Goal: Task Accomplishment & Management: Manage account settings

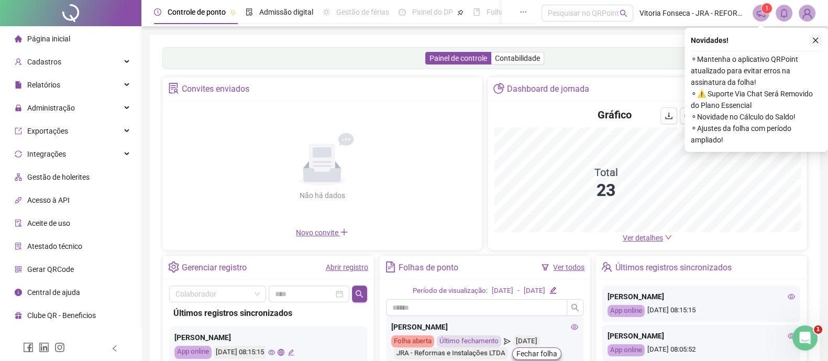
click at [816, 41] on icon "close" at bounding box center [815, 40] width 7 height 7
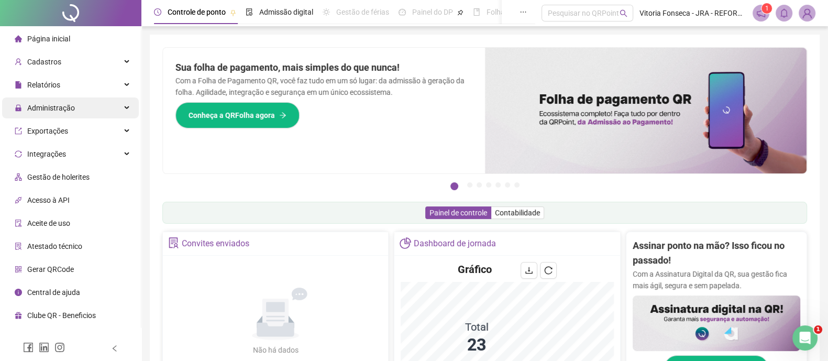
click at [79, 108] on div "Administração" at bounding box center [70, 107] width 137 height 21
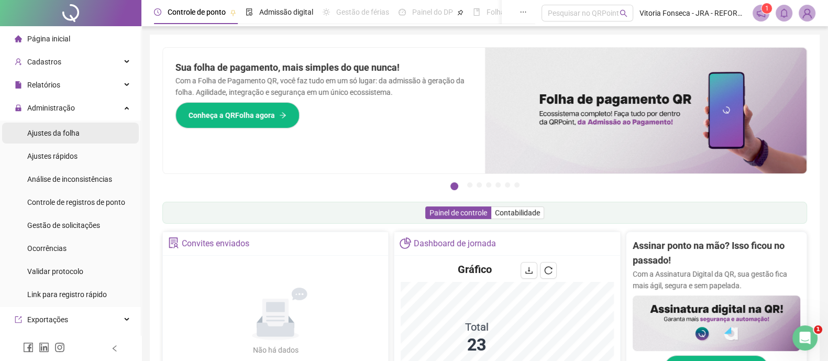
click at [86, 133] on li "Ajustes da folha" at bounding box center [70, 133] width 137 height 21
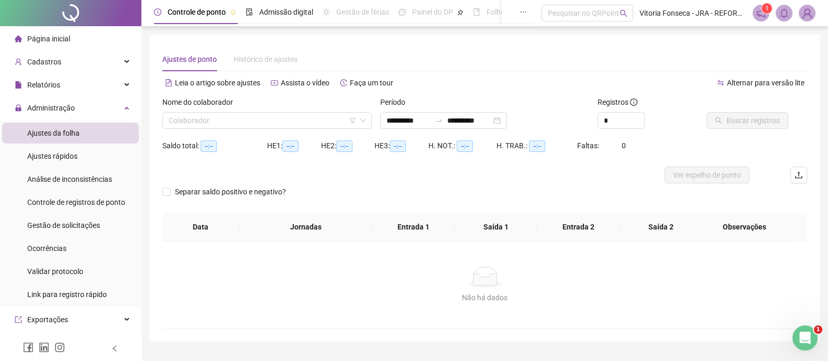
type input "**********"
click at [254, 118] on input "search" at bounding box center [263, 121] width 188 height 16
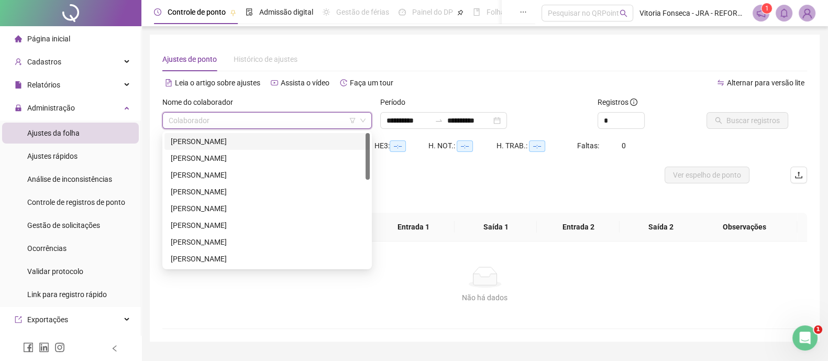
click at [254, 118] on input "search" at bounding box center [263, 121] width 188 height 16
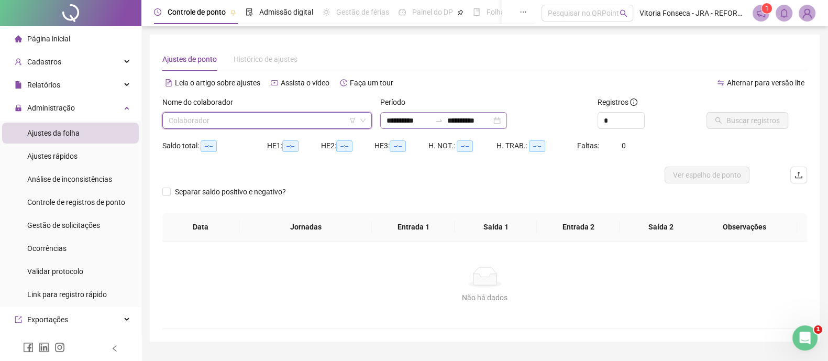
click at [507, 121] on div "**********" at bounding box center [443, 120] width 127 height 17
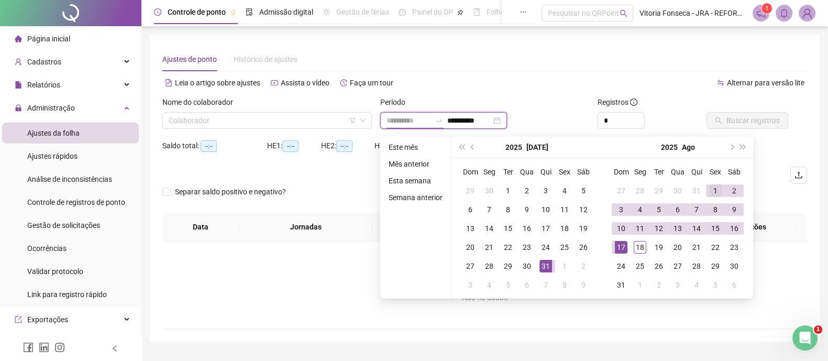
type input "**********"
click at [719, 190] on div "1" at bounding box center [715, 190] width 13 height 13
type input "**********"
click at [642, 247] on div "18" at bounding box center [640, 247] width 13 height 13
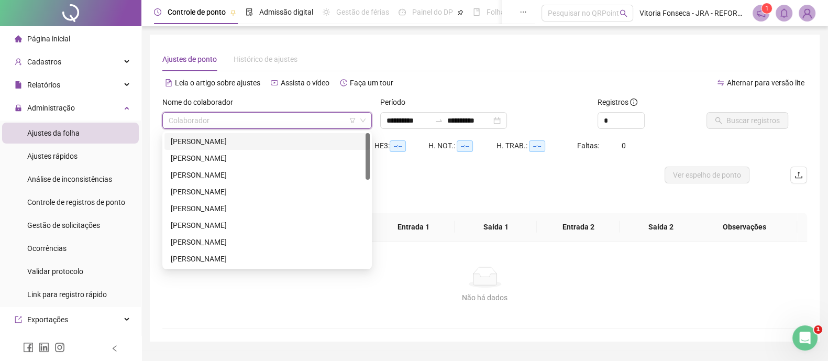
click at [233, 113] on input "search" at bounding box center [263, 121] width 188 height 16
click at [226, 136] on div "CRISTIANO GOMES DIAS" at bounding box center [267, 142] width 193 height 12
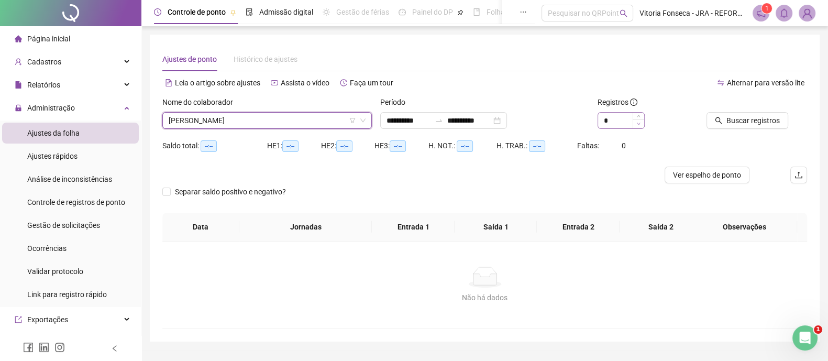
click at [637, 119] on span "Decrease Value" at bounding box center [639, 123] width 12 height 9
click at [615, 122] on input "*" at bounding box center [621, 121] width 46 height 16
click at [642, 115] on span "Increase Value" at bounding box center [639, 117] width 12 height 9
type input "*"
click at [642, 115] on span "Increase Value" at bounding box center [639, 117] width 12 height 9
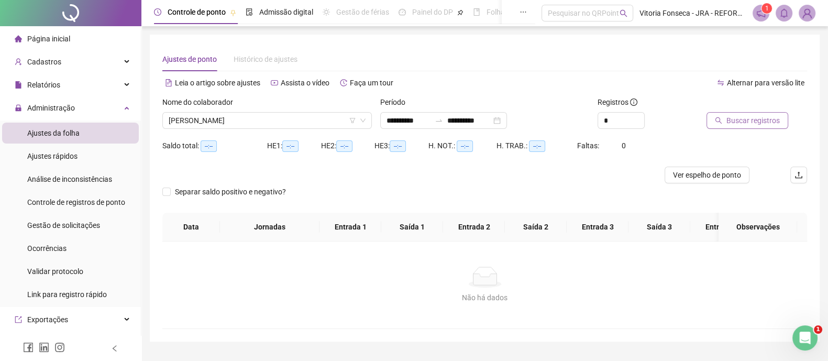
click at [759, 115] on span "Buscar registros" at bounding box center [753, 121] width 53 height 12
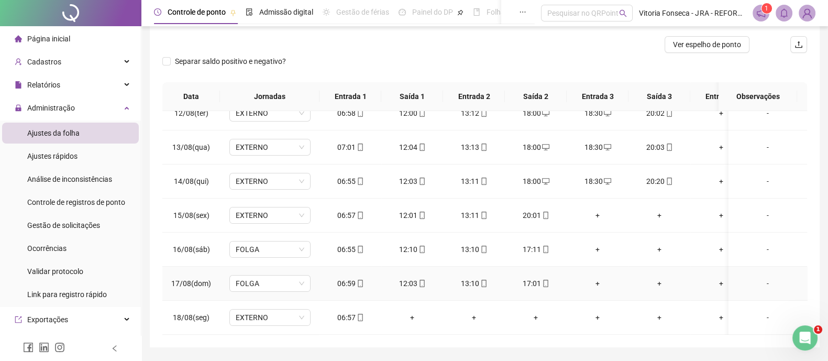
scroll to position [161, 0]
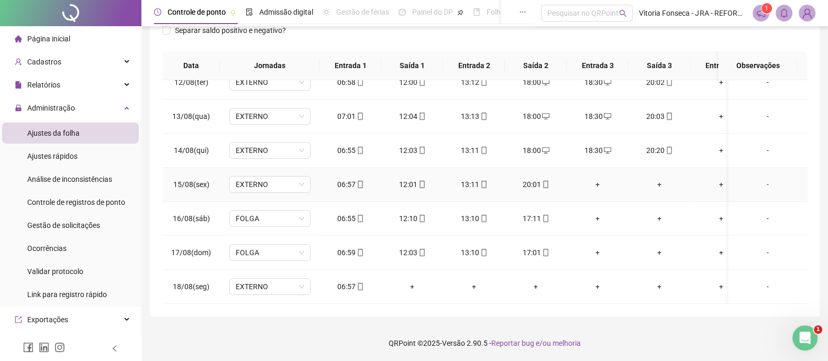
click at [598, 179] on div "+" at bounding box center [597, 185] width 45 height 12
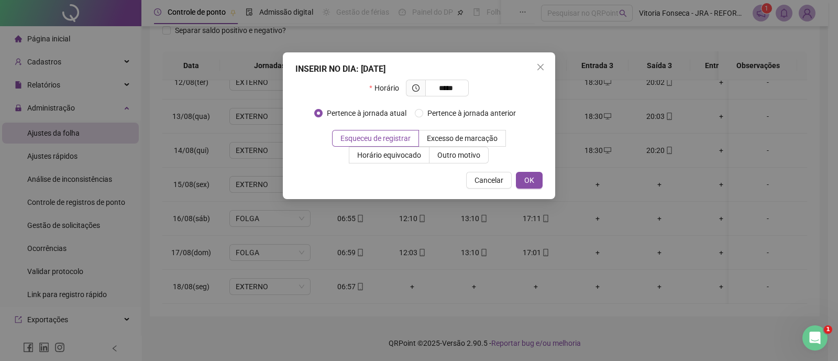
type input "*****"
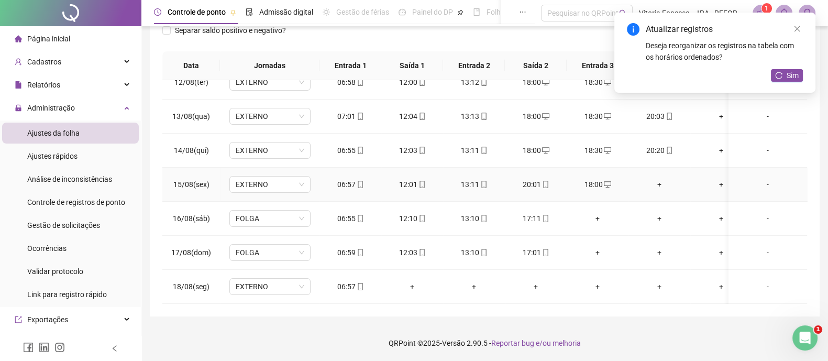
click at [660, 179] on div "+" at bounding box center [659, 185] width 45 height 12
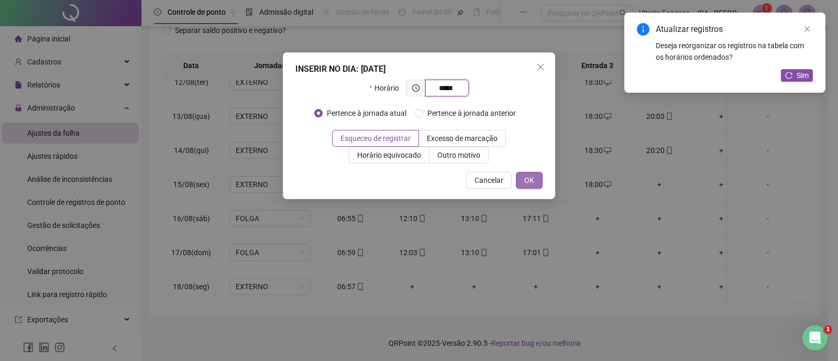
type input "*****"
click at [537, 182] on button "OK" at bounding box center [529, 180] width 27 height 17
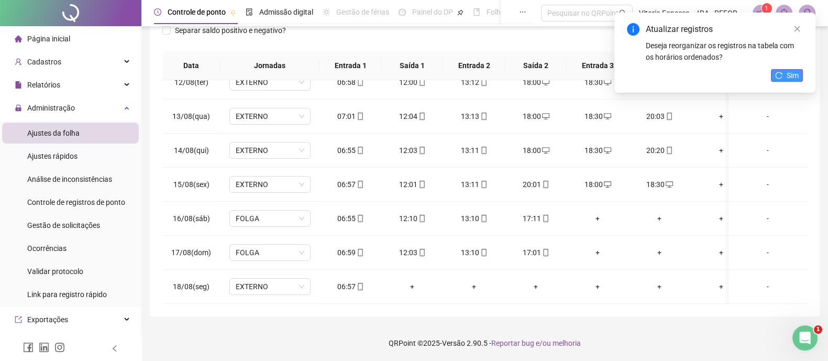
click at [783, 77] on button "Sim" at bounding box center [787, 75] width 32 height 13
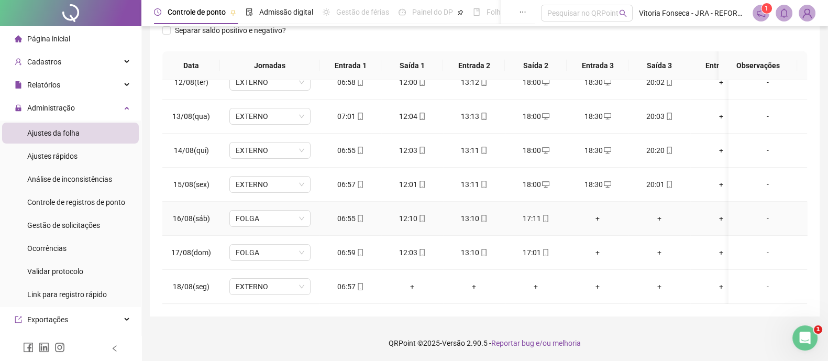
click at [548, 214] on span at bounding box center [545, 218] width 8 height 8
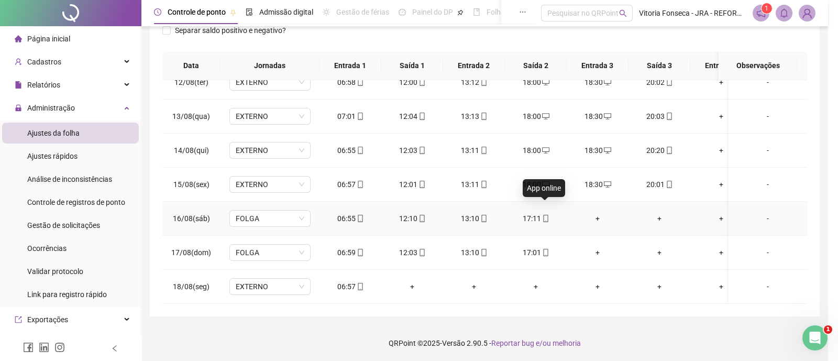
type input "**********"
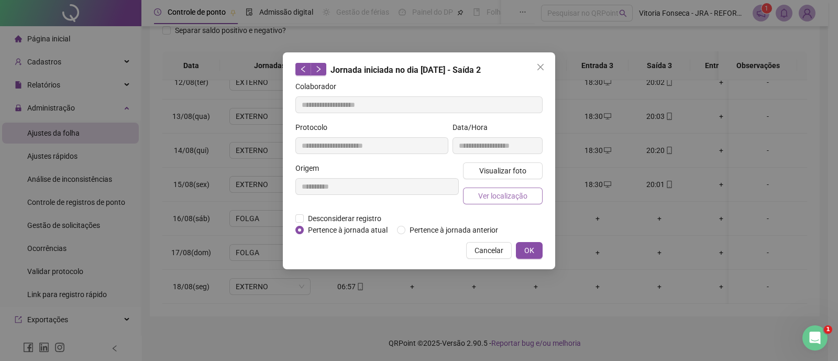
click at [516, 191] on span "Ver localização" at bounding box center [502, 196] width 49 height 12
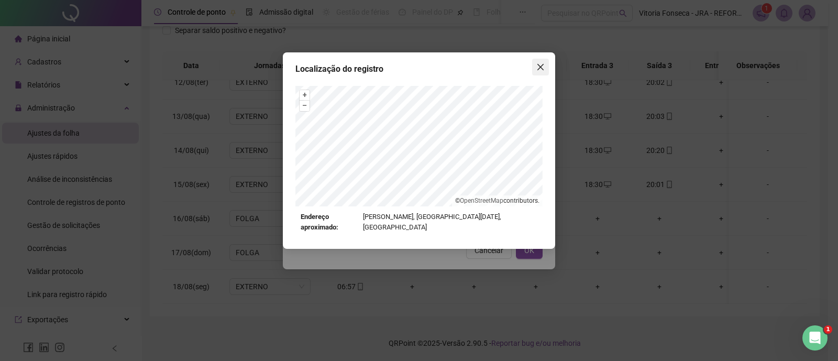
click at [549, 69] on div "Localização do registro + – ⇧ › © OpenStreetMap contributors. Endereço aproxima…" at bounding box center [419, 150] width 272 height 196
click at [542, 65] on icon "close" at bounding box center [541, 67] width 6 height 6
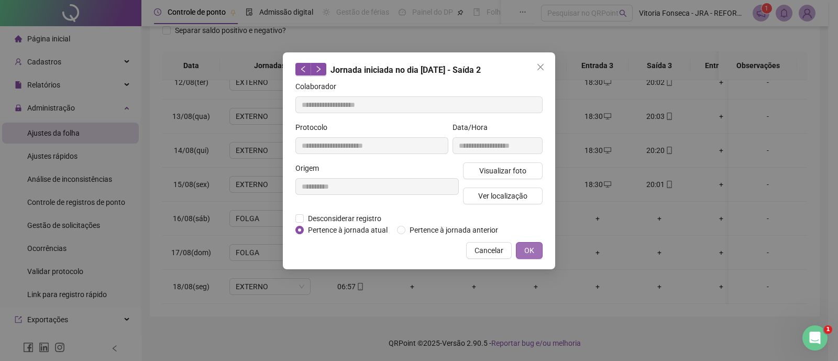
click at [535, 248] on button "OK" at bounding box center [529, 250] width 27 height 17
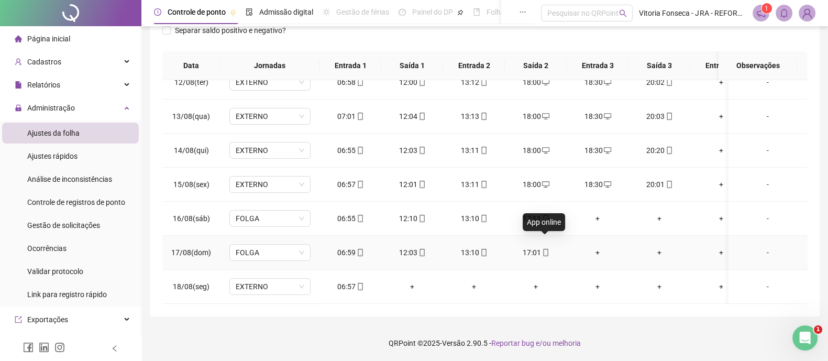
click at [545, 249] on icon "mobile" at bounding box center [545, 252] width 7 height 7
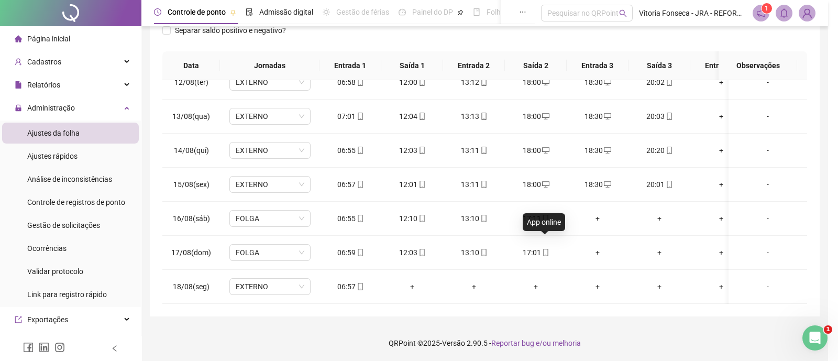
type input "**********"
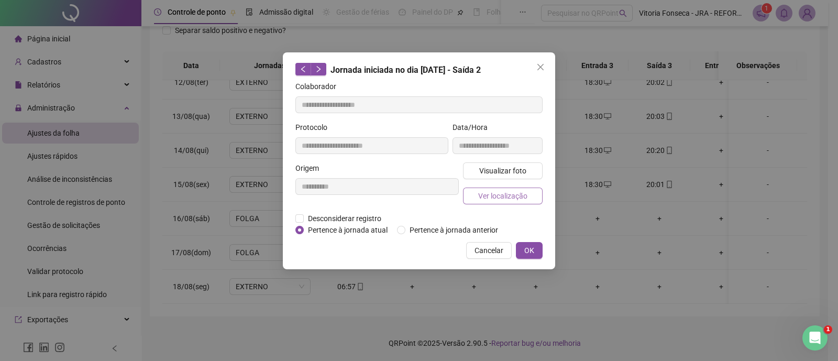
click at [529, 198] on button "Ver localização" at bounding box center [503, 196] width 80 height 17
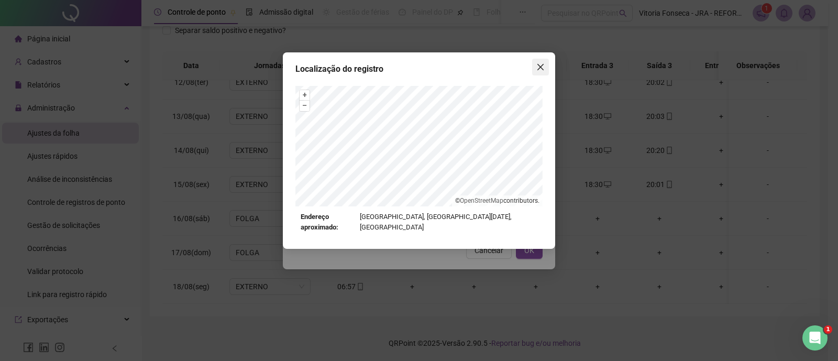
click at [537, 70] on icon "close" at bounding box center [541, 67] width 8 height 8
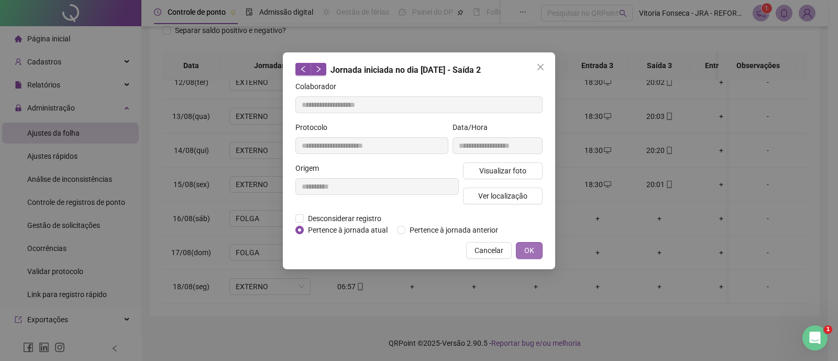
click at [527, 245] on span "OK" at bounding box center [530, 251] width 10 height 12
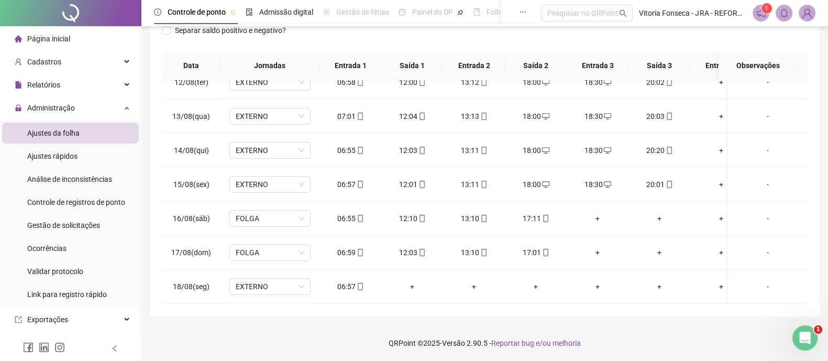
scroll to position [0, 0]
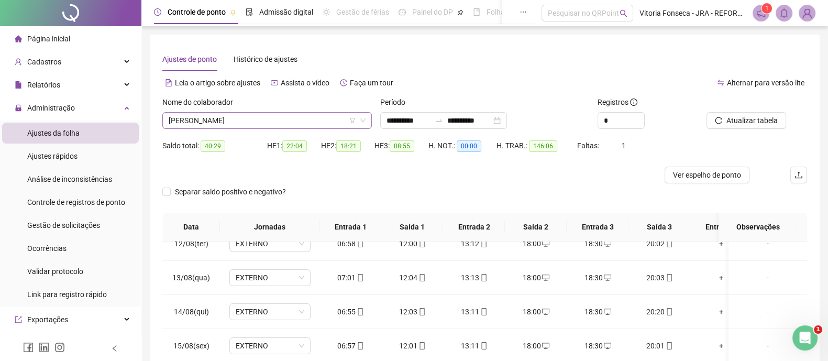
click at [299, 128] on div "CRISTIANO GOMES DIAS" at bounding box center [267, 120] width 210 height 17
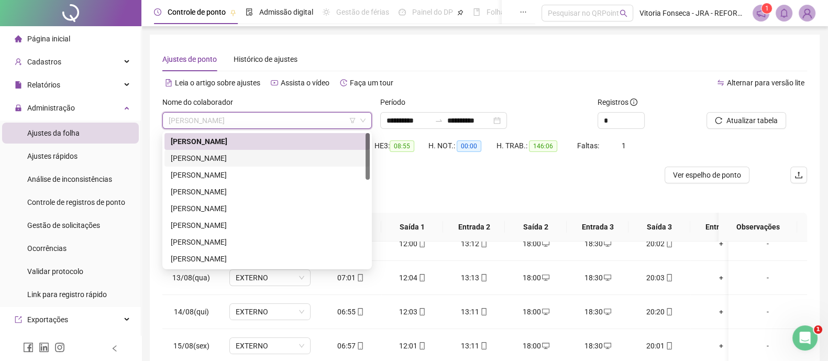
click at [276, 153] on div "ÉRIKA DOS SANTOS PEIXOTO GUIMARÃES" at bounding box center [267, 158] width 193 height 12
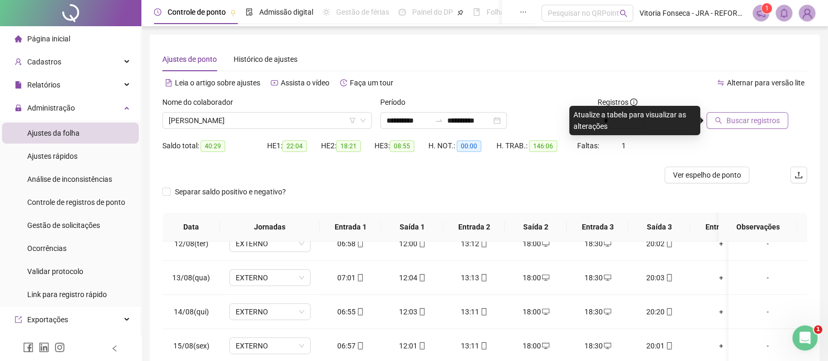
click at [757, 122] on span "Buscar registros" at bounding box center [753, 121] width 53 height 12
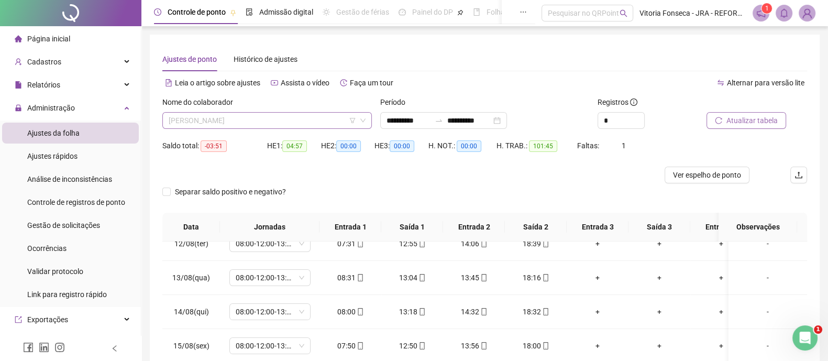
click at [313, 119] on span "ÉRIKA DOS SANTOS PEIXOTO GUIMARÃES" at bounding box center [267, 121] width 197 height 16
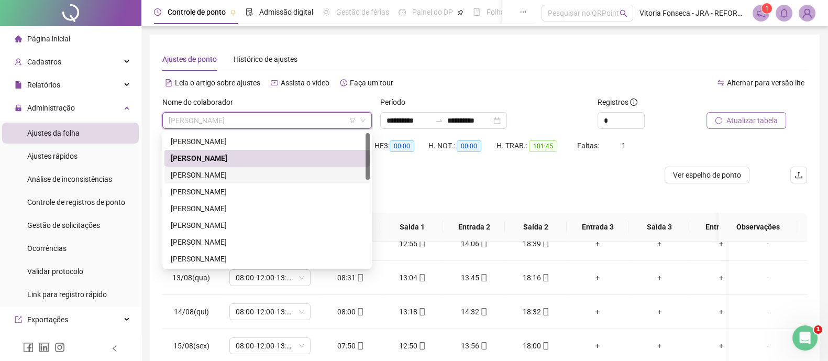
click at [293, 173] on div "FABIANA RANGEL OLIVEIRA DE ALMEIDA" at bounding box center [267, 175] width 193 height 12
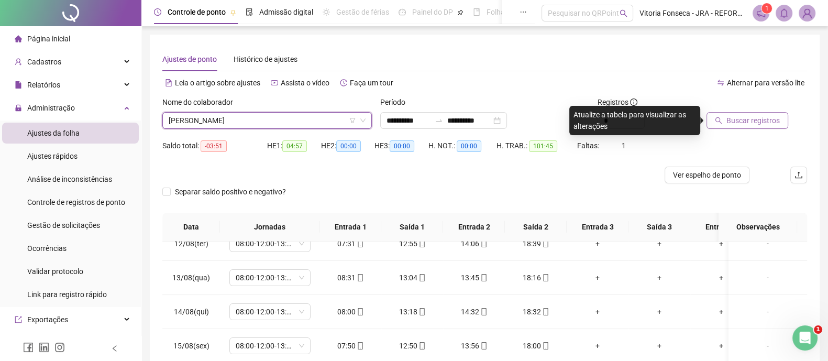
click at [773, 119] on span "Buscar registros" at bounding box center [753, 121] width 53 height 12
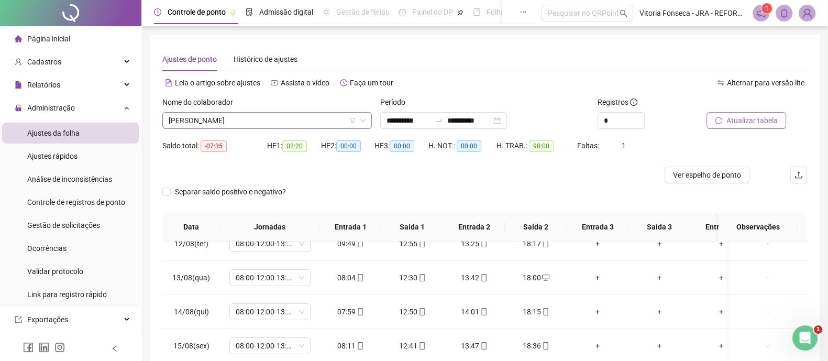
click at [327, 122] on span "FABIANA RANGEL OLIVEIRA DE ALMEIDA" at bounding box center [267, 121] width 197 height 16
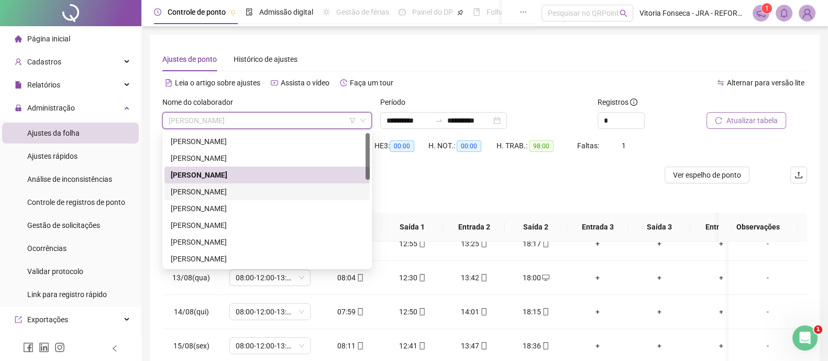
click at [299, 190] on div "FABIANO LUIZ DA SILVA" at bounding box center [267, 192] width 193 height 12
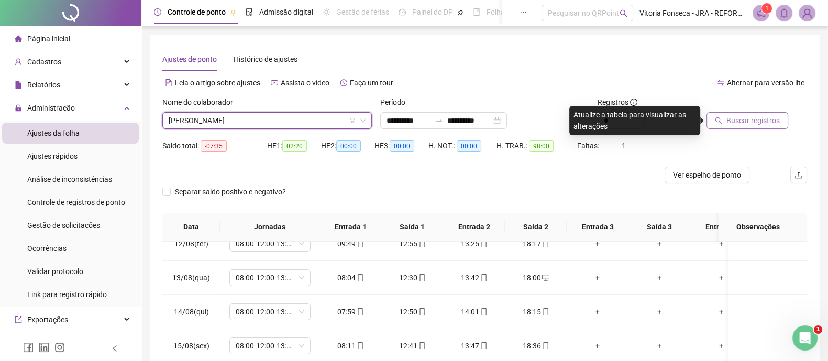
click at [739, 117] on span "Buscar registros" at bounding box center [753, 121] width 53 height 12
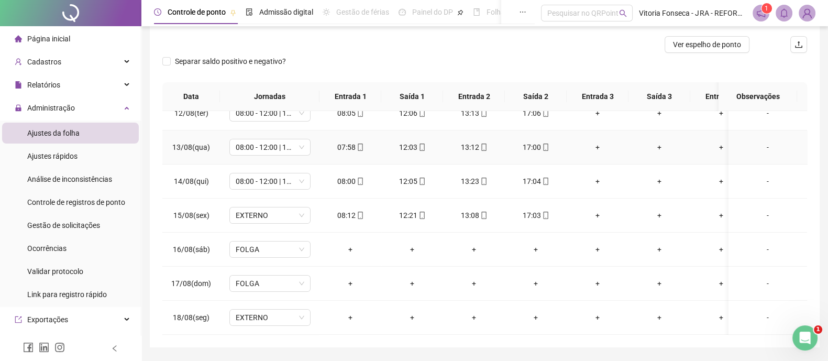
scroll to position [161, 0]
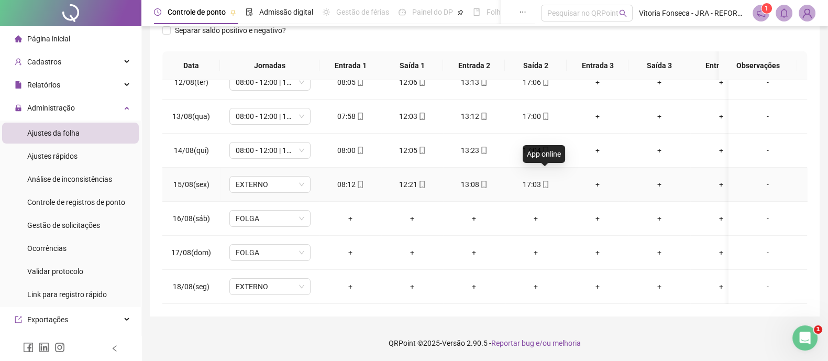
click at [545, 181] on icon "mobile" at bounding box center [545, 184] width 7 height 7
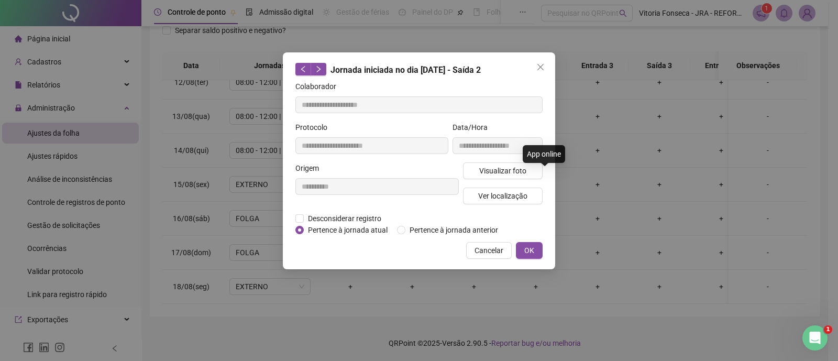
type input "**********"
click at [529, 192] on button "Ver localização" at bounding box center [503, 196] width 80 height 17
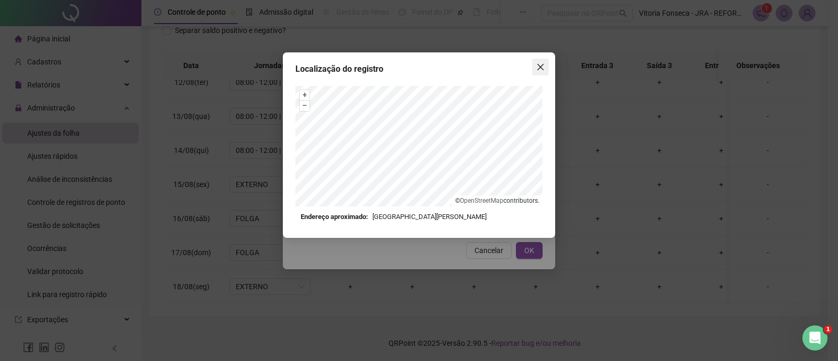
click at [541, 72] on button "Close" at bounding box center [540, 67] width 17 height 17
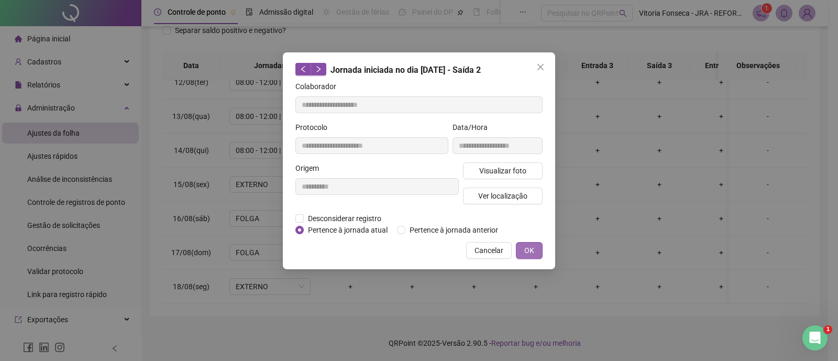
click at [530, 253] on span "OK" at bounding box center [530, 251] width 10 height 12
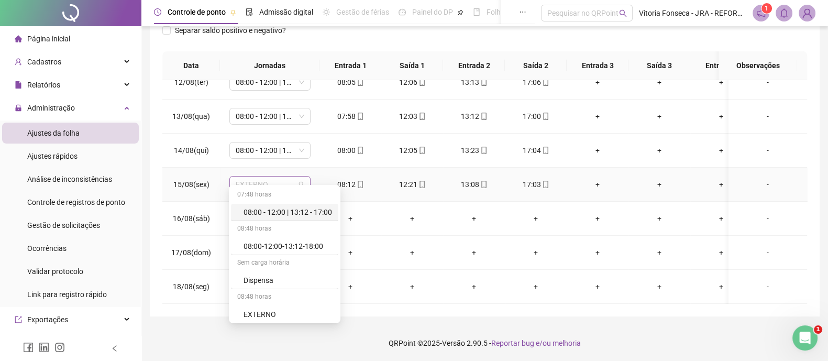
click at [304, 176] on div "EXTERNO" at bounding box center [270, 184] width 81 height 17
click at [307, 209] on div "08:00 - 12:00 | 13:12 - 17:00" at bounding box center [288, 212] width 89 height 12
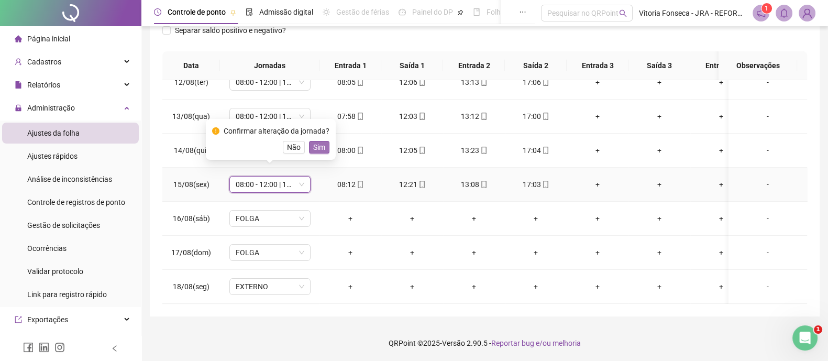
click at [317, 143] on span "Sim" at bounding box center [319, 147] width 12 height 12
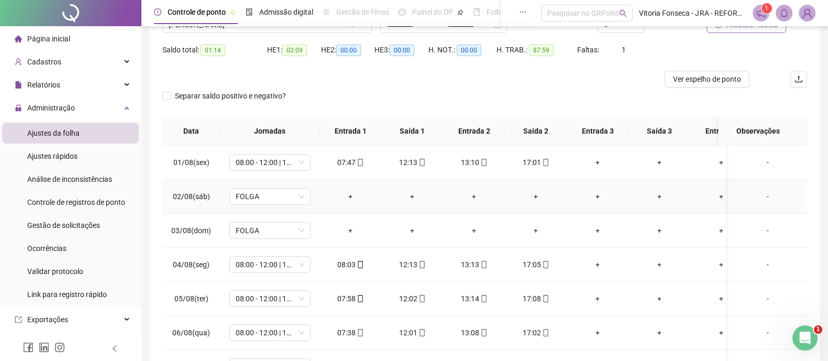
scroll to position [0, 0]
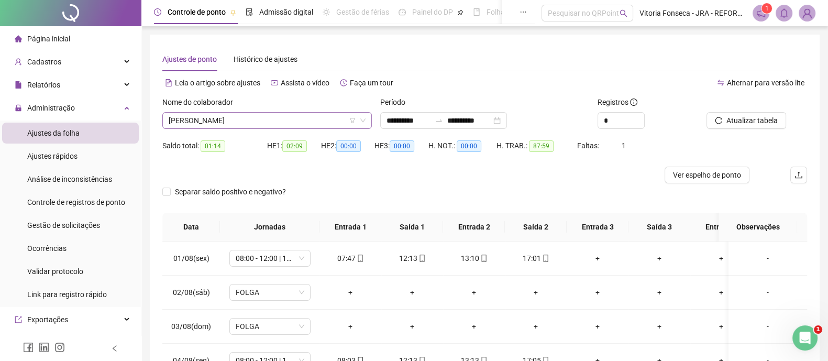
click at [330, 120] on span "FABIANO LUIZ DA SILVA" at bounding box center [267, 121] width 197 height 16
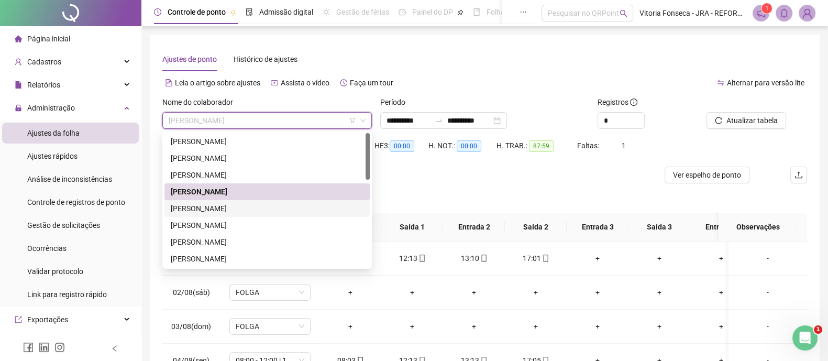
click at [267, 205] on div "FABIO ROBERTO DOS SANTOS" at bounding box center [267, 209] width 193 height 12
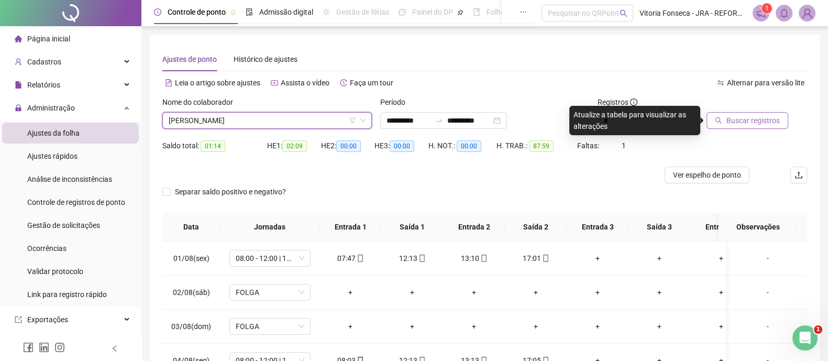
click at [731, 123] on span "Buscar registros" at bounding box center [753, 121] width 53 height 12
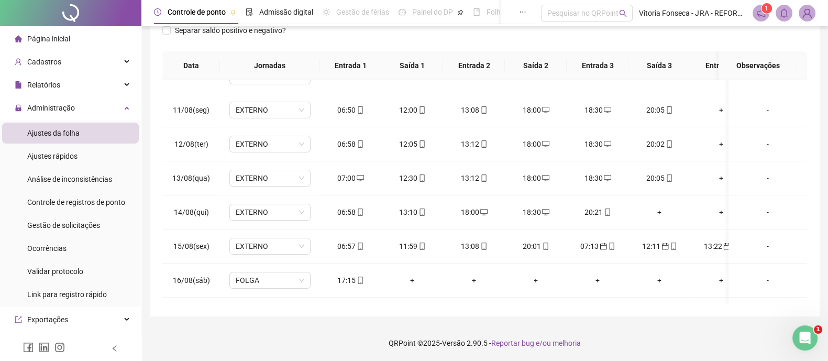
scroll to position [393, 0]
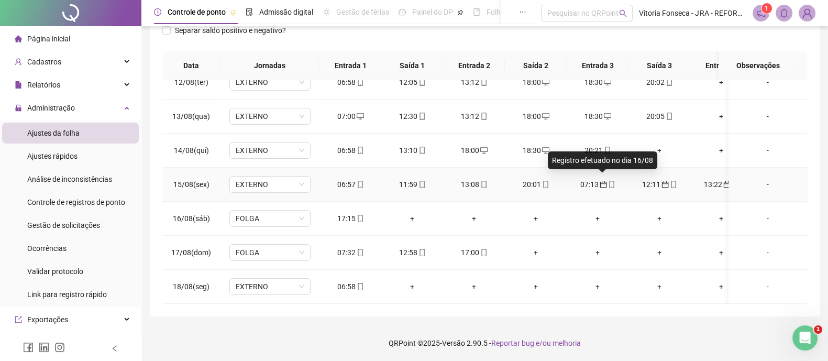
click at [603, 181] on icon "calendar" at bounding box center [603, 184] width 7 height 7
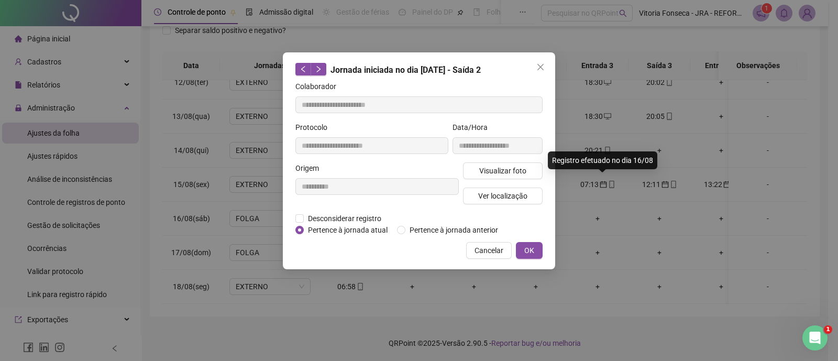
type input "**********"
click at [335, 232] on span "Pertence à jornada atual" at bounding box center [348, 230] width 88 height 12
click at [531, 245] on span "OK" at bounding box center [530, 251] width 10 height 12
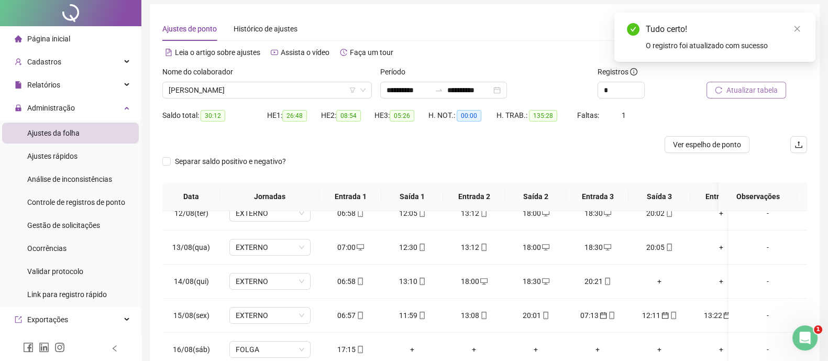
scroll to position [0, 0]
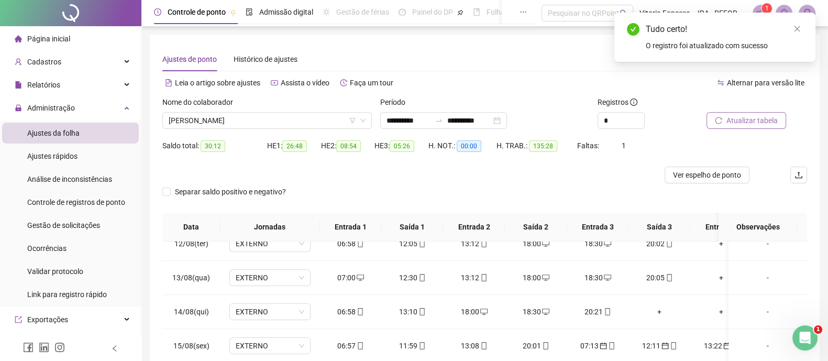
click at [768, 125] on span "Atualizar tabela" at bounding box center [752, 121] width 51 height 12
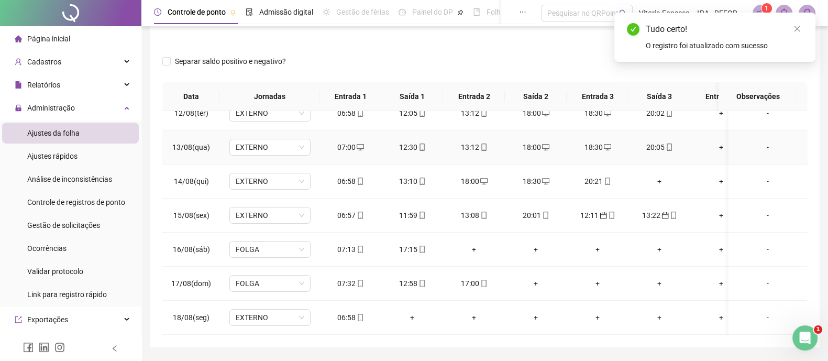
scroll to position [161, 0]
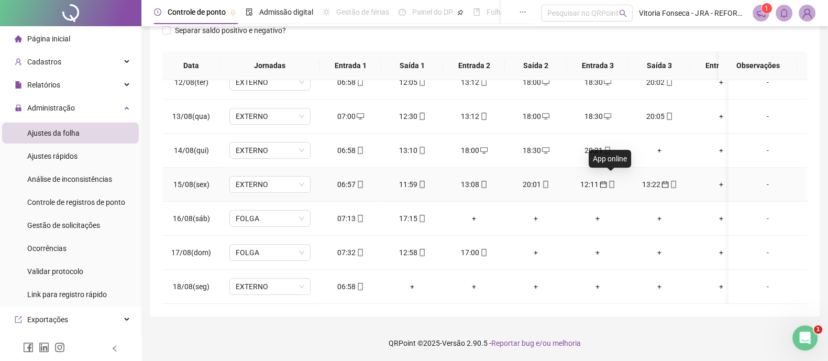
click at [608, 181] on icon "mobile" at bounding box center [611, 184] width 7 height 7
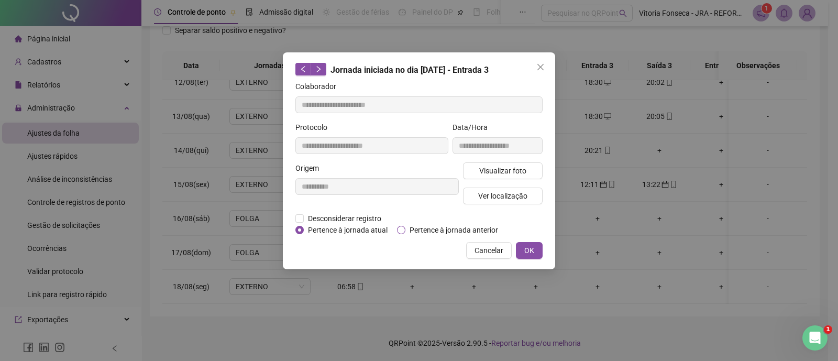
type input "**********"
click at [326, 232] on span "Pertence à jornada atual" at bounding box center [348, 230] width 88 height 12
click at [527, 251] on span "OK" at bounding box center [530, 251] width 10 height 12
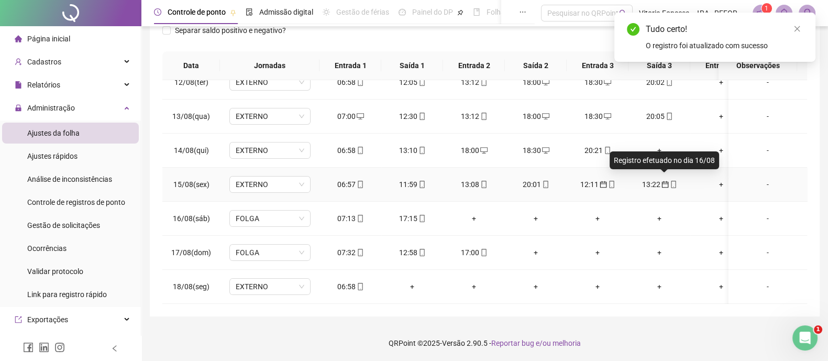
click at [666, 181] on icon "calendar" at bounding box center [665, 184] width 7 height 7
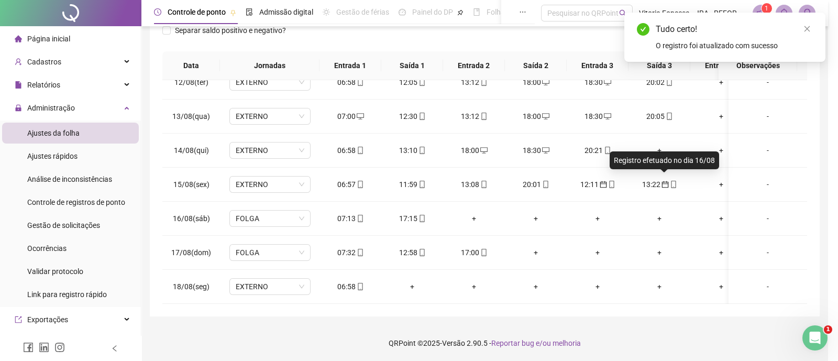
type input "**********"
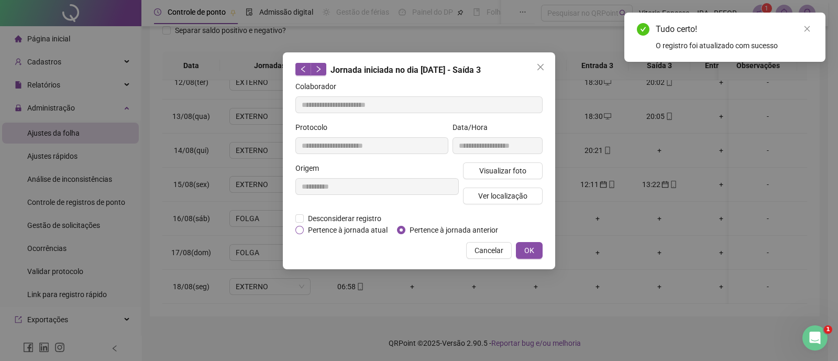
click at [333, 231] on span "Pertence à jornada atual" at bounding box center [348, 230] width 88 height 12
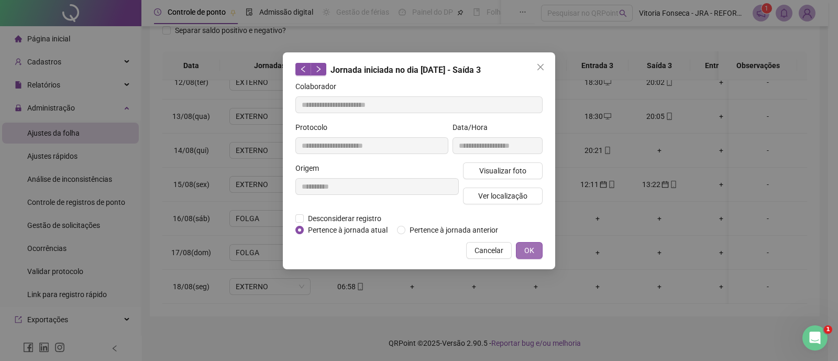
click at [539, 249] on button "OK" at bounding box center [529, 250] width 27 height 17
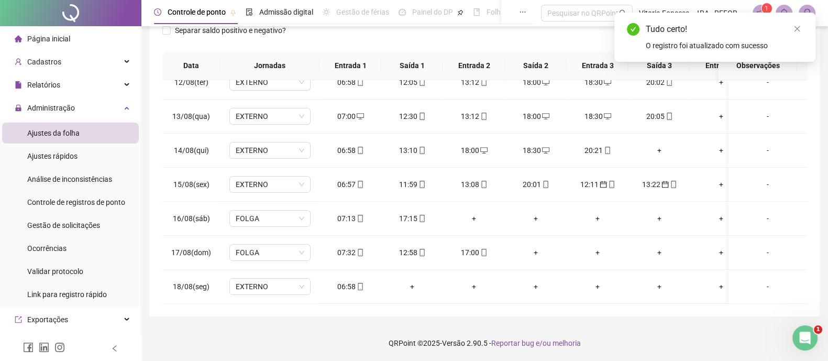
scroll to position [0, 0]
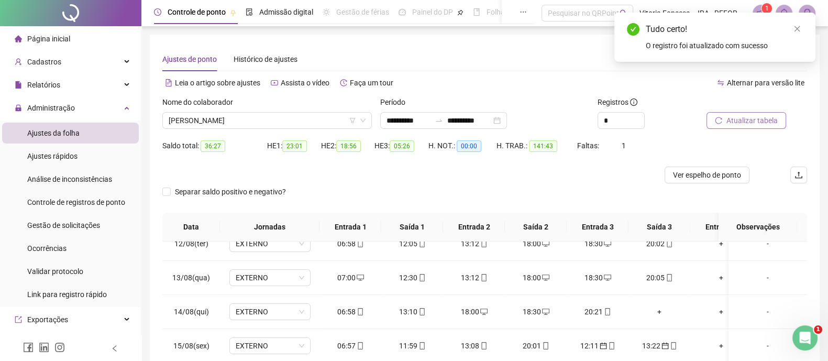
click at [759, 123] on span "Atualizar tabela" at bounding box center [752, 121] width 51 height 12
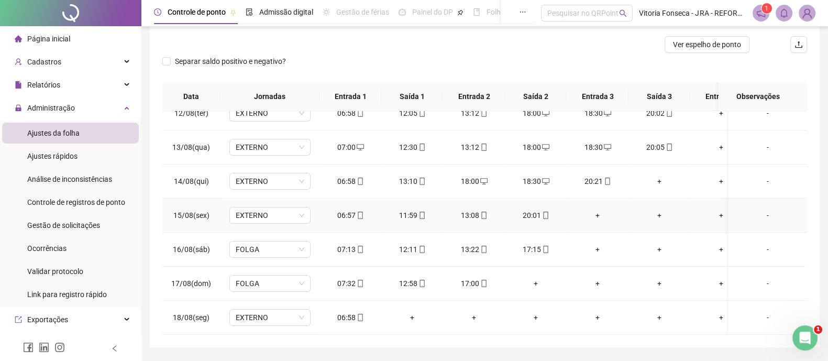
click at [601, 210] on div "+" at bounding box center [597, 216] width 45 height 12
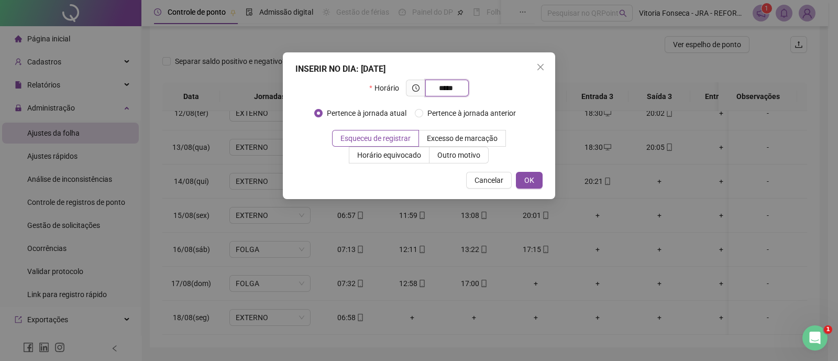
type input "*****"
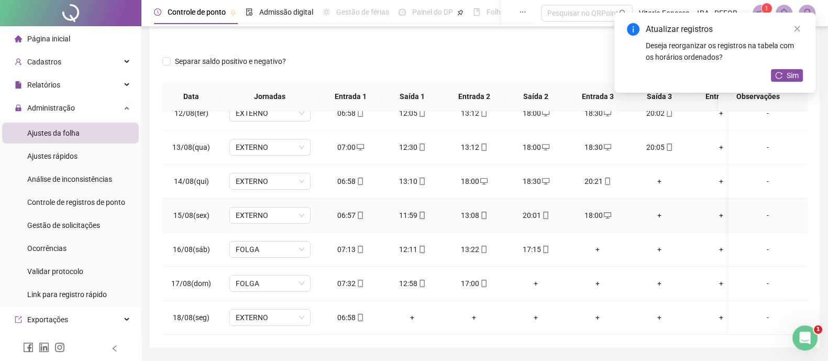
click at [658, 210] on div "+" at bounding box center [659, 216] width 45 height 12
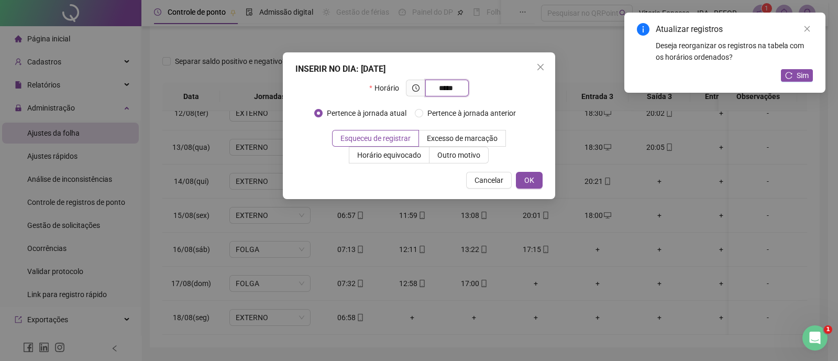
type input "*****"
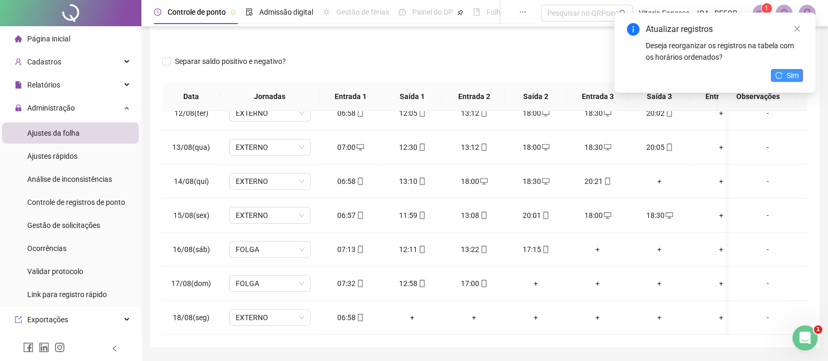
click at [783, 70] on button "Sim" at bounding box center [787, 75] width 32 height 13
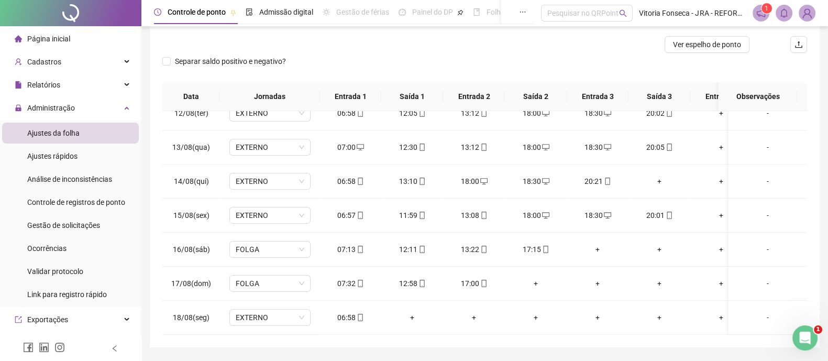
scroll to position [0, 0]
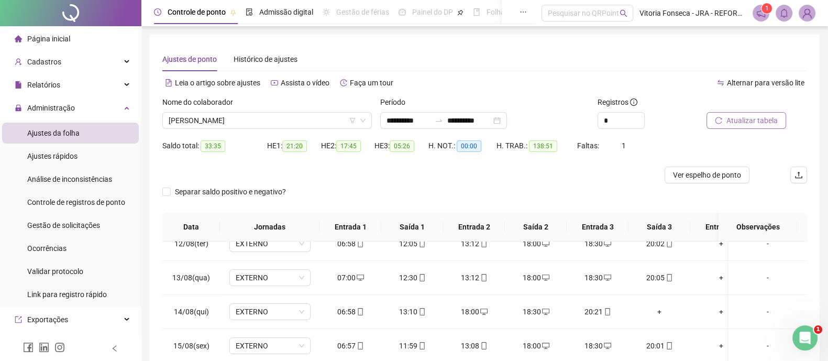
click at [769, 119] on span "Atualizar tabela" at bounding box center [752, 121] width 51 height 12
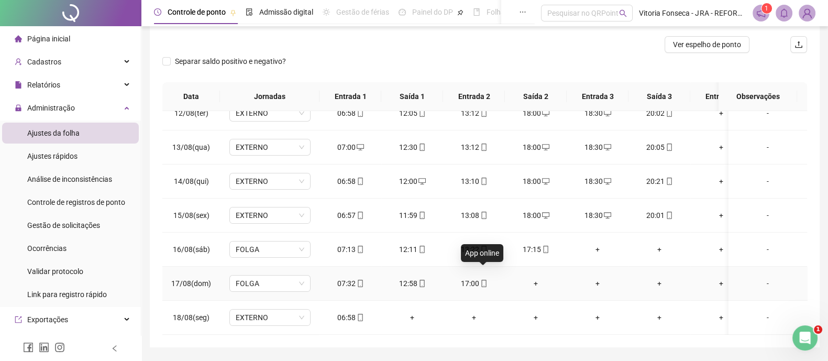
click at [485, 280] on icon "mobile" at bounding box center [483, 283] width 7 height 7
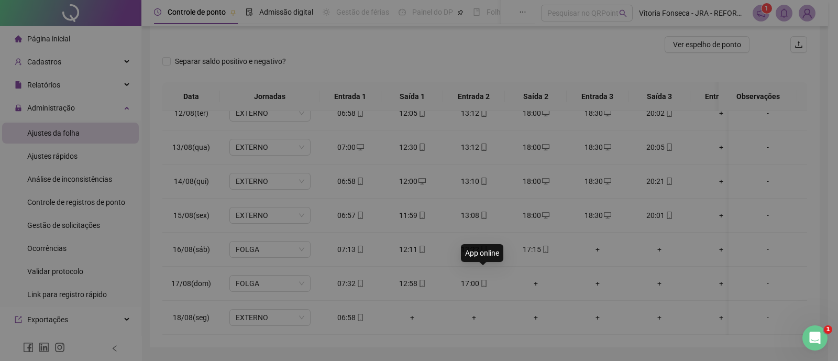
type input "**********"
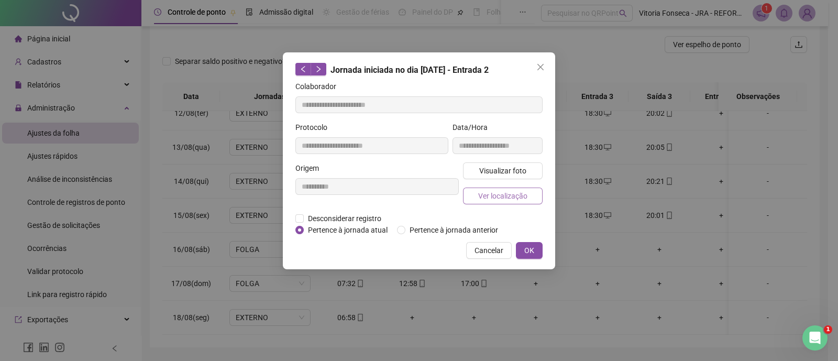
click at [494, 194] on span "Ver localização" at bounding box center [502, 196] width 49 height 12
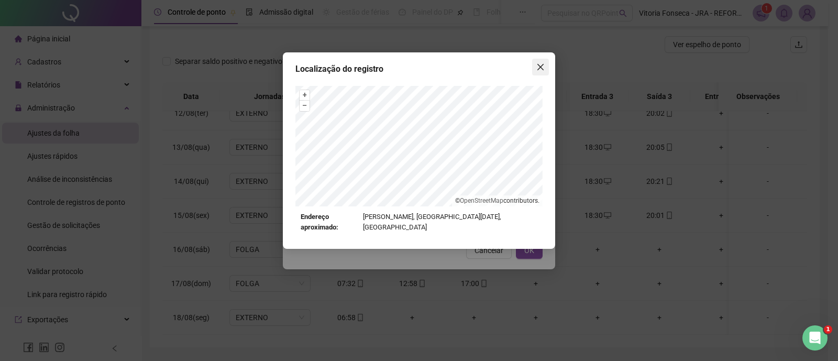
click at [534, 68] on span "Close" at bounding box center [540, 67] width 17 height 8
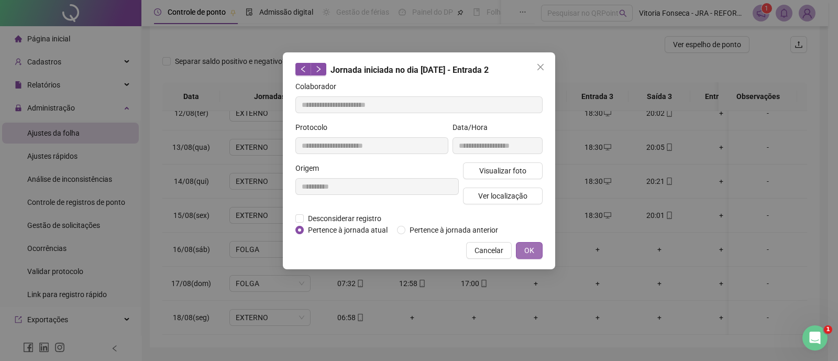
click at [530, 246] on span "OK" at bounding box center [530, 251] width 10 height 12
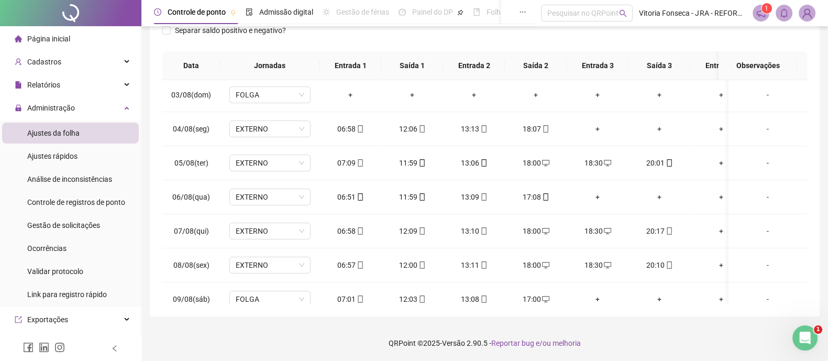
scroll to position [0, 0]
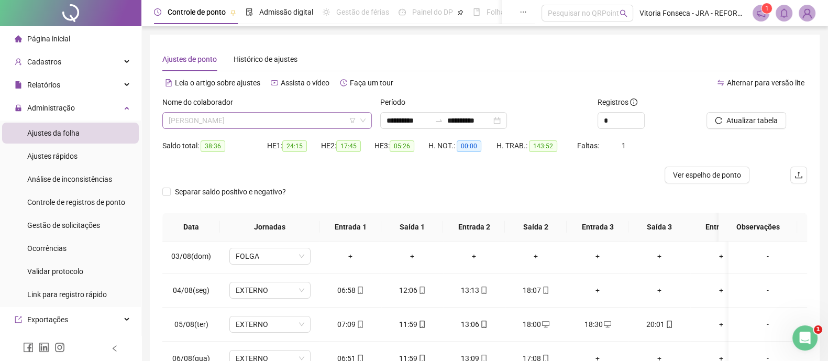
click at [308, 122] on span "FABIO ROBERTO DOS SANTOS" at bounding box center [267, 121] width 197 height 16
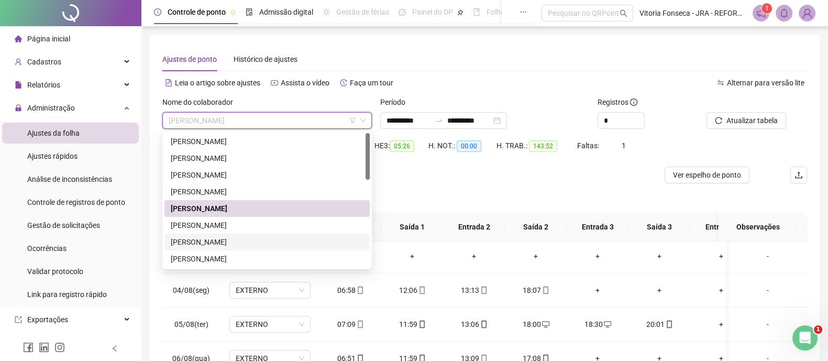
click at [245, 239] on div "JEFFERSON MENDES DE OLIVEIRA" at bounding box center [267, 242] width 193 height 12
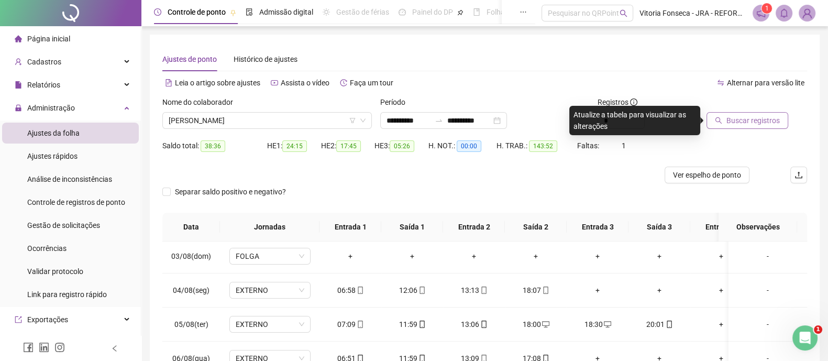
click at [762, 118] on span "Buscar registros" at bounding box center [753, 121] width 53 height 12
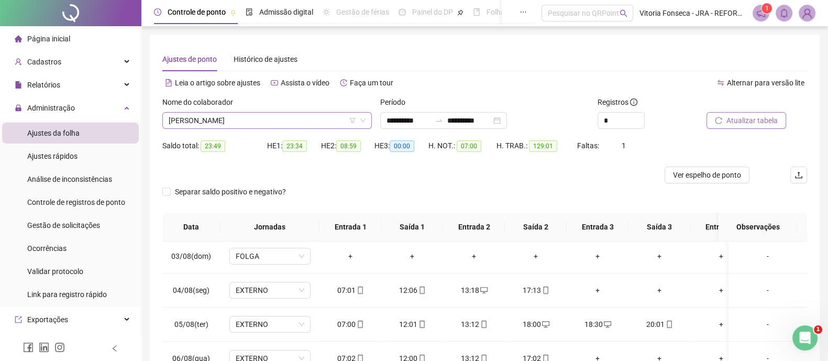
click at [322, 124] on span "JEFFERSON MENDES DE OLIVEIRA" at bounding box center [267, 121] width 197 height 16
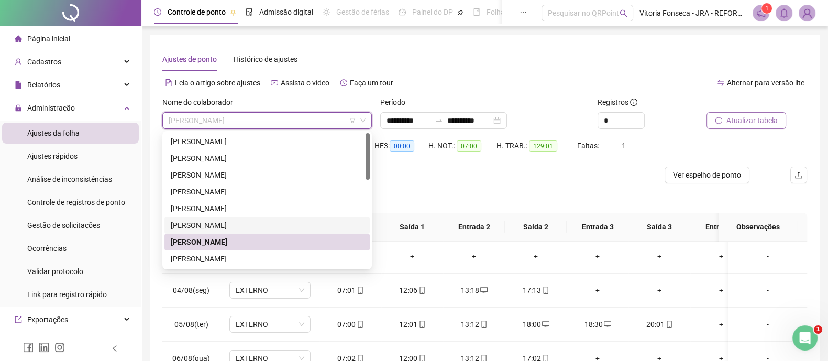
click at [230, 221] on div "GEORGE JOSE DE OLIVEIRA" at bounding box center [267, 226] width 193 height 12
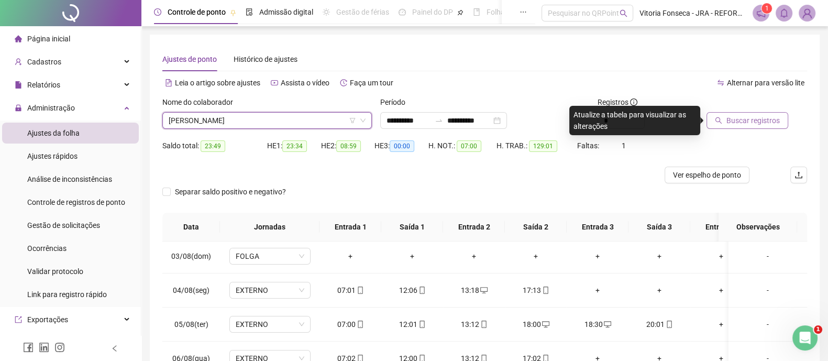
click at [738, 123] on span "Buscar registros" at bounding box center [753, 121] width 53 height 12
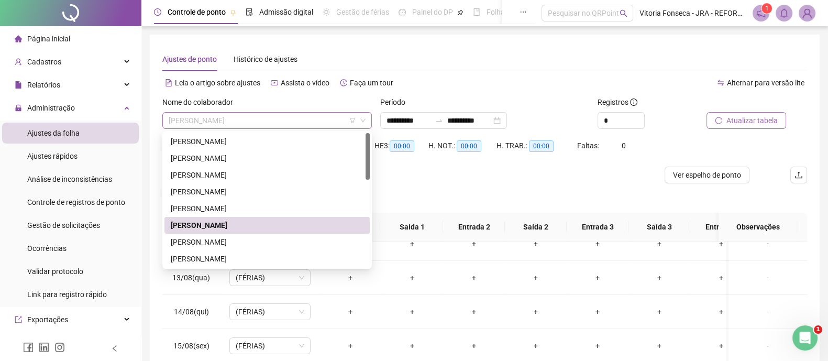
click at [308, 116] on span "GEORGE JOSE DE OLIVEIRA" at bounding box center [267, 121] width 197 height 16
click at [245, 239] on div "JEFFERSON MENDES DE OLIVEIRA" at bounding box center [267, 242] width 193 height 12
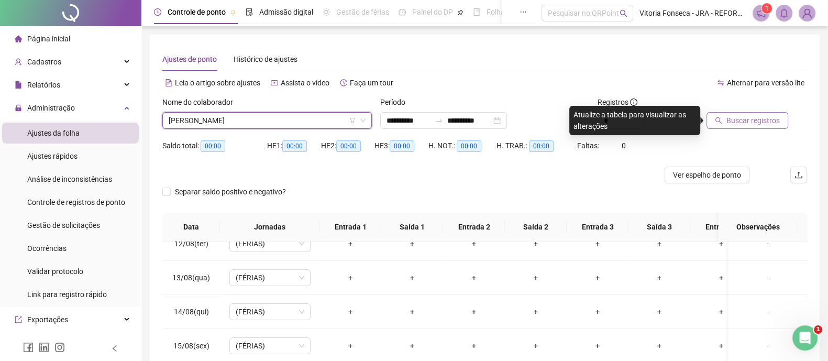
click at [773, 125] on span "Buscar registros" at bounding box center [753, 121] width 53 height 12
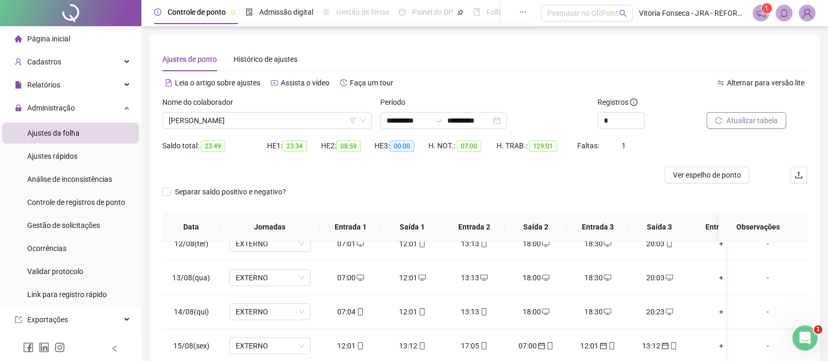
scroll to position [161, 0]
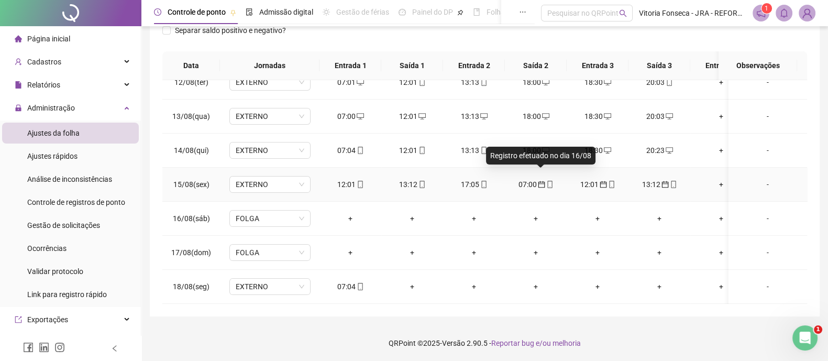
click at [544, 181] on icon "calendar" at bounding box center [541, 184] width 7 height 7
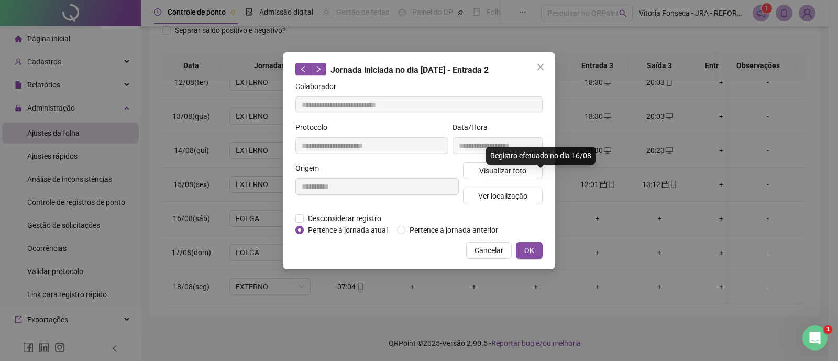
type input "**********"
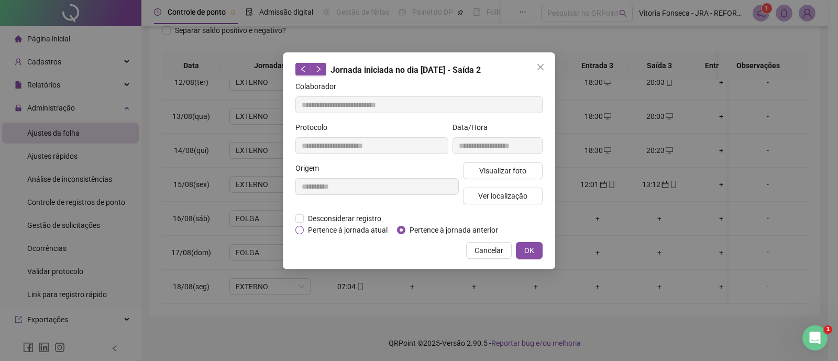
click at [323, 226] on span "Pertence à jornada atual" at bounding box center [348, 230] width 88 height 12
click at [527, 255] on span "OK" at bounding box center [530, 251] width 10 height 12
click at [533, 249] on span "OK" at bounding box center [530, 251] width 10 height 12
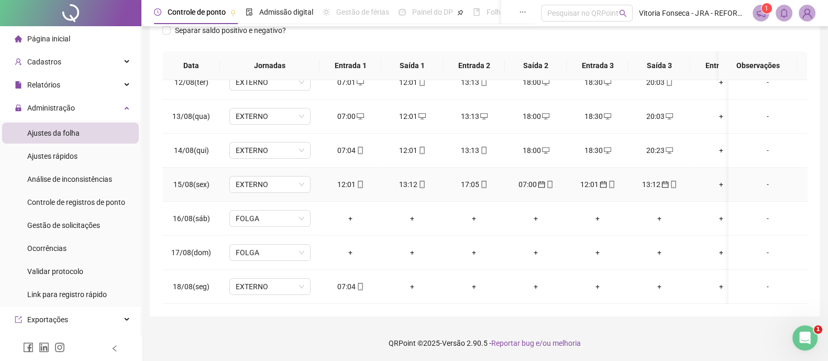
click at [595, 179] on div "12:01" at bounding box center [597, 185] width 45 height 12
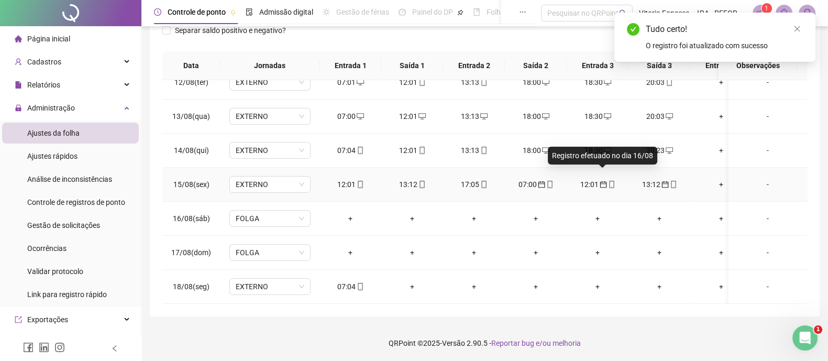
click at [602, 181] on icon "calendar" at bounding box center [603, 184] width 7 height 7
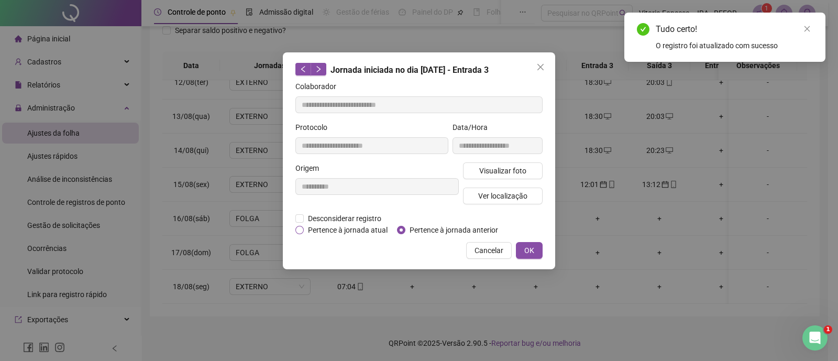
click at [347, 230] on span "Pertence à jornada atual" at bounding box center [348, 230] width 88 height 12
click at [537, 245] on button "OK" at bounding box center [529, 250] width 27 height 17
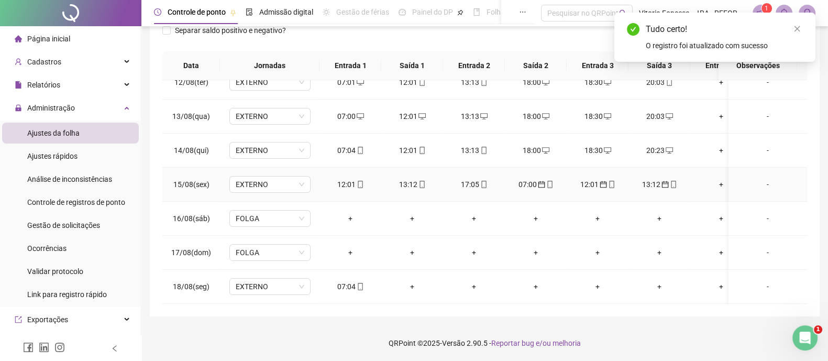
click at [655, 179] on div "13:12" at bounding box center [659, 185] width 45 height 12
type input "**********"
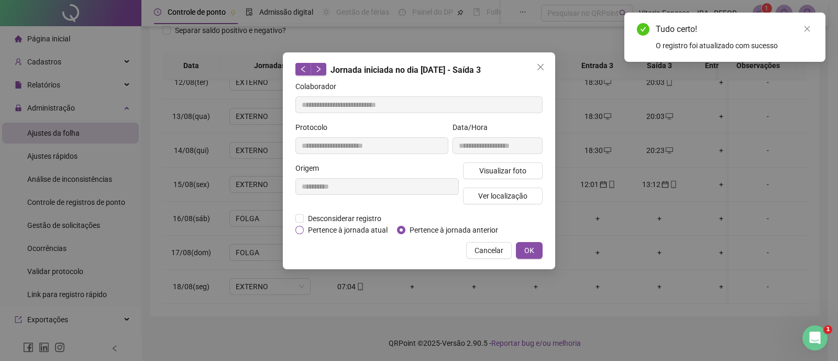
click at [351, 228] on span "Pertence à jornada atual" at bounding box center [348, 230] width 88 height 12
click at [532, 247] on span "OK" at bounding box center [530, 251] width 10 height 12
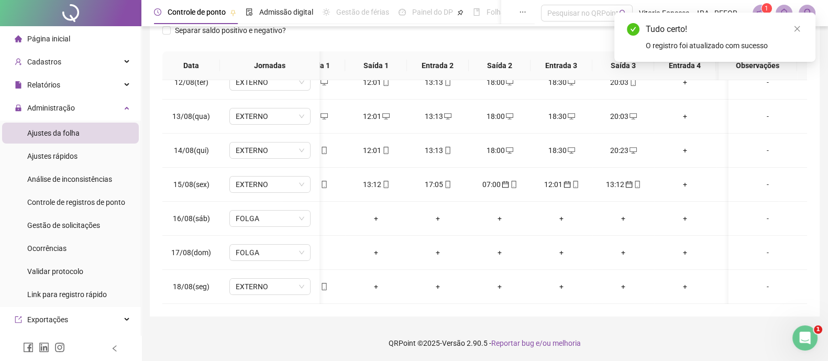
scroll to position [0, 0]
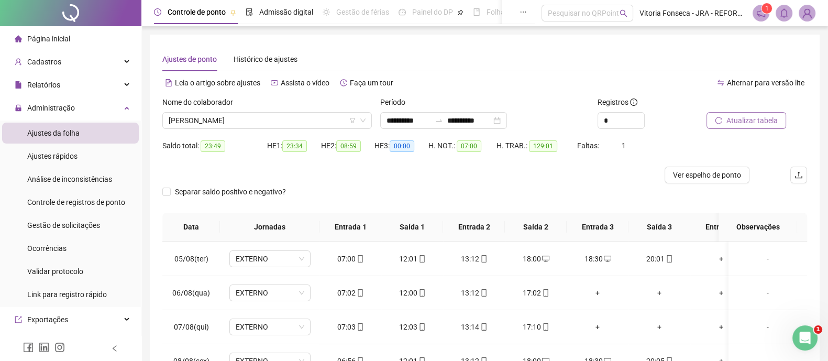
click at [757, 121] on span "Atualizar tabela" at bounding box center [752, 121] width 51 height 12
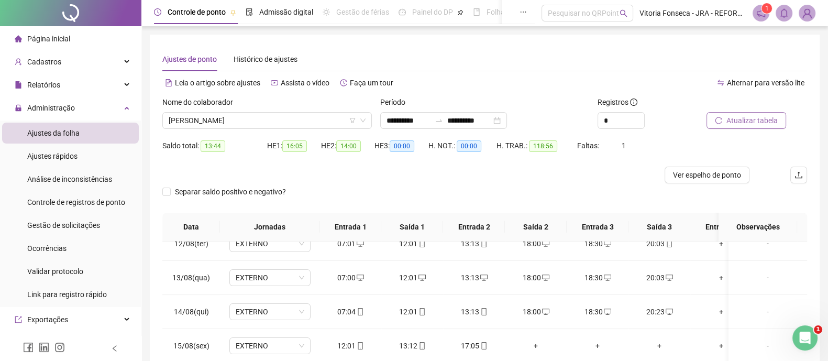
click at [752, 118] on span "Atualizar tabela" at bounding box center [752, 121] width 51 height 12
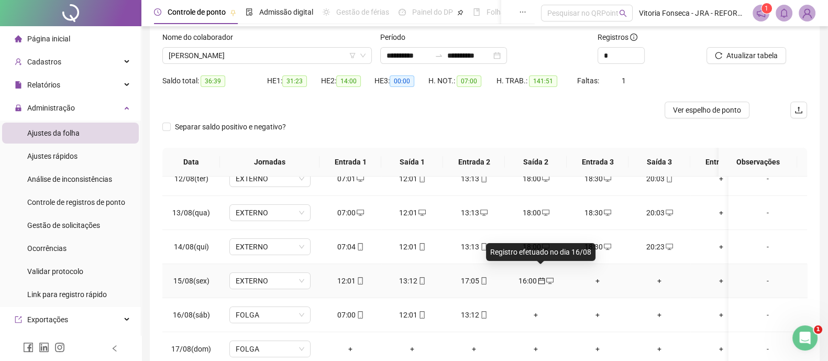
click at [542, 277] on icon "calendar" at bounding box center [541, 280] width 7 height 7
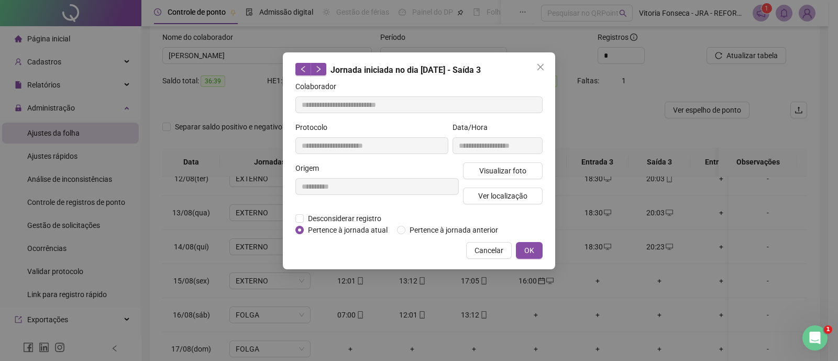
type input "**********"
click at [356, 232] on span "Pertence à jornada atual" at bounding box center [348, 230] width 88 height 12
click at [528, 254] on span "OK" at bounding box center [530, 251] width 10 height 12
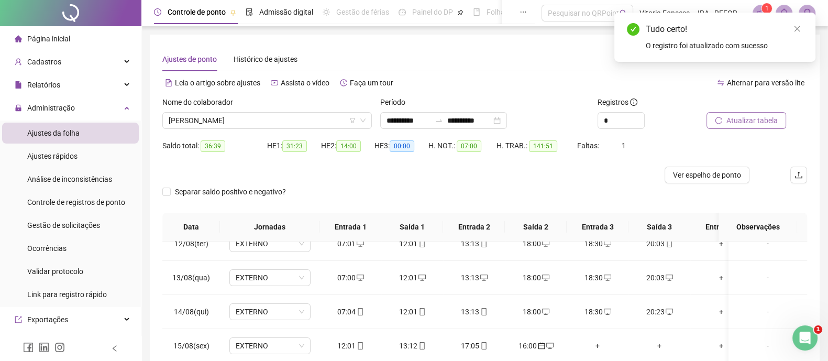
click at [740, 117] on span "Atualizar tabela" at bounding box center [752, 121] width 51 height 12
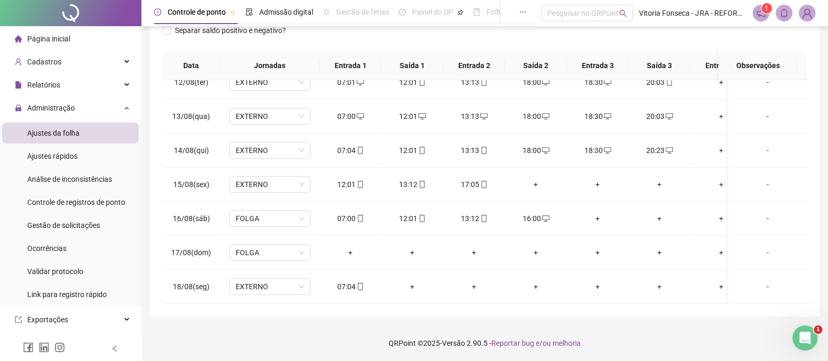
scroll to position [0, 0]
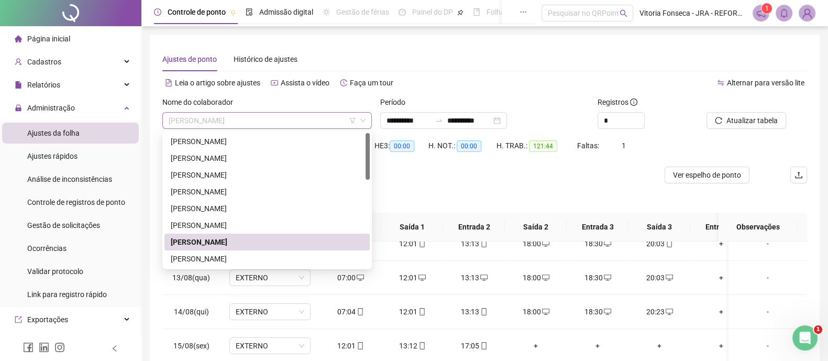
click at [304, 123] on span "JEFFERSON MENDES DE OLIVEIRA" at bounding box center [267, 121] width 197 height 16
click at [263, 255] on div "[PERSON_NAME] DOS [PERSON_NAME]" at bounding box center [267, 259] width 193 height 12
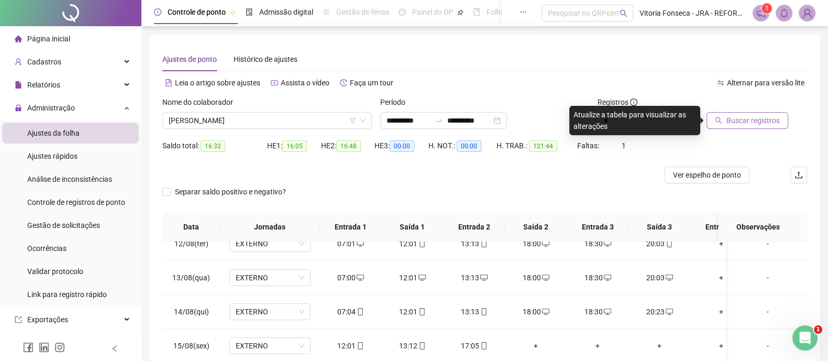
click at [767, 118] on span "Buscar registros" at bounding box center [753, 121] width 53 height 12
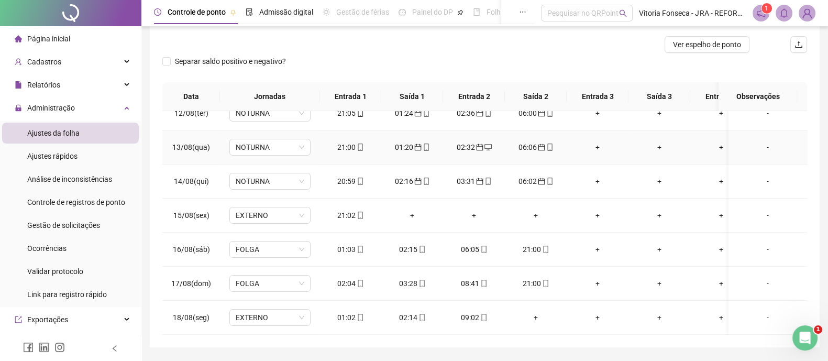
scroll to position [161, 0]
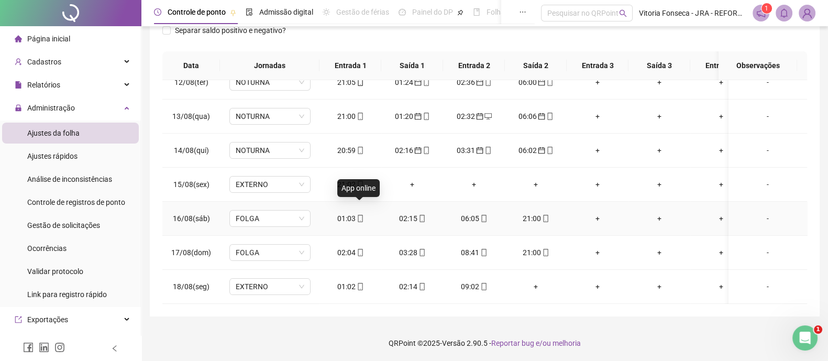
click at [360, 215] on icon "mobile" at bounding box center [360, 218] width 7 height 7
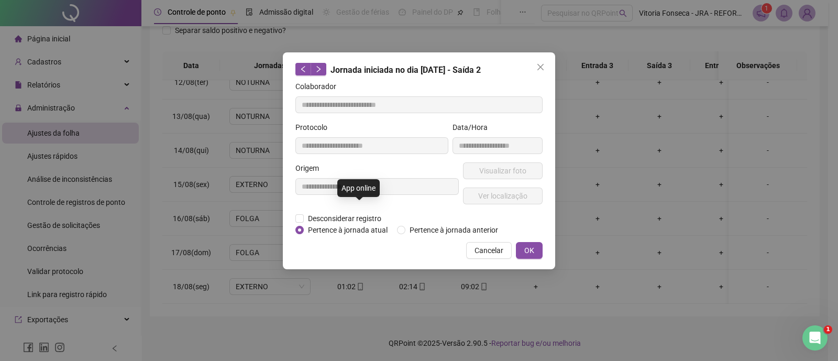
type input "**********"
click at [431, 225] on span "Pertence à jornada anterior" at bounding box center [454, 230] width 97 height 12
click at [533, 248] on span "OK" at bounding box center [530, 251] width 10 height 12
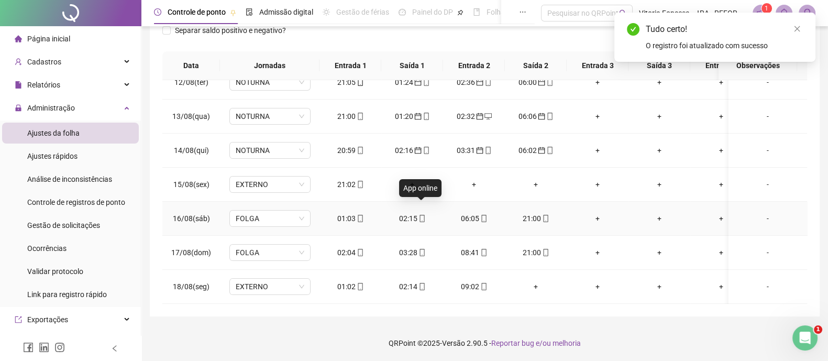
click at [424, 215] on icon "mobile" at bounding box center [422, 218] width 7 height 7
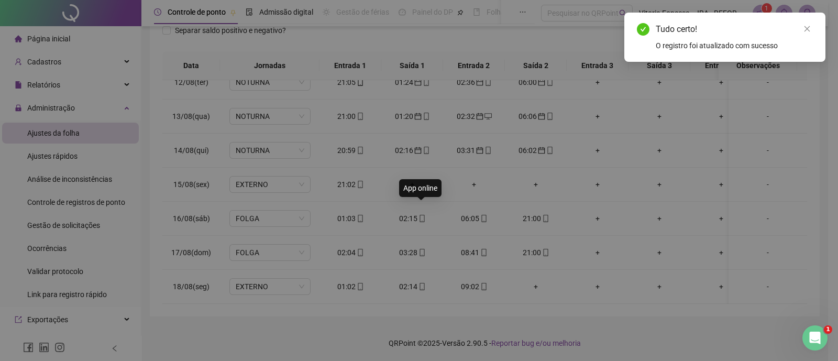
type input "**********"
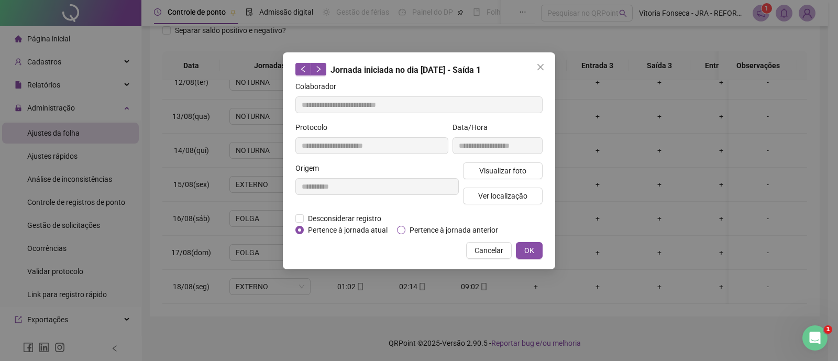
click at [448, 228] on span "Pertence à jornada anterior" at bounding box center [454, 230] width 97 height 12
click at [526, 249] on span "OK" at bounding box center [530, 251] width 10 height 12
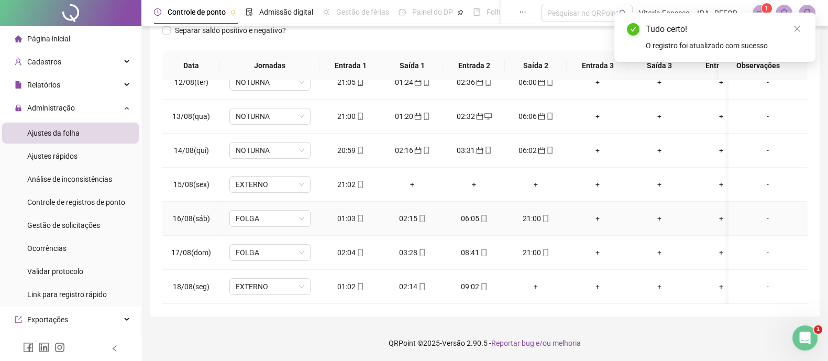
click at [476, 213] on div "06:05" at bounding box center [474, 219] width 45 height 12
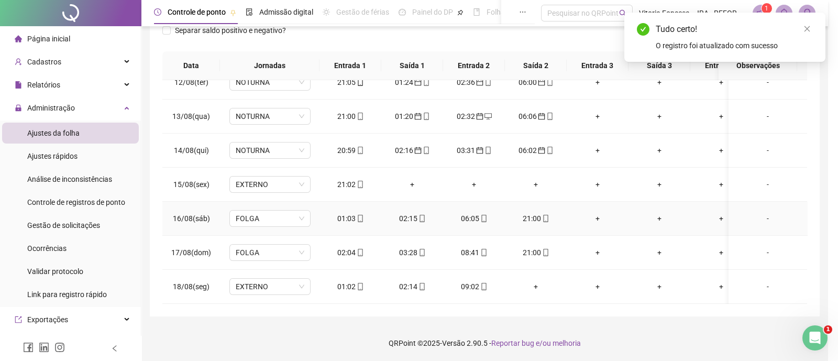
type input "**********"
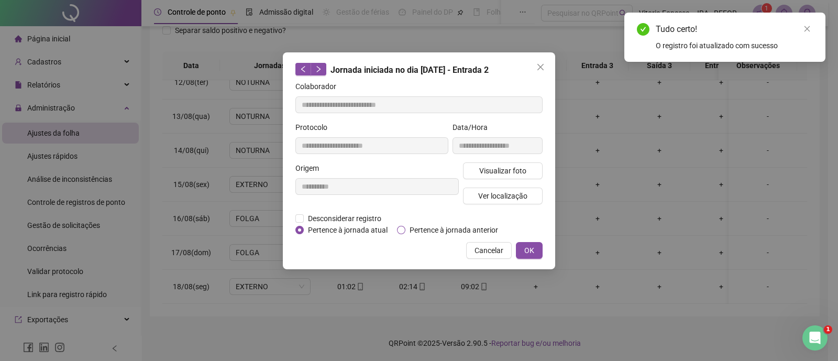
click at [427, 232] on span "Pertence à jornada anterior" at bounding box center [454, 230] width 97 height 12
click at [527, 249] on span "OK" at bounding box center [530, 251] width 10 height 12
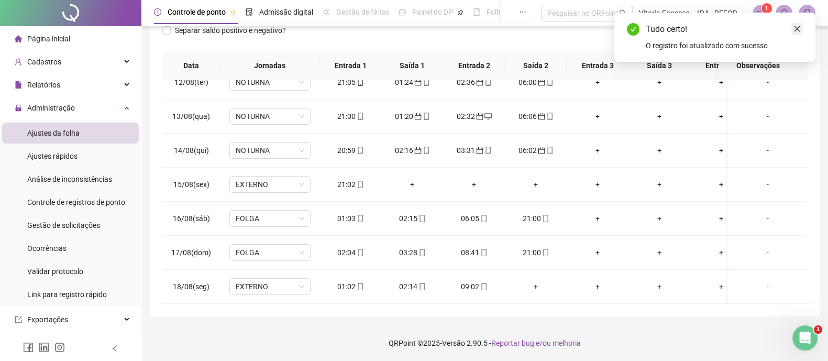
click at [801, 30] on icon "close" at bounding box center [797, 28] width 7 height 7
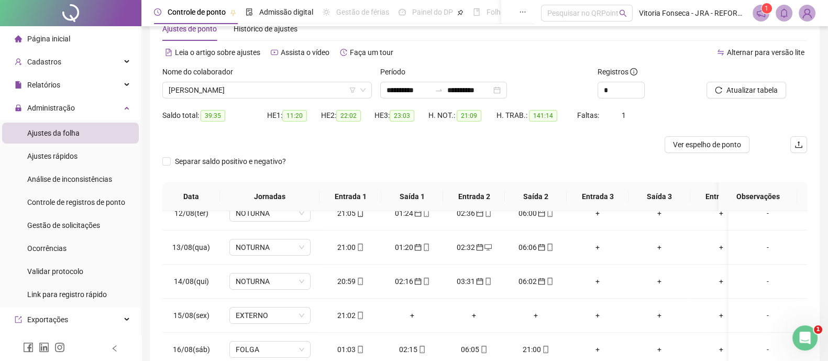
scroll to position [0, 0]
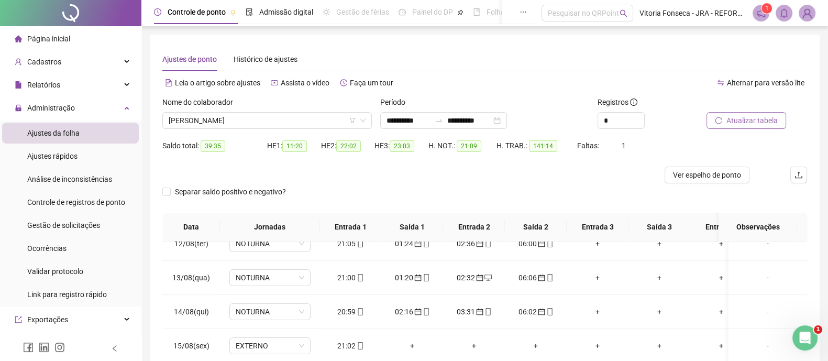
click at [752, 123] on span "Atualizar tabela" at bounding box center [752, 121] width 51 height 12
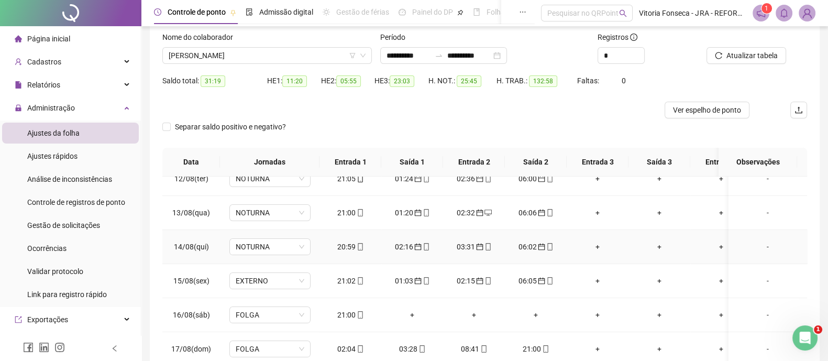
scroll to position [130, 0]
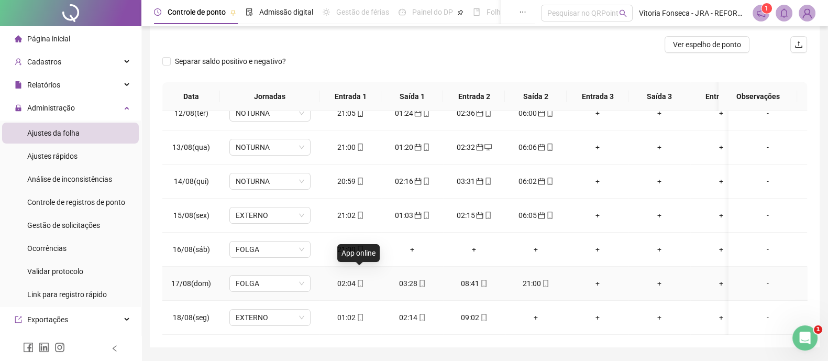
click at [356, 280] on span "mobile" at bounding box center [360, 283] width 8 height 7
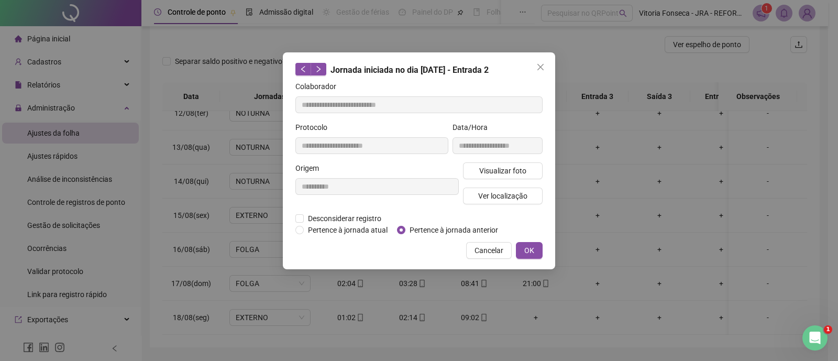
type input "**********"
click at [480, 226] on span "Pertence à jornada anterior" at bounding box center [454, 230] width 97 height 12
click at [536, 249] on button "OK" at bounding box center [529, 250] width 27 height 17
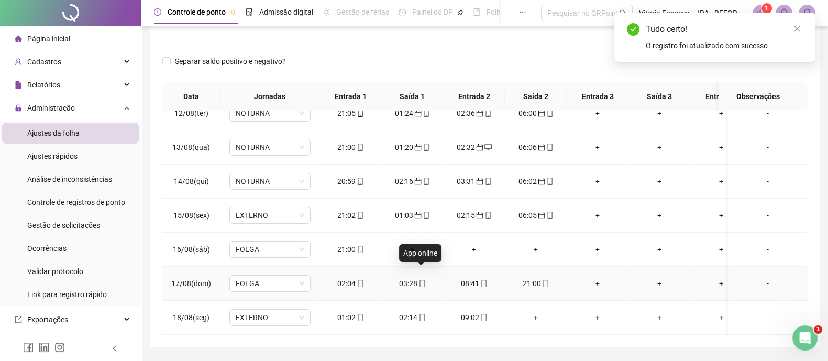
click at [419, 280] on icon "mobile" at bounding box center [422, 283] width 7 height 7
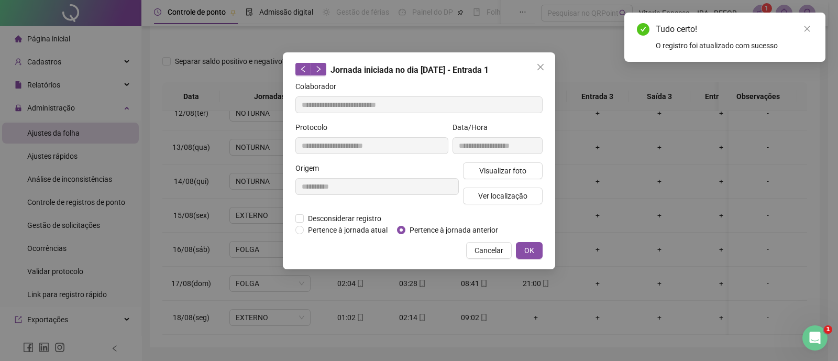
type input "**********"
click at [445, 230] on span "Pertence à jornada anterior" at bounding box center [454, 230] width 97 height 12
click at [538, 244] on button "OK" at bounding box center [529, 250] width 27 height 17
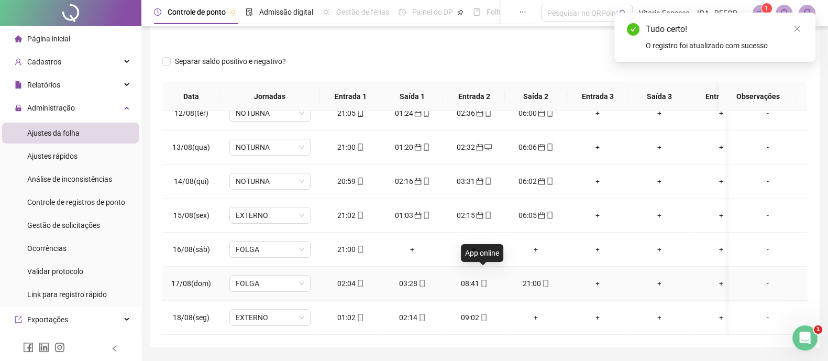
click at [484, 280] on icon "mobile" at bounding box center [483, 283] width 7 height 7
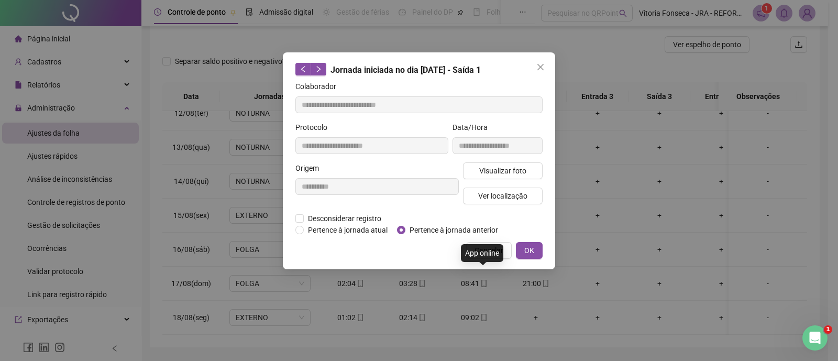
type input "**********"
click at [506, 193] on span "Ver localização" at bounding box center [502, 196] width 49 height 12
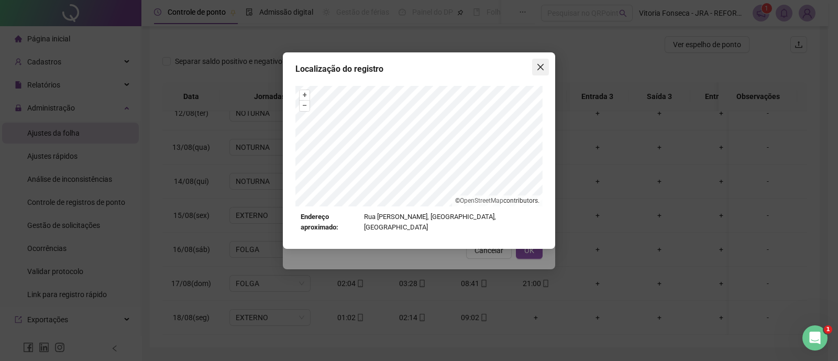
click at [540, 64] on icon "close" at bounding box center [541, 67] width 8 height 8
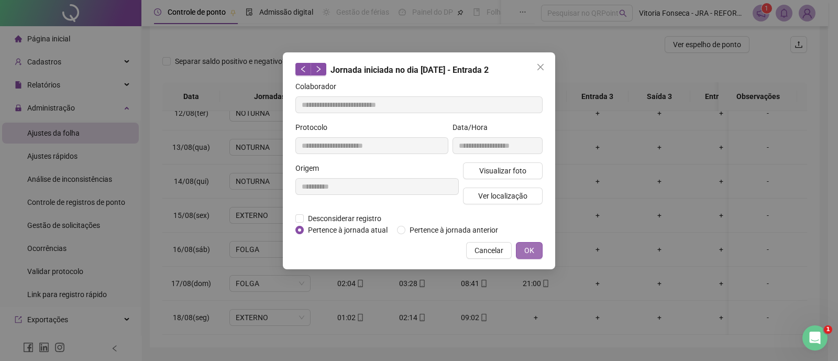
click at [534, 255] on span "OK" at bounding box center [530, 251] width 10 height 12
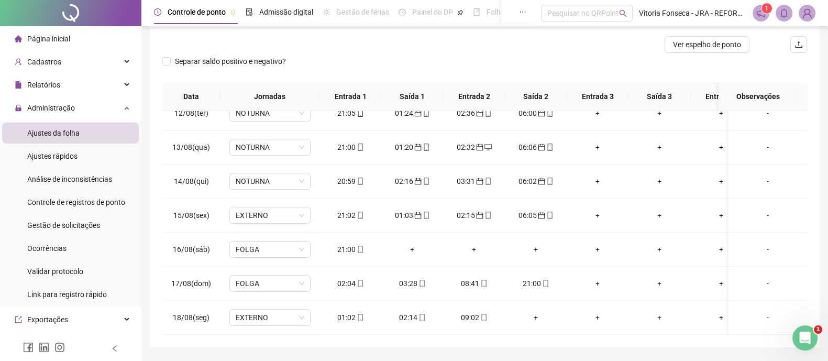
scroll to position [65, 0]
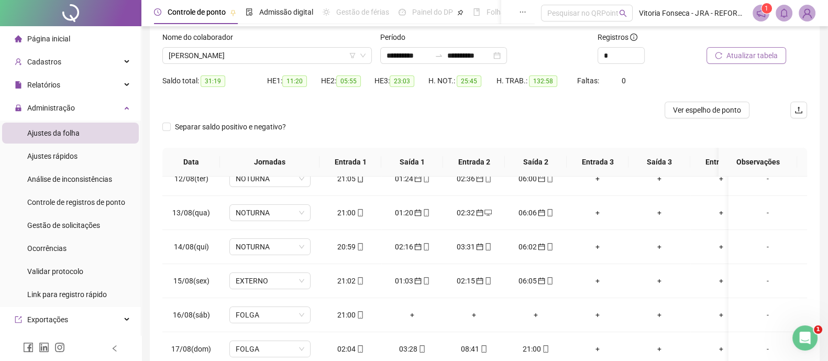
click at [763, 58] on span "Atualizar tabela" at bounding box center [752, 56] width 51 height 12
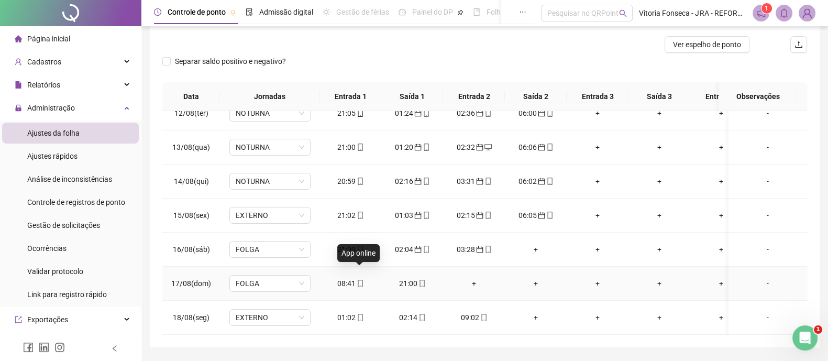
click at [358, 280] on icon "mobile" at bounding box center [360, 283] width 5 height 7
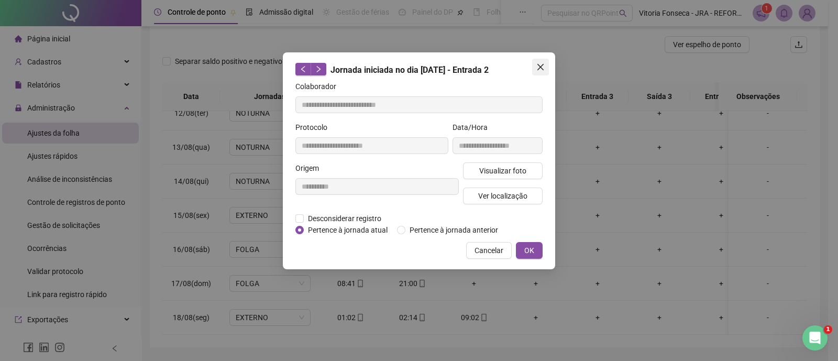
click at [540, 60] on button "Close" at bounding box center [540, 67] width 17 height 17
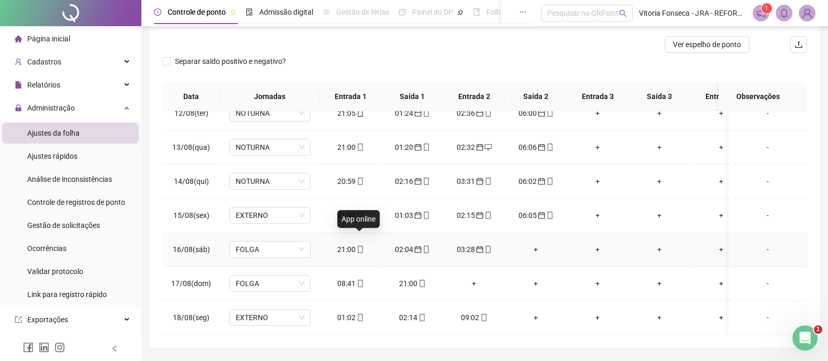
click at [362, 246] on icon "mobile" at bounding box center [360, 249] width 7 height 7
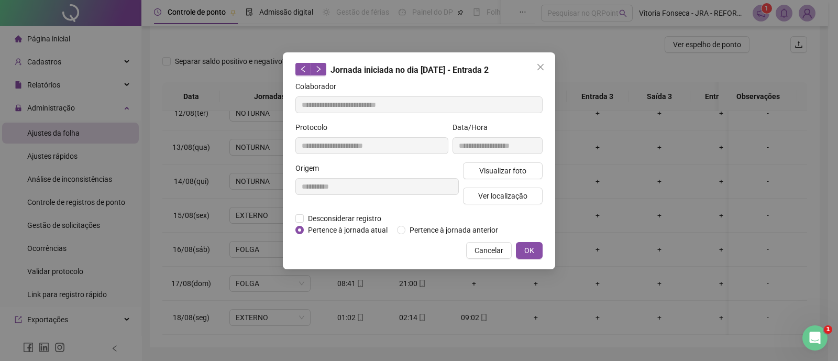
type input "**********"
click at [527, 247] on span "OK" at bounding box center [530, 251] width 10 height 12
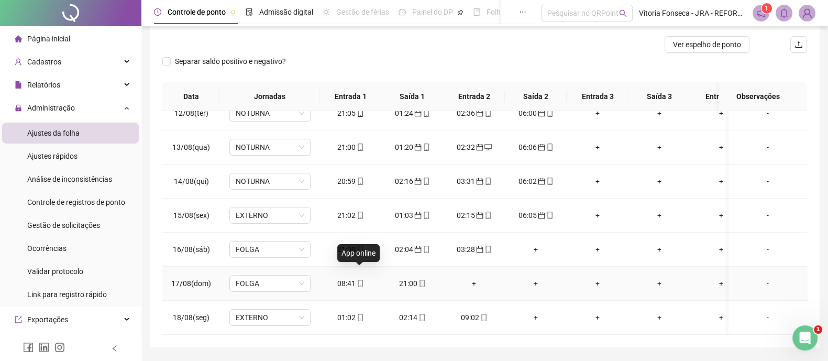
click at [362, 280] on icon "mobile" at bounding box center [360, 283] width 7 height 7
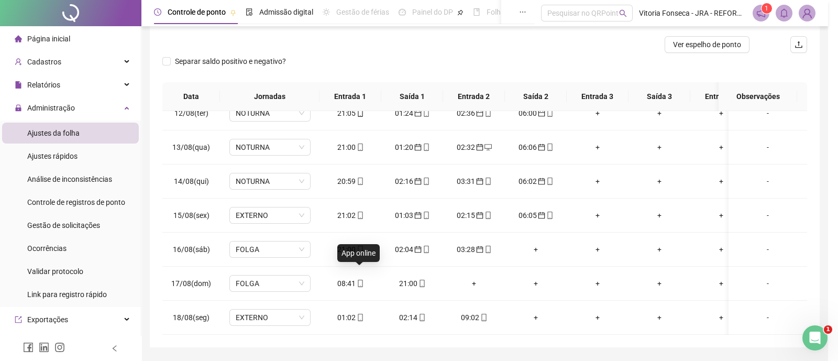
type input "**********"
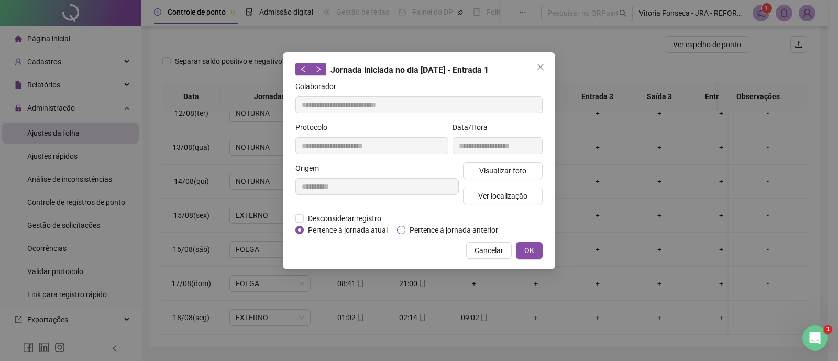
click at [407, 233] on span "Pertence à jornada anterior" at bounding box center [454, 230] width 97 height 12
click at [529, 248] on span "OK" at bounding box center [530, 251] width 10 height 12
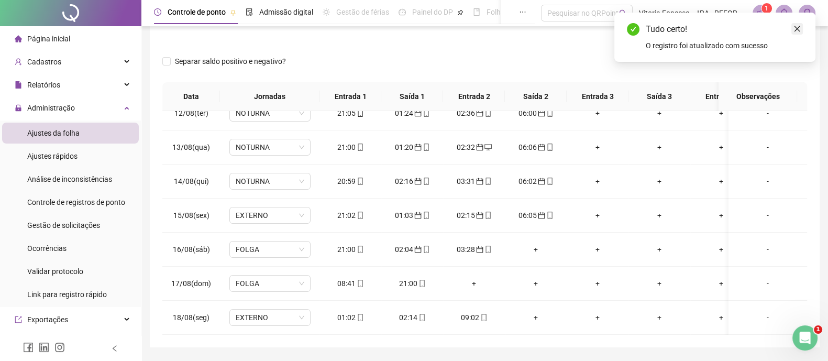
click at [799, 33] on link "Close" at bounding box center [798, 29] width 12 height 12
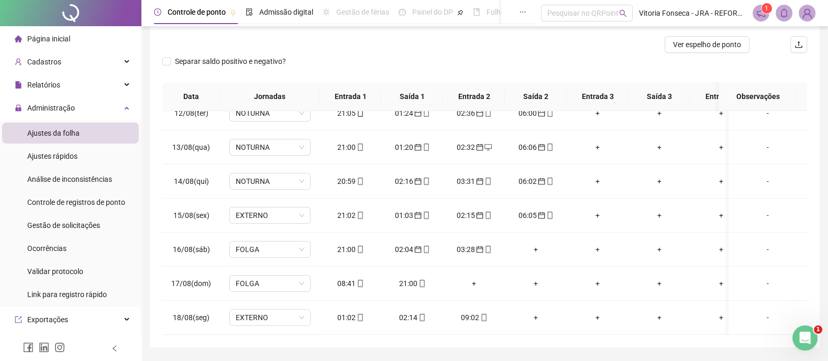
scroll to position [65, 0]
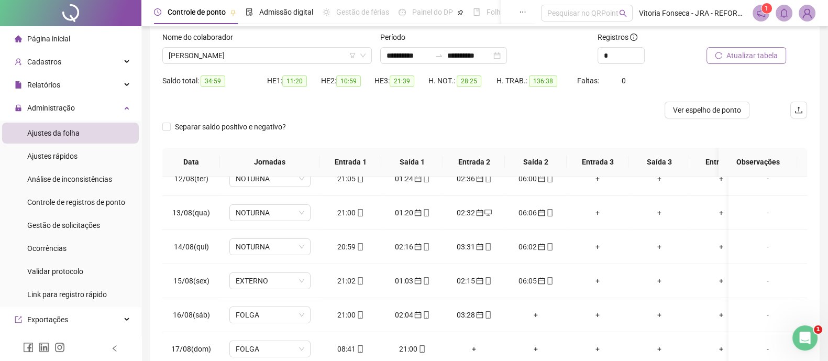
click at [767, 56] on span "Atualizar tabela" at bounding box center [752, 56] width 51 height 12
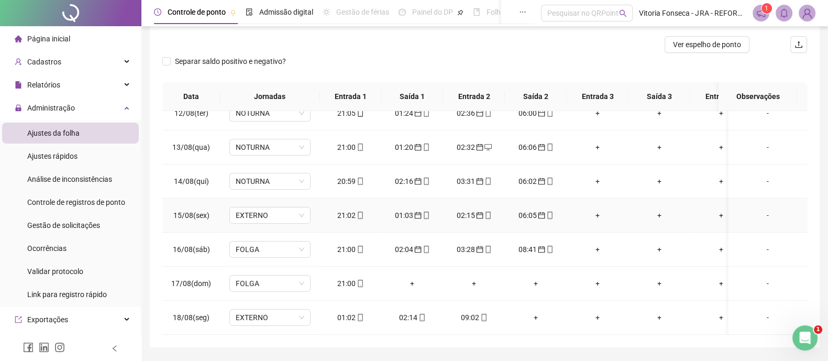
scroll to position [161, 0]
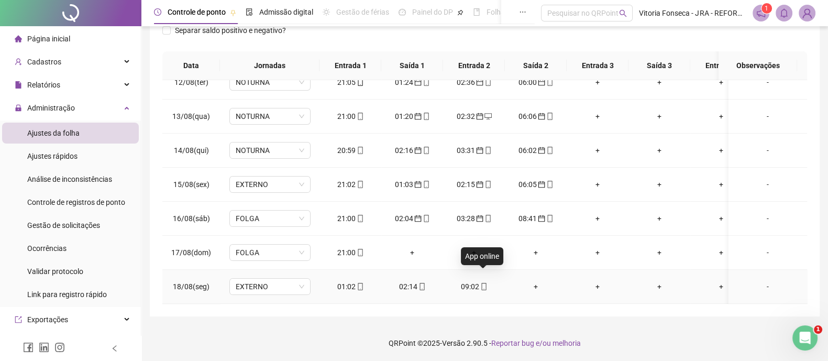
click at [482, 283] on icon "mobile" at bounding box center [483, 286] width 7 height 7
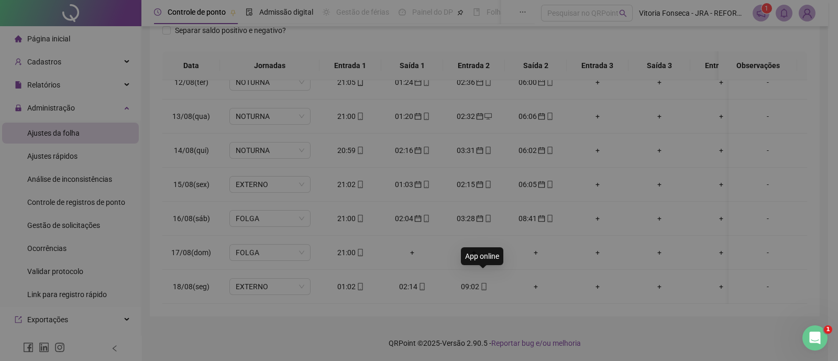
type input "**********"
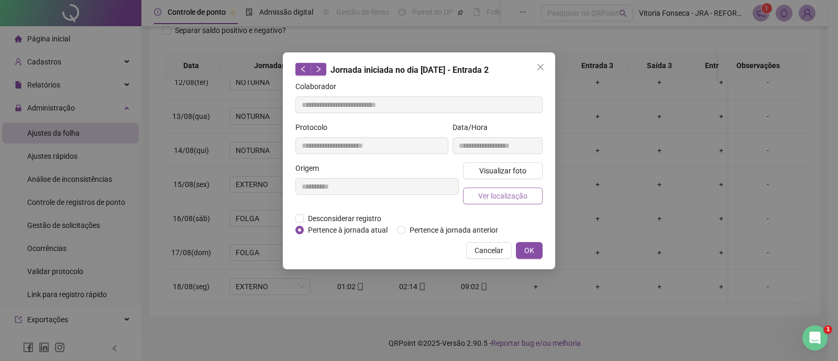
click at [503, 194] on span "Ver localização" at bounding box center [502, 196] width 49 height 12
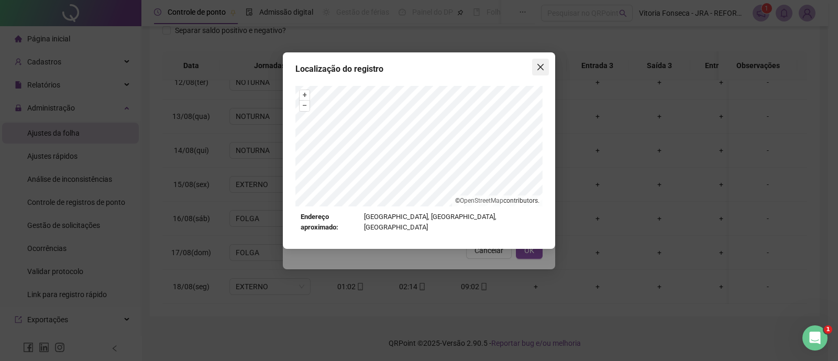
click at [545, 67] on span "Close" at bounding box center [540, 67] width 17 height 8
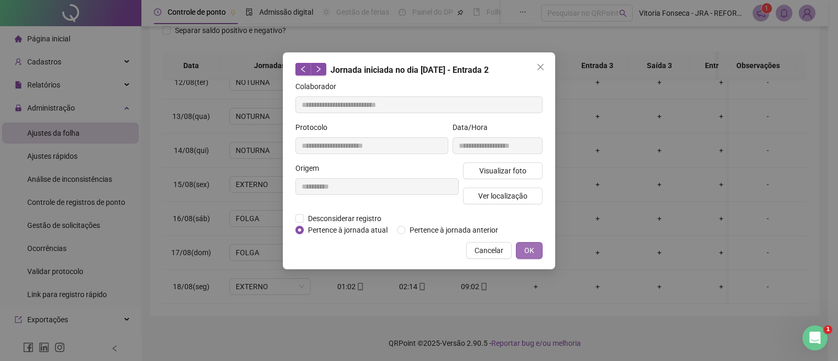
click at [534, 248] on span "OK" at bounding box center [530, 251] width 10 height 12
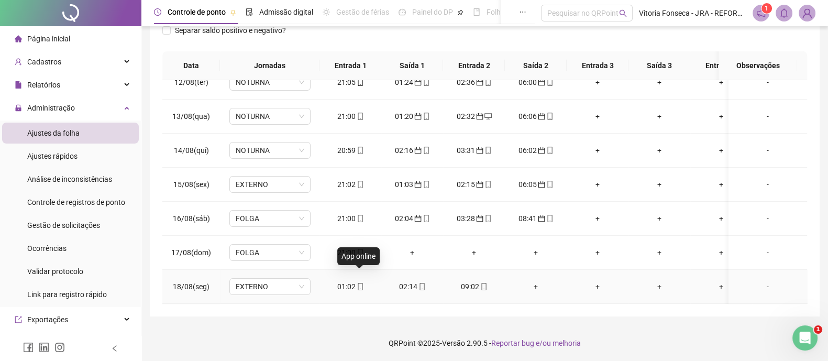
click at [359, 283] on icon "mobile" at bounding box center [360, 286] width 7 height 7
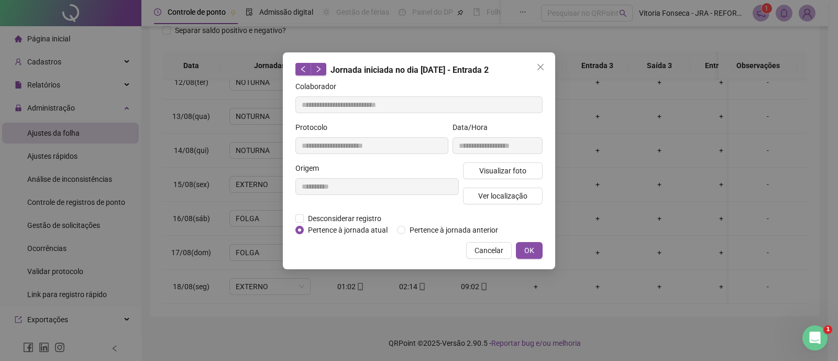
type input "**********"
click at [409, 228] on span "Pertence à jornada anterior" at bounding box center [454, 230] width 97 height 12
click at [540, 245] on button "OK" at bounding box center [529, 250] width 27 height 17
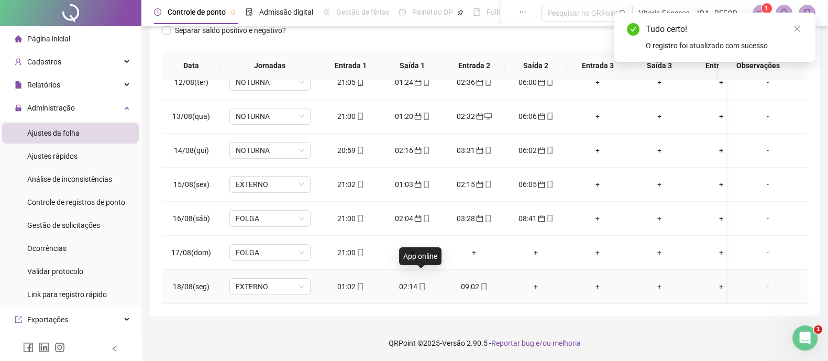
click at [421, 283] on icon "mobile" at bounding box center [422, 286] width 7 height 7
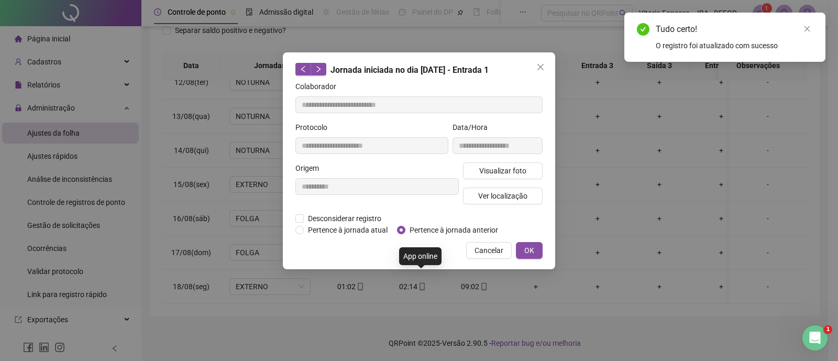
type input "**********"
click at [413, 228] on span "Pertence à jornada anterior" at bounding box center [454, 230] width 97 height 12
click at [536, 245] on button "OK" at bounding box center [529, 250] width 27 height 17
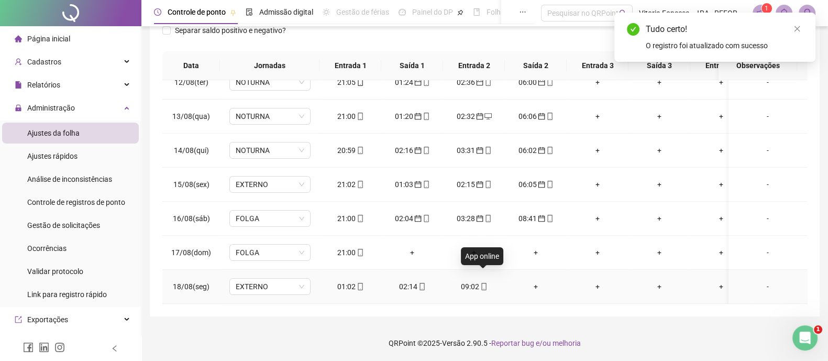
click at [486, 283] on icon "mobile" at bounding box center [483, 286] width 7 height 7
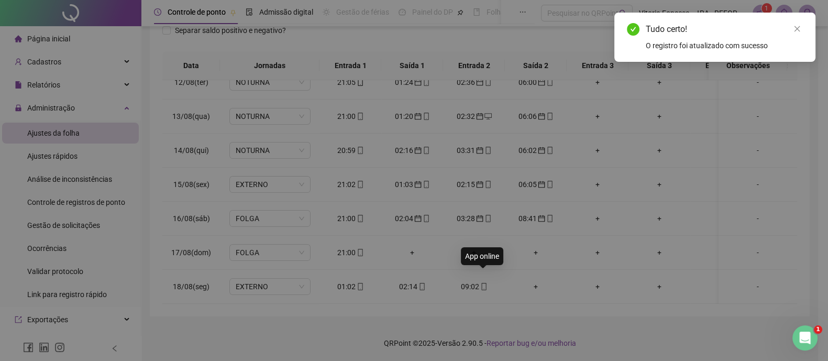
type input "**********"
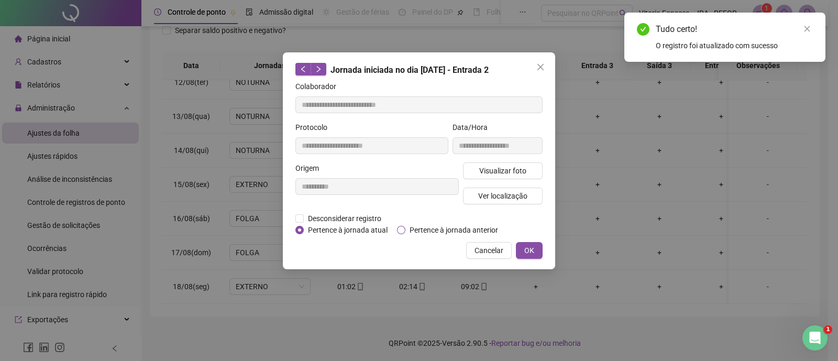
click at [467, 230] on span "Pertence à jornada anterior" at bounding box center [454, 230] width 97 height 12
click at [533, 249] on span "OK" at bounding box center [530, 251] width 10 height 12
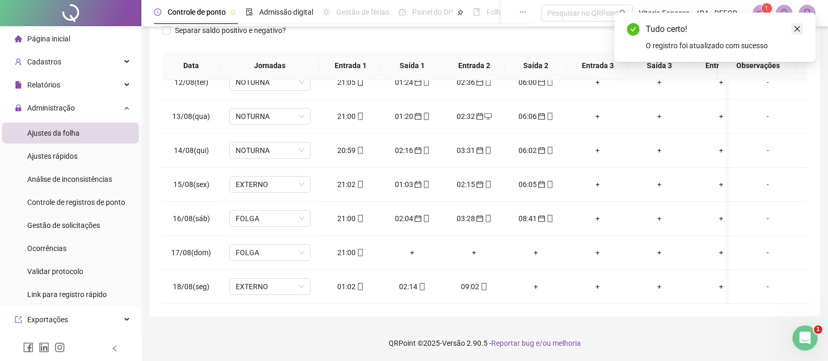
click at [796, 27] on icon "close" at bounding box center [797, 28] width 7 height 7
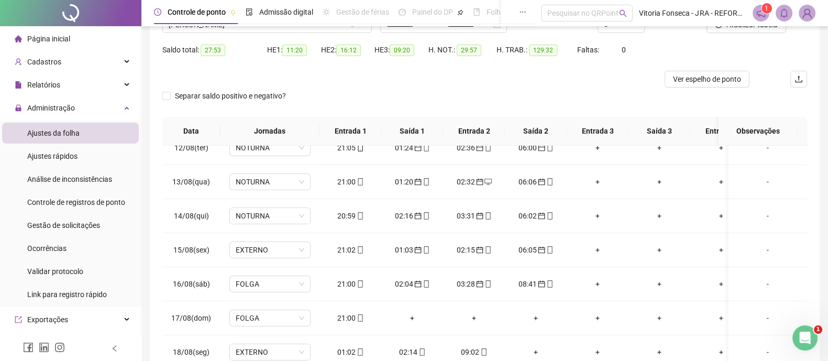
scroll to position [30, 0]
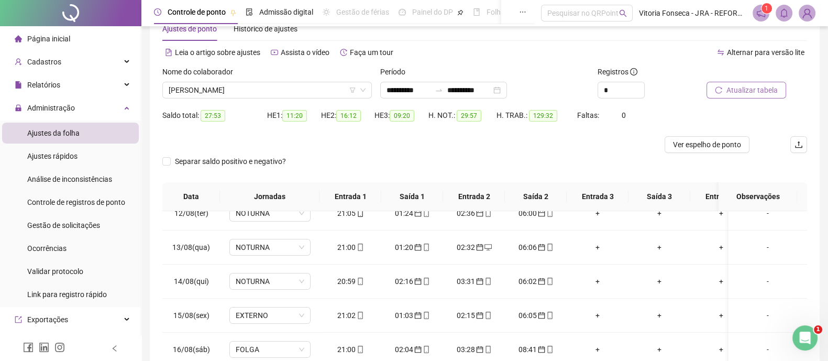
click at [778, 90] on button "Atualizar tabela" at bounding box center [747, 90] width 80 height 17
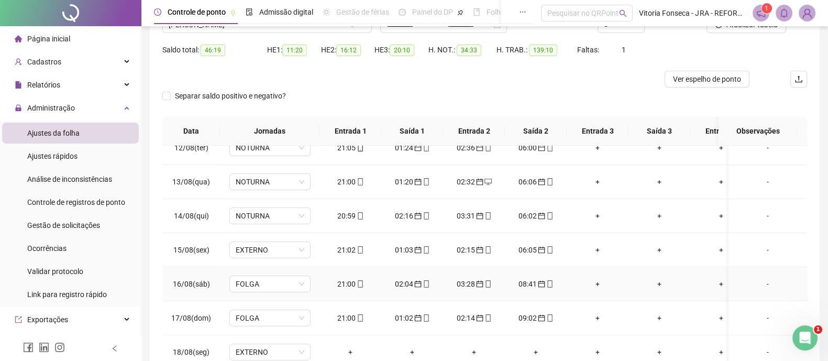
scroll to position [161, 0]
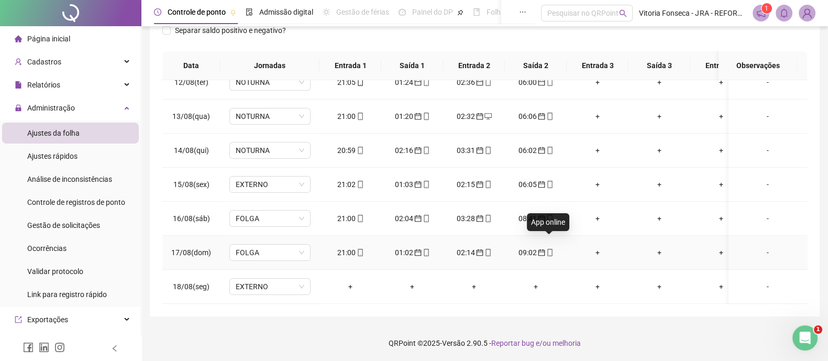
click at [550, 249] on icon "mobile" at bounding box center [550, 252] width 7 height 7
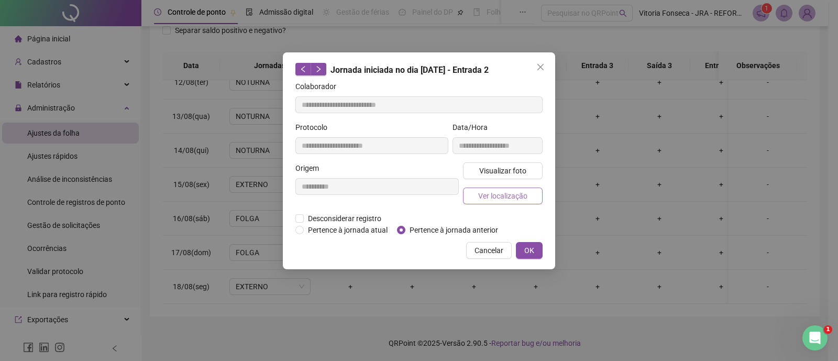
click at [517, 195] on span "Ver localização" at bounding box center [502, 196] width 49 height 12
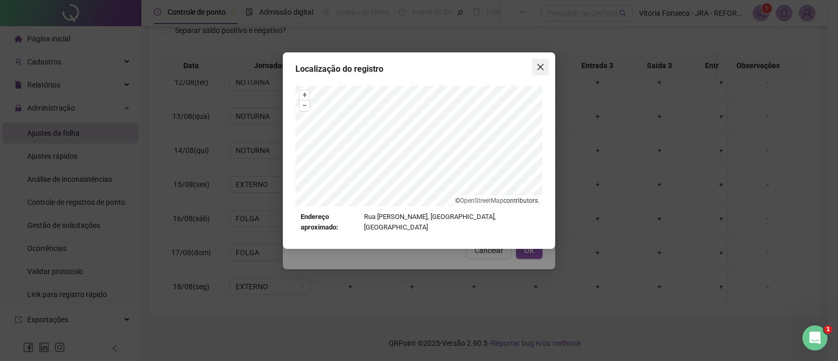
click at [544, 69] on icon "close" at bounding box center [541, 67] width 8 height 8
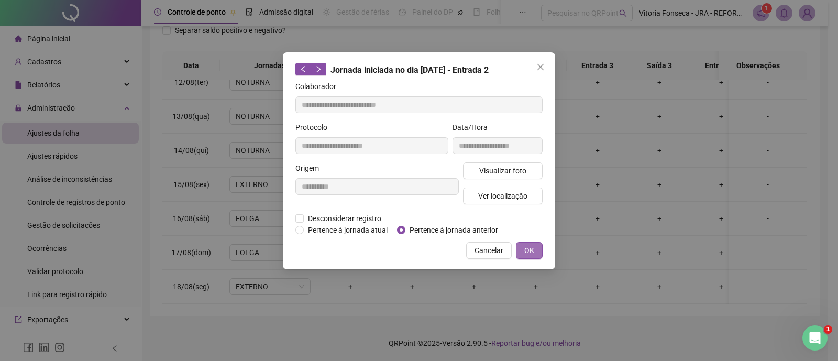
click at [529, 247] on span "OK" at bounding box center [530, 251] width 10 height 12
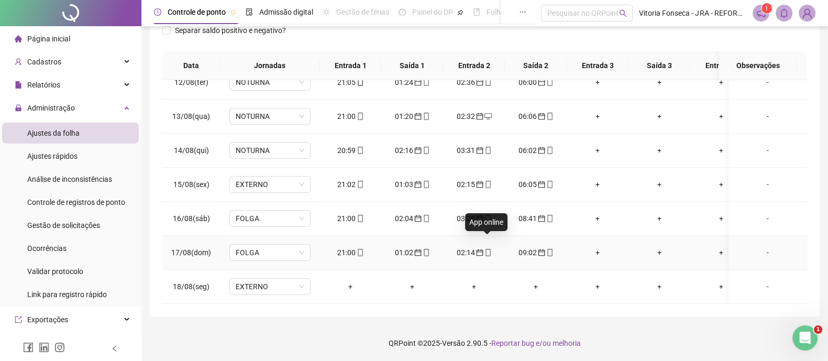
click at [490, 249] on icon "mobile" at bounding box center [488, 252] width 5 height 7
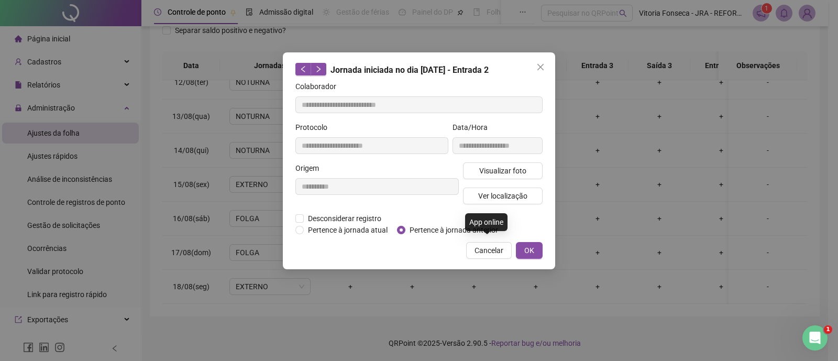
type input "**********"
click at [505, 192] on span "Ver localização" at bounding box center [502, 196] width 49 height 12
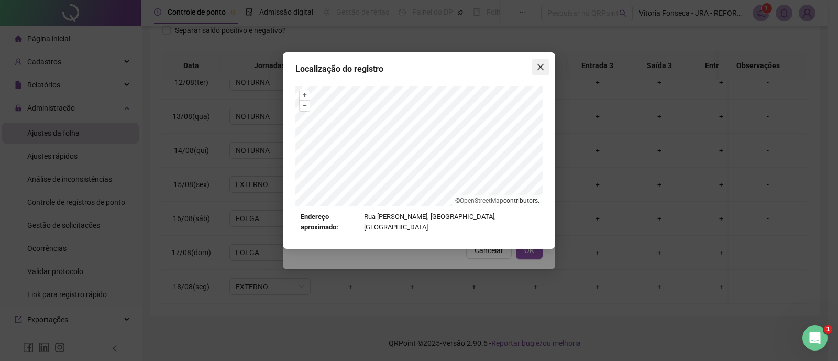
click at [543, 70] on icon "close" at bounding box center [541, 67] width 6 height 6
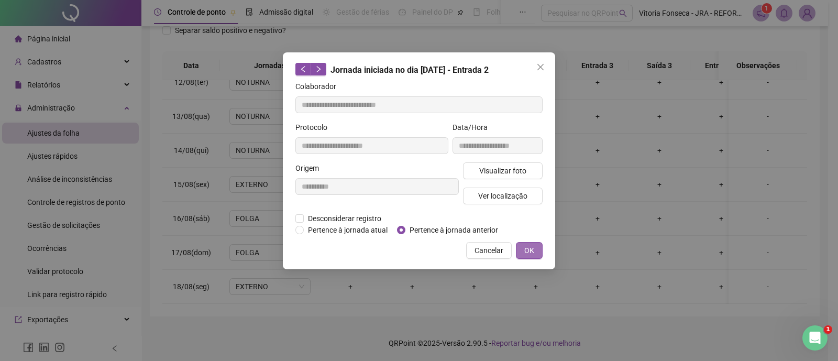
click at [539, 253] on button "OK" at bounding box center [529, 250] width 27 height 17
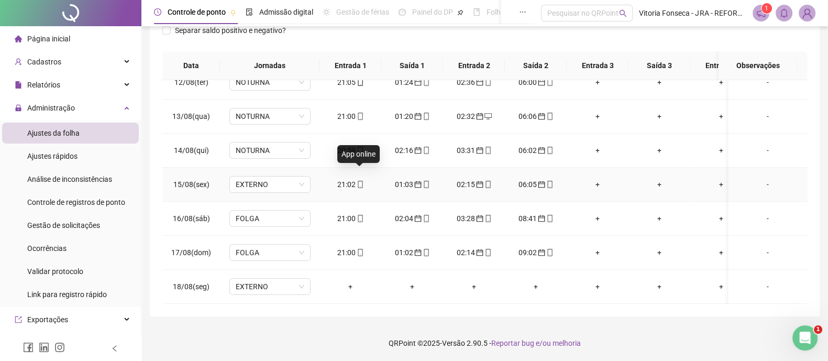
click at [358, 181] on icon "mobile" at bounding box center [360, 184] width 7 height 7
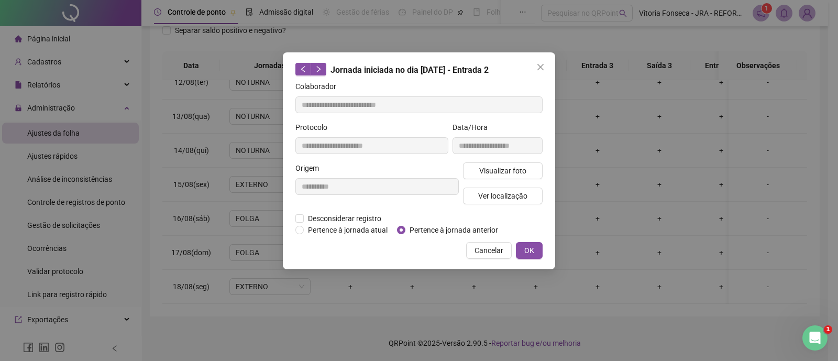
type input "**********"
click at [485, 196] on span "Ver localização" at bounding box center [502, 196] width 49 height 12
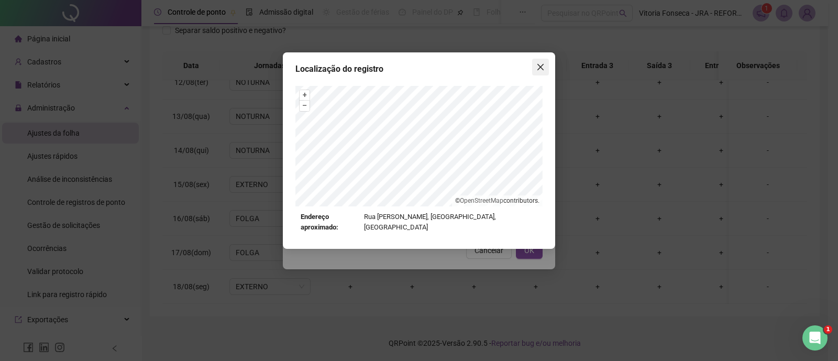
click at [545, 69] on span "Close" at bounding box center [540, 67] width 17 height 8
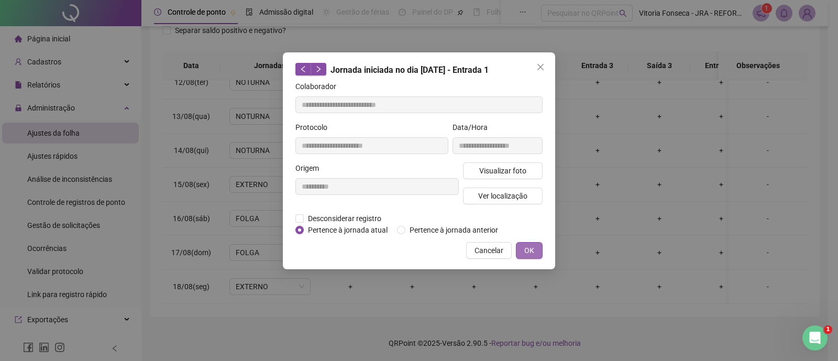
click at [532, 252] on span "OK" at bounding box center [530, 251] width 10 height 12
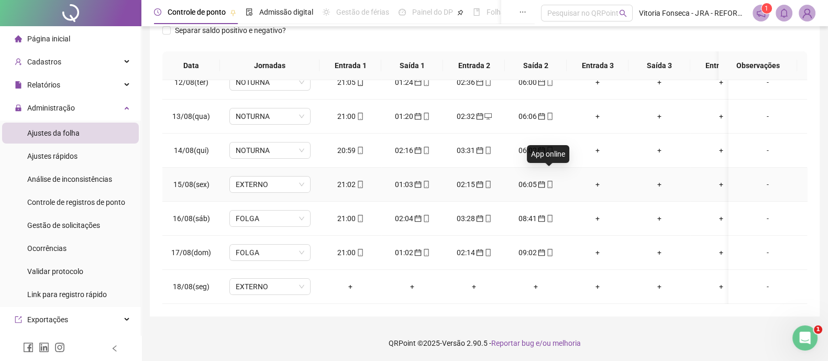
click at [551, 181] on icon "mobile" at bounding box center [550, 184] width 7 height 7
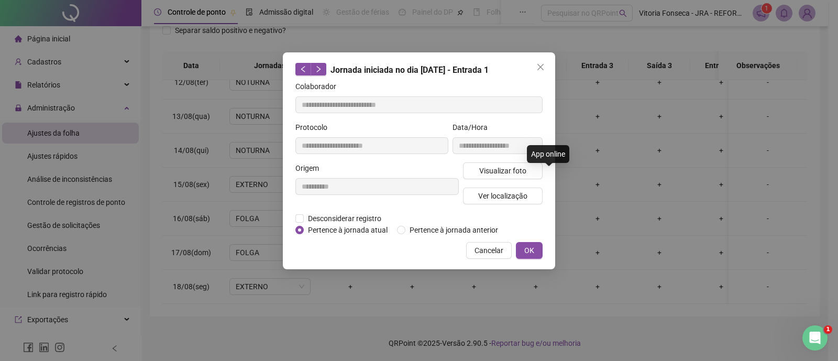
type input "**********"
click at [514, 192] on span "Ver localização" at bounding box center [502, 196] width 49 height 12
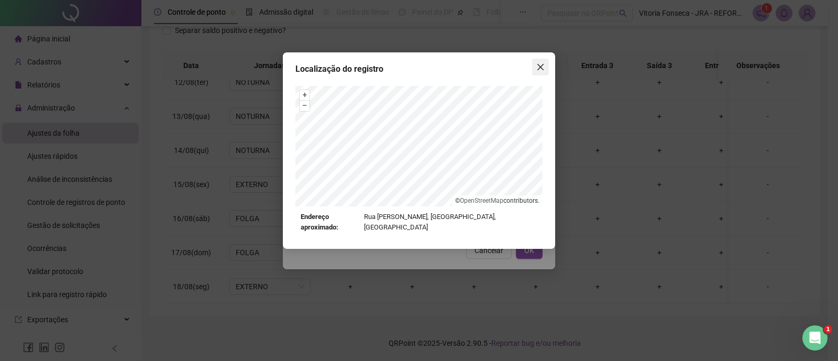
click at [545, 74] on button "Close" at bounding box center [540, 67] width 17 height 17
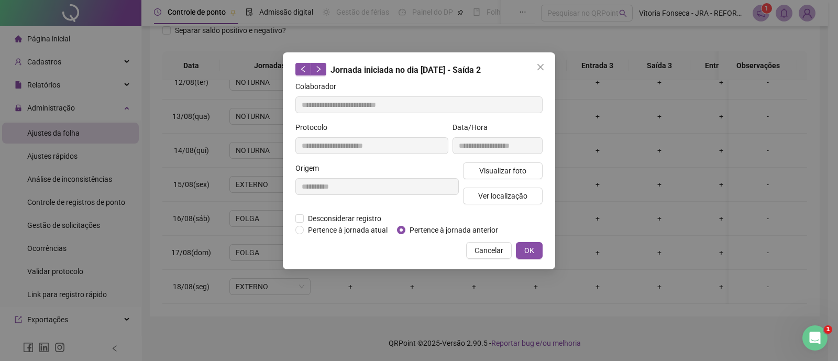
click at [533, 245] on span "OK" at bounding box center [530, 251] width 10 height 12
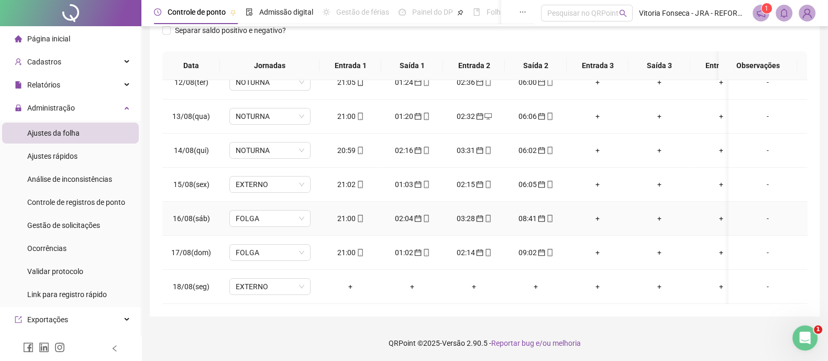
click at [358, 215] on icon "mobile" at bounding box center [360, 218] width 7 height 7
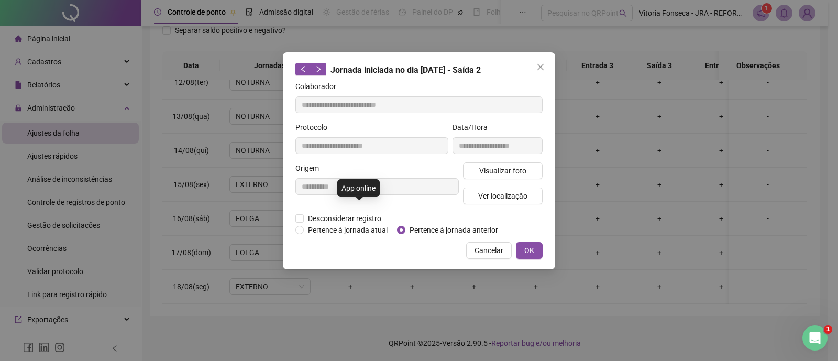
type input "**********"
click at [514, 192] on span "Ver localização" at bounding box center [502, 196] width 49 height 12
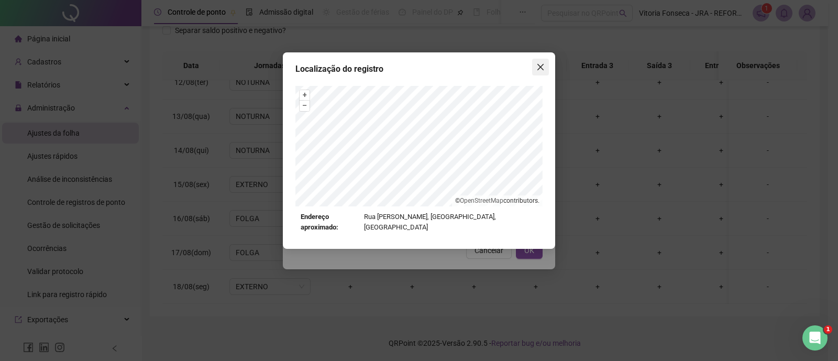
click at [548, 65] on span "Close" at bounding box center [540, 67] width 17 height 8
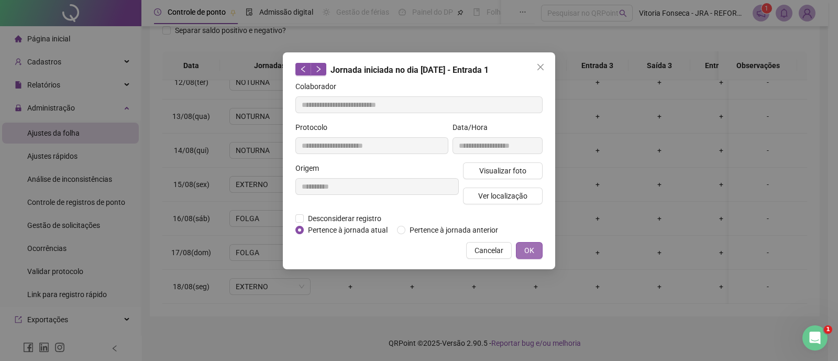
click at [528, 247] on span "OK" at bounding box center [530, 251] width 10 height 12
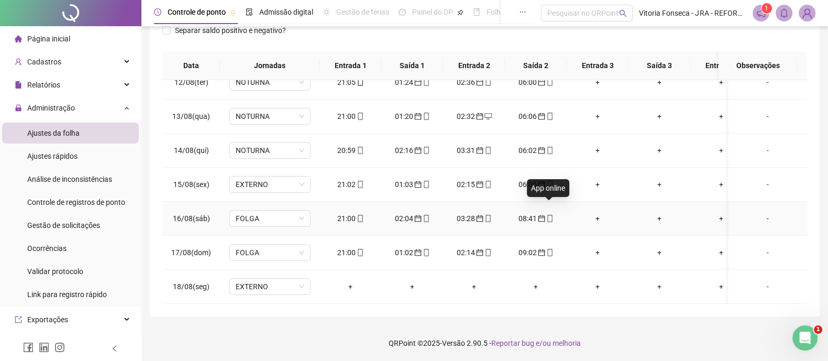
click at [552, 215] on icon "mobile" at bounding box center [550, 218] width 7 height 7
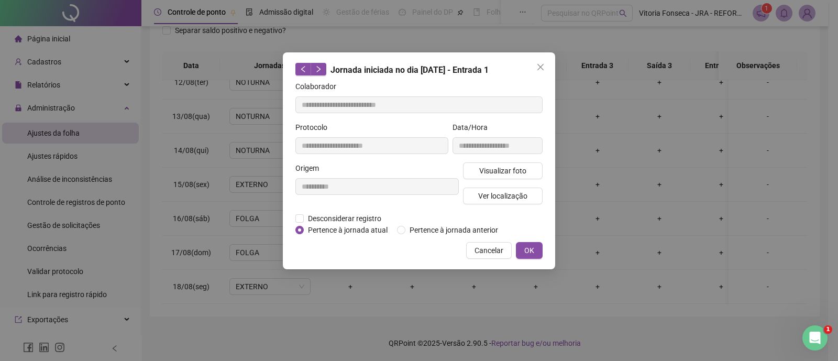
type input "**********"
click at [517, 196] on span "Ver localização" at bounding box center [502, 196] width 49 height 12
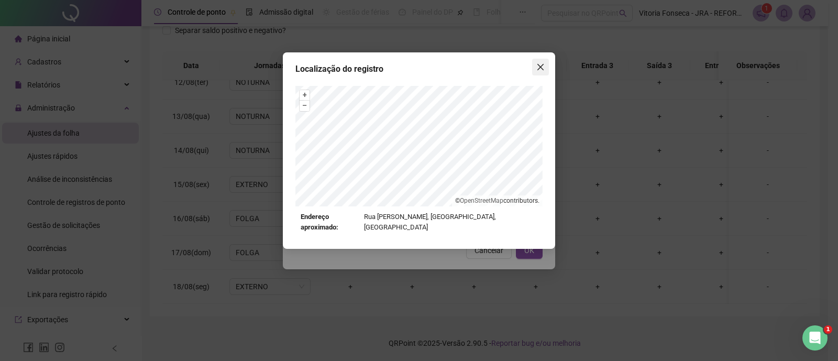
click at [542, 64] on icon "close" at bounding box center [541, 67] width 8 height 8
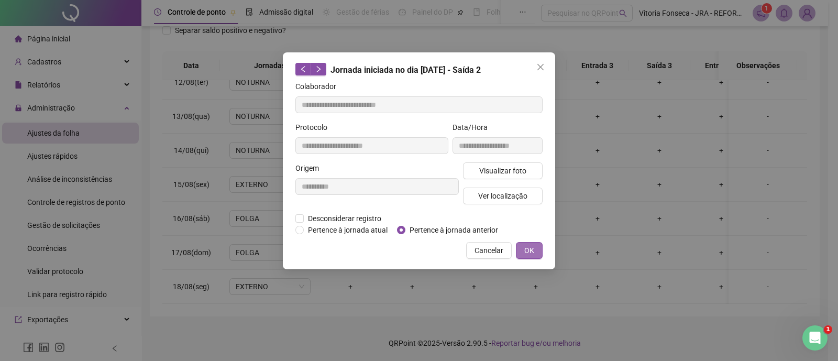
click at [537, 244] on button "OK" at bounding box center [529, 250] width 27 height 17
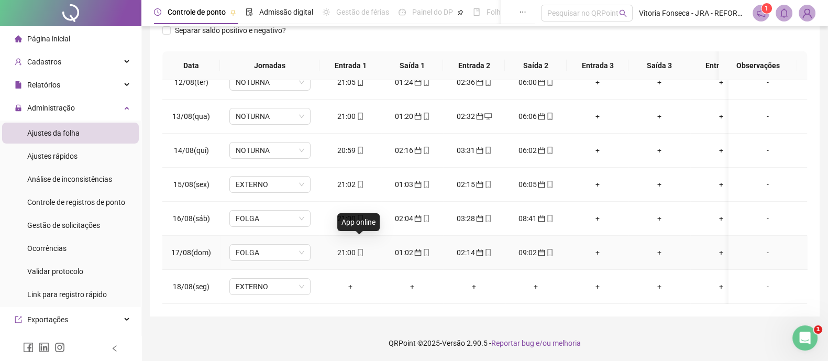
click at [358, 249] on icon "mobile" at bounding box center [360, 252] width 7 height 7
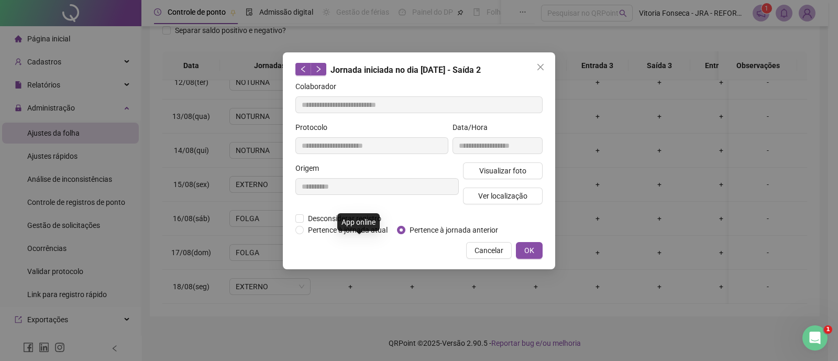
type input "**********"
click at [490, 192] on span "Ver localização" at bounding box center [502, 196] width 49 height 12
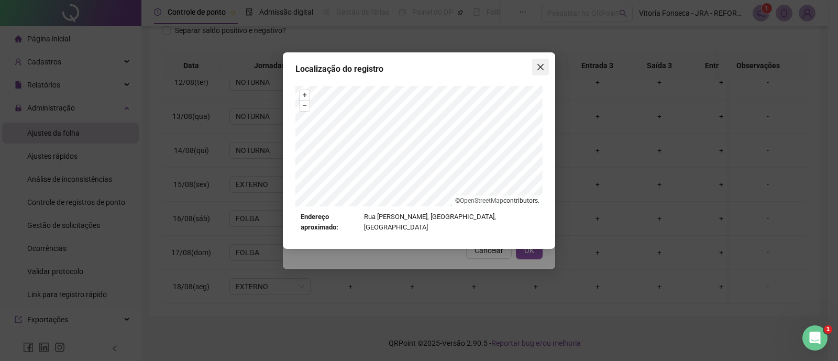
click at [545, 72] on button "Close" at bounding box center [540, 67] width 17 height 17
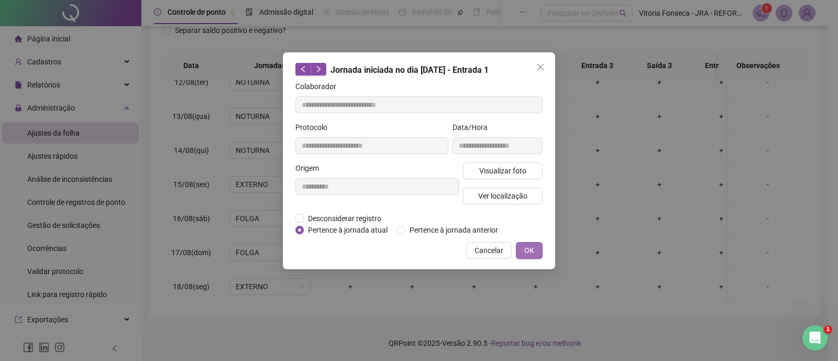
click at [532, 248] on span "OK" at bounding box center [530, 251] width 10 height 12
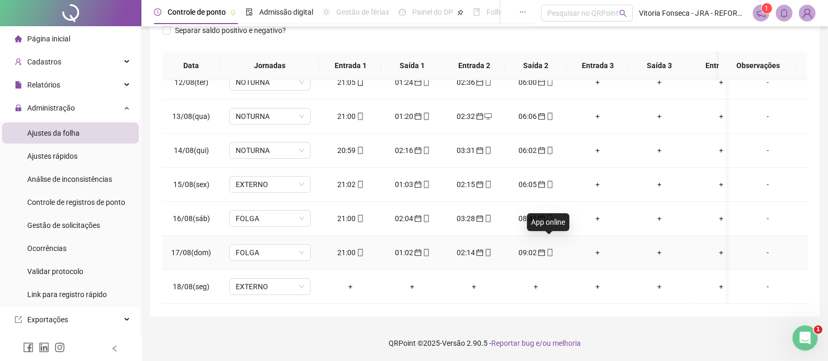
click at [550, 249] on icon "mobile" at bounding box center [550, 252] width 7 height 7
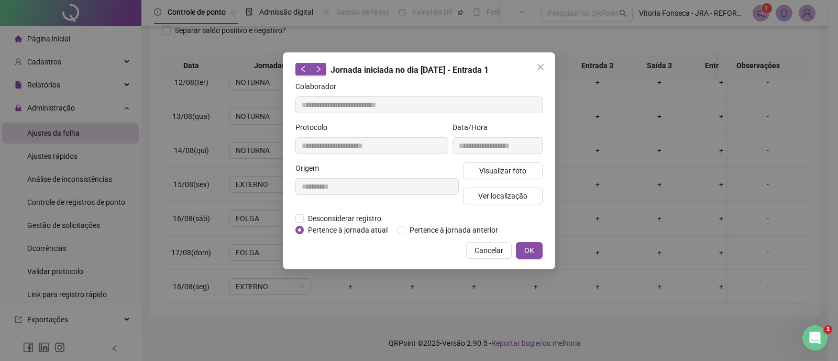
type input "**********"
click at [529, 190] on button "Ver localização" at bounding box center [503, 196] width 80 height 17
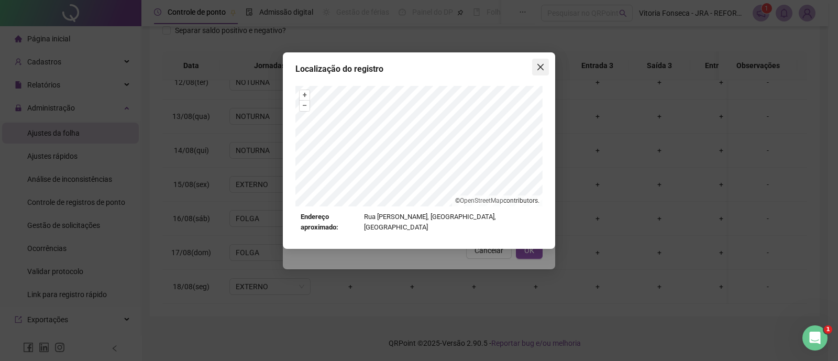
click at [541, 67] on icon "close" at bounding box center [541, 67] width 6 height 6
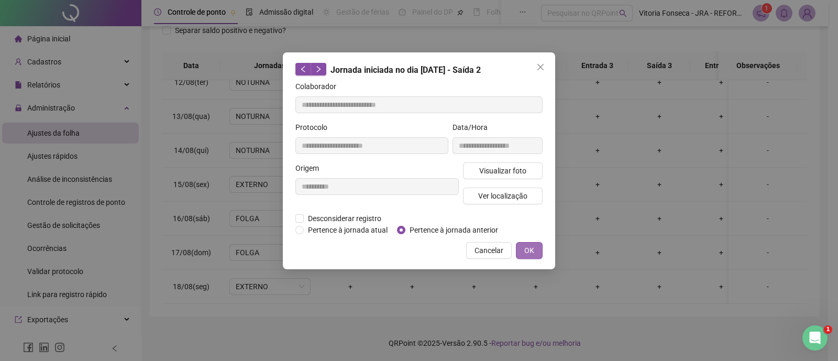
click at [535, 243] on button "OK" at bounding box center [529, 250] width 27 height 17
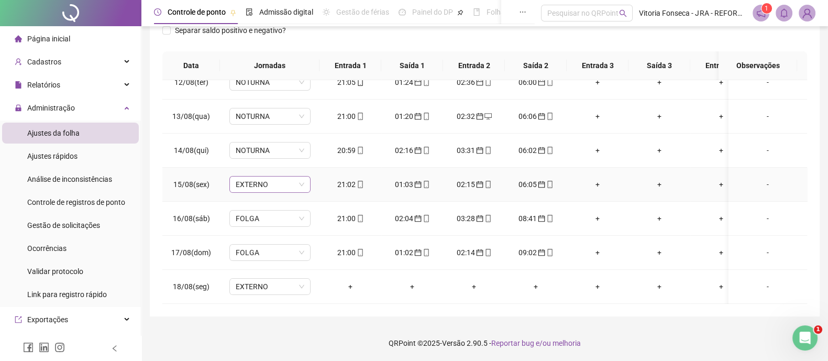
click at [285, 177] on span "EXTERNO" at bounding box center [270, 185] width 69 height 16
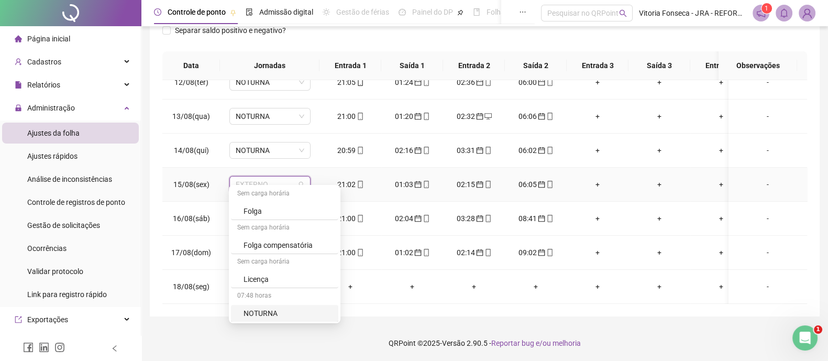
click at [301, 305] on div "NOTURNA" at bounding box center [284, 313] width 107 height 17
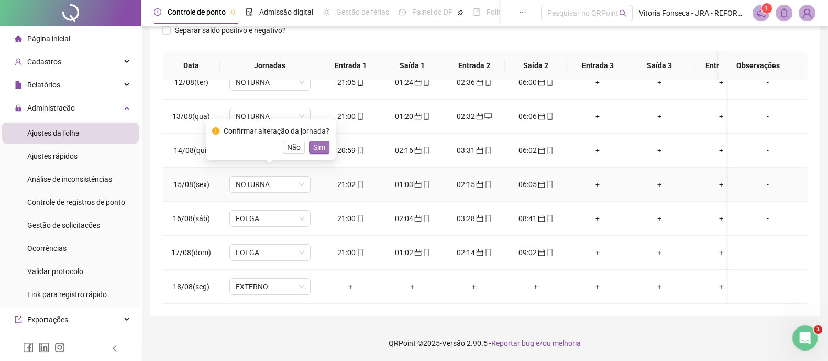
click at [322, 145] on span "Sim" at bounding box center [319, 147] width 12 height 12
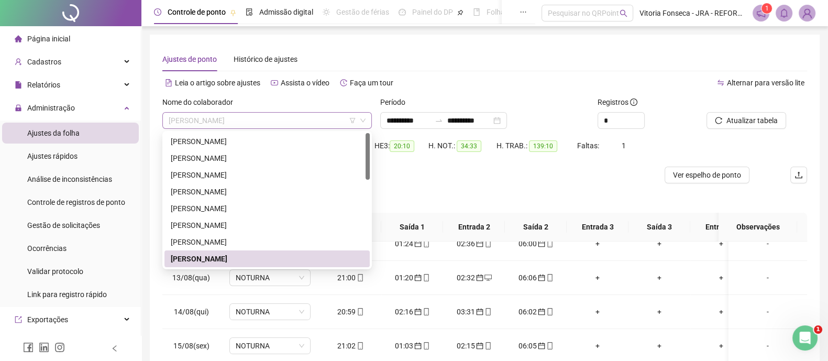
click at [315, 117] on span "[PERSON_NAME] DOS [PERSON_NAME]" at bounding box center [267, 121] width 197 height 16
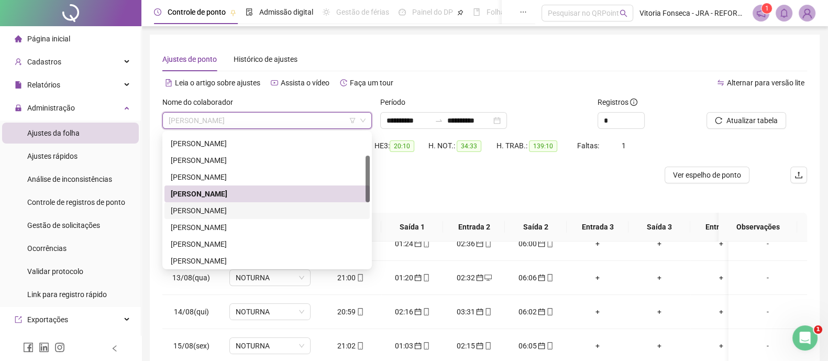
click at [292, 210] on div "LARISSA RODRIGUES SILVA DE JESUS" at bounding box center [267, 211] width 193 height 12
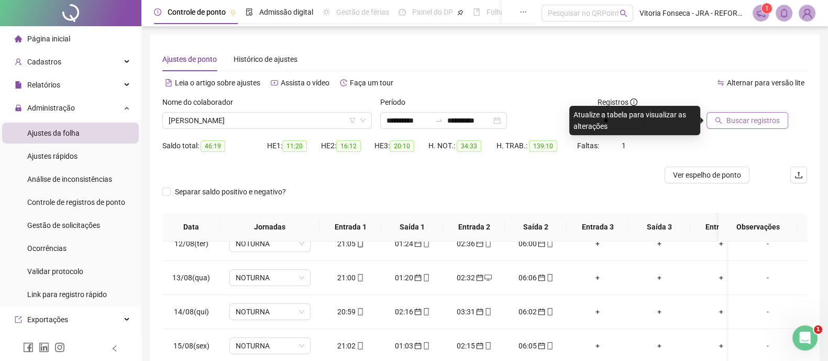
click at [740, 116] on span "Buscar registros" at bounding box center [753, 121] width 53 height 12
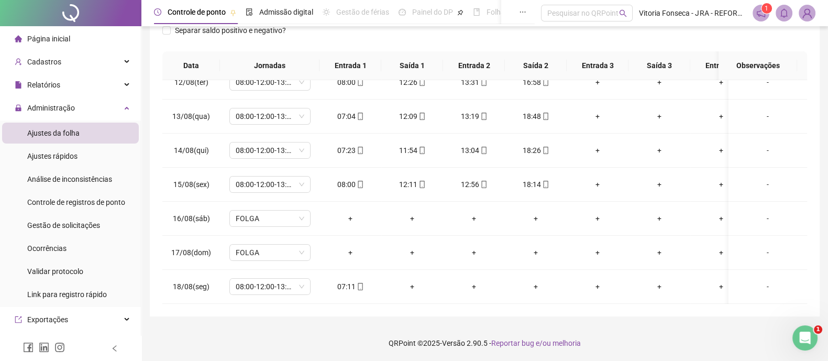
scroll to position [0, 0]
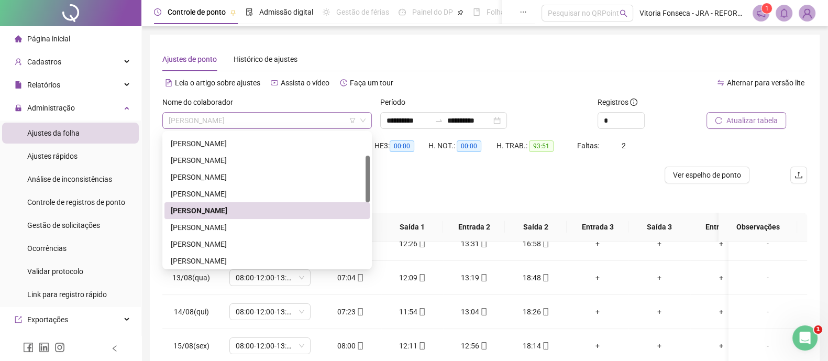
click at [321, 121] on span "LARISSA RODRIGUES SILVA DE JESUS" at bounding box center [267, 121] width 197 height 16
click at [278, 228] on div "LETICIA DE ALMEIDA SILVA" at bounding box center [267, 228] width 193 height 12
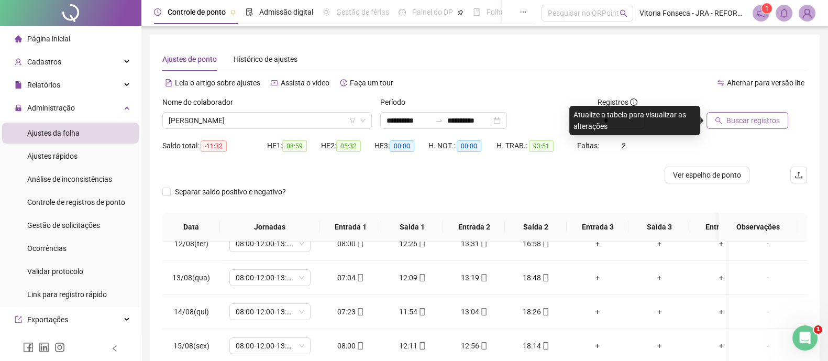
click at [736, 119] on span "Buscar registros" at bounding box center [753, 121] width 53 height 12
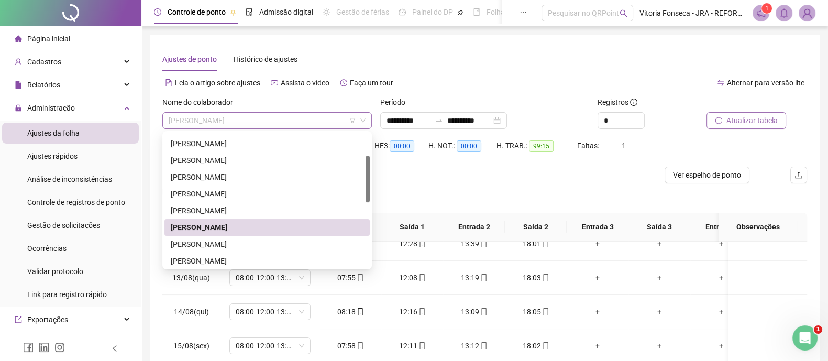
click at [272, 116] on span "LETICIA DE ALMEIDA SILVA" at bounding box center [267, 121] width 197 height 16
click at [254, 242] on div "LUIZ MIGUEL BRAGA DOS SANTOS" at bounding box center [267, 244] width 193 height 12
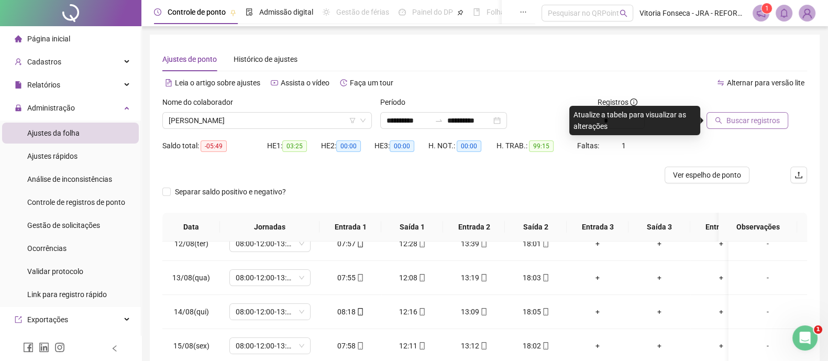
click at [738, 122] on span "Buscar registros" at bounding box center [753, 121] width 53 height 12
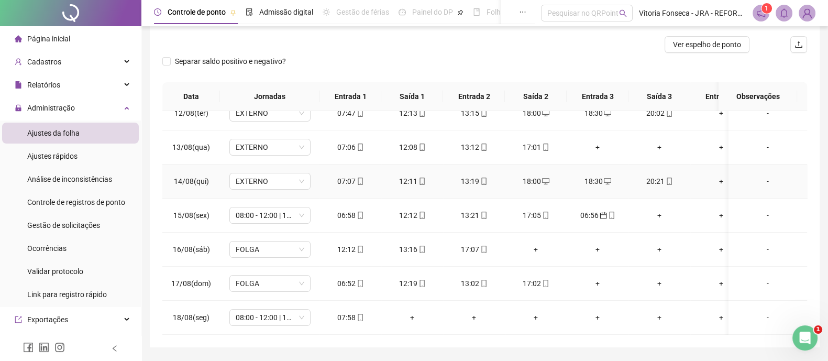
scroll to position [161, 0]
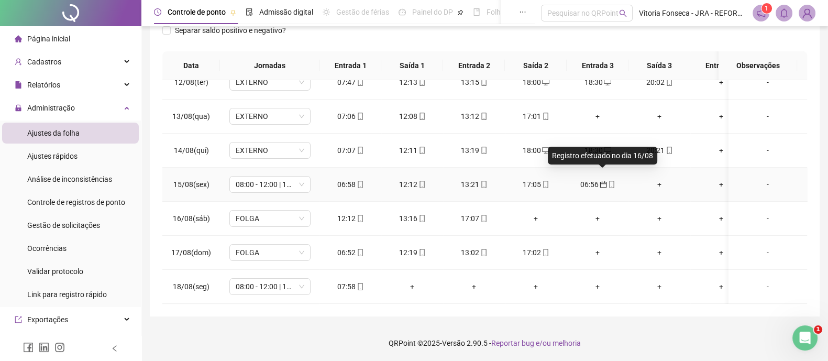
click at [604, 181] on icon "calendar" at bounding box center [603, 184] width 7 height 7
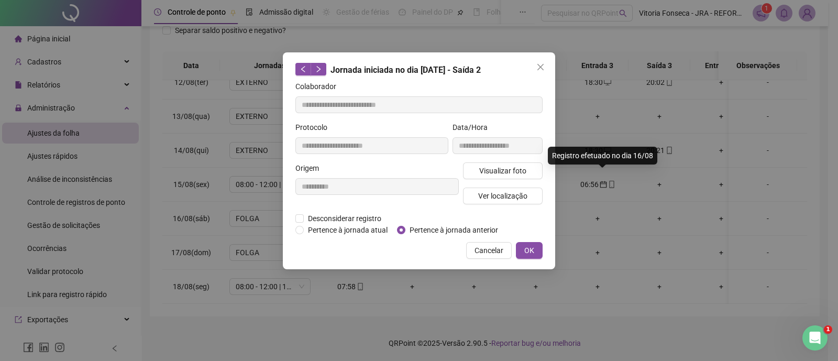
type input "**********"
click at [451, 225] on span "Pertence à jornada anterior" at bounding box center [454, 230] width 97 height 12
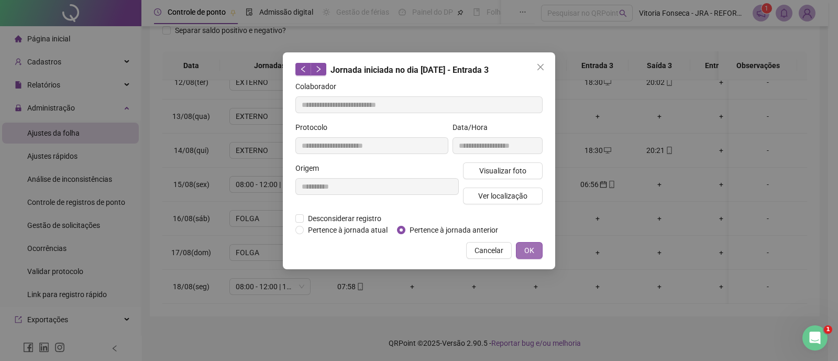
click at [527, 245] on span "OK" at bounding box center [530, 251] width 10 height 12
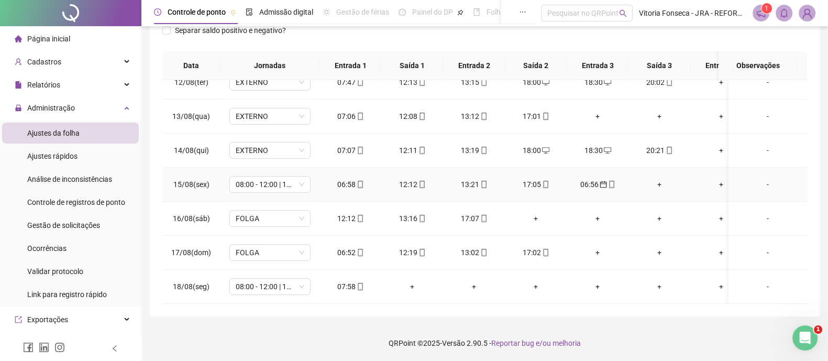
click at [595, 179] on div "06:56" at bounding box center [597, 185] width 45 height 12
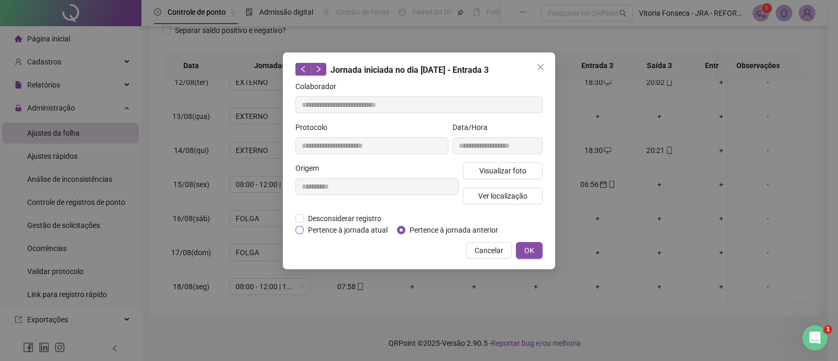
click at [333, 230] on span "Pertence à jornada atual" at bounding box center [348, 230] width 88 height 12
click at [523, 251] on button "OK" at bounding box center [529, 250] width 27 height 17
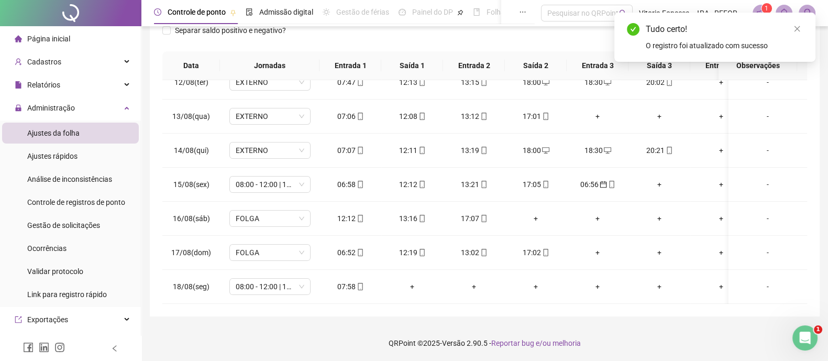
scroll to position [0, 0]
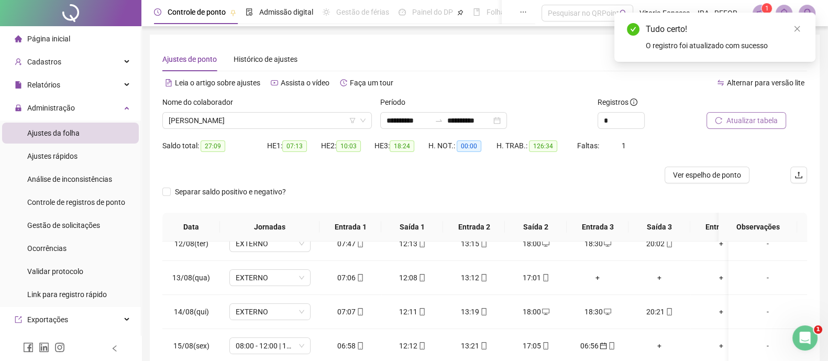
click at [766, 119] on span "Atualizar tabela" at bounding box center [752, 121] width 51 height 12
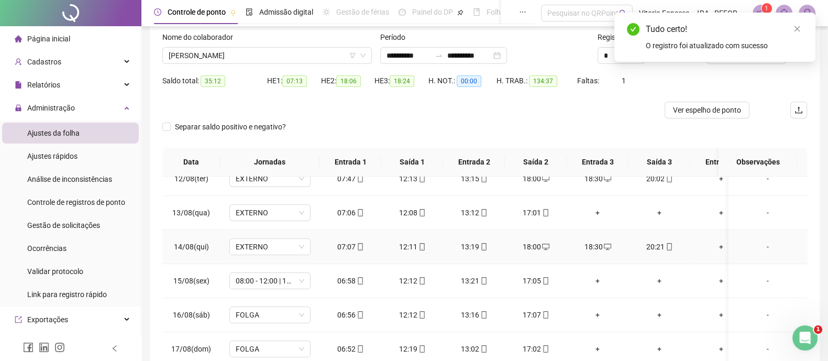
scroll to position [130, 0]
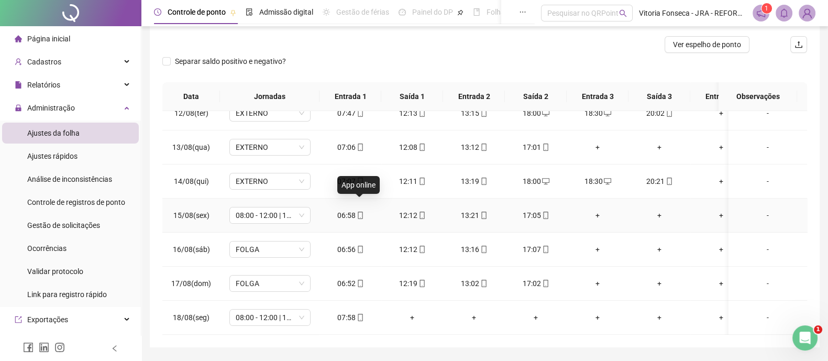
click at [358, 212] on icon "mobile" at bounding box center [360, 215] width 7 height 7
type input "**********"
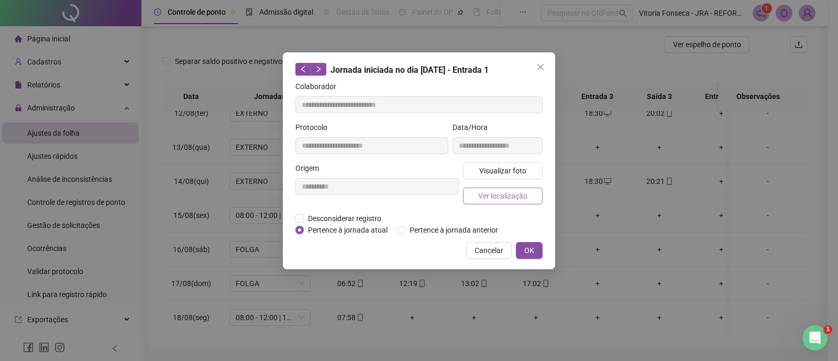
click at [521, 194] on span "Ver localização" at bounding box center [502, 196] width 49 height 12
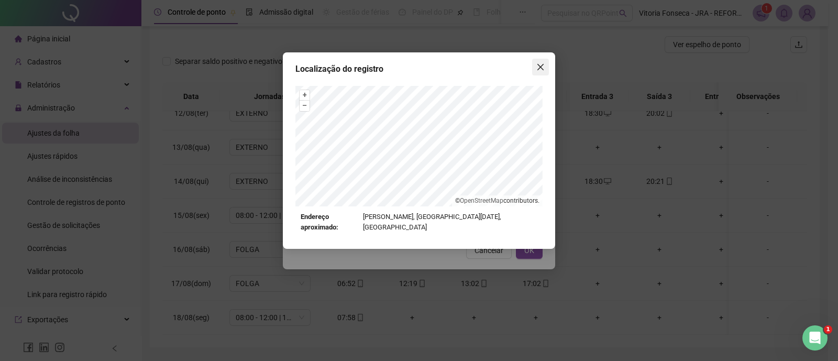
click at [542, 69] on icon "close" at bounding box center [541, 67] width 8 height 8
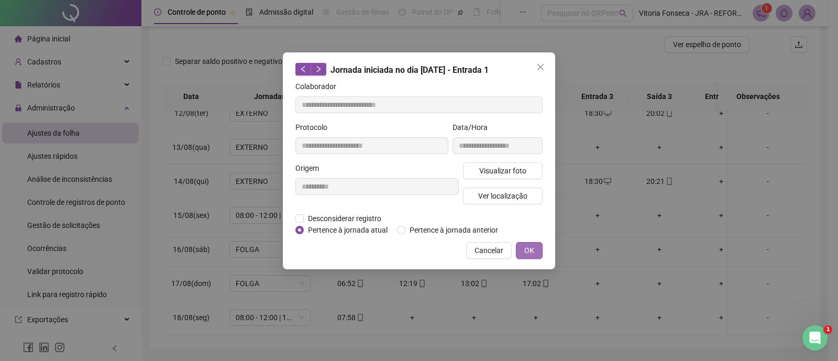
click at [527, 250] on span "OK" at bounding box center [530, 251] width 10 height 12
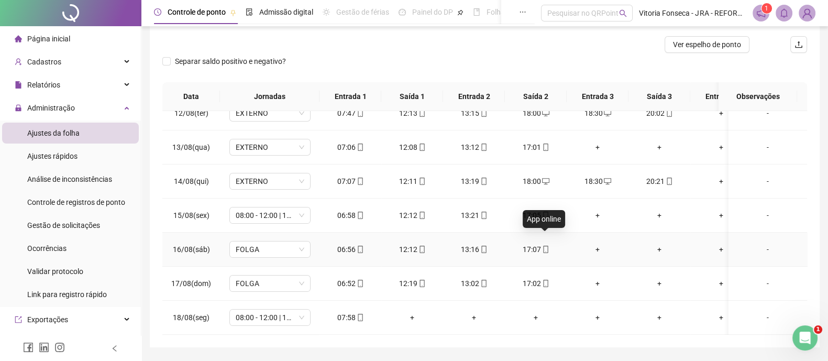
click at [548, 246] on icon "mobile" at bounding box center [545, 249] width 5 height 7
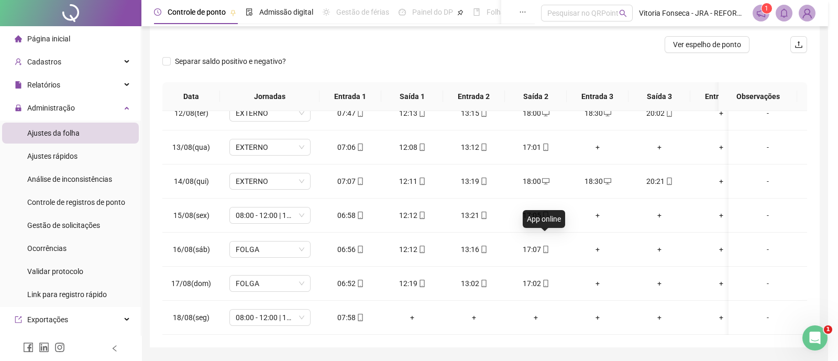
type input "**********"
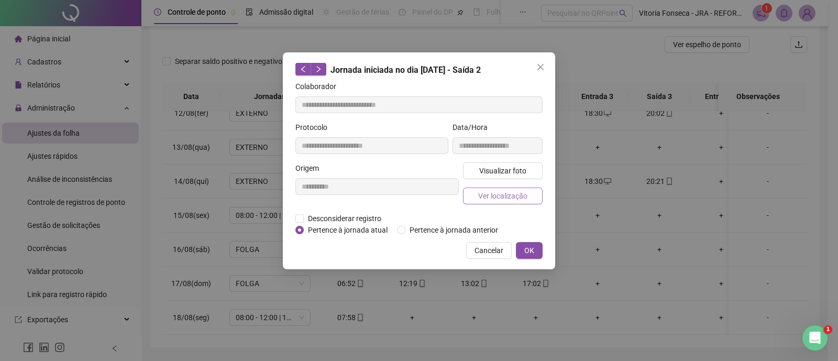
click at [503, 190] on span "Ver localização" at bounding box center [502, 196] width 49 height 12
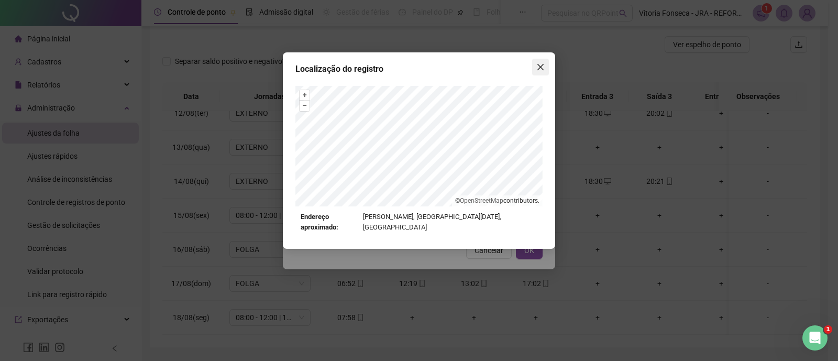
click at [541, 63] on icon "close" at bounding box center [541, 67] width 8 height 8
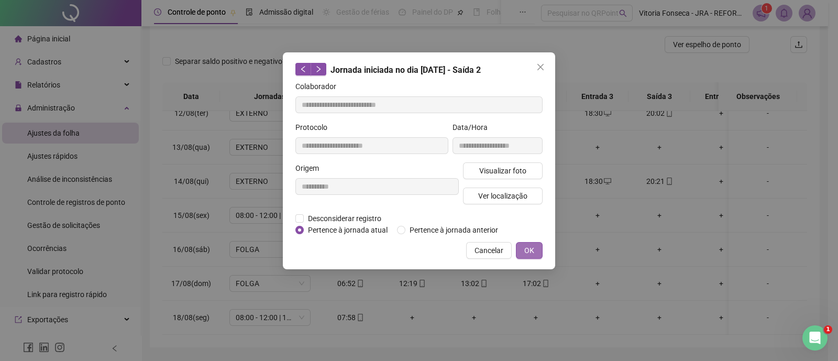
click at [537, 248] on button "OK" at bounding box center [529, 250] width 27 height 17
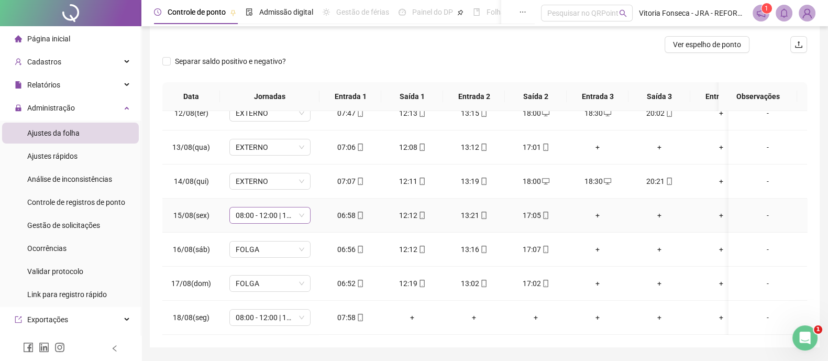
click at [278, 207] on span "08:00 - 12:00 | 13:12 - 17:00" at bounding box center [270, 215] width 69 height 16
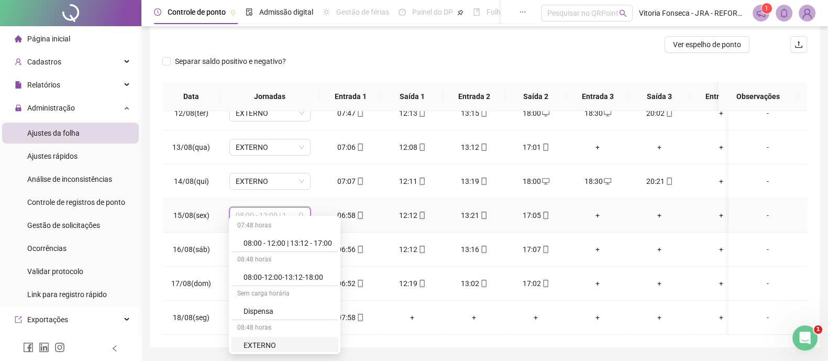
click at [282, 343] on div "EXTERNO" at bounding box center [288, 346] width 89 height 12
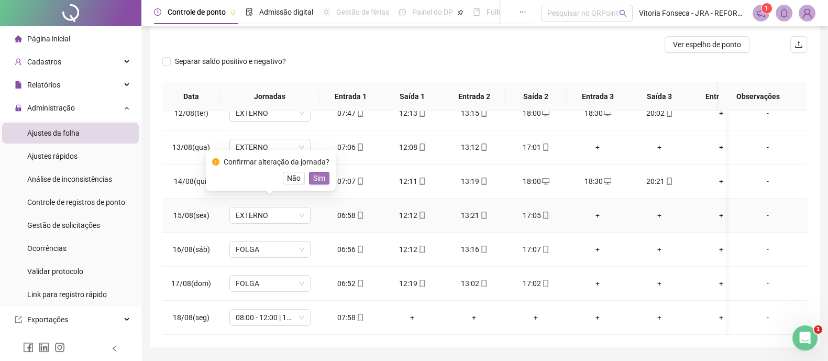
click at [317, 176] on span "Sim" at bounding box center [319, 178] width 12 height 12
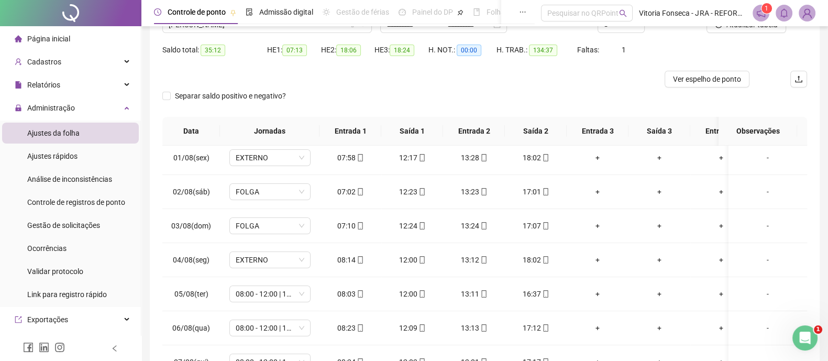
scroll to position [0, 0]
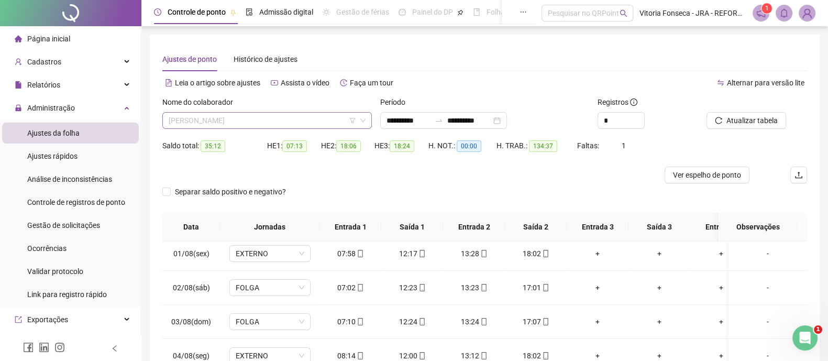
click at [302, 122] on span "LUIZ MIGUEL BRAGA DOS SANTOS" at bounding box center [267, 121] width 197 height 16
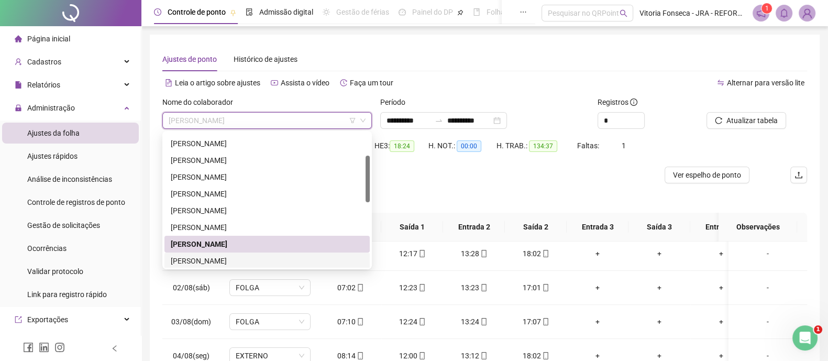
click at [286, 258] on div "MARCOS ANTONIO DOS SANTOS" at bounding box center [267, 261] width 193 height 12
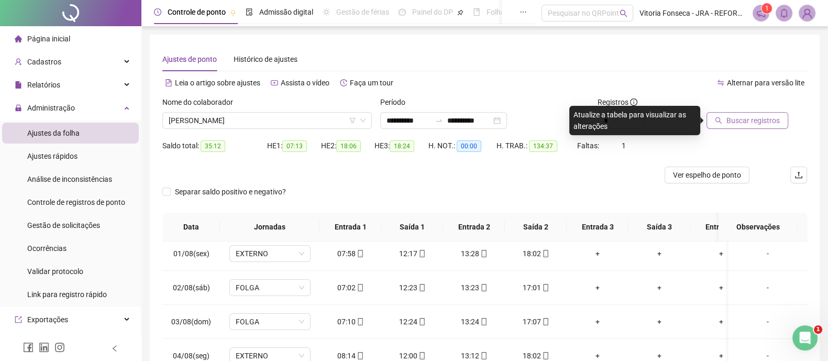
click at [742, 127] on button "Buscar registros" at bounding box center [748, 120] width 82 height 17
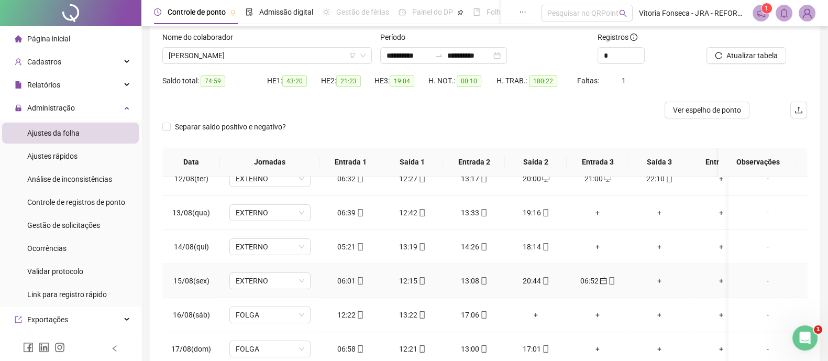
scroll to position [130, 0]
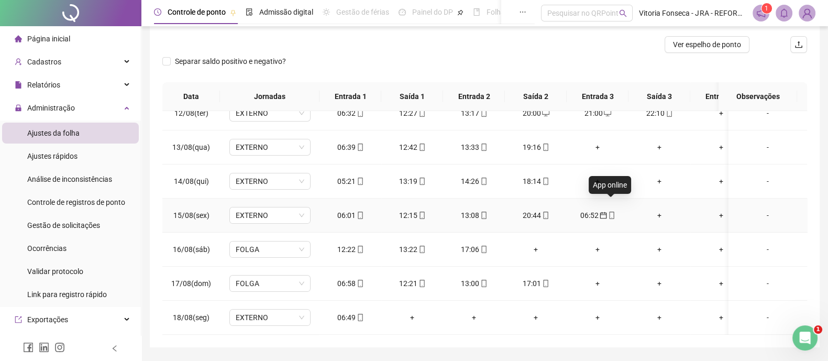
click at [607, 212] on span "mobile" at bounding box center [611, 215] width 8 height 7
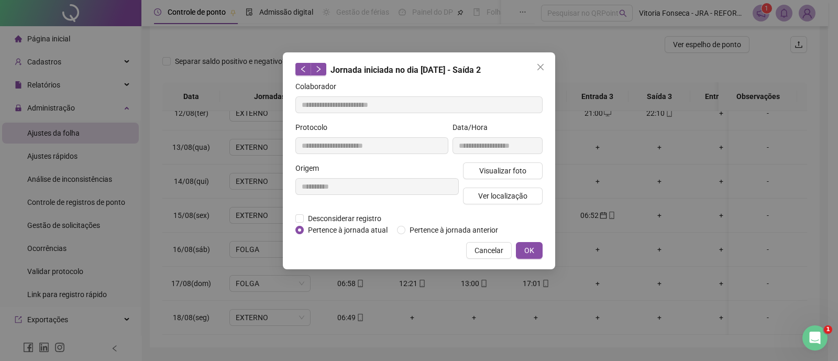
type input "**********"
click at [365, 229] on span "Pertence à jornada atual" at bounding box center [348, 230] width 88 height 12
click at [527, 258] on button "OK" at bounding box center [529, 250] width 27 height 17
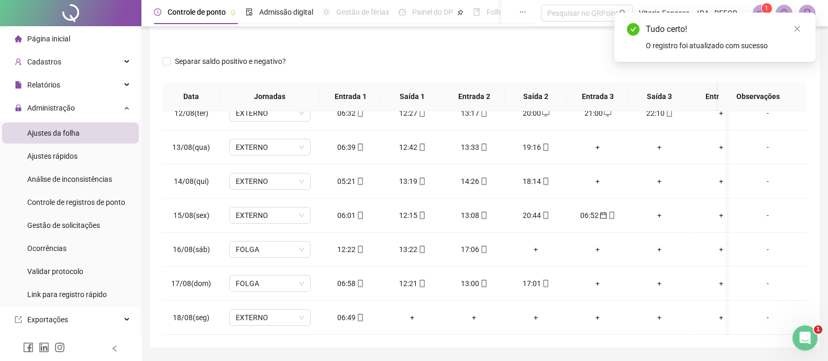
scroll to position [0, 0]
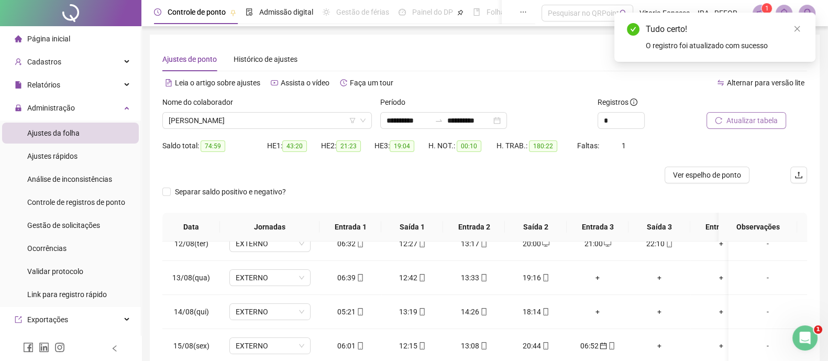
click at [762, 126] on span "Atualizar tabela" at bounding box center [752, 121] width 51 height 12
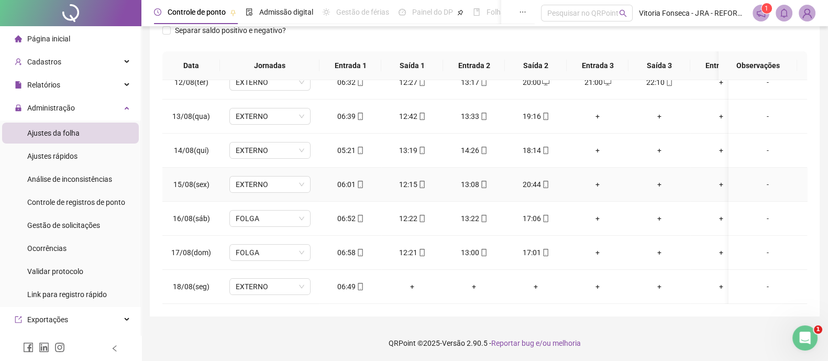
click at [597, 179] on div "+" at bounding box center [597, 185] width 45 height 12
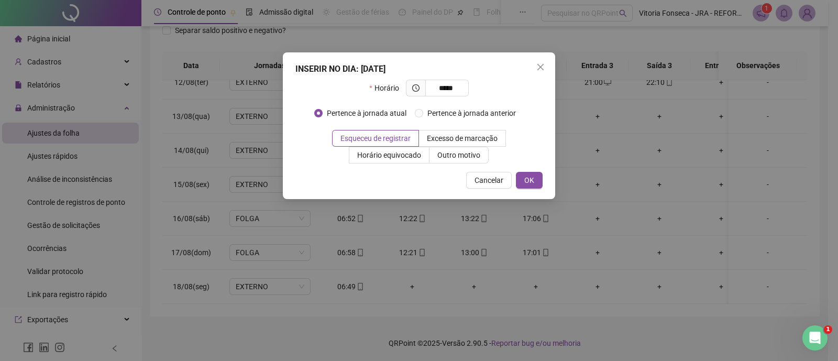
type input "*****"
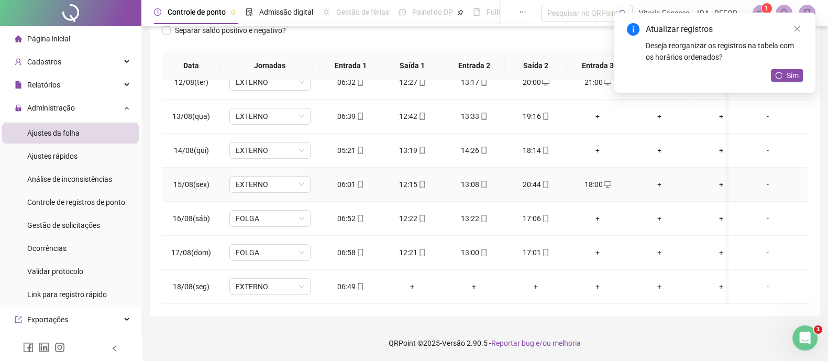
click at [660, 179] on div "+" at bounding box center [659, 185] width 45 height 12
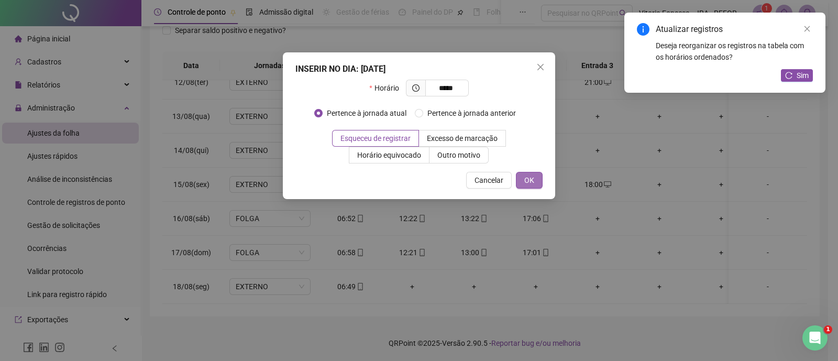
type input "*****"
click at [530, 177] on span "OK" at bounding box center [530, 180] width 10 height 12
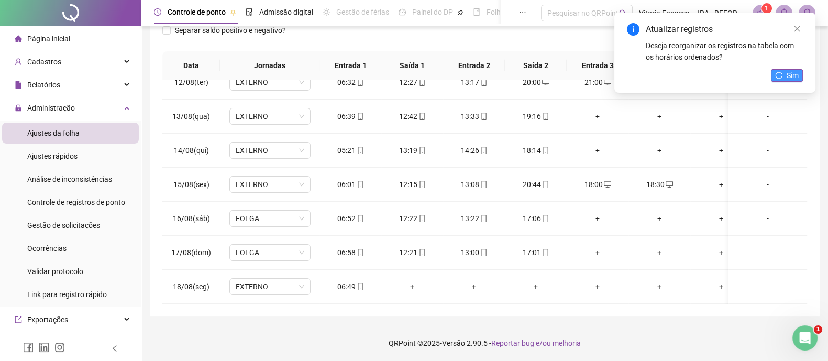
click at [789, 74] on span "Sim" at bounding box center [793, 76] width 12 height 12
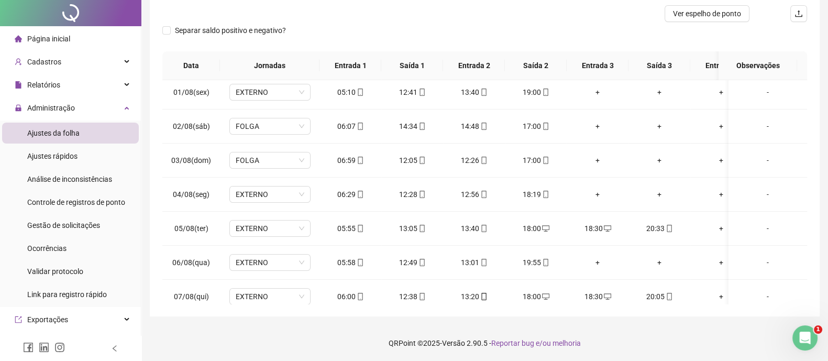
scroll to position [0, 0]
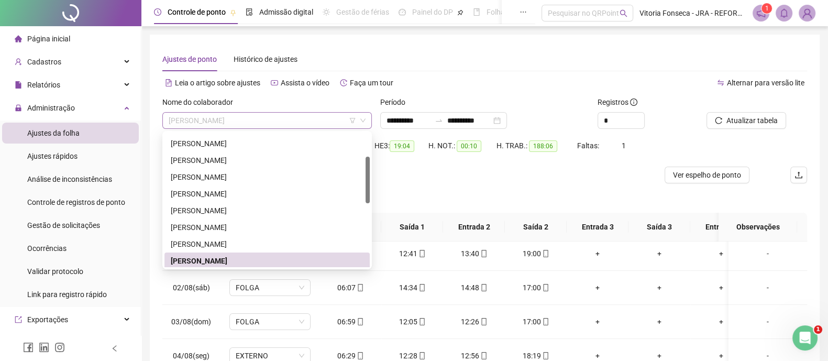
click at [285, 122] on span "MARCOS ANTONIO DOS SANTOS" at bounding box center [267, 121] width 197 height 16
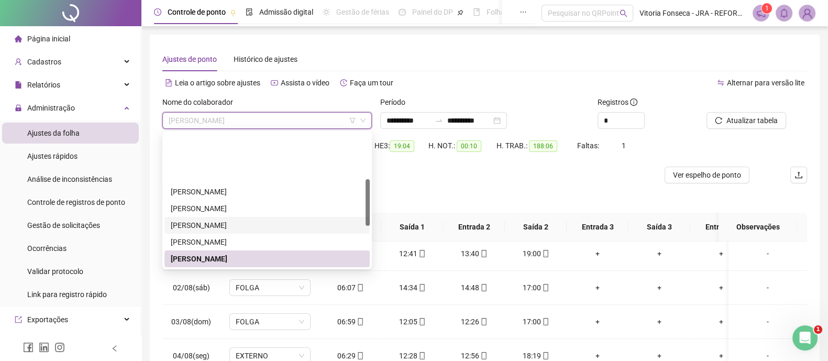
scroll to position [133, 0]
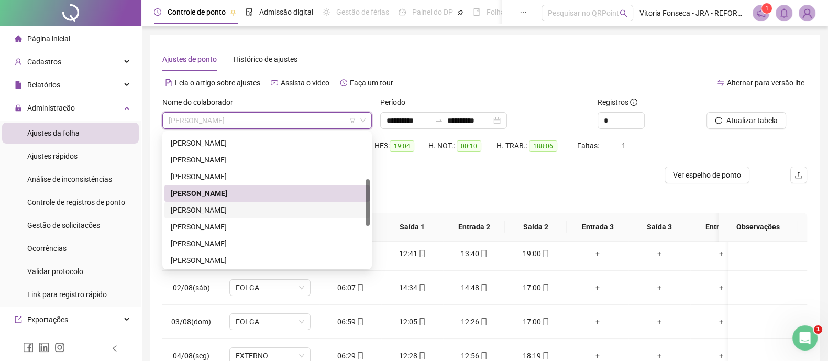
click at [268, 209] on div "[PERSON_NAME] DOS [PERSON_NAME]" at bounding box center [267, 210] width 193 height 12
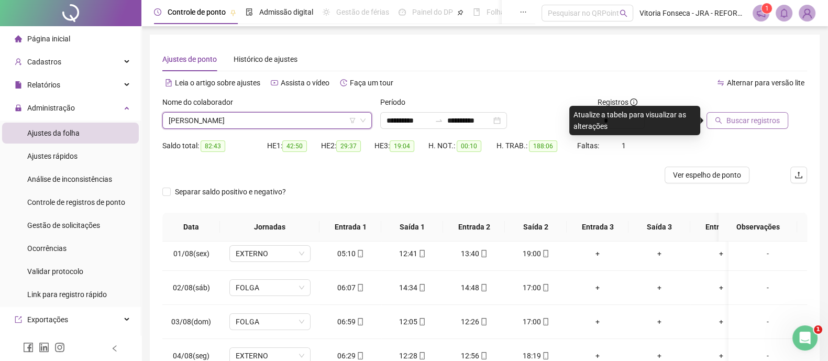
click at [744, 118] on span "Buscar registros" at bounding box center [753, 121] width 53 height 12
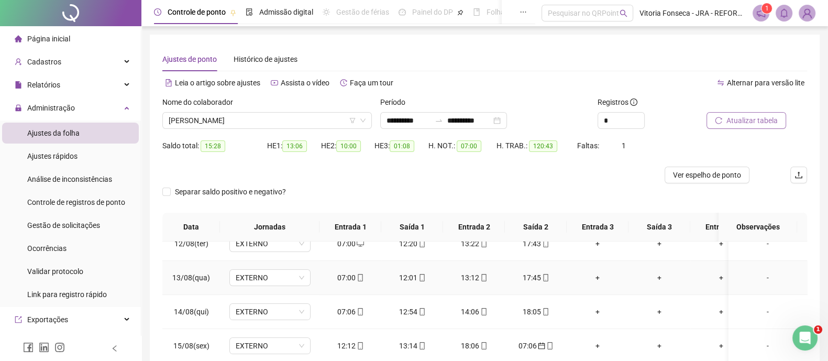
scroll to position [161, 0]
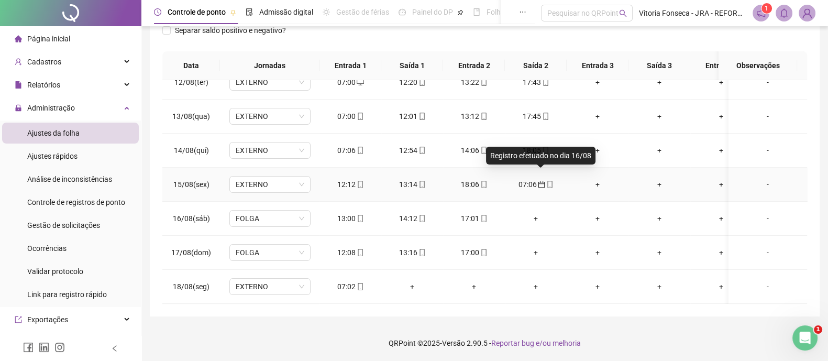
click at [541, 181] on icon "calendar" at bounding box center [541, 184] width 7 height 7
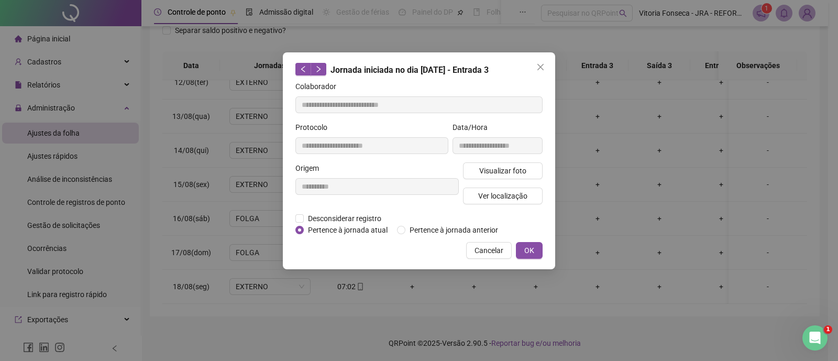
type input "**********"
click at [360, 228] on span "Pertence à jornada atual" at bounding box center [348, 230] width 88 height 12
click at [525, 248] on span "OK" at bounding box center [530, 251] width 10 height 12
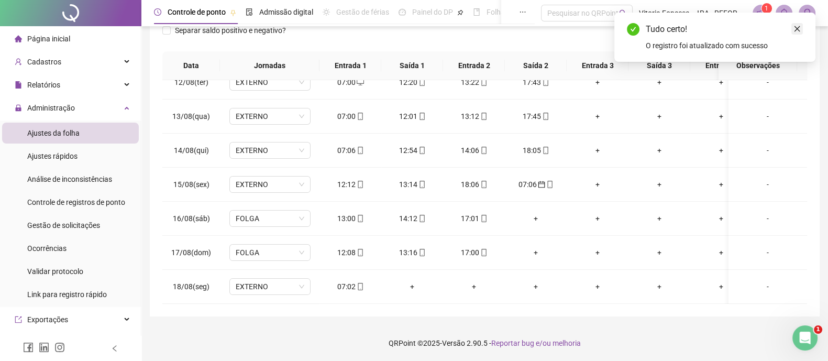
click at [799, 26] on icon "close" at bounding box center [797, 28] width 7 height 7
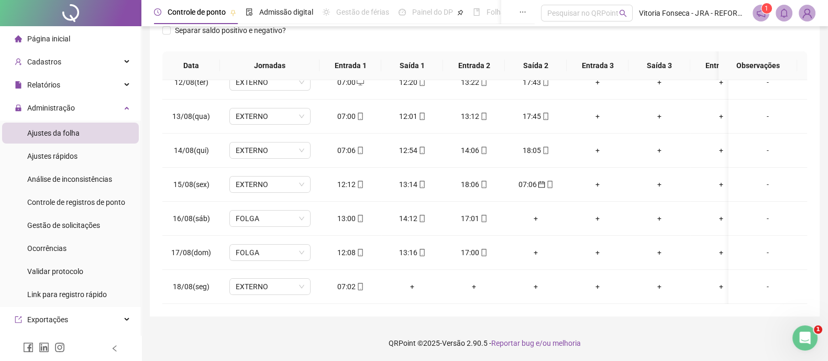
scroll to position [0, 0]
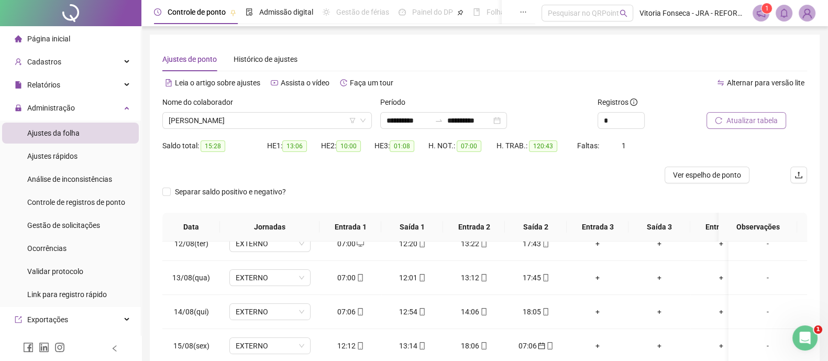
click at [775, 116] on span "Atualizar tabela" at bounding box center [752, 121] width 51 height 12
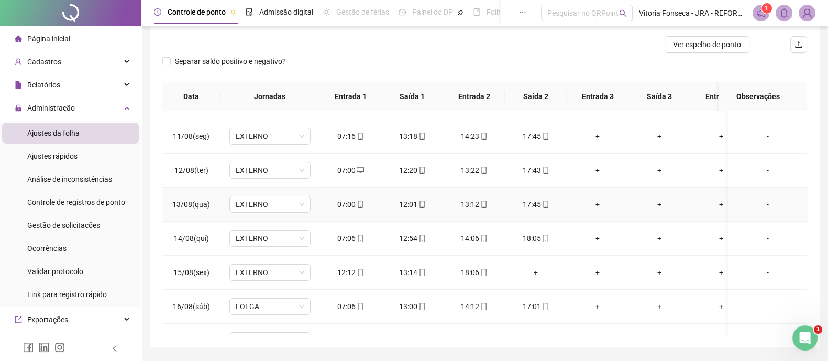
scroll to position [398, 0]
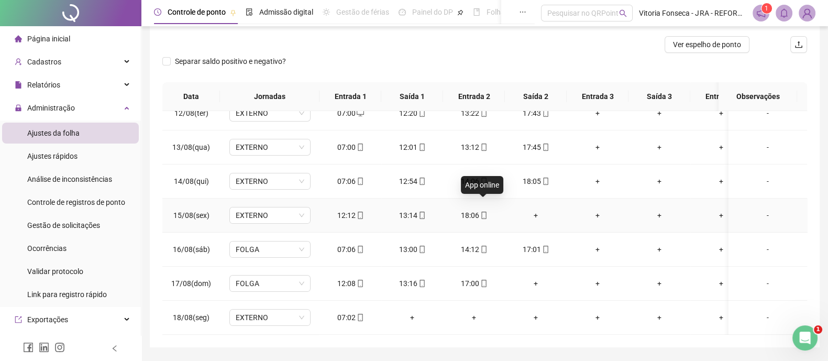
click at [487, 212] on icon "mobile" at bounding box center [483, 215] width 7 height 7
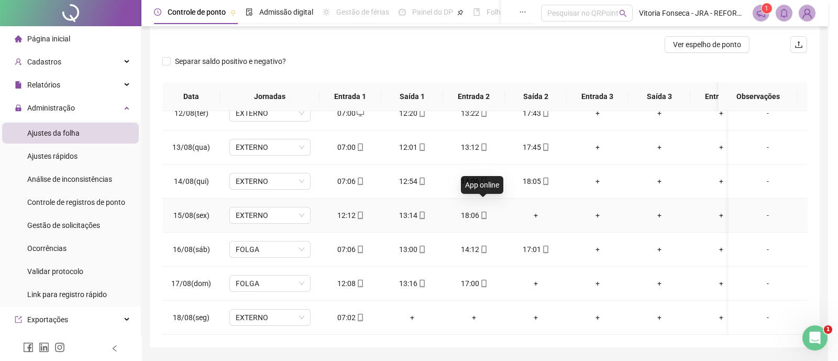
type input "**********"
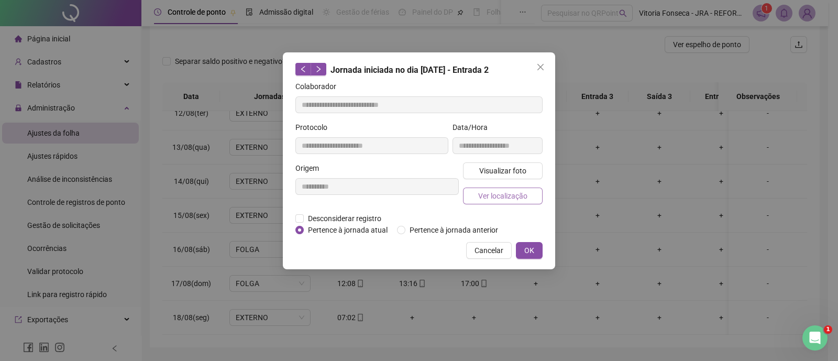
click at [487, 197] on span "Ver localização" at bounding box center [502, 196] width 49 height 12
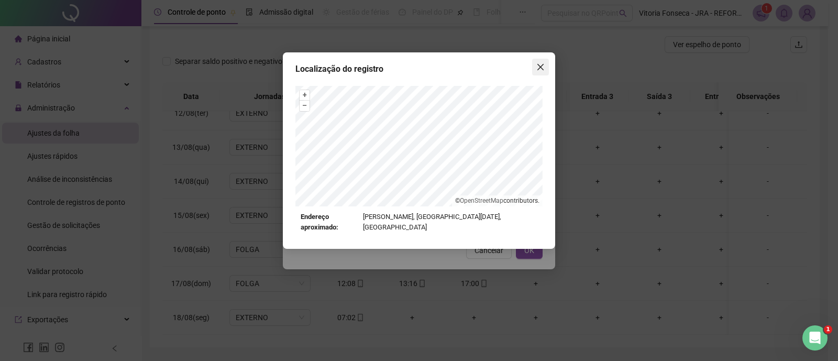
click at [540, 67] on icon "close" at bounding box center [541, 67] width 6 height 6
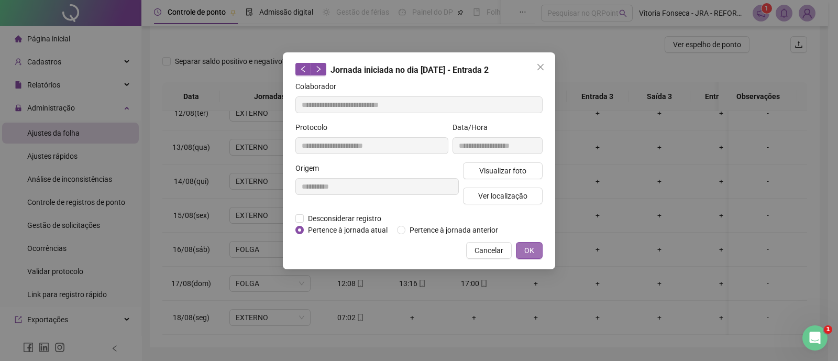
click at [531, 247] on span "OK" at bounding box center [530, 251] width 10 height 12
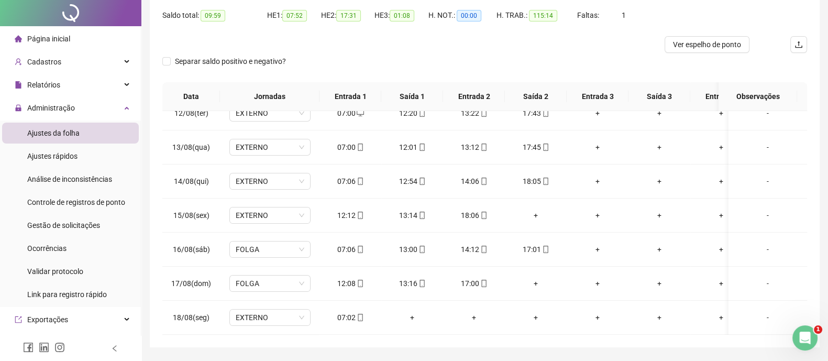
scroll to position [0, 0]
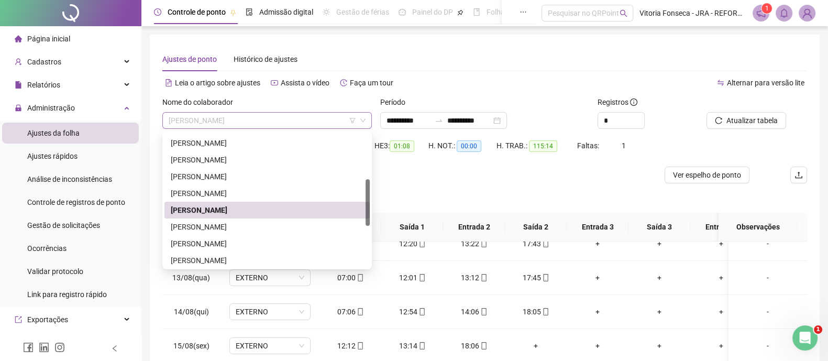
click at [301, 118] on span "[PERSON_NAME] DOS [PERSON_NAME]" at bounding box center [267, 121] width 197 height 16
click at [264, 248] on div "RENAN PINTO NORBIATO" at bounding box center [267, 244] width 193 height 12
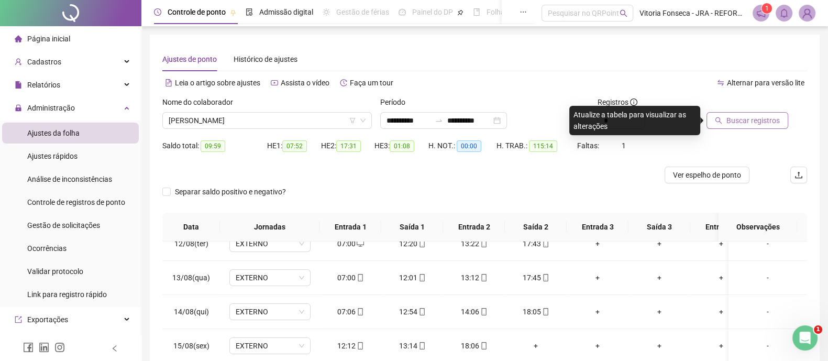
click at [747, 122] on span "Buscar registros" at bounding box center [753, 121] width 53 height 12
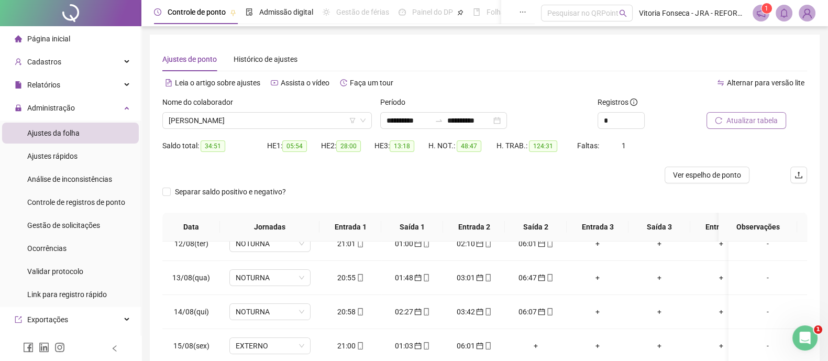
scroll to position [130, 0]
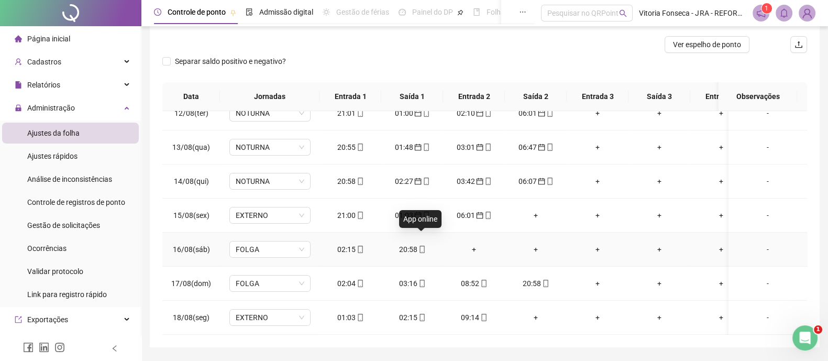
click at [421, 246] on icon "mobile" at bounding box center [422, 249] width 7 height 7
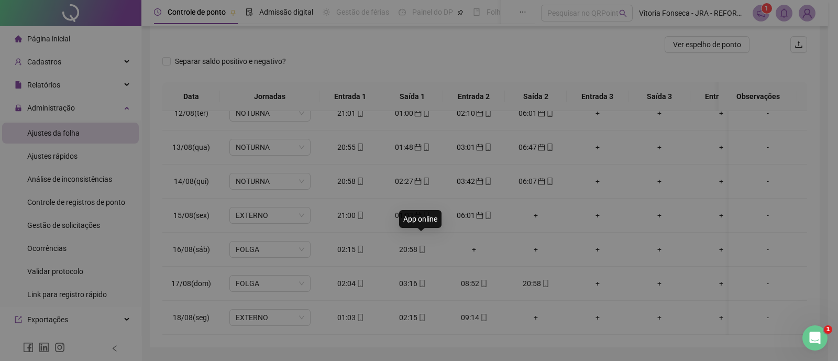
type input "**********"
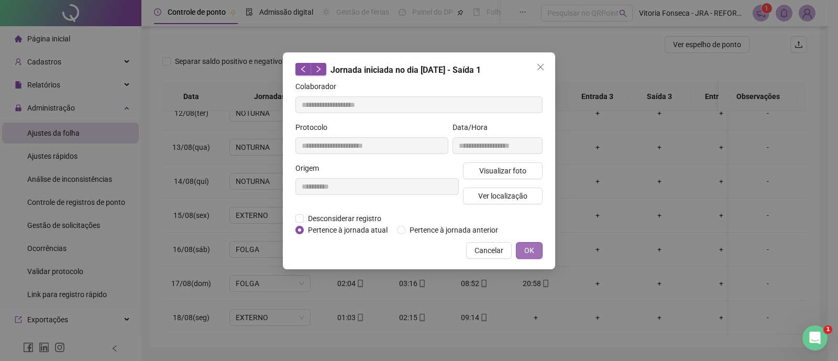
click at [531, 245] on span "OK" at bounding box center [530, 251] width 10 height 12
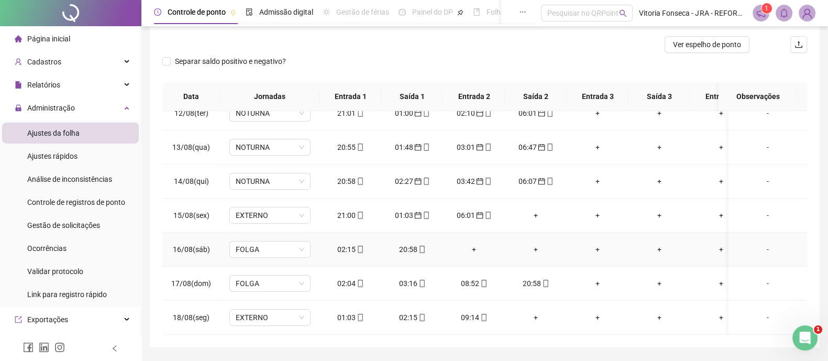
click at [361, 246] on icon "mobile" at bounding box center [360, 249] width 7 height 7
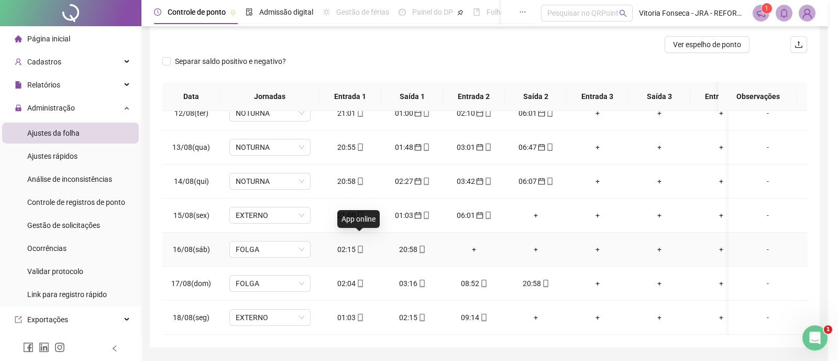
type input "**********"
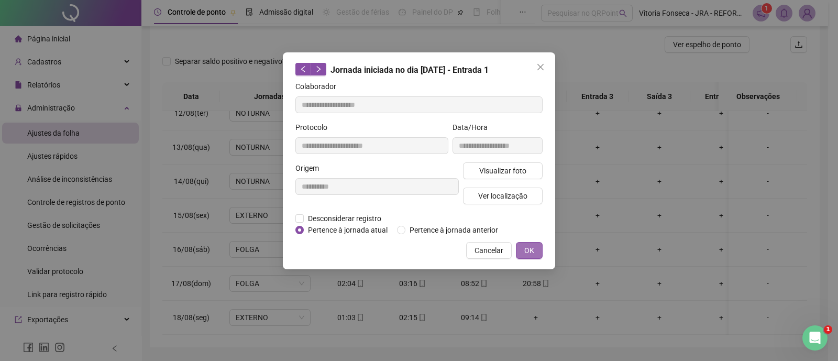
click at [533, 245] on span "OK" at bounding box center [530, 251] width 10 height 12
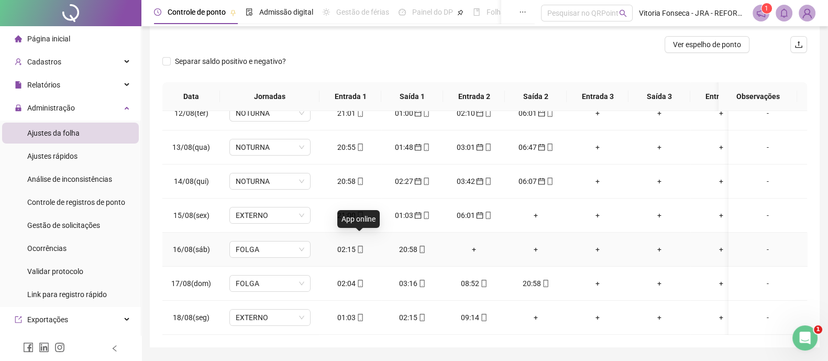
click at [359, 246] on icon "mobile" at bounding box center [360, 249] width 7 height 7
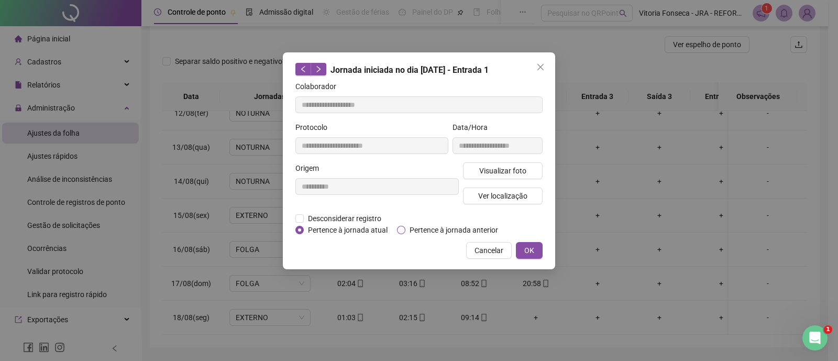
click at [418, 231] on span "Pertence à jornada anterior" at bounding box center [454, 230] width 97 height 12
click at [533, 245] on span "OK" at bounding box center [530, 251] width 10 height 12
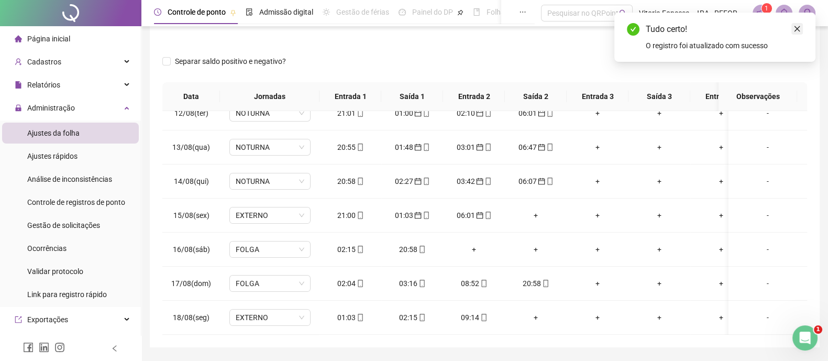
click at [798, 27] on icon "close" at bounding box center [797, 28] width 7 height 7
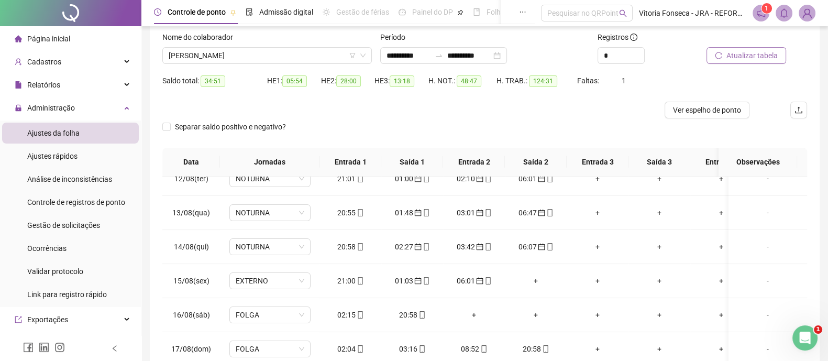
scroll to position [0, 0]
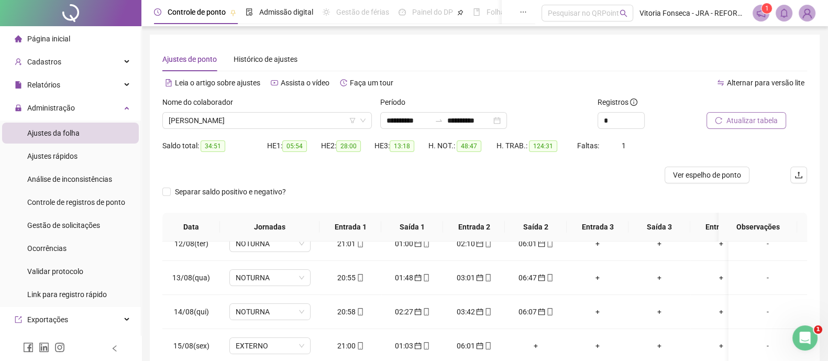
click at [772, 118] on span "Atualizar tabela" at bounding box center [752, 121] width 51 height 12
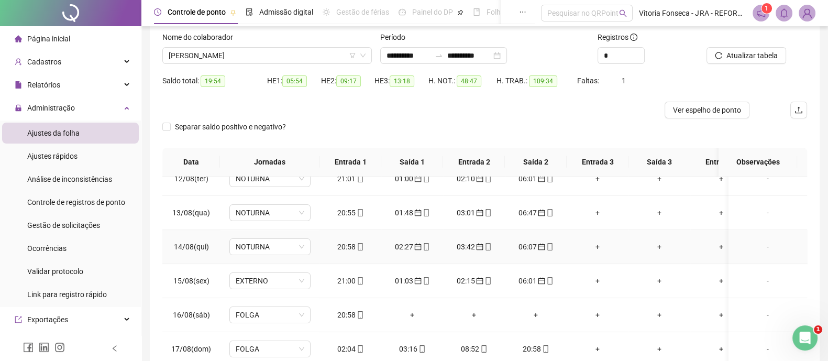
scroll to position [130, 0]
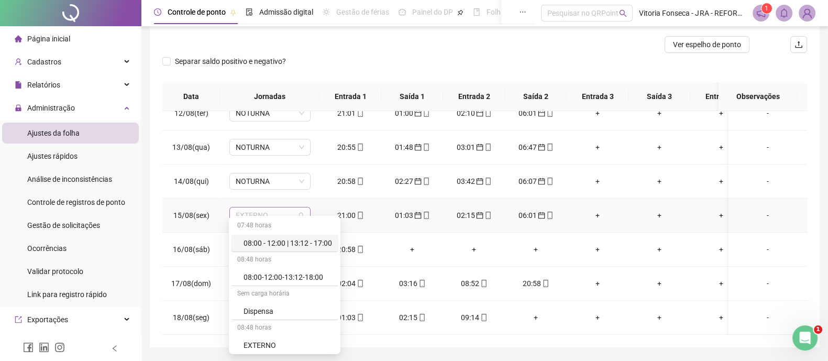
click at [279, 207] on span "EXTERNO" at bounding box center [270, 215] width 69 height 16
click at [291, 338] on div "NOTURNA" at bounding box center [288, 344] width 89 height 12
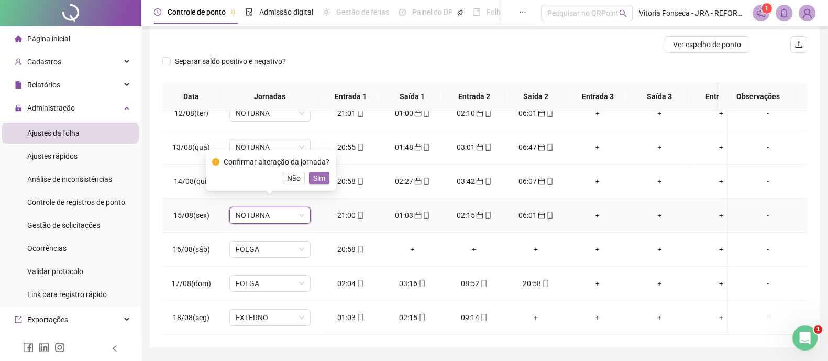
click at [313, 180] on span "Sim" at bounding box center [319, 178] width 12 height 12
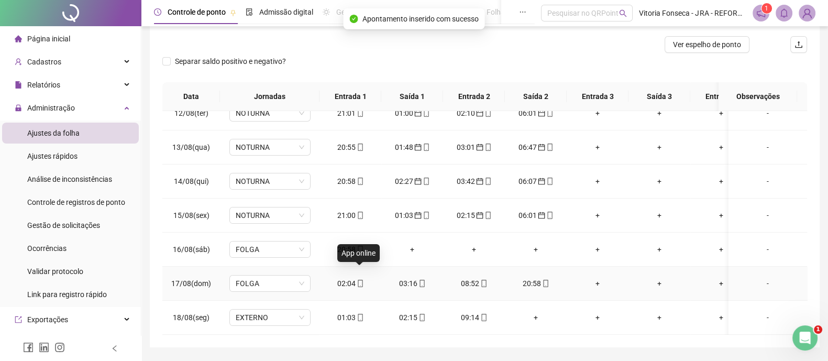
click at [359, 280] on icon "mobile" at bounding box center [360, 283] width 7 height 7
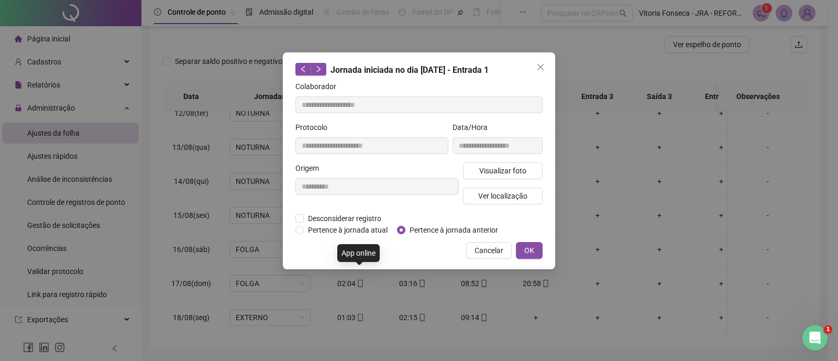
type input "**********"
click at [407, 228] on span "Pertence à jornada anterior" at bounding box center [454, 230] width 97 height 12
click at [500, 249] on span "Cancelar" at bounding box center [489, 251] width 29 height 12
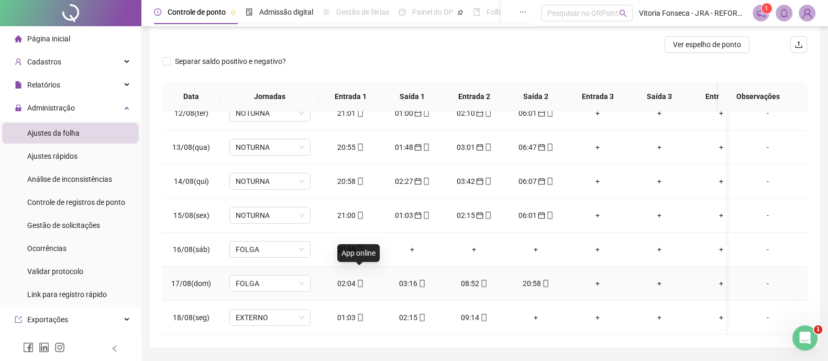
click at [361, 280] on icon "mobile" at bounding box center [360, 283] width 7 height 7
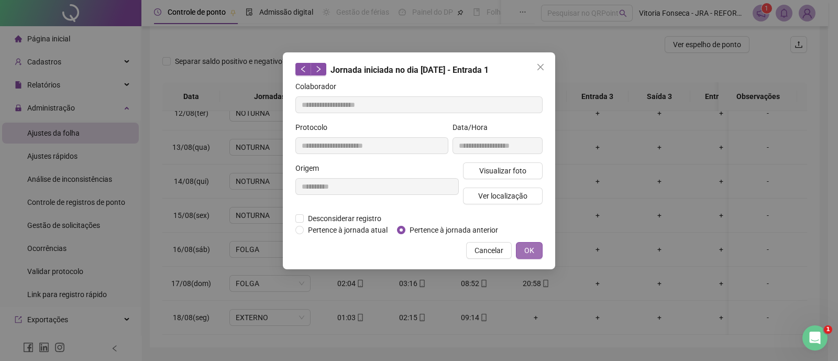
click at [537, 245] on button "OK" at bounding box center [529, 250] width 27 height 17
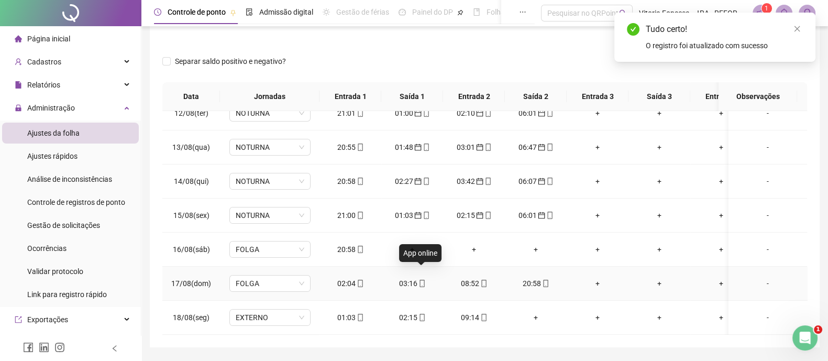
click at [424, 280] on icon "mobile" at bounding box center [422, 283] width 5 height 7
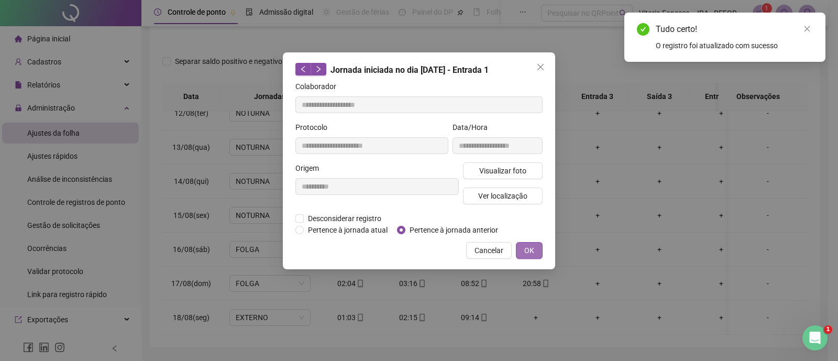
type input "**********"
click at [469, 230] on span "Pertence à jornada anterior" at bounding box center [454, 230] width 97 height 12
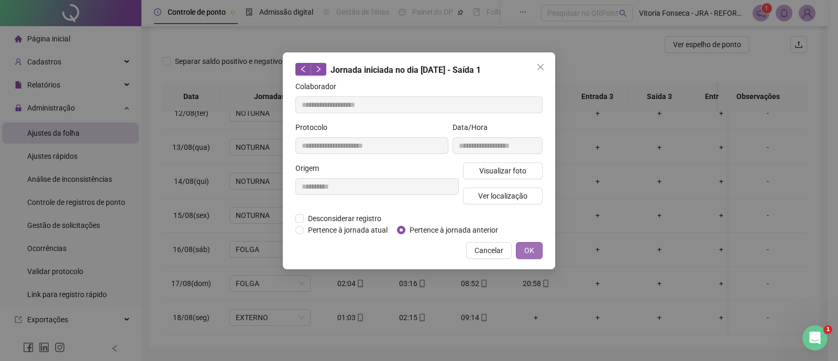
click at [534, 253] on span "OK" at bounding box center [530, 251] width 10 height 12
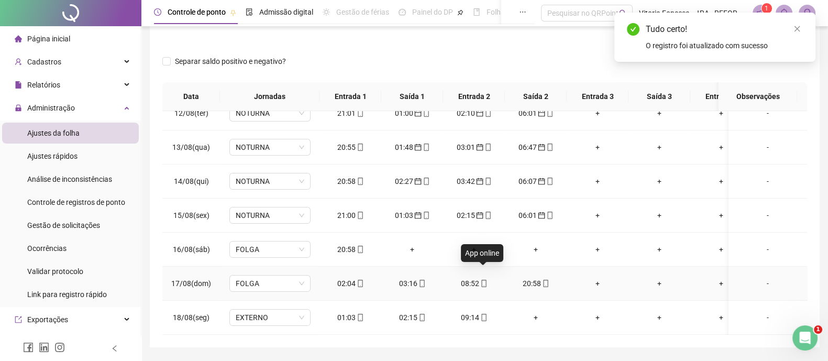
click at [486, 280] on icon "mobile" at bounding box center [483, 283] width 7 height 7
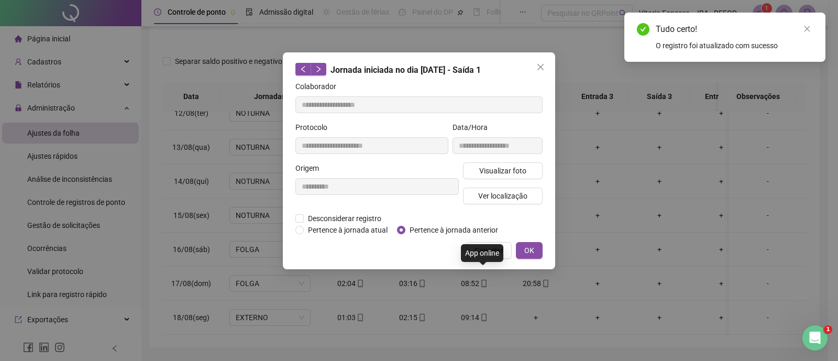
type input "**********"
click at [450, 232] on span "Pertence à jornada anterior" at bounding box center [454, 230] width 97 height 12
click at [535, 247] on button "OK" at bounding box center [529, 250] width 27 height 17
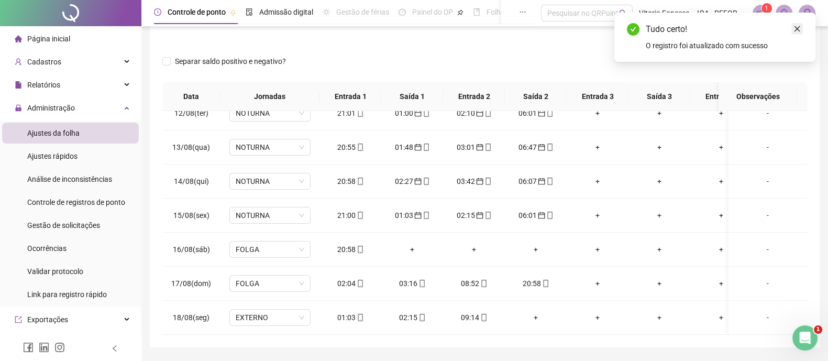
click at [800, 30] on icon "close" at bounding box center [797, 28] width 7 height 7
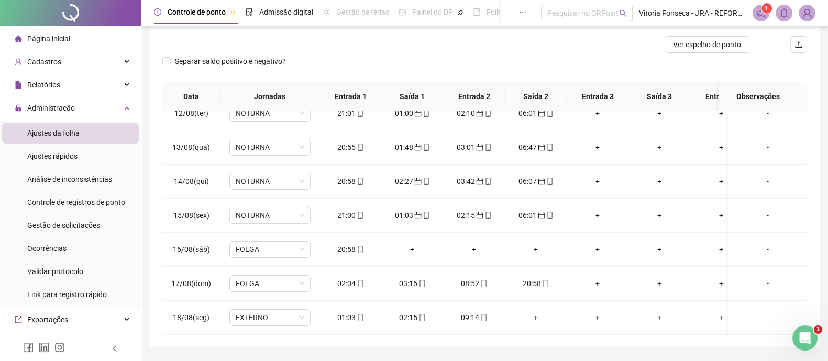
scroll to position [0, 0]
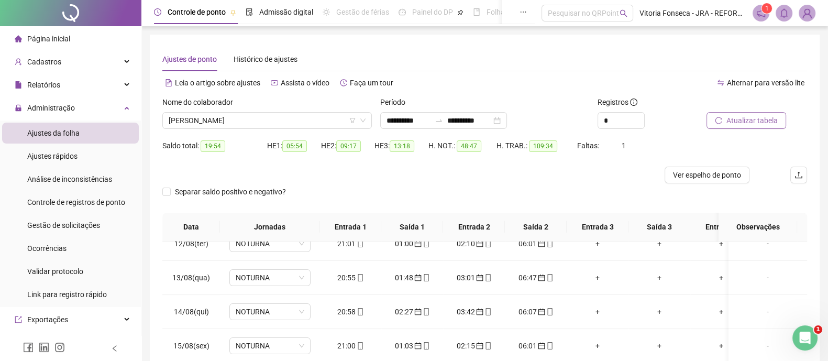
click at [757, 116] on span "Atualizar tabela" at bounding box center [752, 121] width 51 height 12
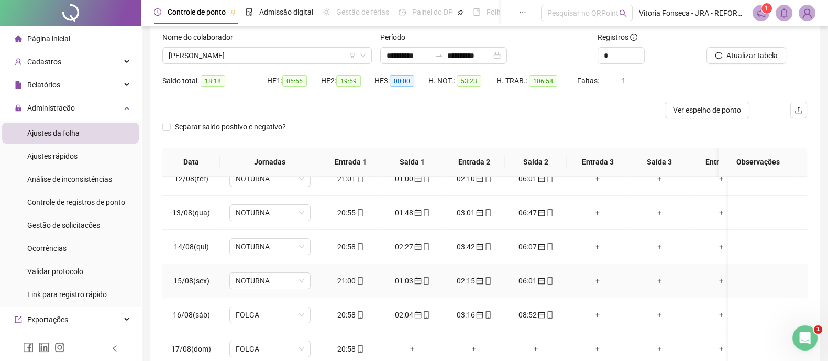
scroll to position [130, 0]
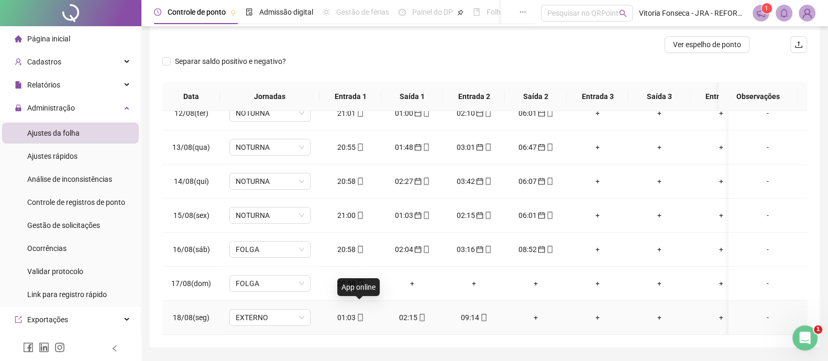
click at [359, 314] on icon "mobile" at bounding box center [360, 317] width 7 height 7
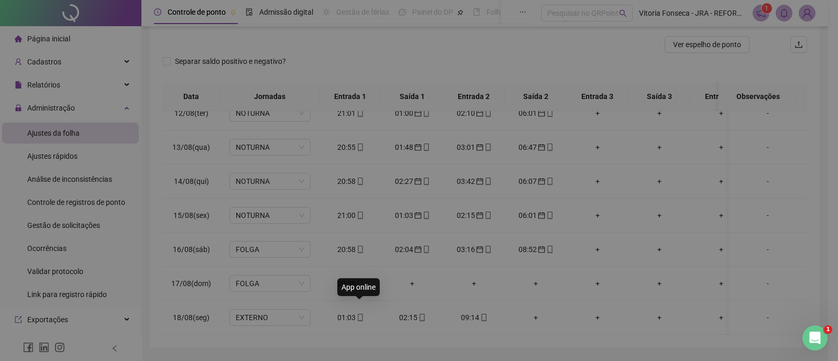
type input "**********"
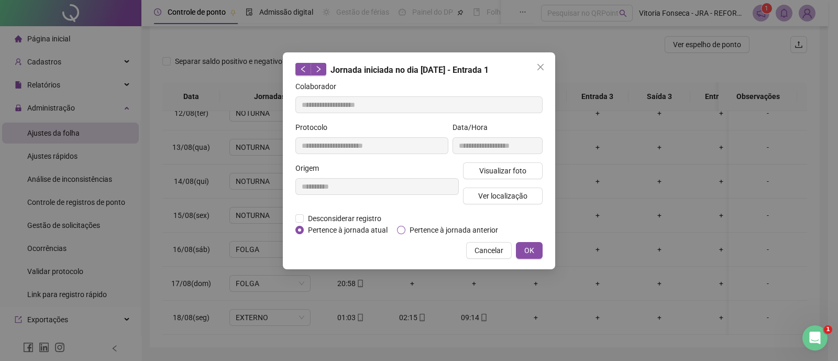
click at [417, 228] on span "Pertence à jornada anterior" at bounding box center [454, 230] width 97 height 12
click at [528, 245] on span "OK" at bounding box center [530, 251] width 10 height 12
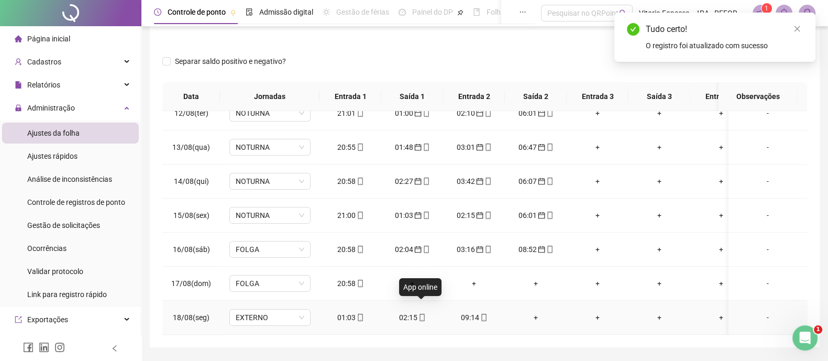
click at [420, 314] on icon "mobile" at bounding box center [422, 317] width 7 height 7
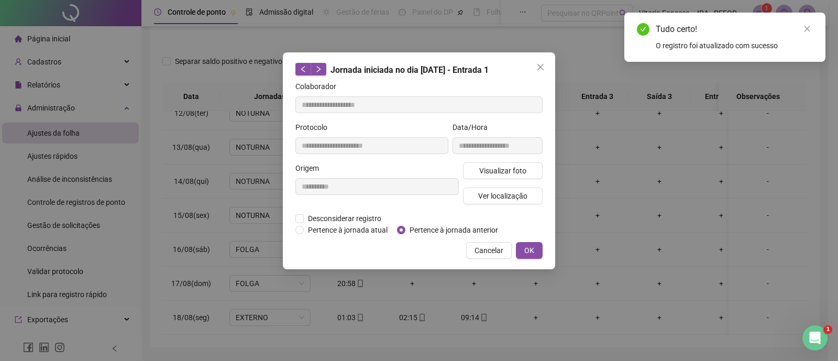
click at [439, 228] on span "Pertence à jornada anterior" at bounding box center [454, 230] width 97 height 12
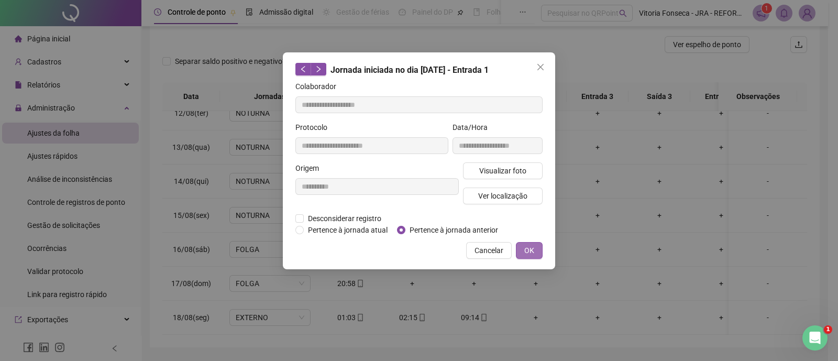
click at [530, 248] on span "OK" at bounding box center [530, 251] width 10 height 12
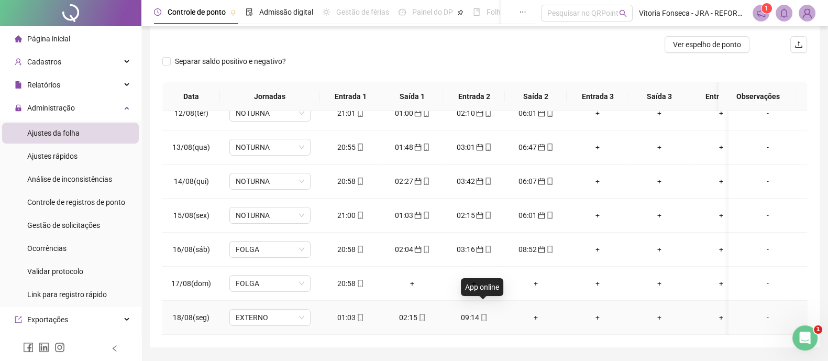
click at [484, 314] on icon "mobile" at bounding box center [483, 317] width 7 height 7
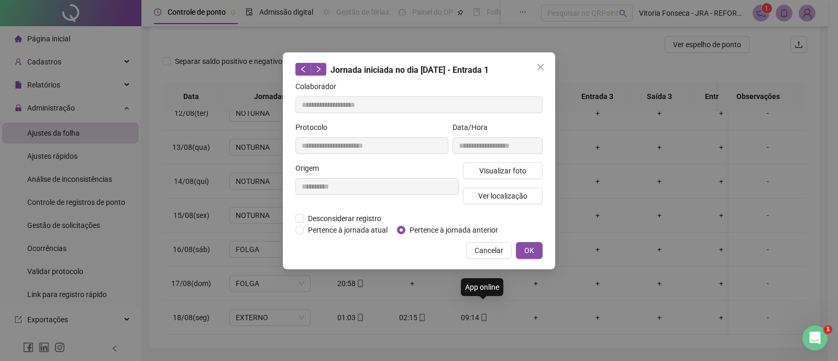
type input "**********"
click at [445, 233] on span "Pertence à jornada anterior" at bounding box center [454, 230] width 97 height 12
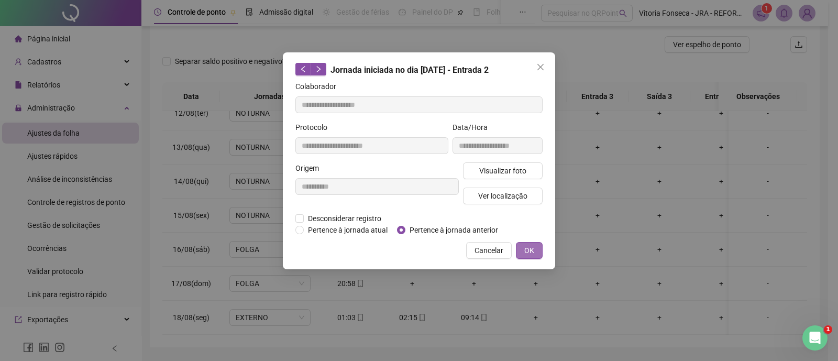
click at [530, 252] on span "OK" at bounding box center [530, 251] width 10 height 12
click at [536, 250] on button "OK" at bounding box center [529, 250] width 27 height 17
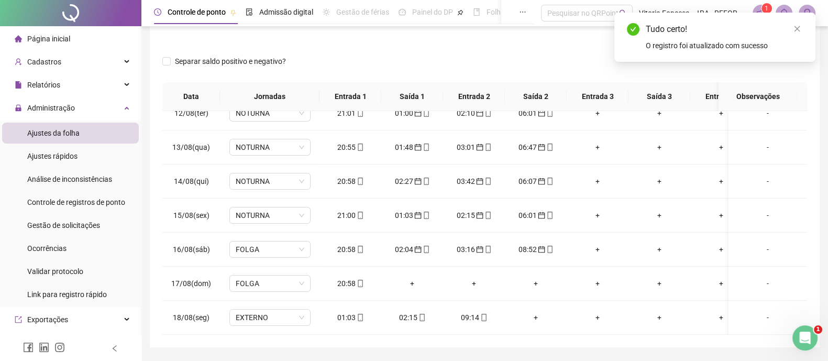
scroll to position [0, 0]
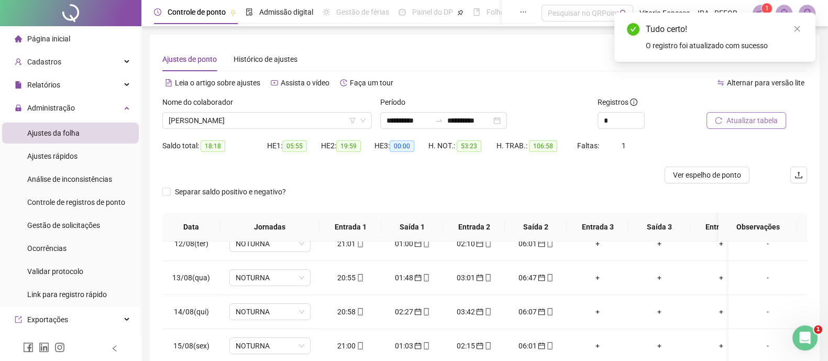
click at [765, 116] on span "Atualizar tabela" at bounding box center [752, 121] width 51 height 12
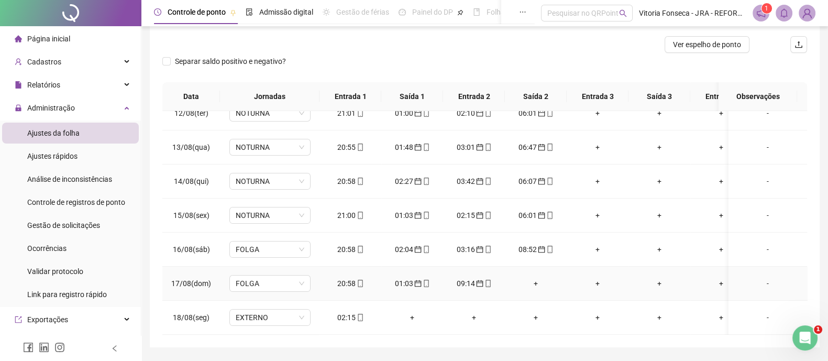
scroll to position [161, 0]
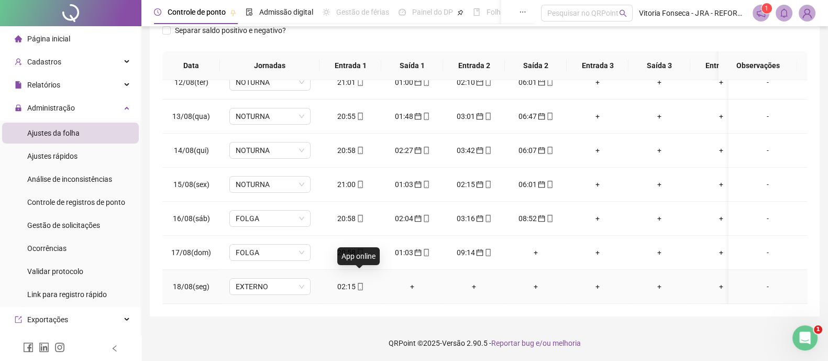
click at [361, 283] on icon "mobile" at bounding box center [360, 286] width 5 height 7
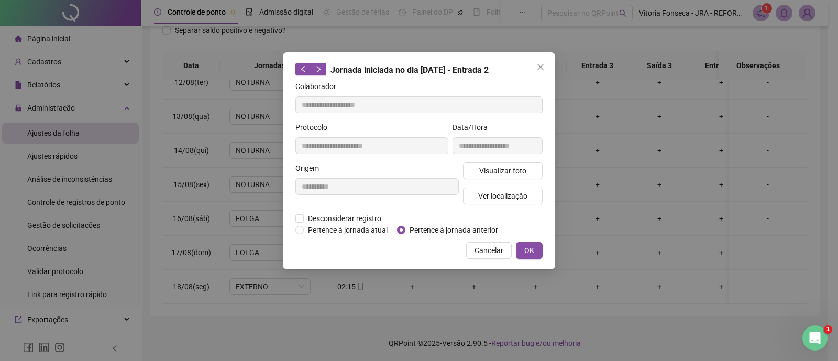
type input "**********"
click at [420, 225] on span "Pertence à jornada anterior" at bounding box center [454, 230] width 97 height 12
click at [538, 246] on button "OK" at bounding box center [529, 250] width 27 height 17
click at [531, 252] on span "OK" at bounding box center [530, 251] width 10 height 12
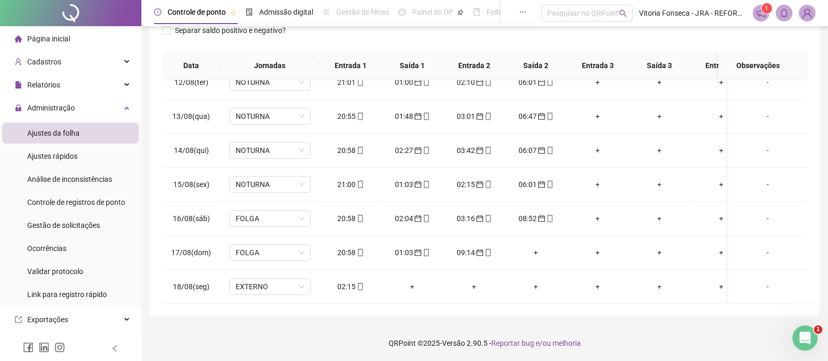
scroll to position [0, 0]
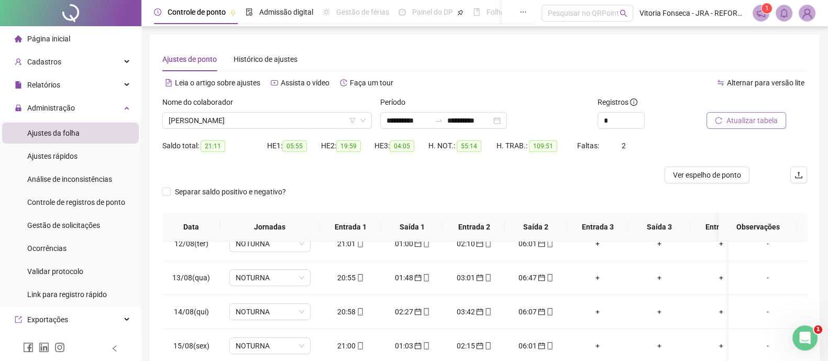
click at [770, 123] on span "Atualizar tabela" at bounding box center [752, 121] width 51 height 12
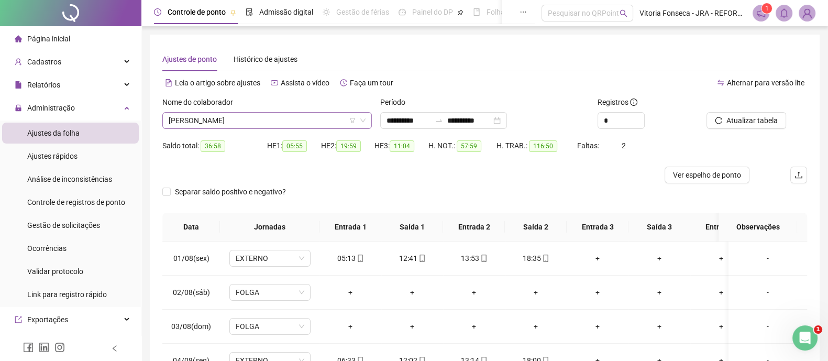
click at [303, 114] on span "RENAN PINTO NORBIATO" at bounding box center [267, 121] width 197 height 16
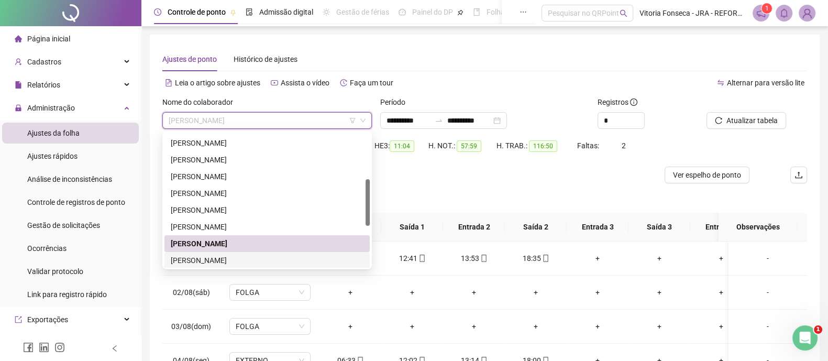
click at [270, 256] on div "RICHARD JORGE XAVIER DA SILVA" at bounding box center [267, 261] width 193 height 12
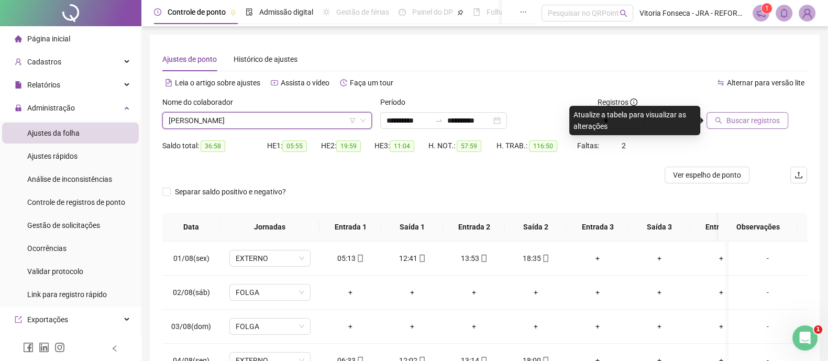
click at [764, 116] on span "Buscar registros" at bounding box center [753, 121] width 53 height 12
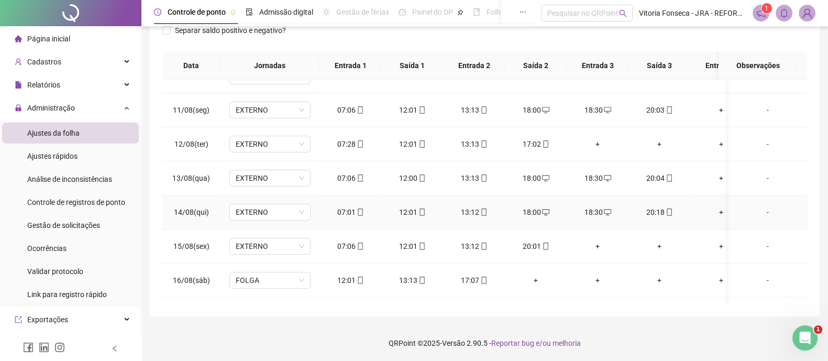
scroll to position [393, 0]
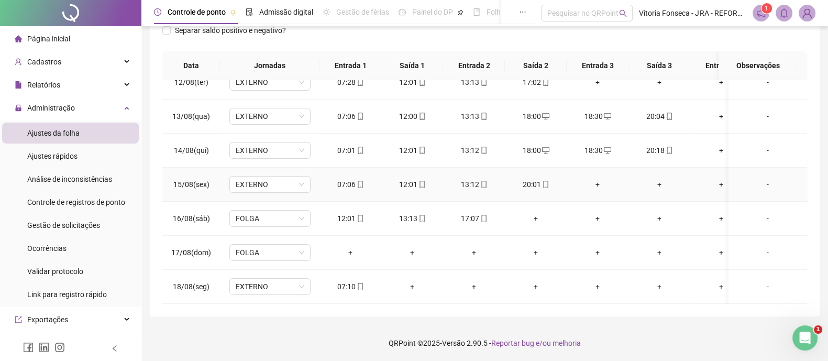
click at [599, 180] on div "+" at bounding box center [597, 185] width 45 height 12
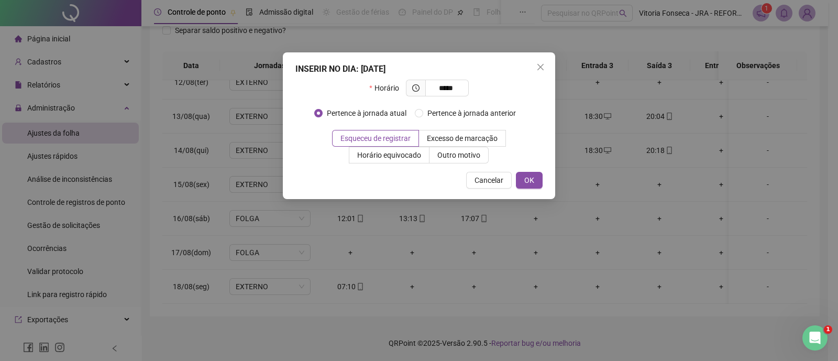
type input "*****"
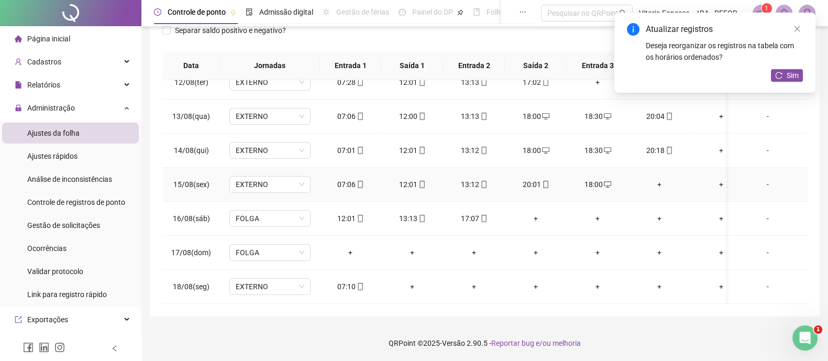
click at [661, 179] on div "+" at bounding box center [659, 185] width 45 height 12
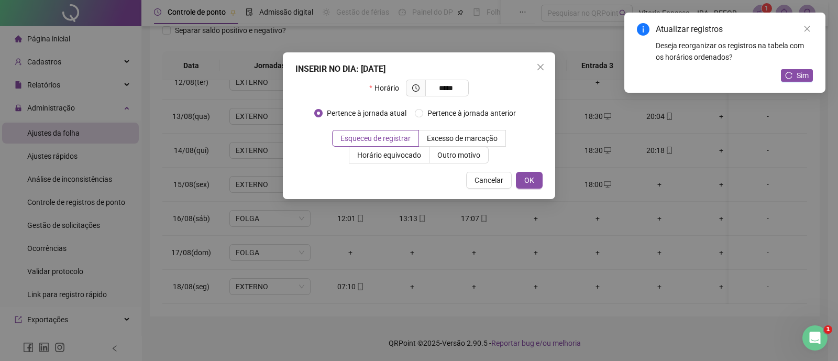
type input "*****"
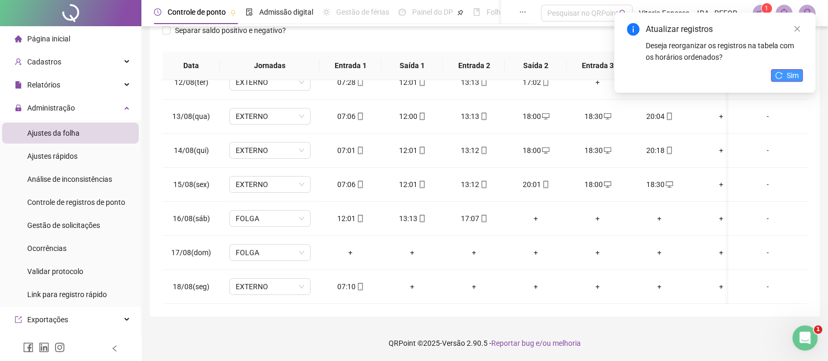
click at [799, 78] on span "Sim" at bounding box center [793, 76] width 12 height 12
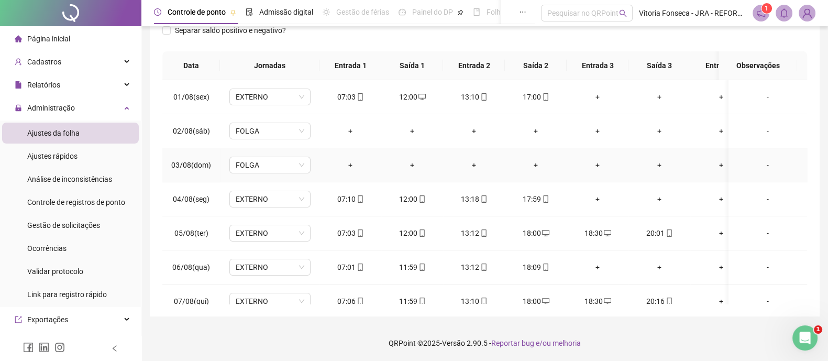
scroll to position [0, 0]
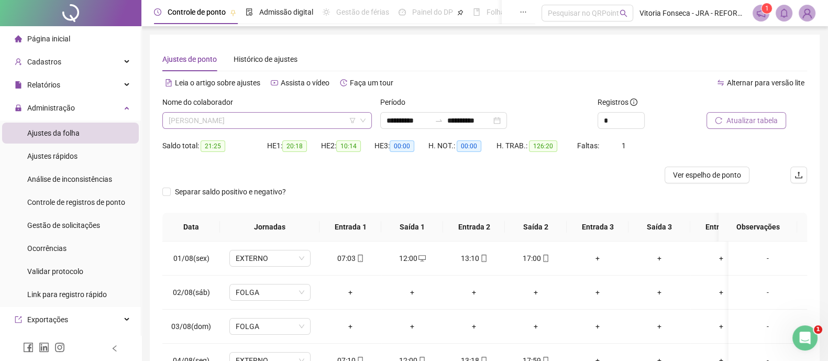
click at [306, 126] on span "RICHARD JORGE XAVIER DA SILVA" at bounding box center [267, 121] width 197 height 16
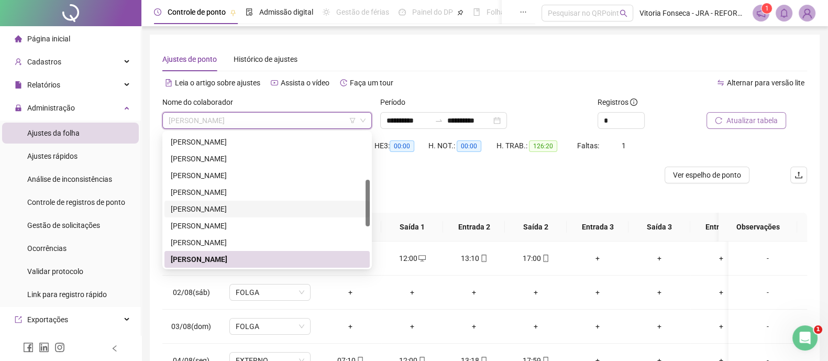
scroll to position [199, 0]
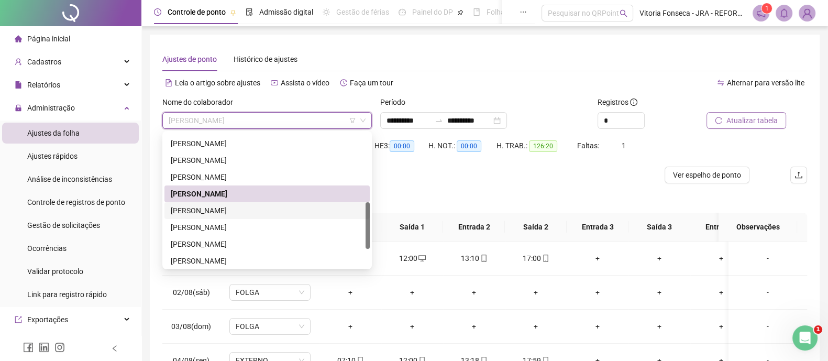
click at [271, 210] on div "ROBERTO DIAS EDUARDO" at bounding box center [267, 211] width 193 height 12
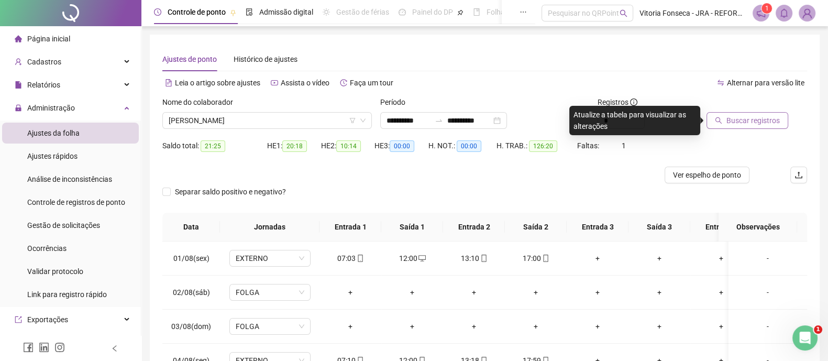
click at [740, 123] on span "Buscar registros" at bounding box center [753, 121] width 53 height 12
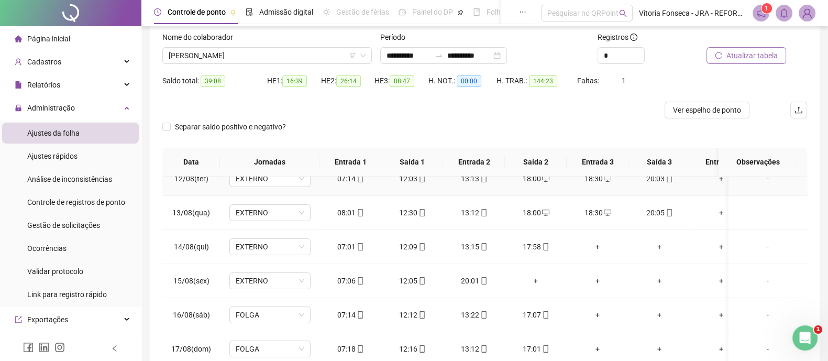
scroll to position [130, 0]
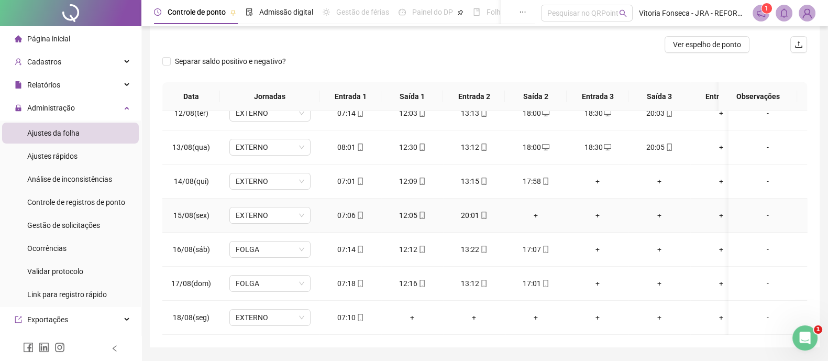
click at [539, 210] on div "+" at bounding box center [536, 216] width 45 height 12
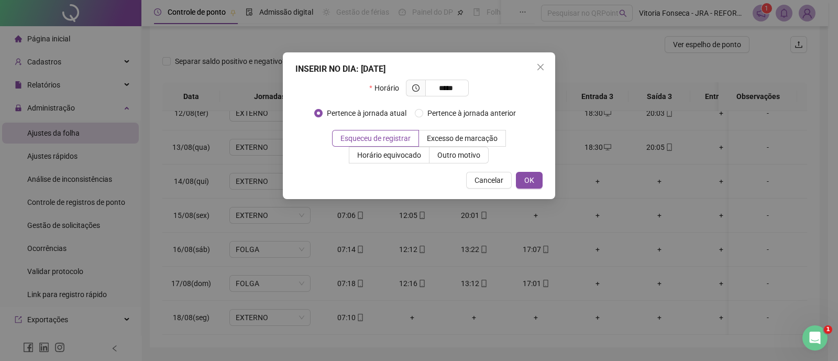
type input "*****"
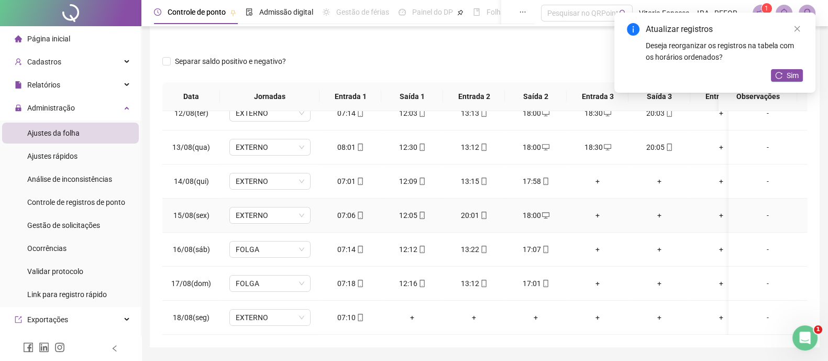
click at [600, 210] on div "+" at bounding box center [597, 216] width 45 height 12
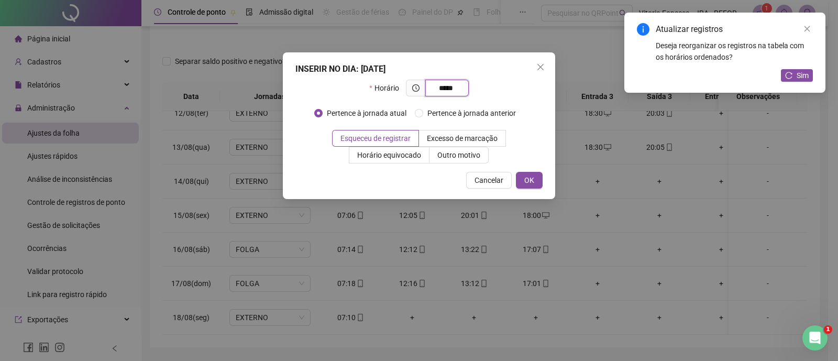
type input "*****"
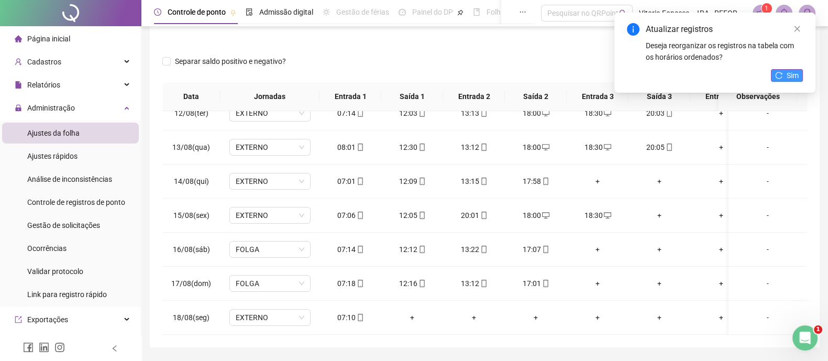
click at [787, 71] on span "Sim" at bounding box center [793, 76] width 12 height 12
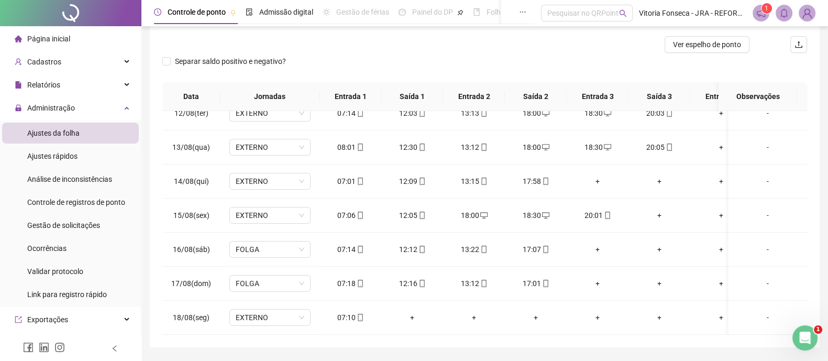
scroll to position [0, 0]
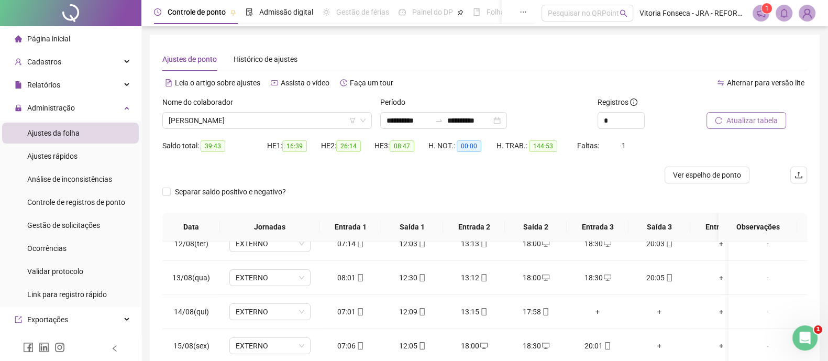
click at [762, 120] on span "Atualizar tabela" at bounding box center [752, 121] width 51 height 12
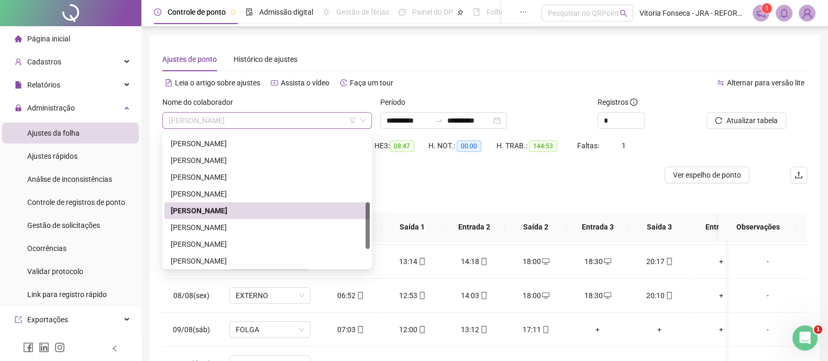
click at [326, 118] on span "ROBERTO DIAS EDUARDO" at bounding box center [267, 121] width 197 height 16
click at [244, 210] on div "ROBERTO DIAS EDUARDO" at bounding box center [267, 211] width 193 height 12
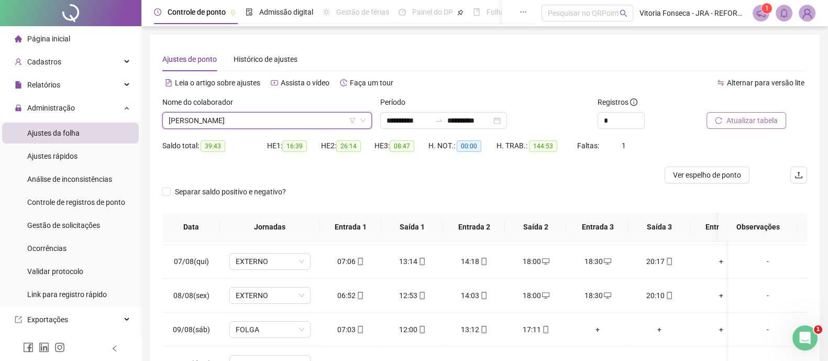
click at [764, 121] on span "Atualizar tabela" at bounding box center [752, 121] width 51 height 12
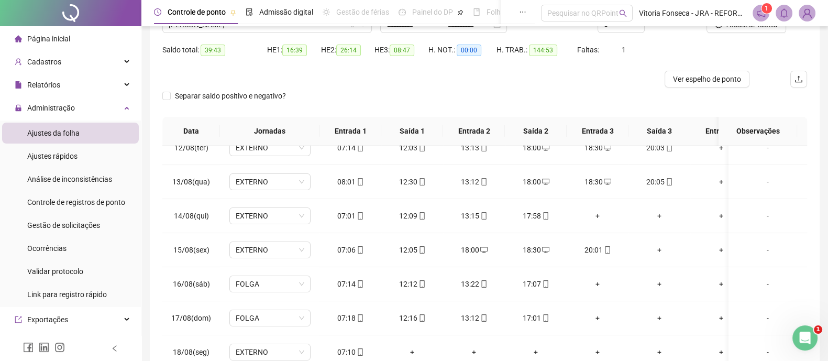
scroll to position [30, 0]
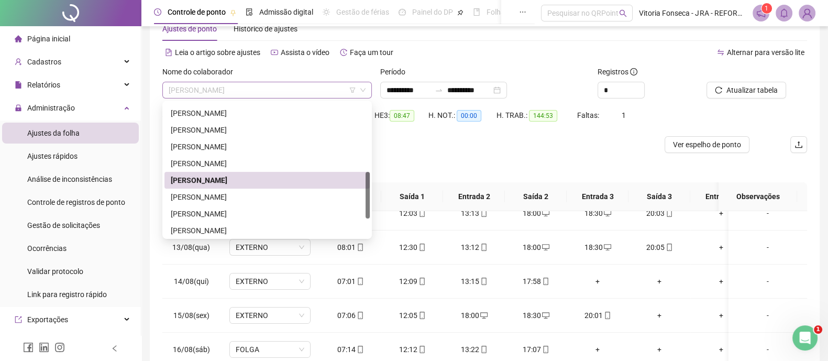
click at [299, 85] on span "ROBERTO DIAS EDUARDO" at bounding box center [267, 90] width 197 height 16
click at [252, 200] on div "ROGÉRIO DA SILVA MOURA" at bounding box center [267, 197] width 193 height 12
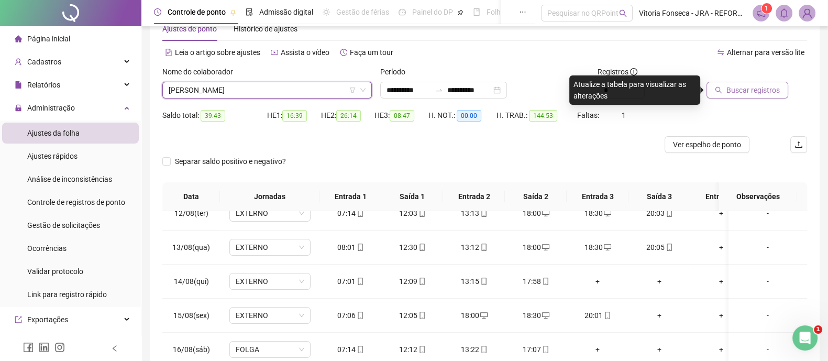
click at [748, 91] on span "Buscar registros" at bounding box center [753, 90] width 53 height 12
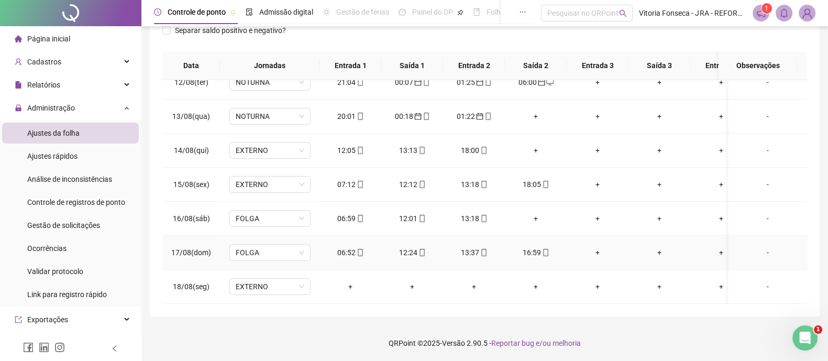
scroll to position [332, 0]
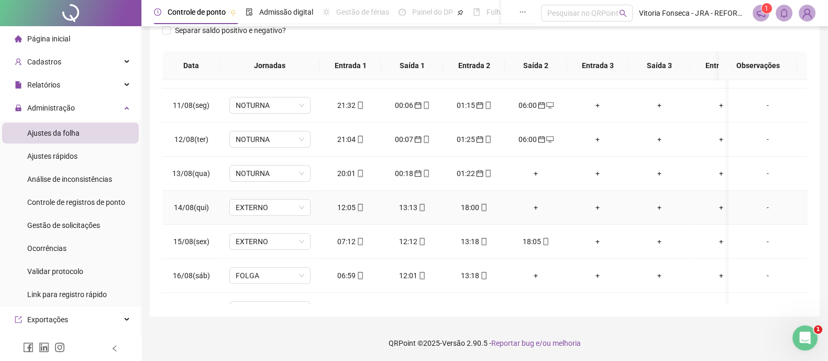
click at [534, 203] on div "+" at bounding box center [536, 208] width 45 height 12
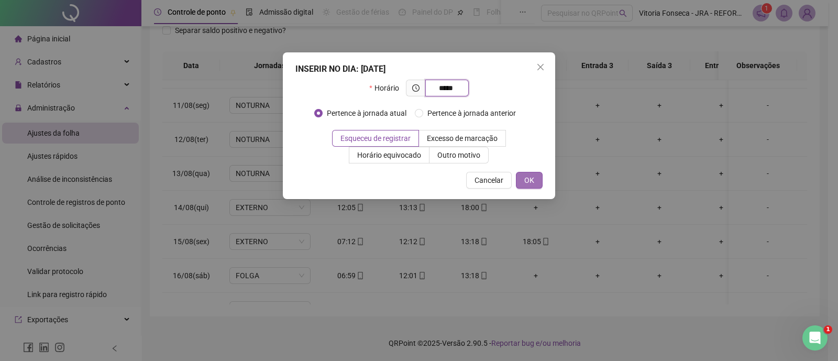
type input "*****"
click at [530, 182] on span "OK" at bounding box center [530, 180] width 10 height 12
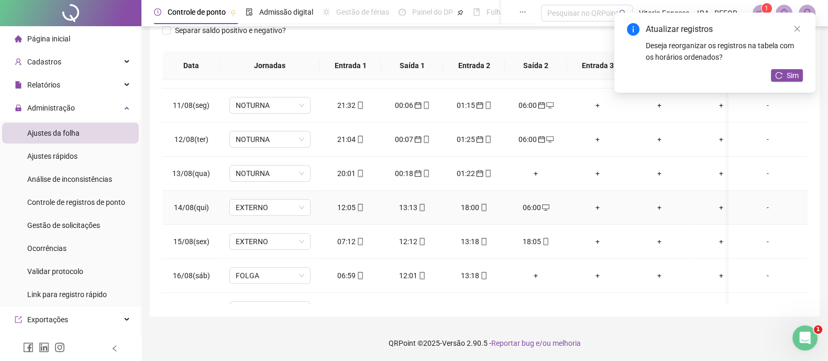
click at [545, 205] on icon "desktop" at bounding box center [545, 207] width 7 height 7
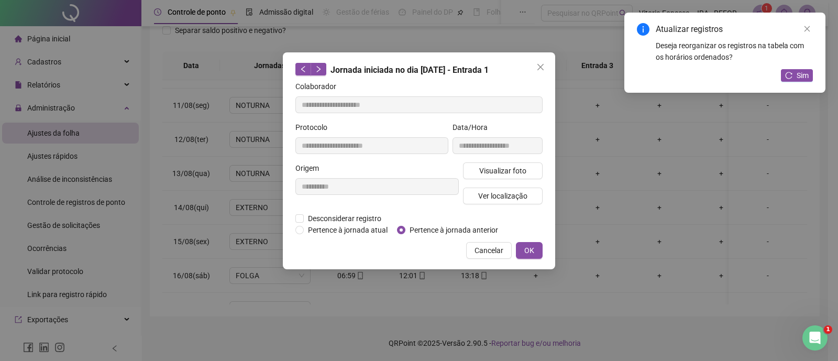
type input "**********"
click at [422, 231] on span "Pertence à jornada anterior" at bounding box center [454, 230] width 97 height 12
click at [533, 245] on span "OK" at bounding box center [530, 251] width 10 height 12
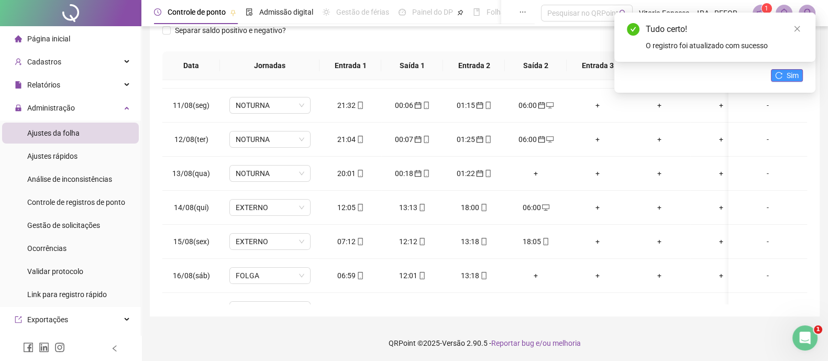
click at [786, 75] on button "Sim" at bounding box center [787, 75] width 32 height 13
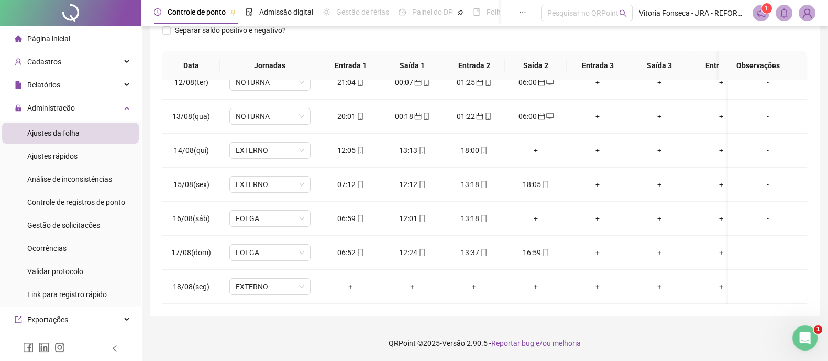
scroll to position [211, 0]
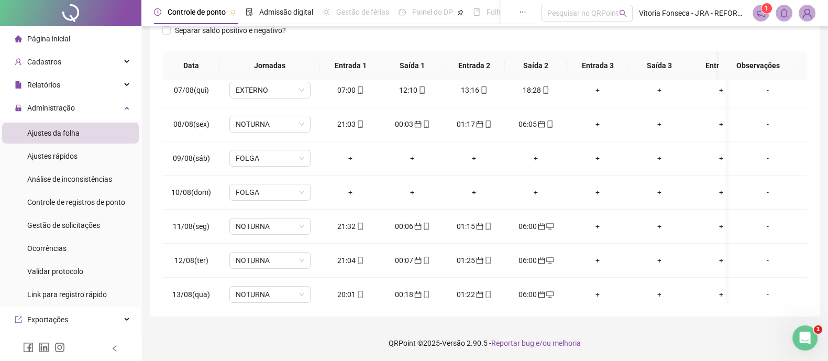
click at [822, 84] on div "**********" at bounding box center [484, 100] width 687 height 523
click at [810, 72] on div "**********" at bounding box center [485, 94] width 670 height 443
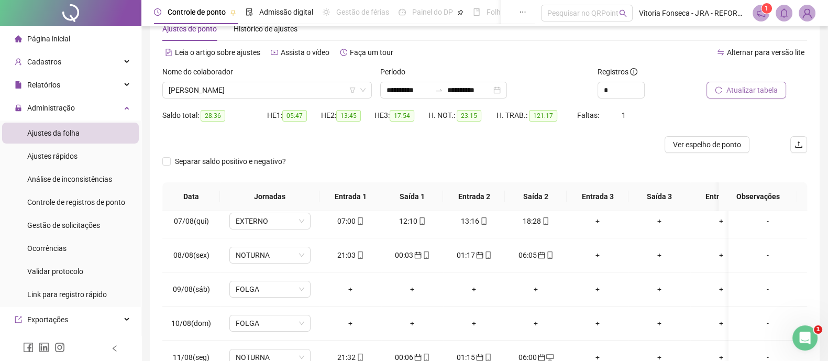
scroll to position [0, 0]
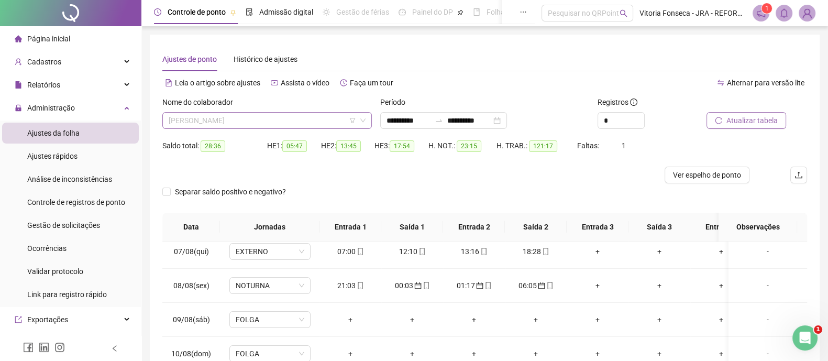
click at [316, 124] on span "ROGÉRIO DA SILVA MOURA" at bounding box center [267, 121] width 197 height 16
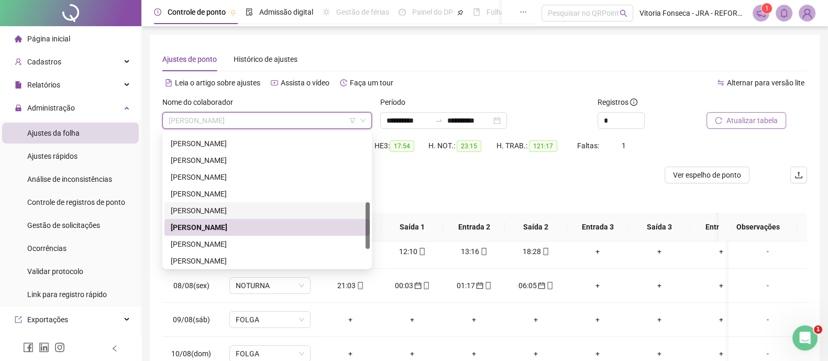
click at [241, 209] on div "ROBERTO DIAS EDUARDO" at bounding box center [267, 211] width 193 height 12
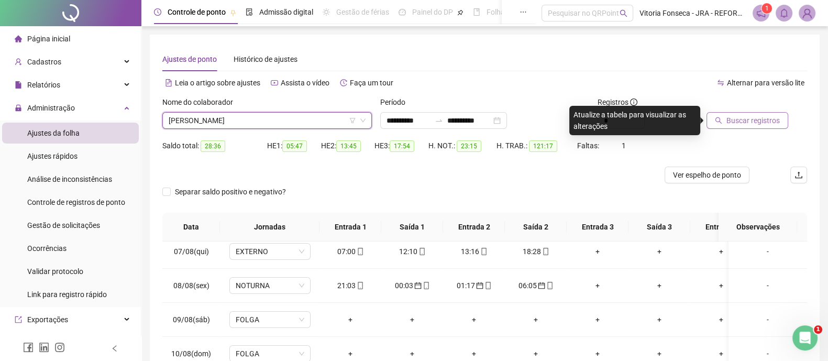
click at [759, 119] on span "Buscar registros" at bounding box center [753, 121] width 53 height 12
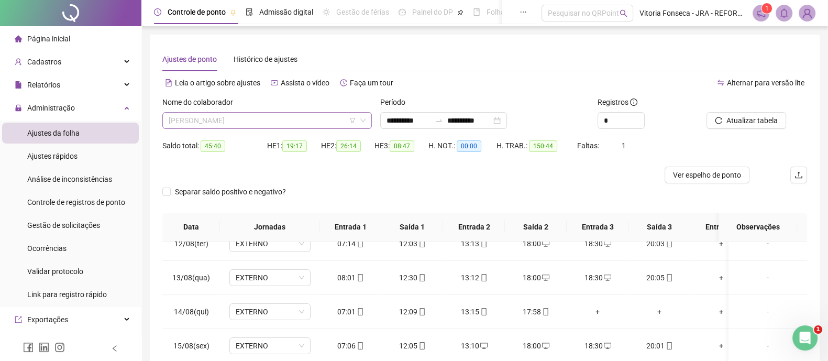
click at [288, 119] on span "ROBERTO DIAS EDUARDO" at bounding box center [267, 121] width 197 height 16
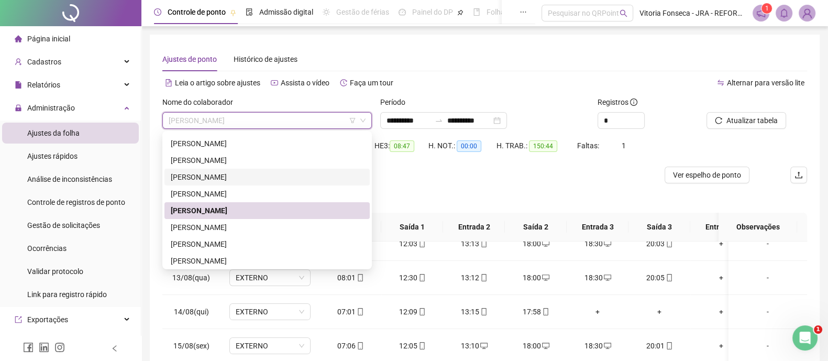
click at [275, 176] on div "RENAN PINTO NORBIATO" at bounding box center [267, 177] width 193 height 12
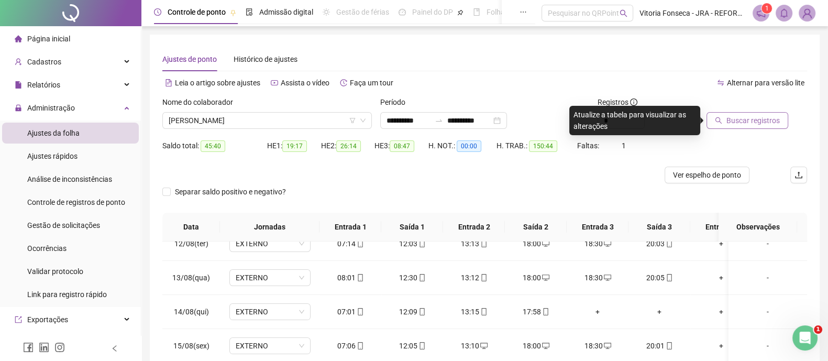
click at [718, 119] on icon "search" at bounding box center [718, 120] width 7 height 7
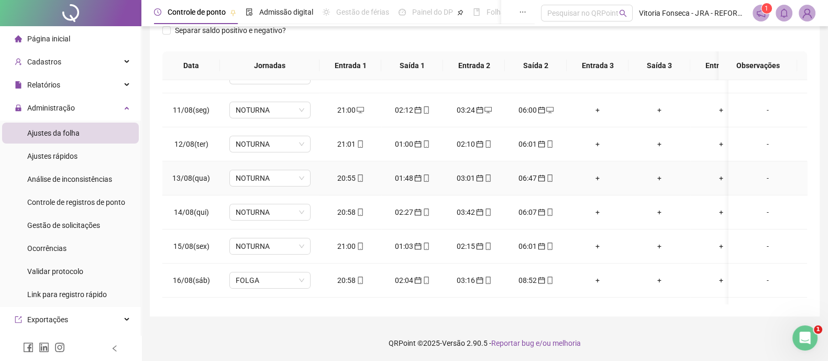
scroll to position [398, 0]
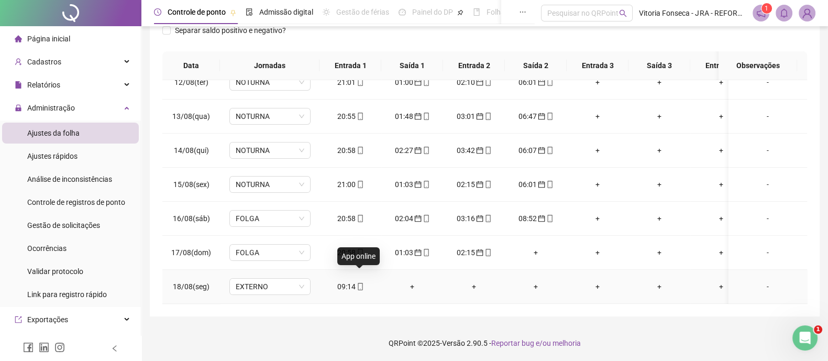
click at [357, 283] on icon "mobile" at bounding box center [360, 286] width 7 height 7
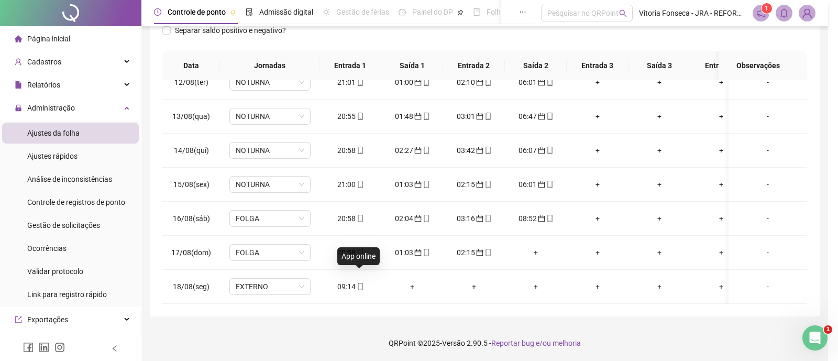
type input "**********"
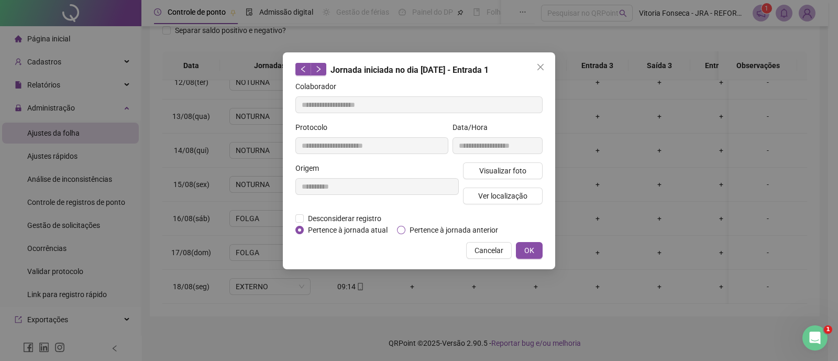
click at [448, 224] on span "Pertence à jornada anterior" at bounding box center [454, 230] width 97 height 12
click at [527, 252] on span "OK" at bounding box center [530, 251] width 10 height 12
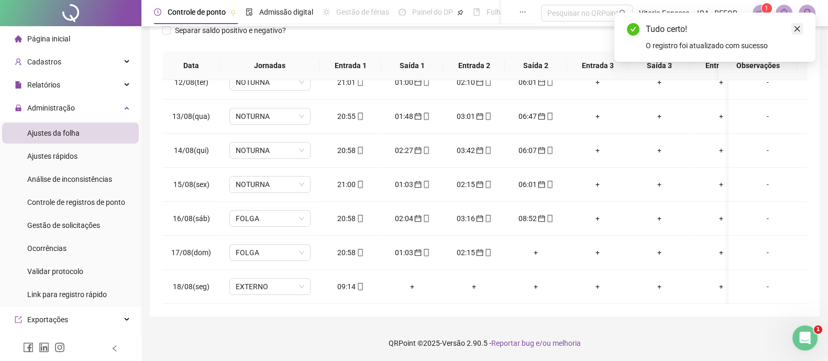
click at [800, 24] on link "Close" at bounding box center [798, 29] width 12 height 12
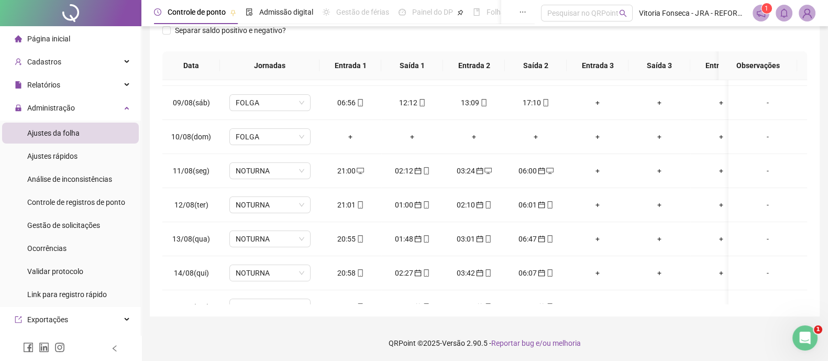
scroll to position [0, 0]
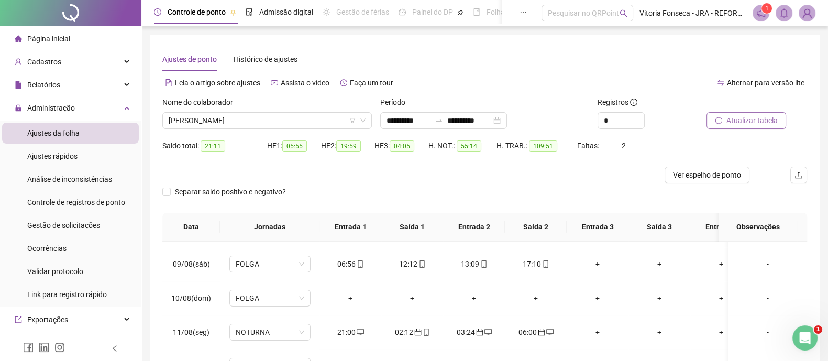
click at [760, 122] on span "Atualizar tabela" at bounding box center [752, 121] width 51 height 12
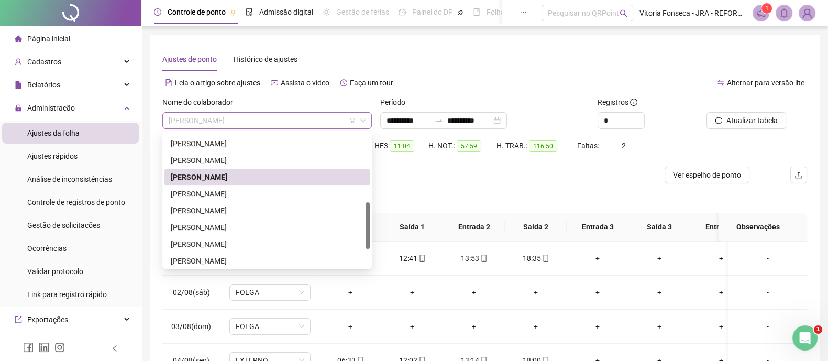
click at [301, 119] on span "RENAN PINTO NORBIATO" at bounding box center [267, 121] width 197 height 16
click at [249, 226] on div "ROGÉRIO DA SILVA MOURA" at bounding box center [267, 228] width 193 height 12
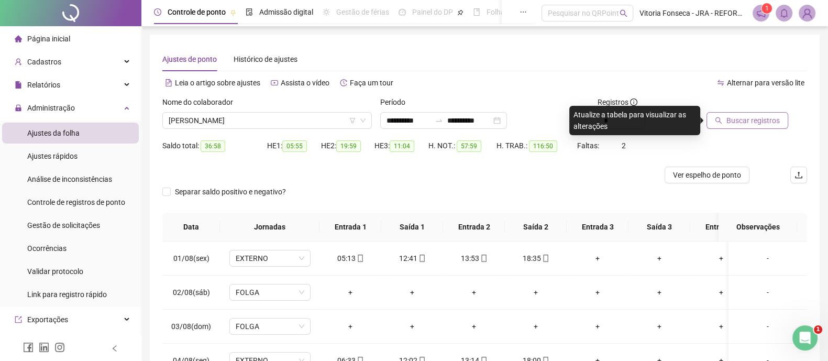
click at [778, 124] on button "Buscar registros" at bounding box center [748, 120] width 82 height 17
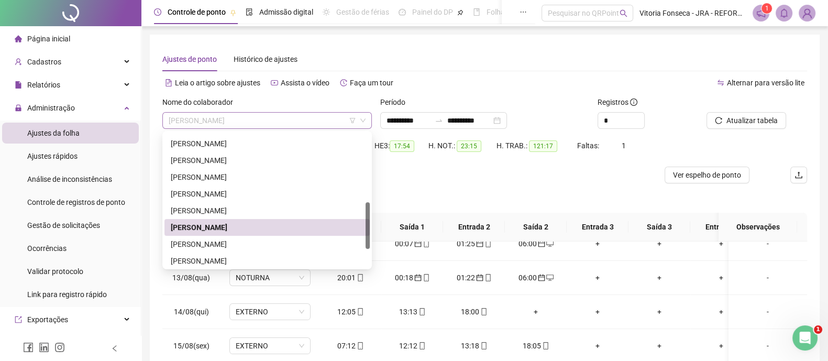
click at [301, 124] on span "ROGÉRIO DA SILVA MOURA" at bounding box center [267, 121] width 197 height 16
click at [265, 241] on div "[PERSON_NAME] [PERSON_NAME]" at bounding box center [267, 244] width 193 height 12
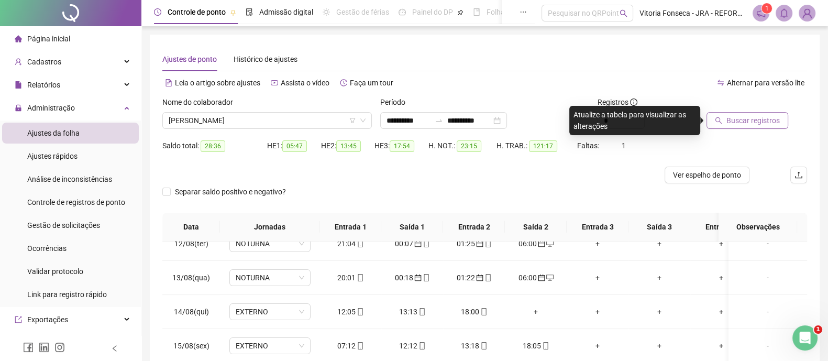
click at [743, 114] on button "Buscar registros" at bounding box center [748, 120] width 82 height 17
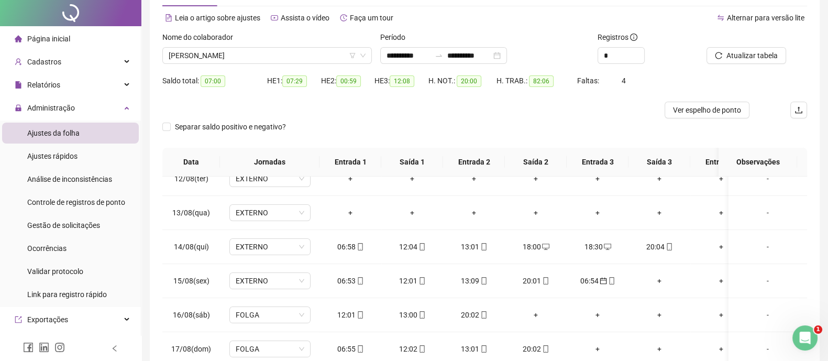
scroll to position [130, 0]
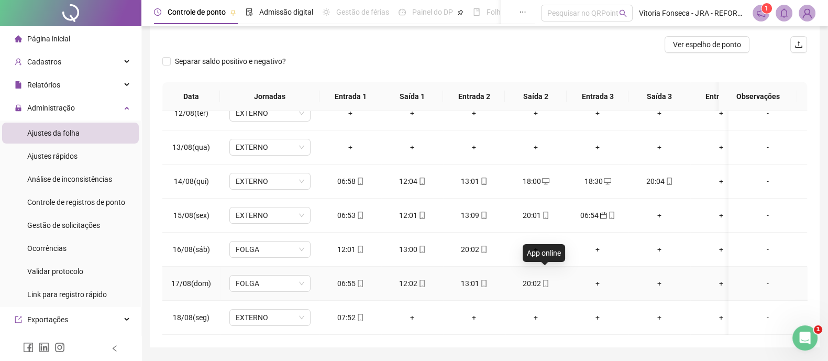
click at [542, 280] on icon "mobile" at bounding box center [545, 283] width 7 height 7
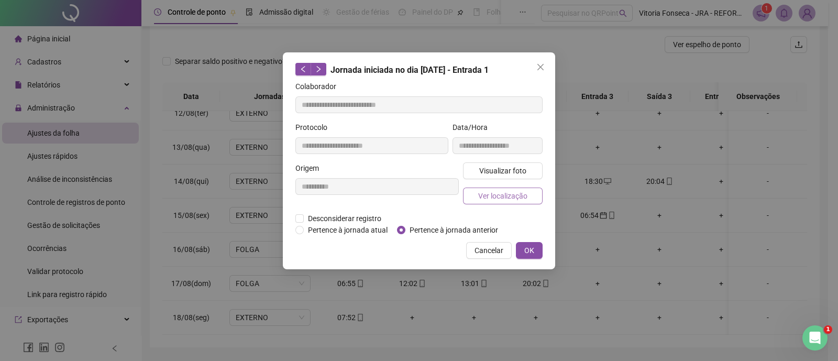
type input "**********"
click at [508, 195] on span "Ver localização" at bounding box center [502, 196] width 49 height 12
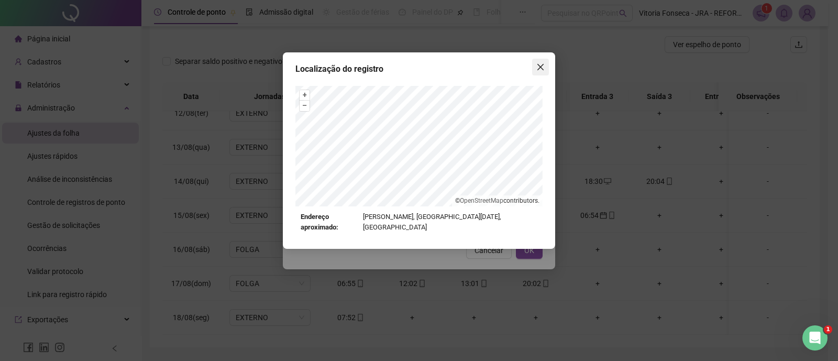
click at [538, 69] on icon "close" at bounding box center [541, 67] width 8 height 8
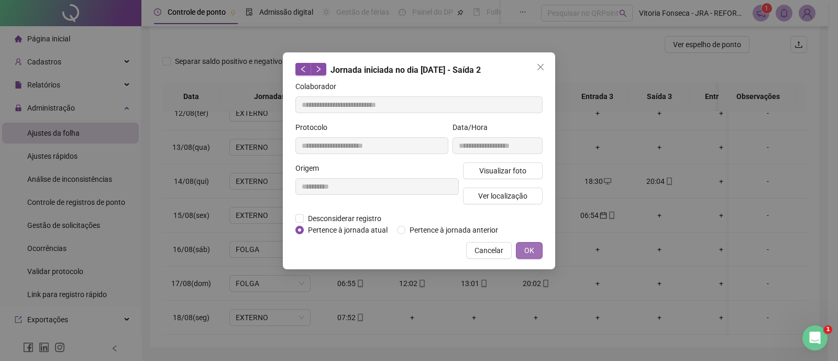
click at [538, 245] on button "OK" at bounding box center [529, 250] width 27 height 17
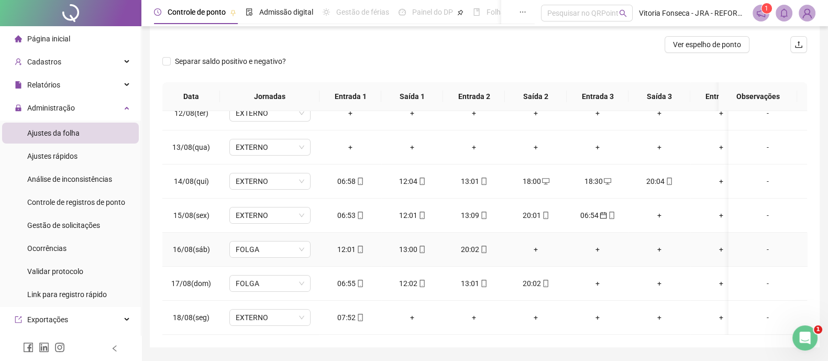
click at [482, 246] on icon "mobile" at bounding box center [483, 249] width 7 height 7
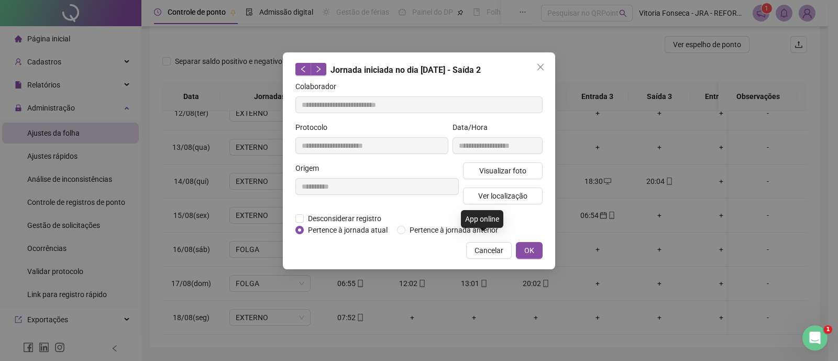
type input "**********"
click at [493, 195] on span "Ver localização" at bounding box center [502, 196] width 49 height 12
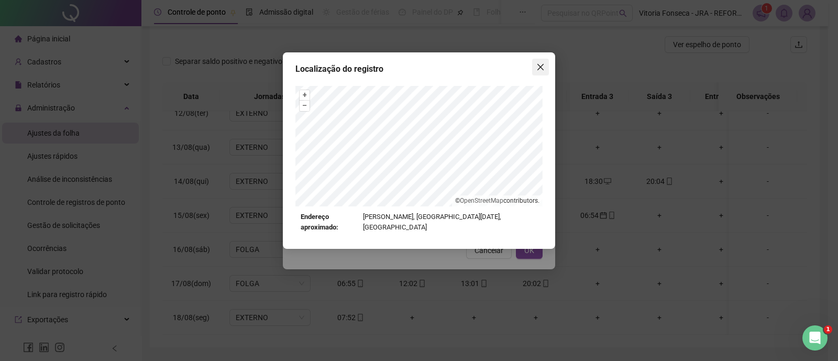
click at [538, 73] on button "Close" at bounding box center [540, 67] width 17 height 17
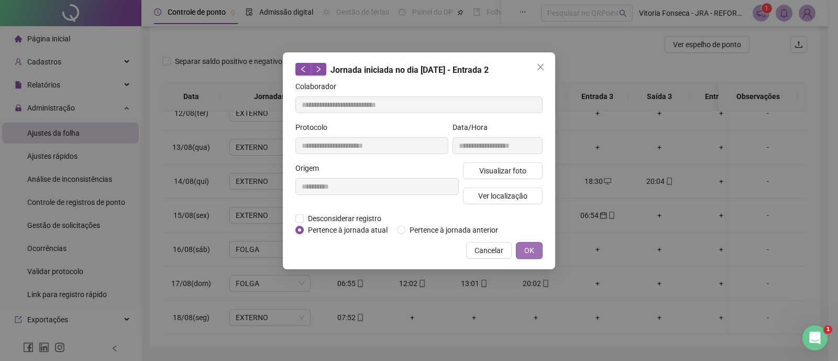
click at [532, 249] on span "OK" at bounding box center [530, 251] width 10 height 12
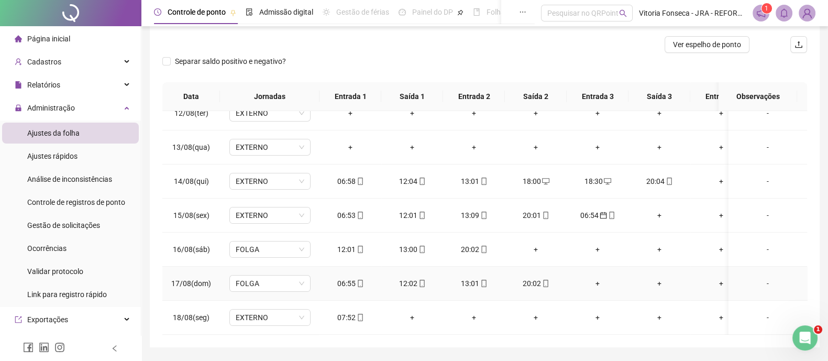
scroll to position [161, 0]
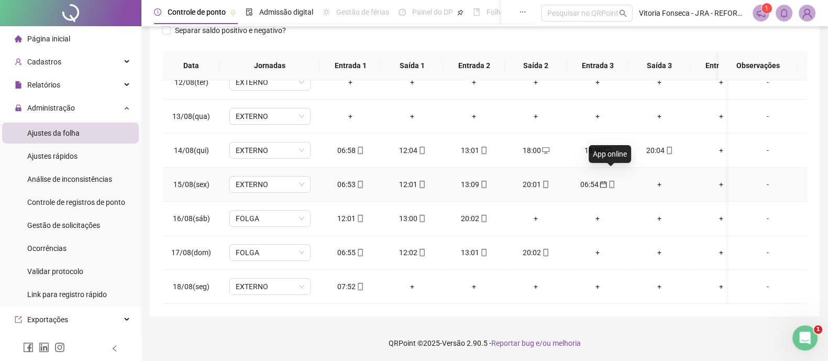
click at [609, 181] on icon "mobile" at bounding box center [611, 184] width 7 height 7
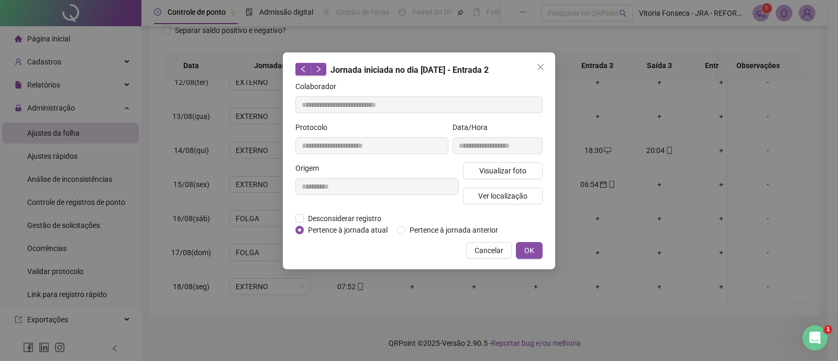
type input "**********"
click at [370, 225] on span "Pertence à jornada atual" at bounding box center [348, 230] width 88 height 12
click at [534, 255] on span "OK" at bounding box center [530, 251] width 10 height 12
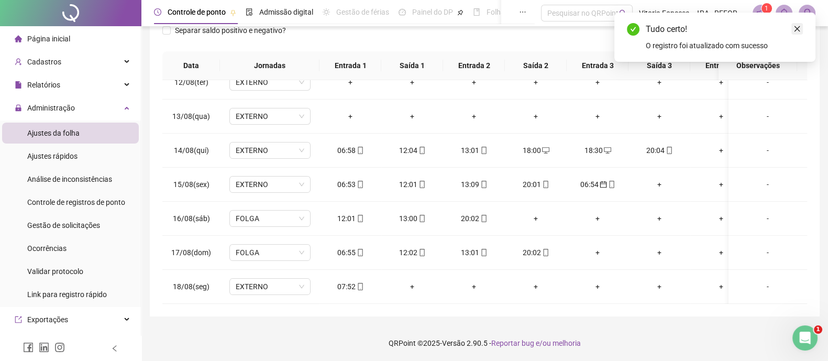
click at [795, 25] on icon "close" at bounding box center [797, 28] width 7 height 7
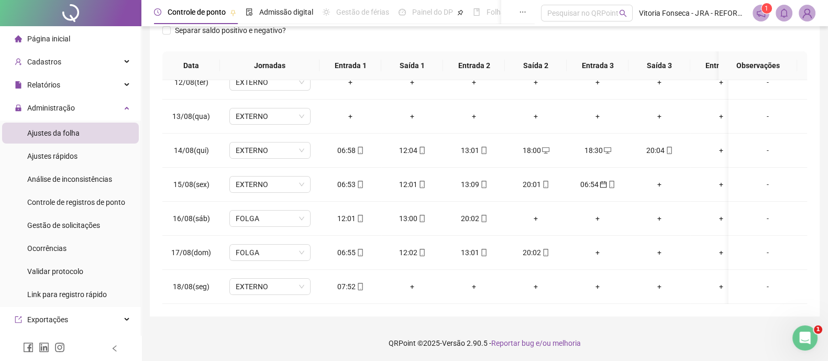
scroll to position [0, 0]
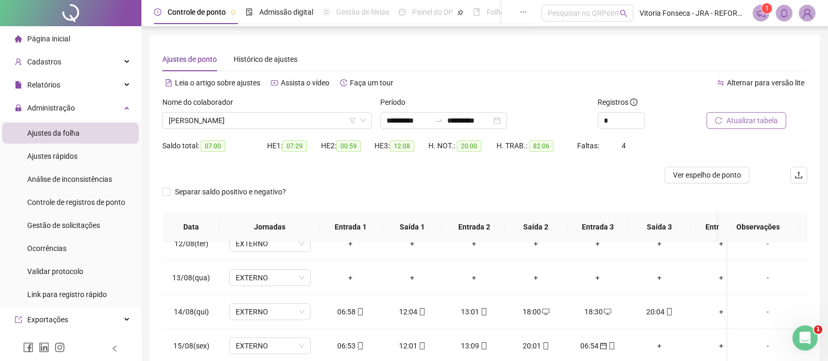
click at [767, 115] on span "Atualizar tabela" at bounding box center [752, 121] width 51 height 12
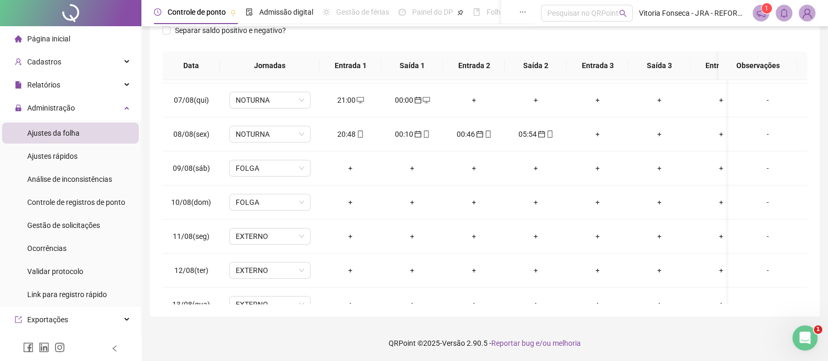
scroll to position [136, 0]
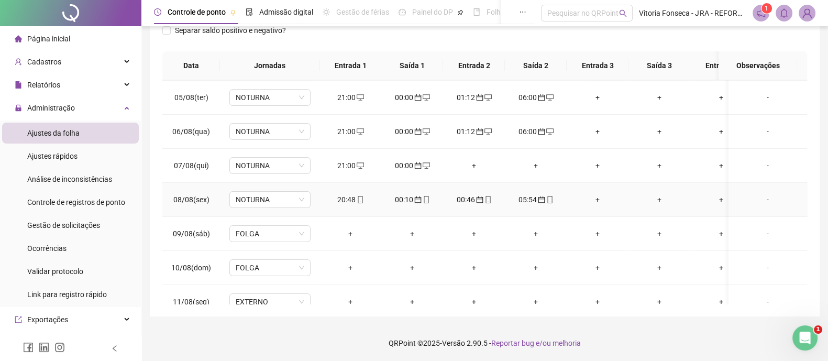
click at [598, 197] on div "+" at bounding box center [597, 200] width 45 height 12
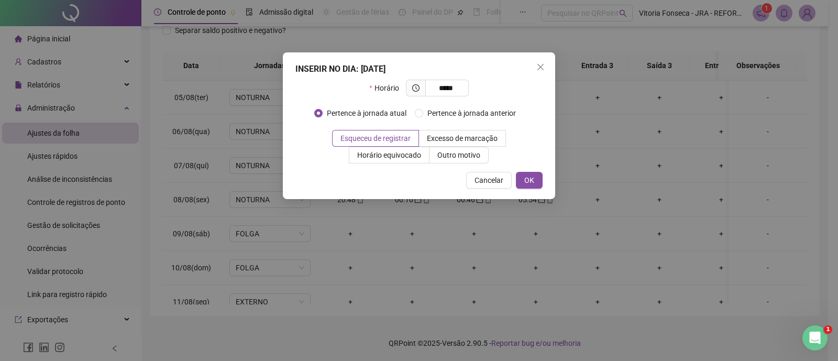
type input "*****"
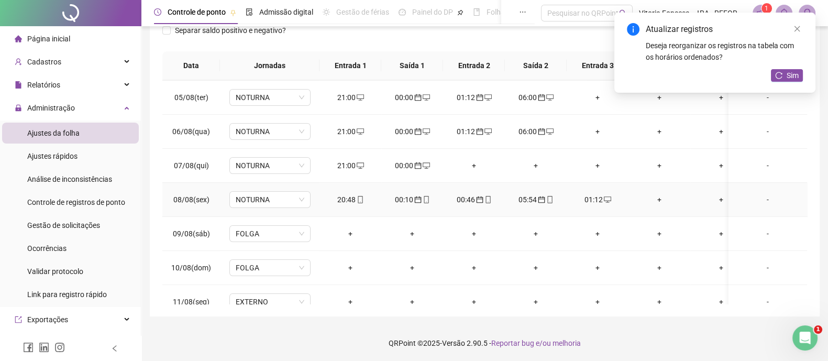
click at [660, 195] on div "+" at bounding box center [659, 200] width 45 height 12
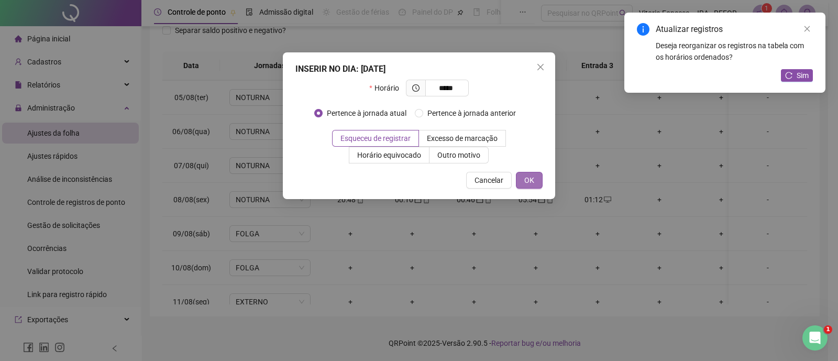
type input "*****"
click at [542, 181] on button "OK" at bounding box center [529, 180] width 27 height 17
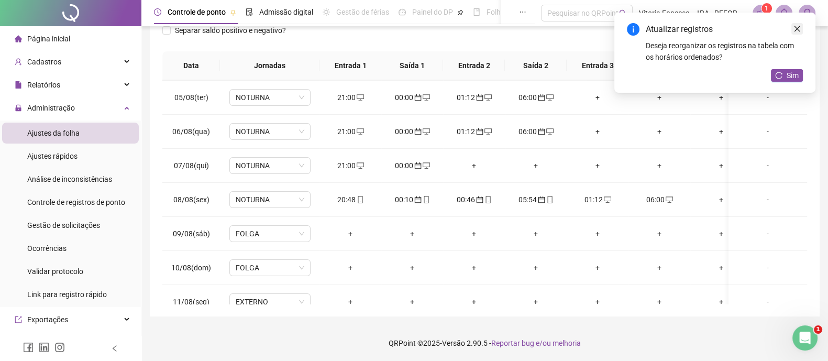
click at [796, 28] on icon "close" at bounding box center [798, 29] width 6 height 6
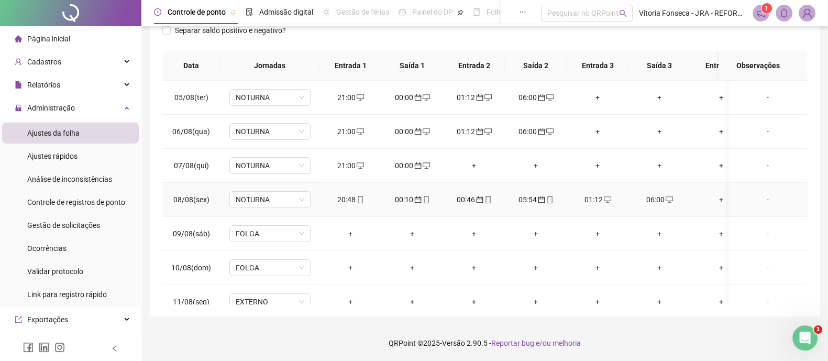
click at [605, 196] on icon "desktop" at bounding box center [607, 199] width 7 height 6
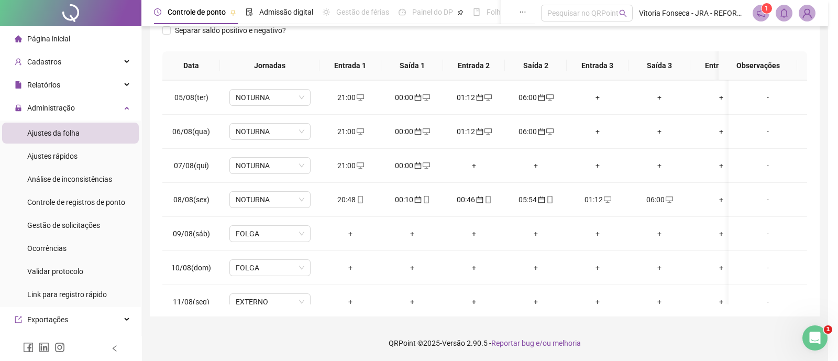
type input "**********"
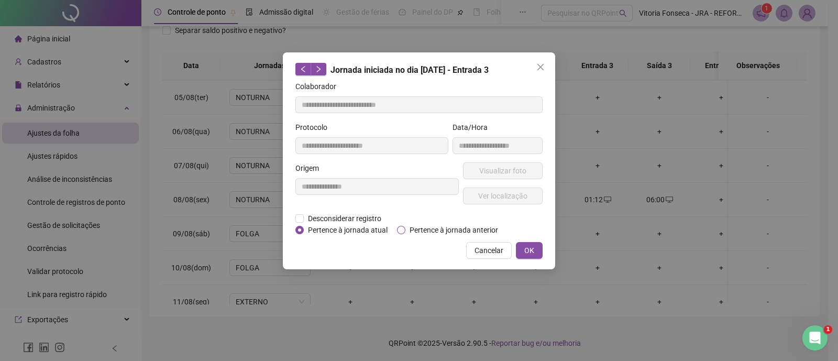
click at [455, 226] on span "Pertence à jornada anterior" at bounding box center [454, 230] width 97 height 12
click at [523, 247] on button "OK" at bounding box center [529, 250] width 27 height 17
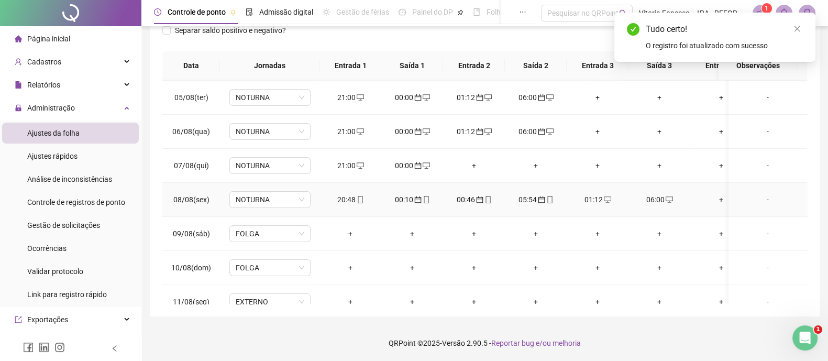
click at [666, 195] on span at bounding box center [669, 199] width 8 height 8
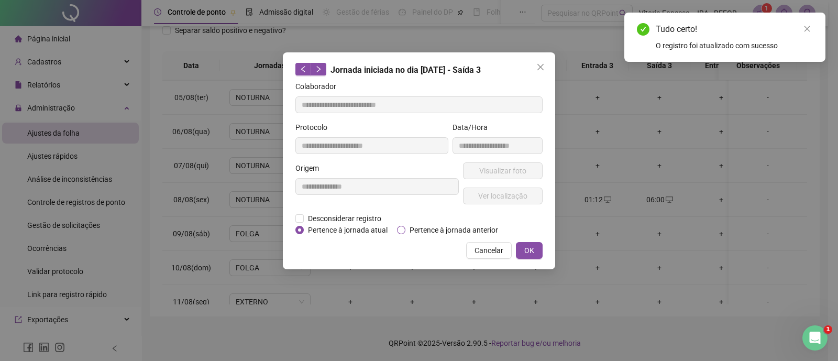
click at [457, 226] on span "Pertence à jornada anterior" at bounding box center [454, 230] width 97 height 12
click at [543, 245] on div "**********" at bounding box center [419, 160] width 272 height 217
click at [540, 246] on button "OK" at bounding box center [529, 250] width 27 height 17
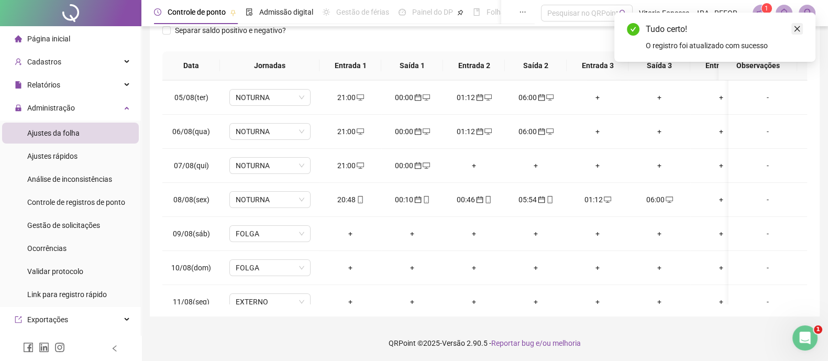
click at [795, 30] on icon "close" at bounding box center [797, 28] width 7 height 7
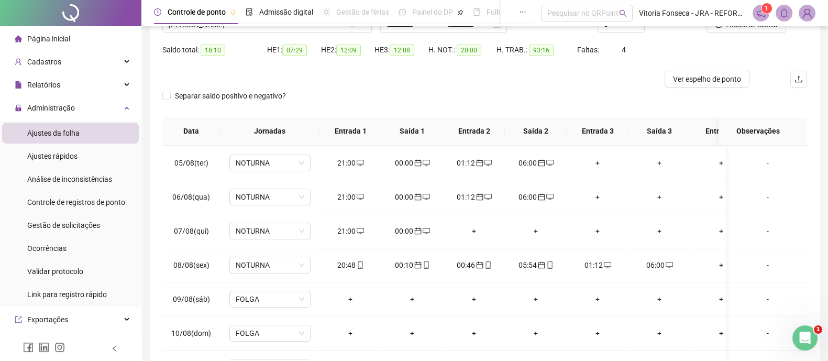
scroll to position [30, 0]
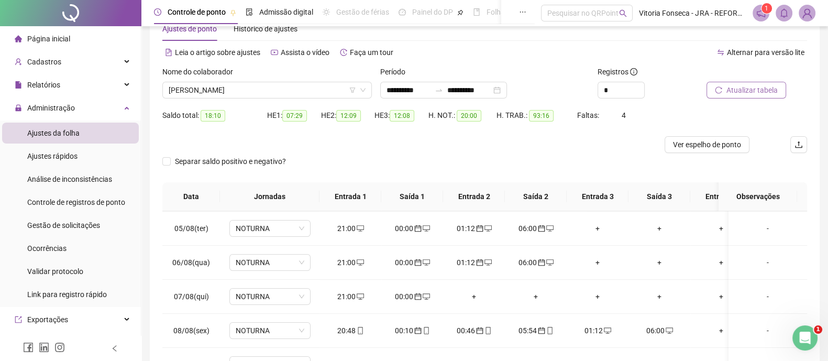
click at [752, 91] on span "Atualizar tabela" at bounding box center [752, 90] width 51 height 12
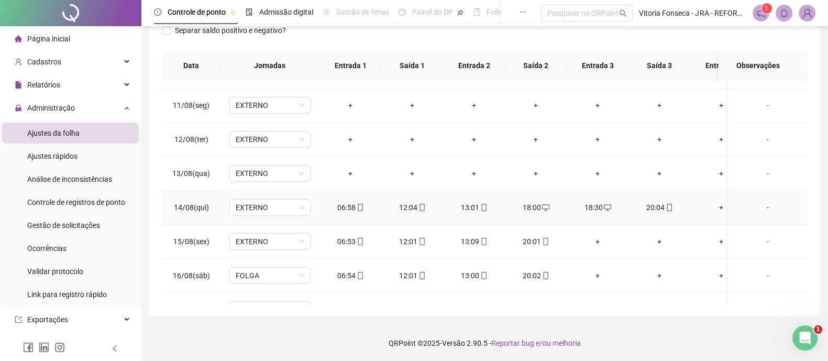
scroll to position [398, 0]
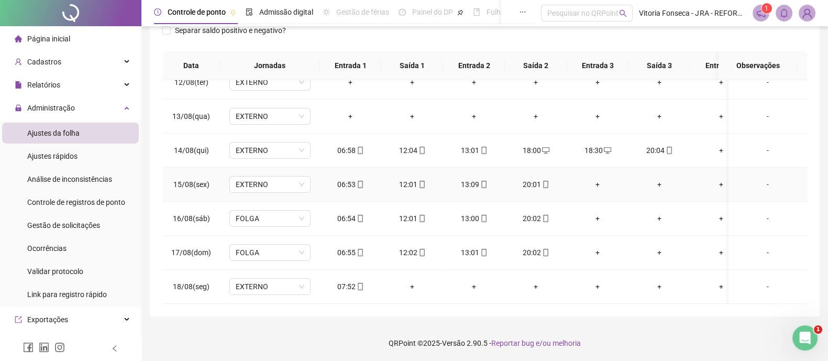
click at [600, 179] on div "+" at bounding box center [597, 185] width 45 height 12
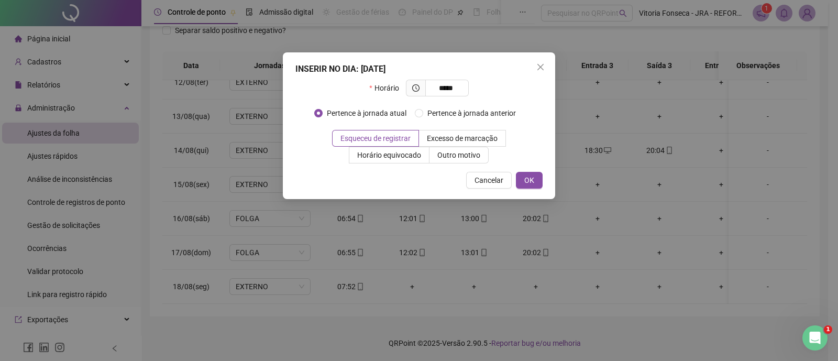
type input "*****"
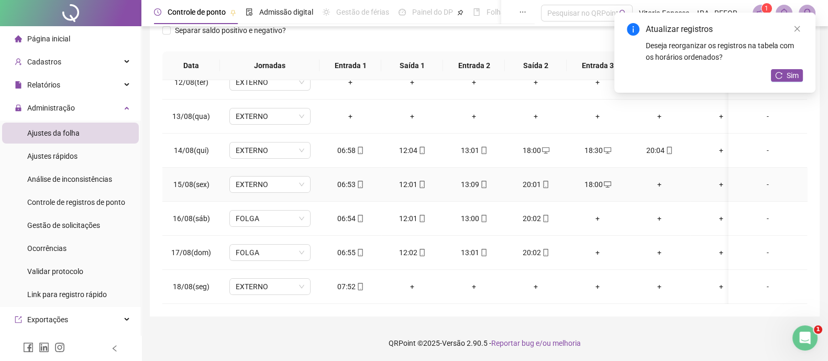
click at [664, 179] on div "+" at bounding box center [659, 185] width 45 height 12
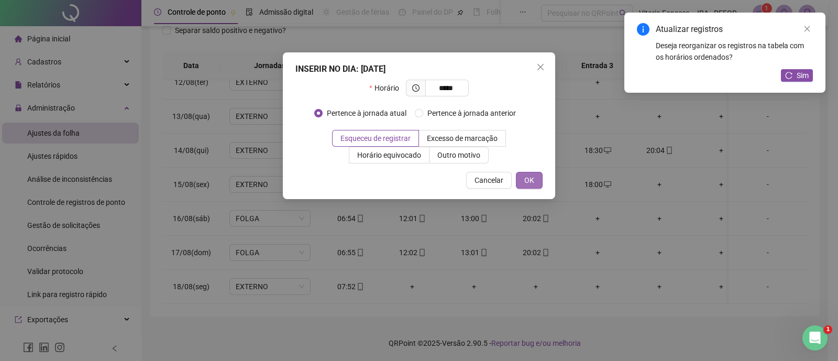
type input "*****"
click at [534, 182] on button "OK" at bounding box center [529, 180] width 27 height 17
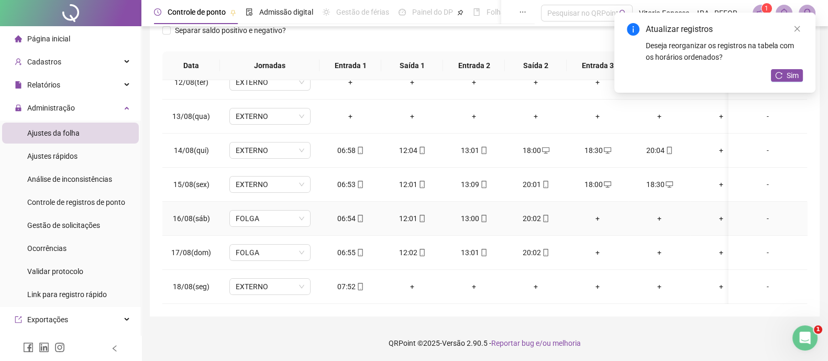
click at [603, 213] on div "+" at bounding box center [597, 219] width 45 height 12
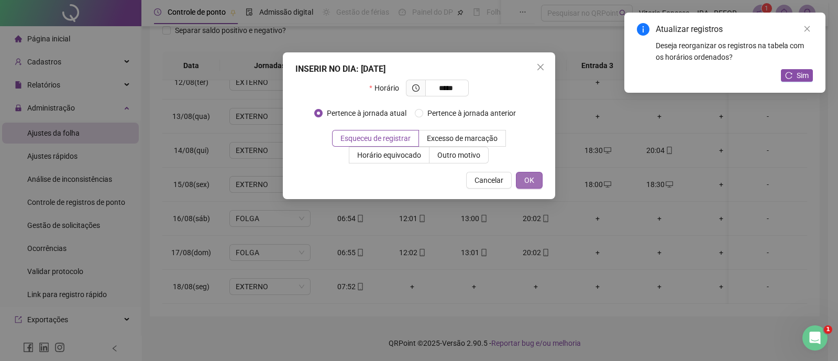
type input "*****"
click at [538, 185] on button "OK" at bounding box center [529, 180] width 27 height 17
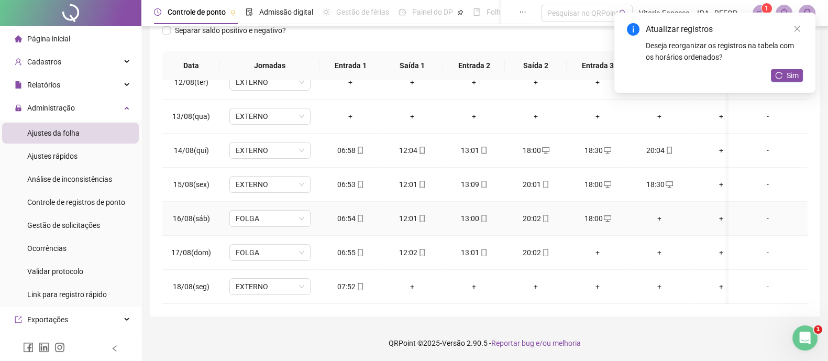
click at [661, 213] on div "+" at bounding box center [659, 219] width 45 height 12
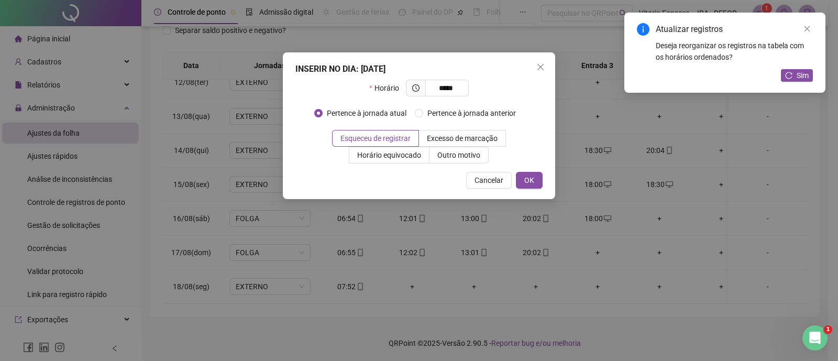
type input "*****"
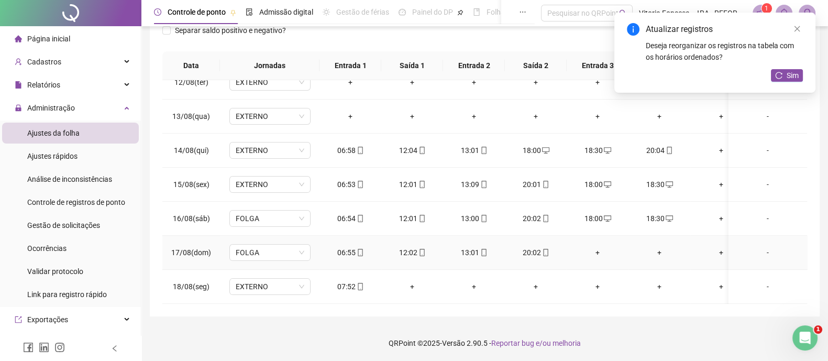
click at [598, 247] on div "+" at bounding box center [597, 253] width 45 height 12
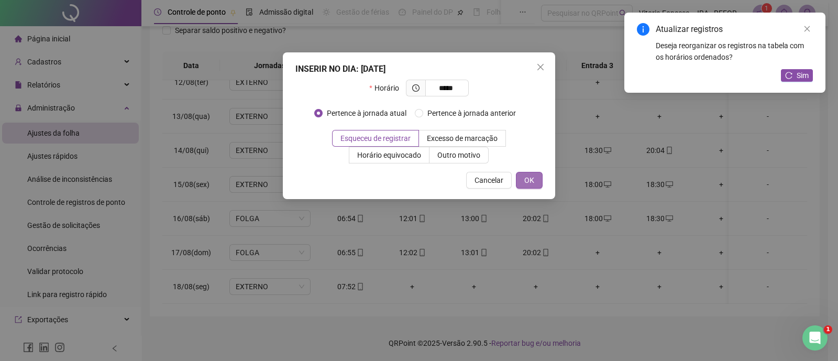
type input "*****"
click at [535, 183] on button "OK" at bounding box center [529, 180] width 27 height 17
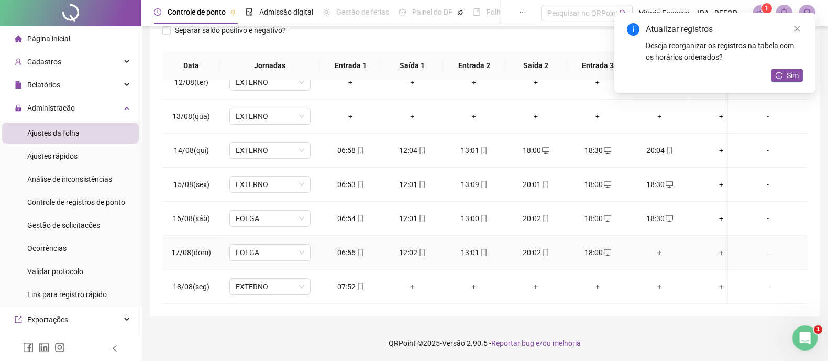
click at [659, 247] on div "+" at bounding box center [659, 253] width 45 height 12
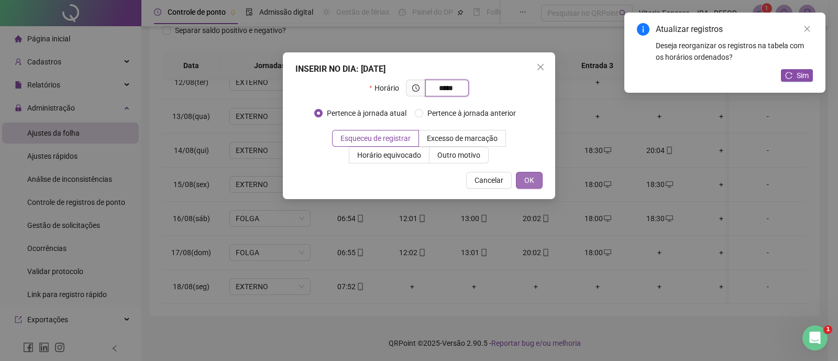
type input "*****"
click at [530, 180] on span "OK" at bounding box center [530, 180] width 10 height 12
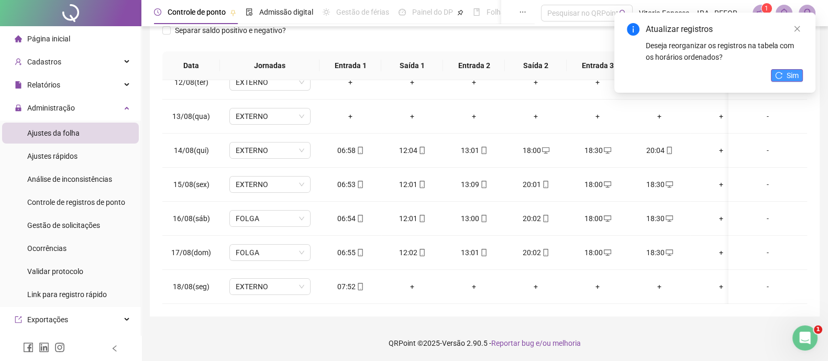
click at [797, 71] on span "Sim" at bounding box center [793, 76] width 12 height 12
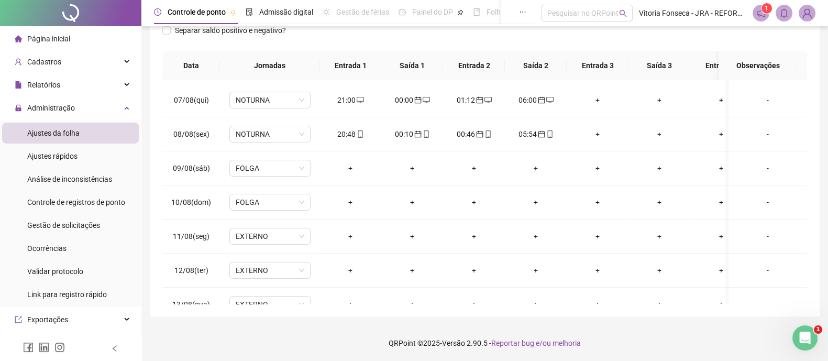
scroll to position [0, 0]
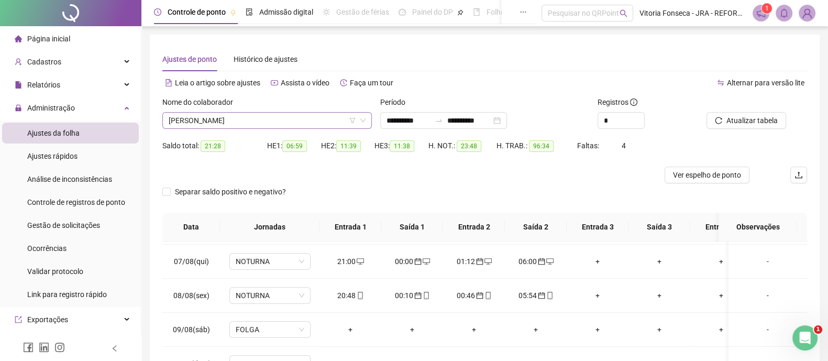
click at [299, 122] on span "[PERSON_NAME] [PERSON_NAME]" at bounding box center [267, 121] width 197 height 16
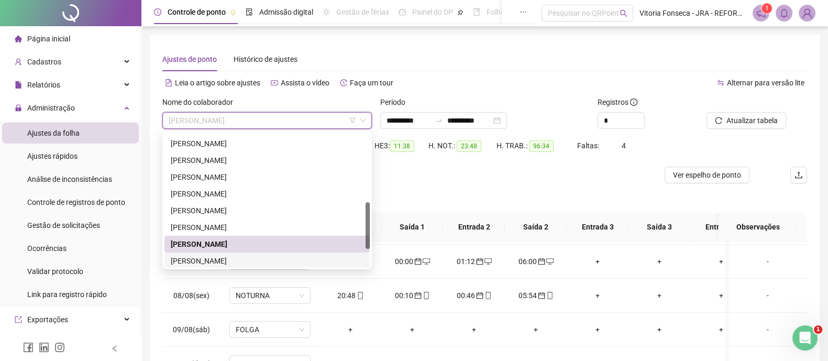
click at [227, 258] on div "VANDERSON LOPES" at bounding box center [267, 261] width 193 height 12
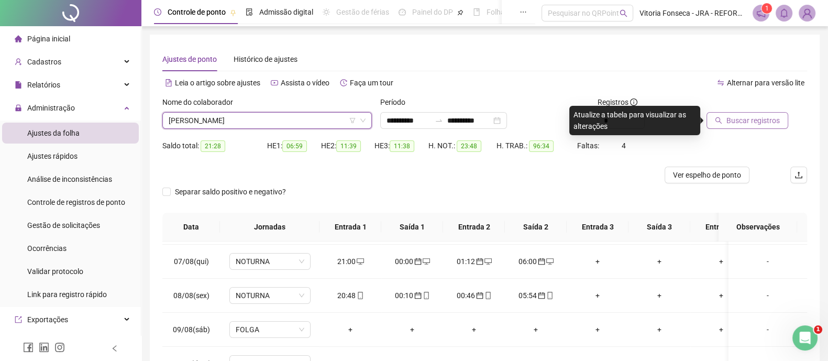
click at [761, 123] on span "Buscar registros" at bounding box center [753, 121] width 53 height 12
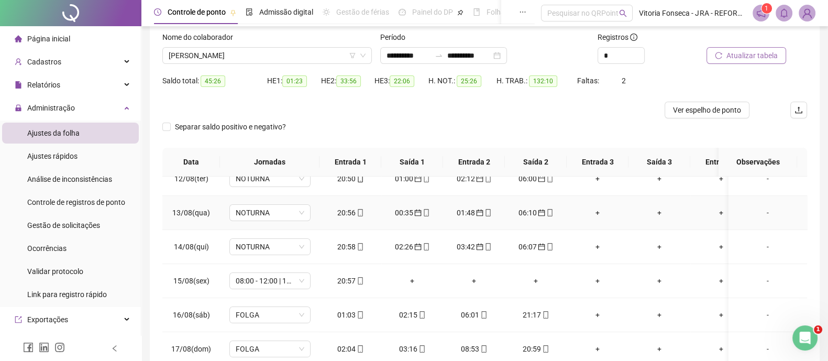
scroll to position [130, 0]
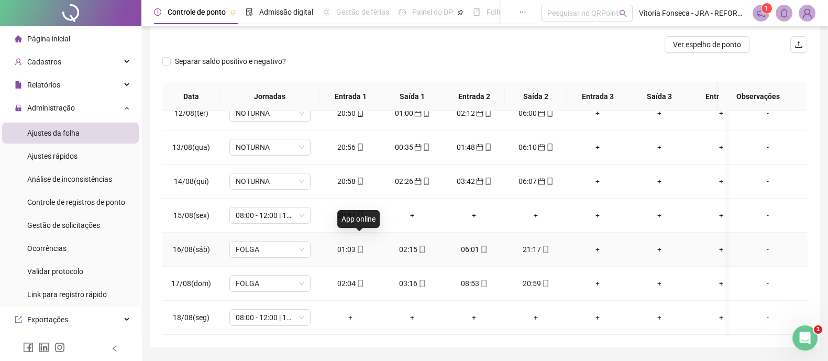
click at [359, 246] on icon "mobile" at bounding box center [360, 249] width 7 height 7
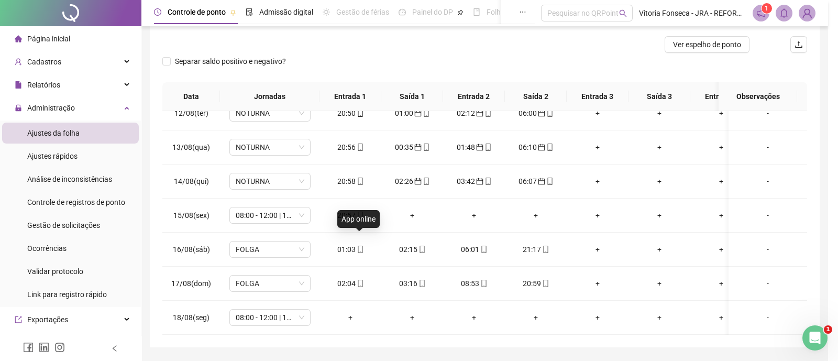
type input "**********"
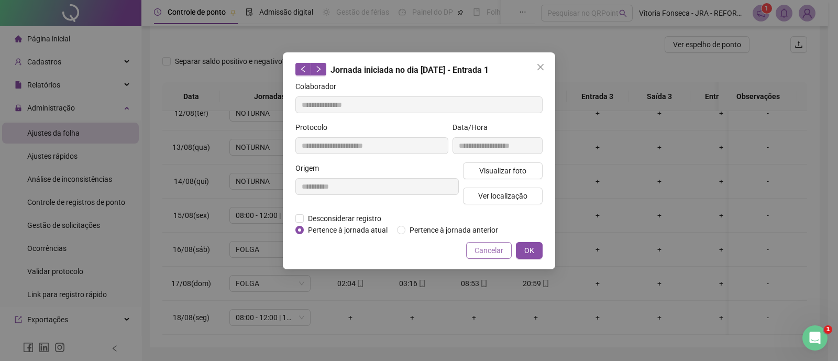
click at [499, 245] on span "Cancelar" at bounding box center [489, 251] width 29 height 12
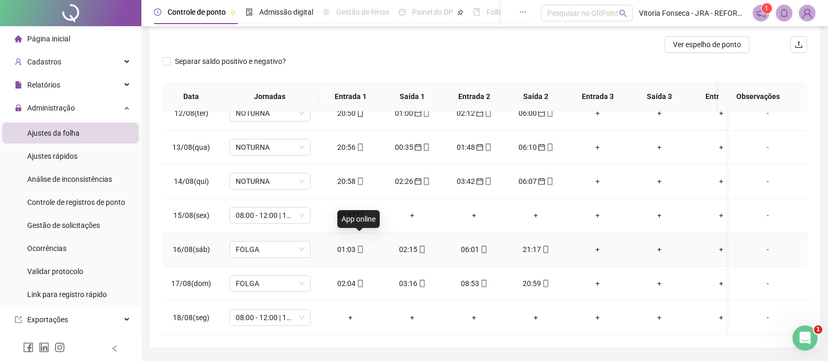
click at [361, 246] on icon "mobile" at bounding box center [360, 249] width 7 height 7
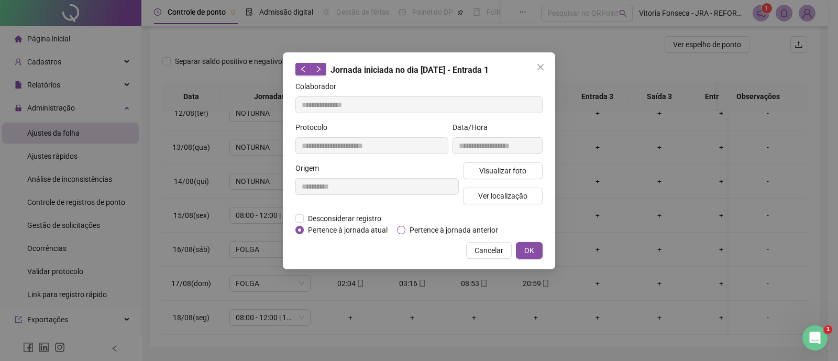
click at [419, 225] on span "Pertence à jornada anterior" at bounding box center [454, 230] width 97 height 12
click at [537, 252] on button "OK" at bounding box center [529, 250] width 27 height 17
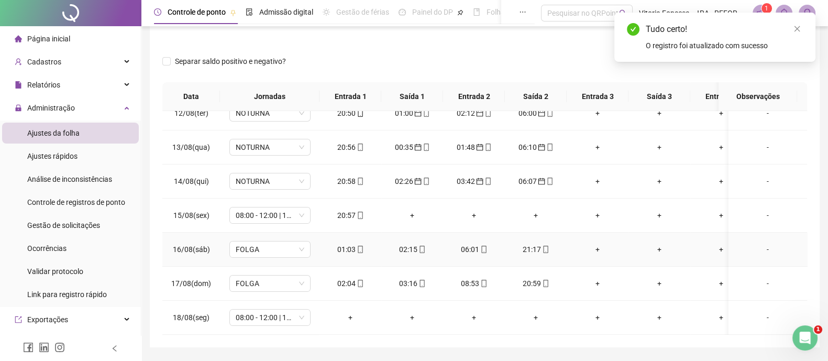
click at [425, 244] on div "02:15" at bounding box center [412, 250] width 45 height 12
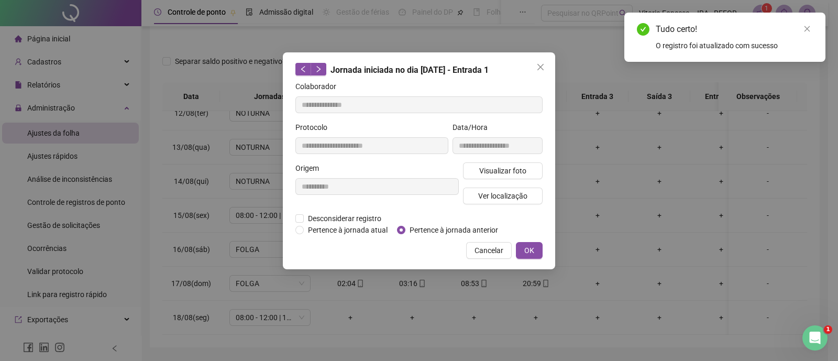
click at [421, 226] on span "Pertence à jornada anterior" at bounding box center [454, 230] width 97 height 12
type input "**********"
click at [472, 226] on span "Pertence à jornada anterior" at bounding box center [454, 230] width 97 height 12
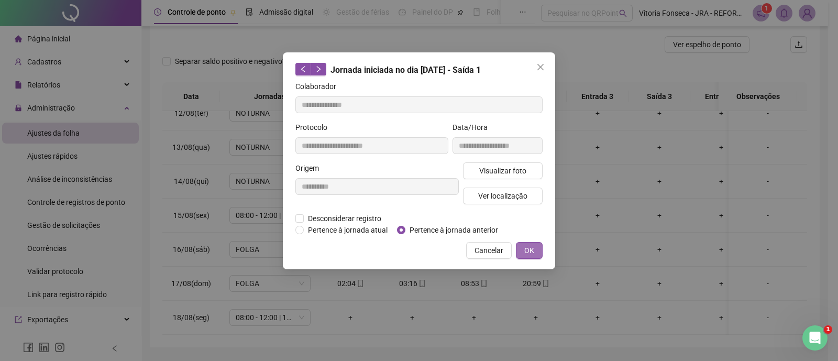
click at [524, 252] on button "OK" at bounding box center [529, 250] width 27 height 17
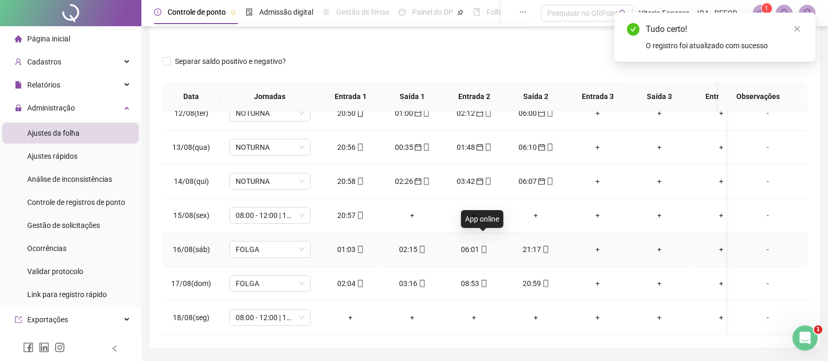
click at [486, 246] on icon "mobile" at bounding box center [483, 249] width 7 height 7
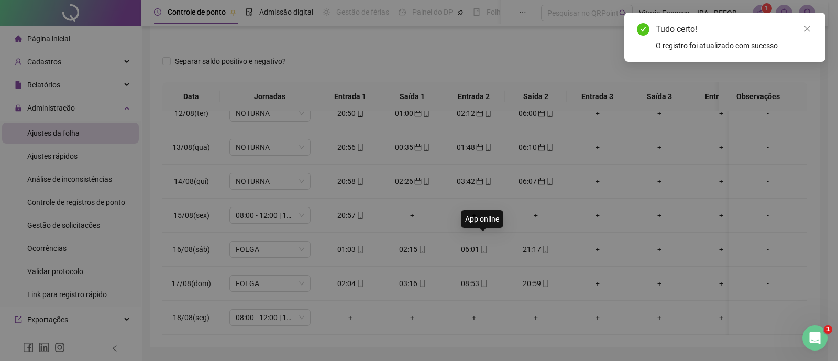
type input "**********"
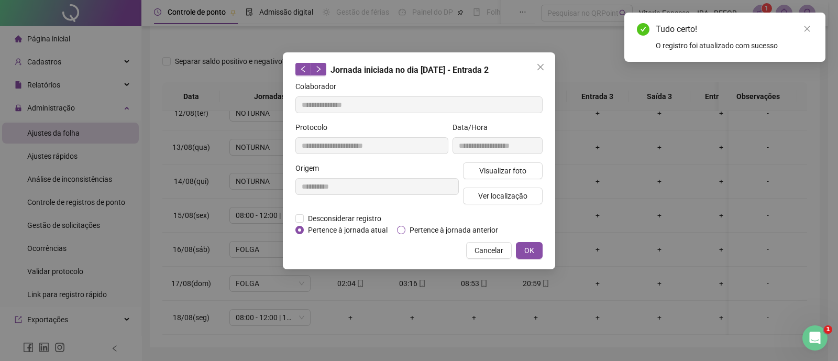
click at [474, 227] on span "Pertence à jornada anterior" at bounding box center [454, 230] width 97 height 12
click at [526, 256] on button "OK" at bounding box center [529, 250] width 27 height 17
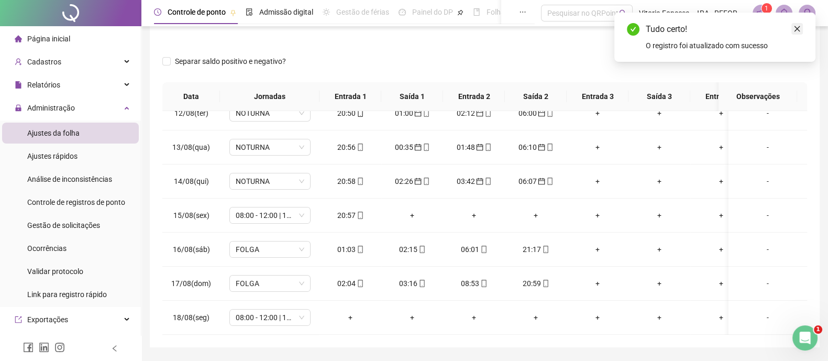
click at [797, 31] on icon "close" at bounding box center [797, 28] width 7 height 7
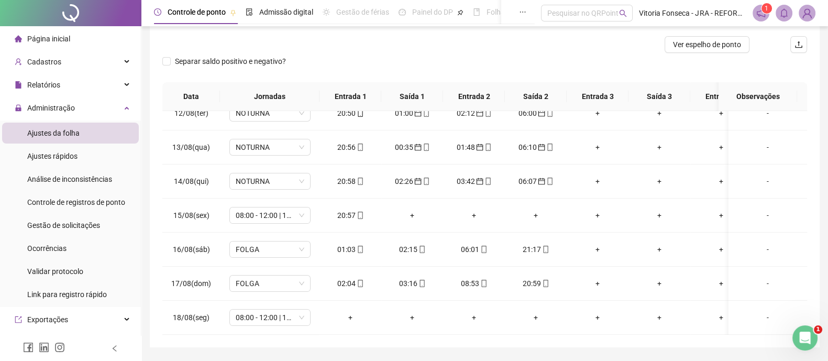
scroll to position [65, 0]
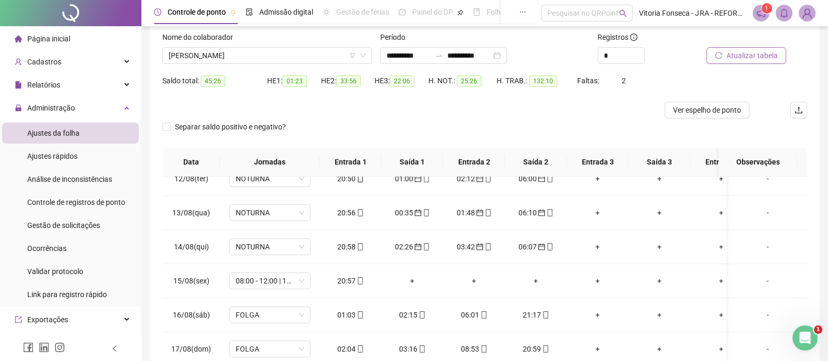
click at [752, 56] on span "Atualizar tabela" at bounding box center [752, 56] width 51 height 12
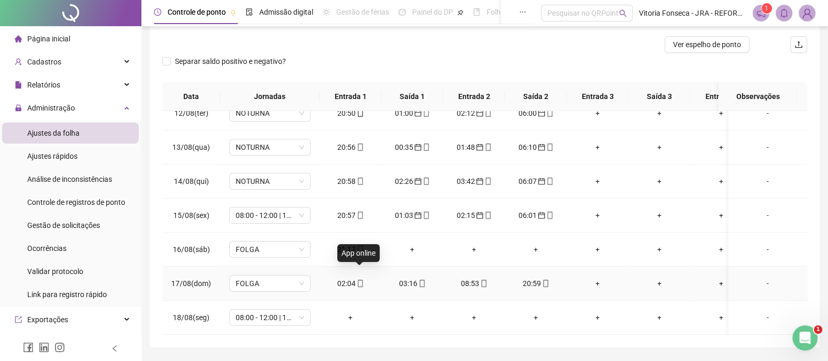
click at [361, 280] on icon "mobile" at bounding box center [360, 283] width 5 height 7
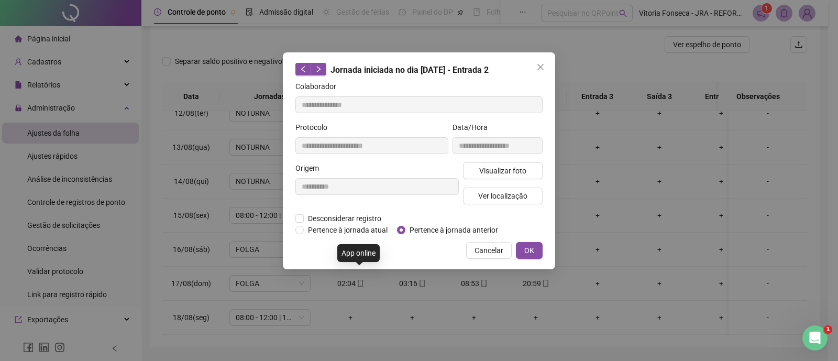
type input "**********"
click at [539, 249] on button "OK" at bounding box center [529, 250] width 27 height 17
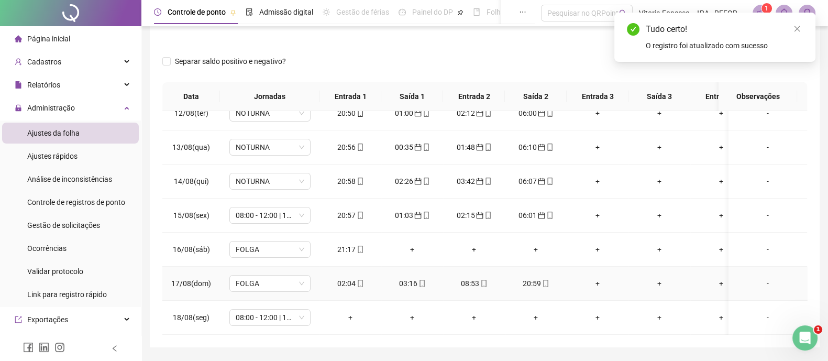
click at [423, 280] on icon "mobile" at bounding box center [422, 283] width 7 height 7
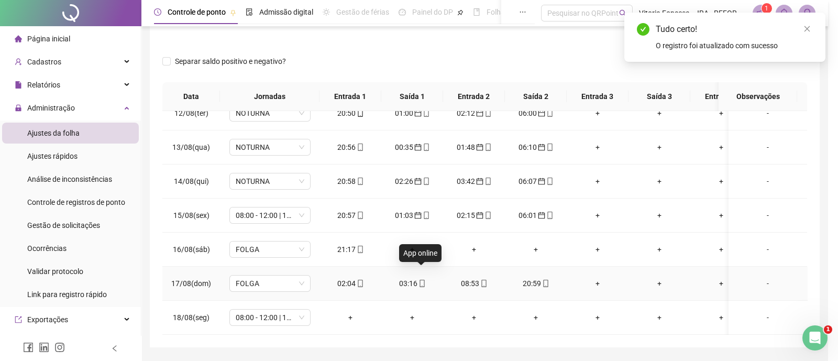
type input "**********"
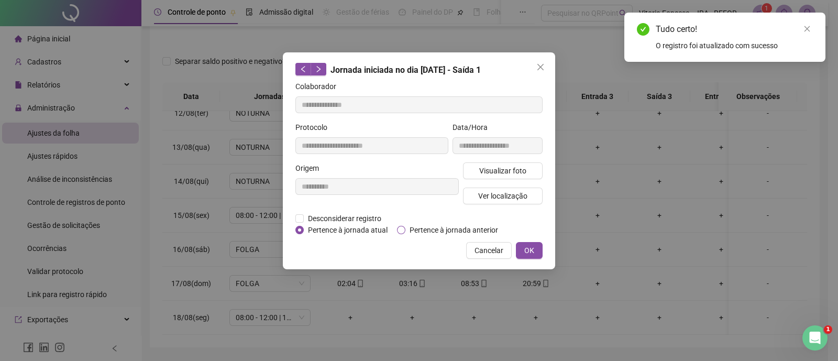
click at [439, 232] on span "Pertence à jornada anterior" at bounding box center [454, 230] width 97 height 12
click at [538, 243] on button "OK" at bounding box center [529, 250] width 27 height 17
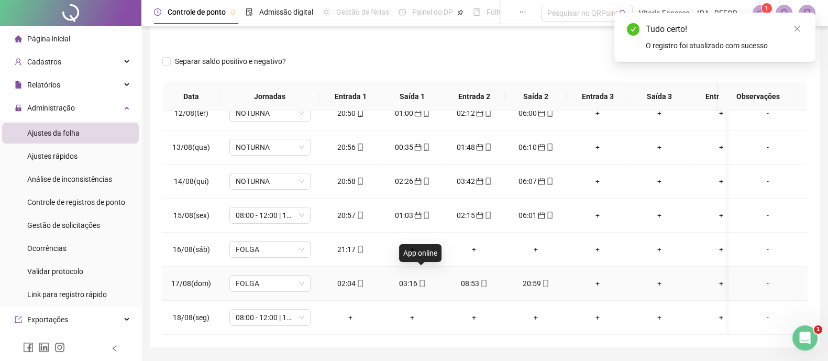
click at [419, 280] on icon "mobile" at bounding box center [422, 283] width 7 height 7
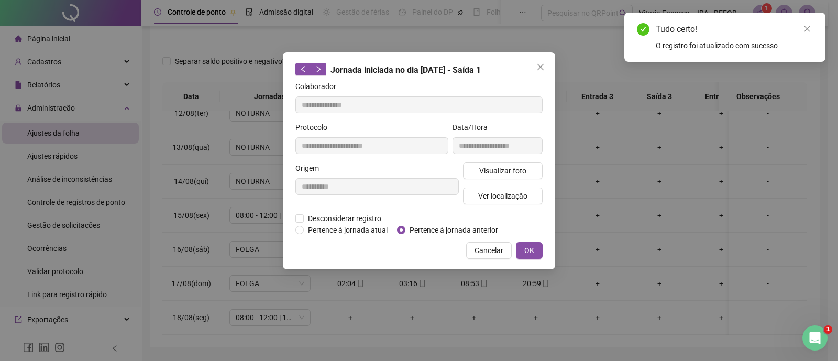
click at [464, 228] on span "Pertence à jornada anterior" at bounding box center [454, 230] width 97 height 12
click at [525, 250] on span "OK" at bounding box center [530, 251] width 10 height 12
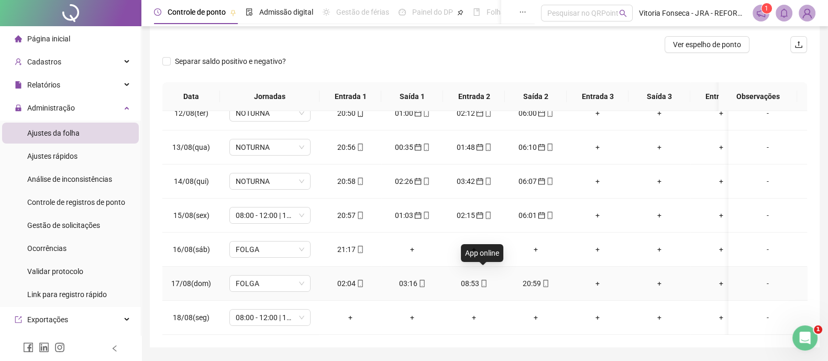
click at [485, 280] on icon "mobile" at bounding box center [483, 283] width 7 height 7
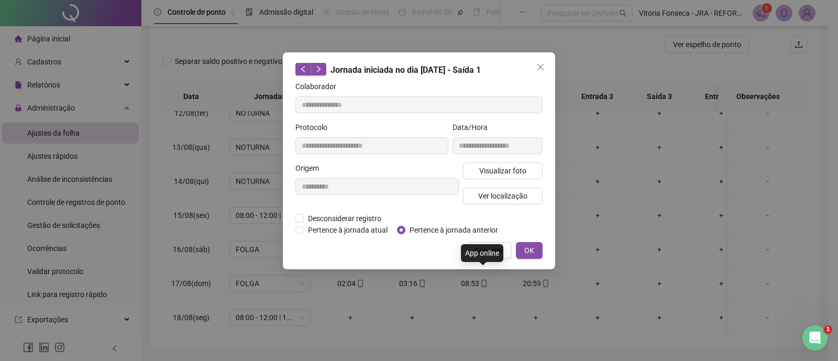
type input "**********"
click at [483, 225] on span "Pertence à jornada anterior" at bounding box center [454, 230] width 97 height 12
click at [531, 250] on span "OK" at bounding box center [530, 251] width 10 height 12
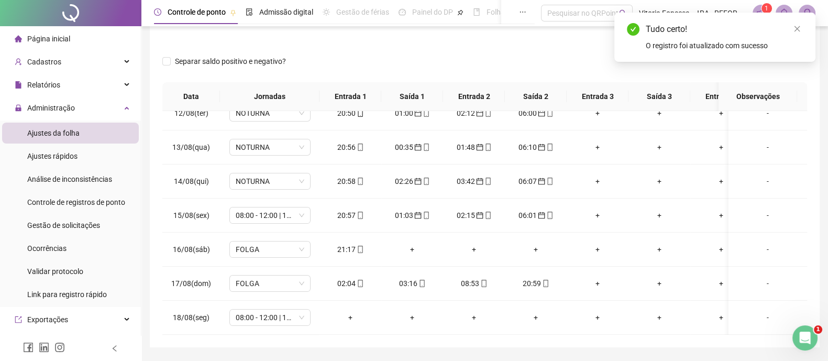
scroll to position [0, 0]
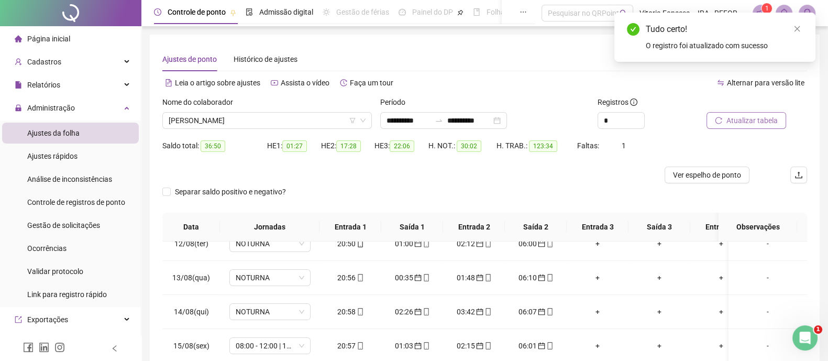
click at [756, 119] on span "Atualizar tabela" at bounding box center [752, 121] width 51 height 12
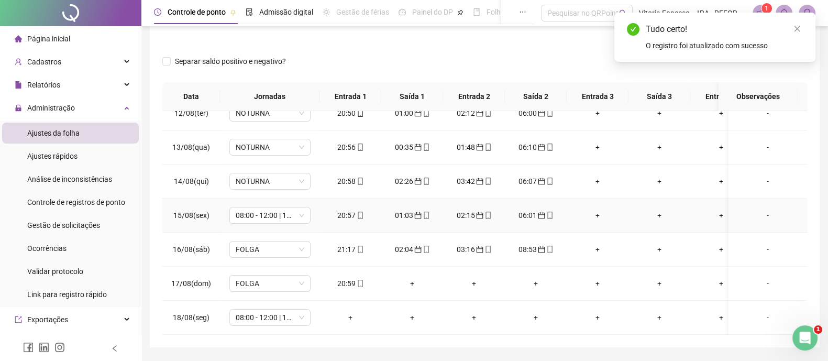
scroll to position [161, 0]
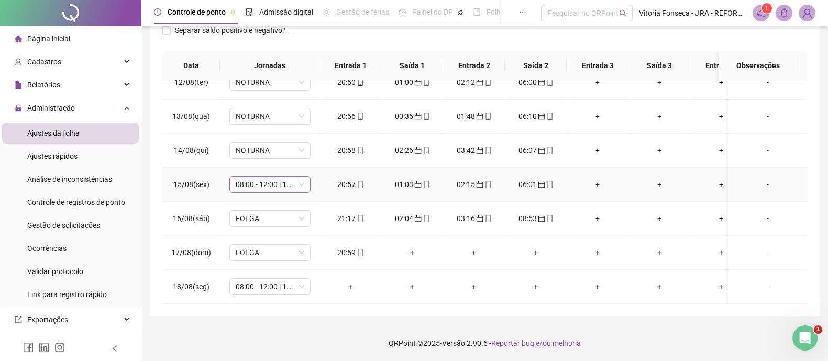
click at [287, 177] on span "08:00 - 12:00 | 13:12 - 17:00" at bounding box center [270, 185] width 69 height 16
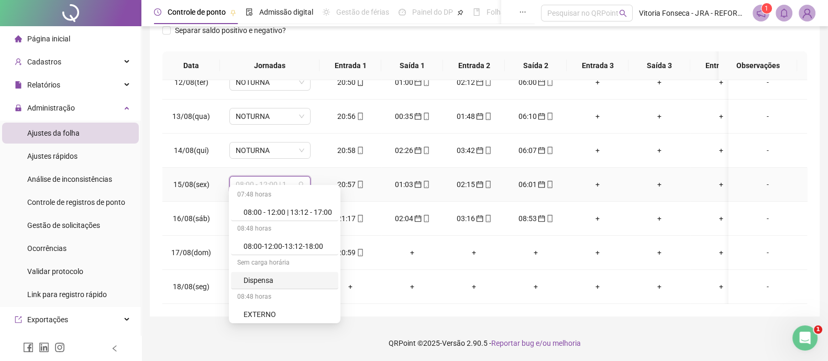
scroll to position [171, 0]
click at [281, 311] on div "NOTURNA" at bounding box center [288, 314] width 89 height 12
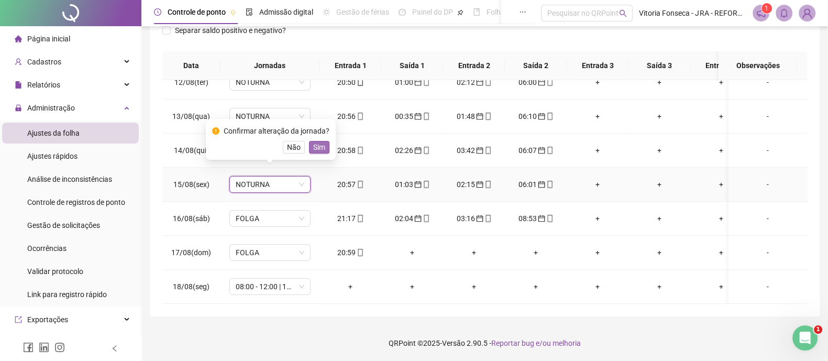
click at [315, 145] on span "Sim" at bounding box center [319, 147] width 12 height 12
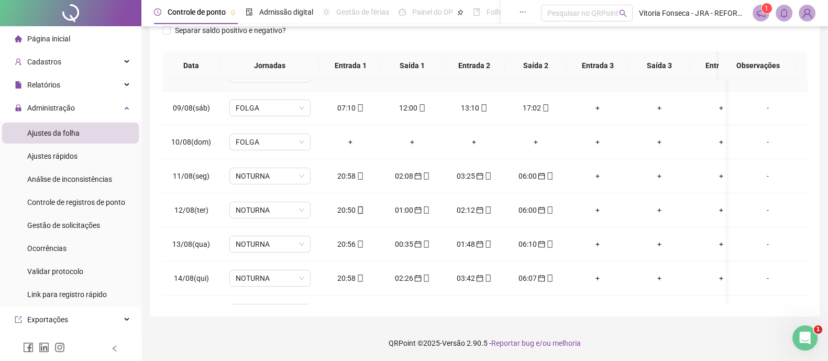
scroll to position [398, 0]
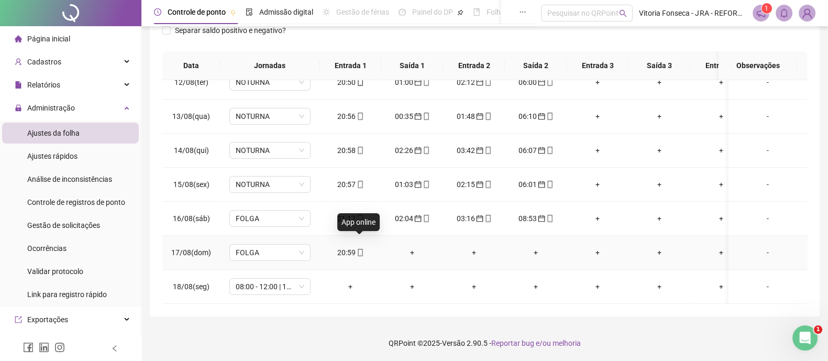
click at [359, 249] on icon "mobile" at bounding box center [360, 252] width 7 height 7
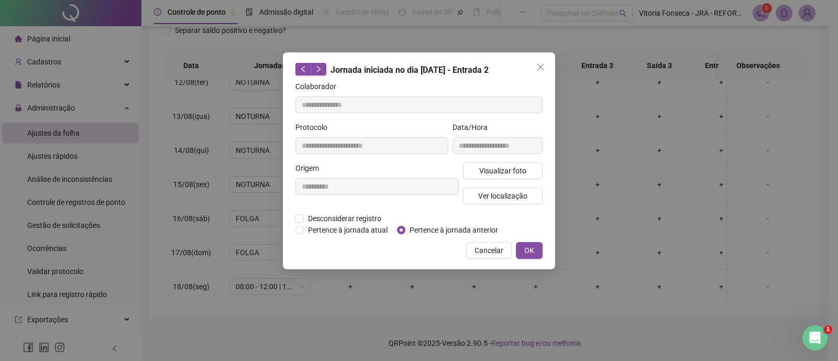
type input "**********"
click at [479, 198] on span "Ver localização" at bounding box center [502, 196] width 49 height 12
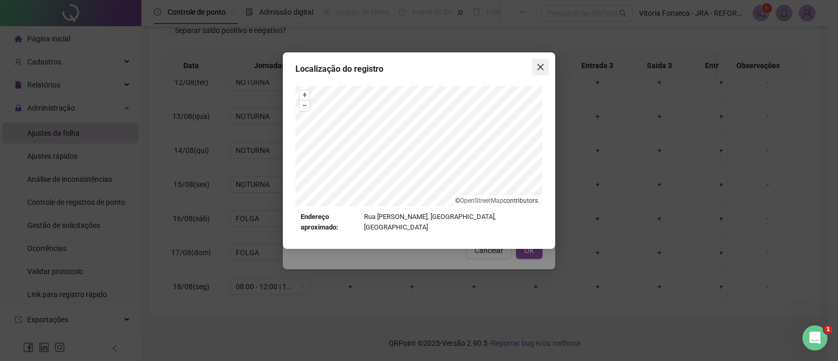
click at [537, 72] on button "Close" at bounding box center [540, 67] width 17 height 17
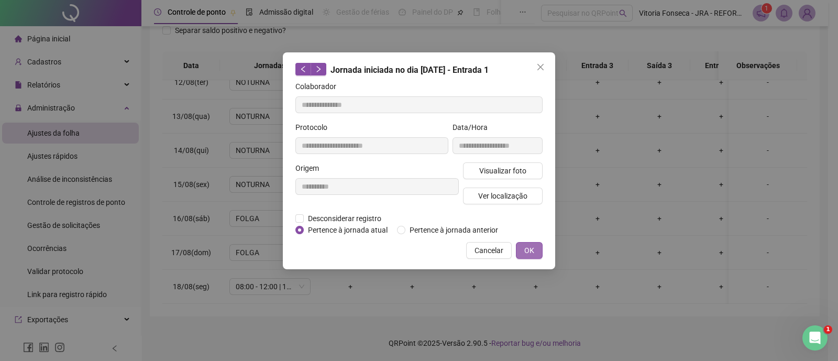
click at [531, 243] on button "OK" at bounding box center [529, 250] width 27 height 17
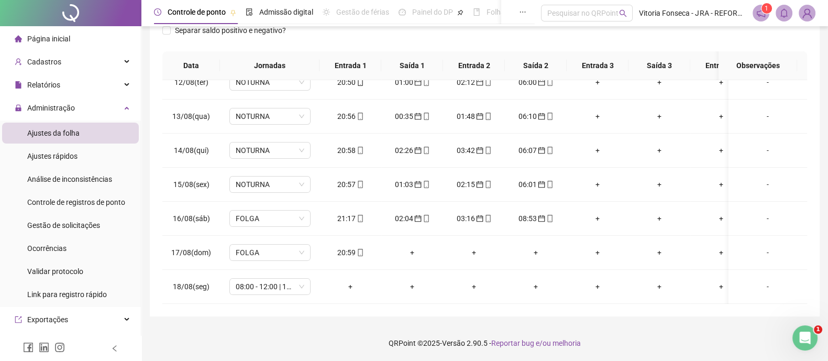
scroll to position [30, 0]
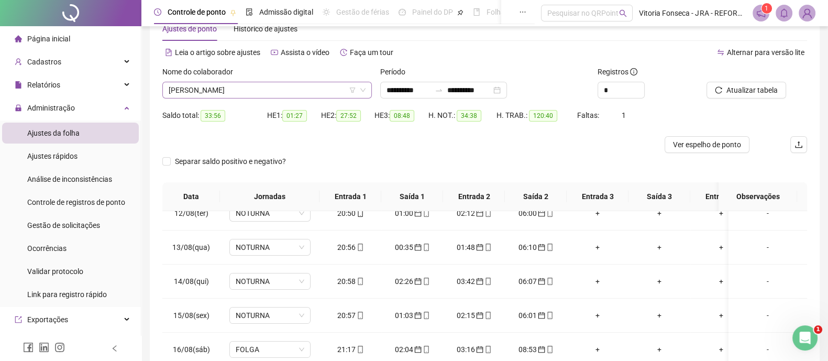
click at [276, 84] on span "VANDERSON LOPES" at bounding box center [267, 90] width 197 height 16
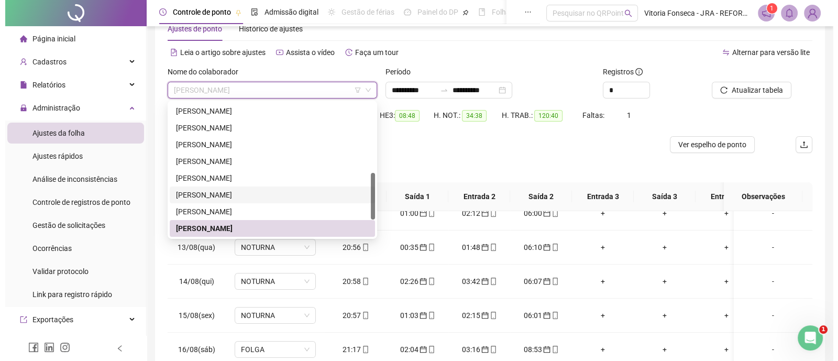
scroll to position [251, 0]
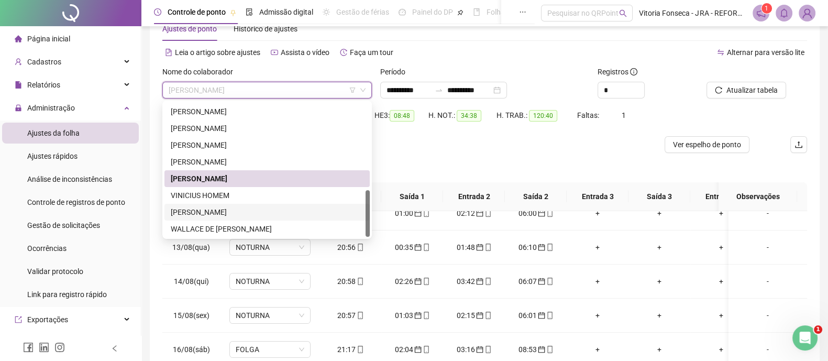
click at [224, 214] on div "Vitória Silva Fonseca" at bounding box center [267, 212] width 193 height 12
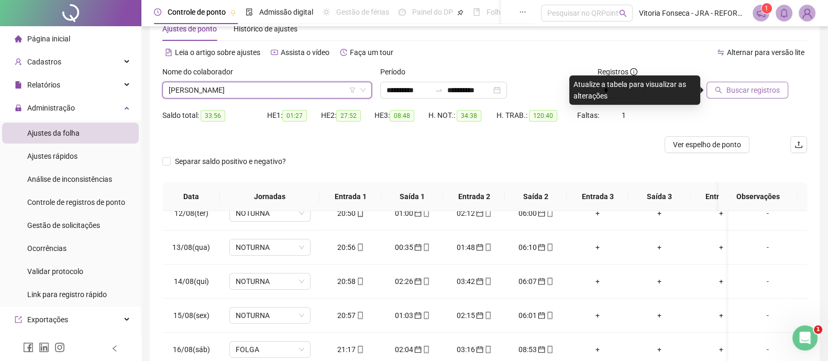
click at [768, 84] on span "Buscar registros" at bounding box center [753, 90] width 53 height 12
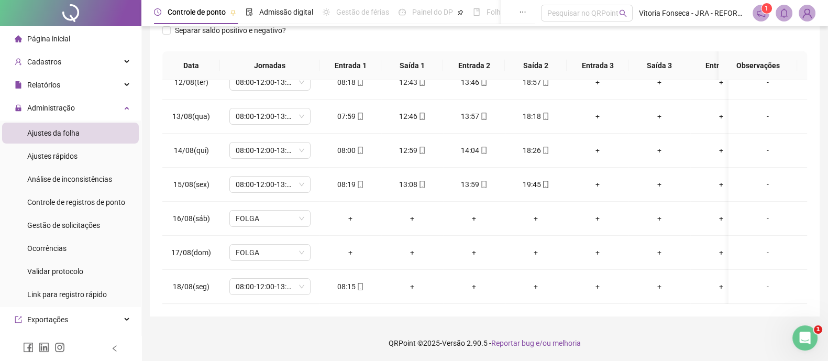
scroll to position [0, 0]
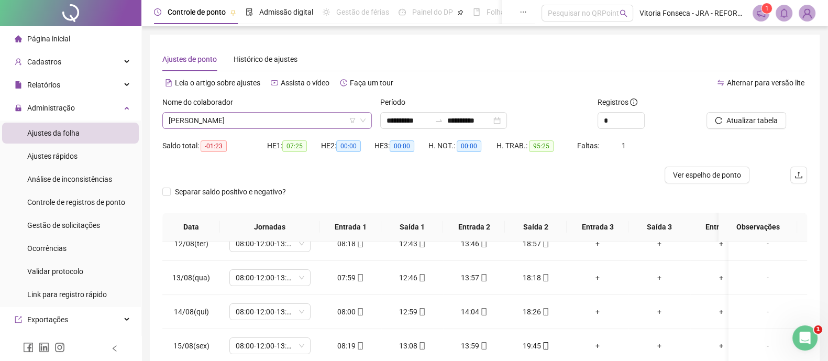
click at [262, 117] on span "Vitória Silva Fonseca" at bounding box center [267, 121] width 197 height 16
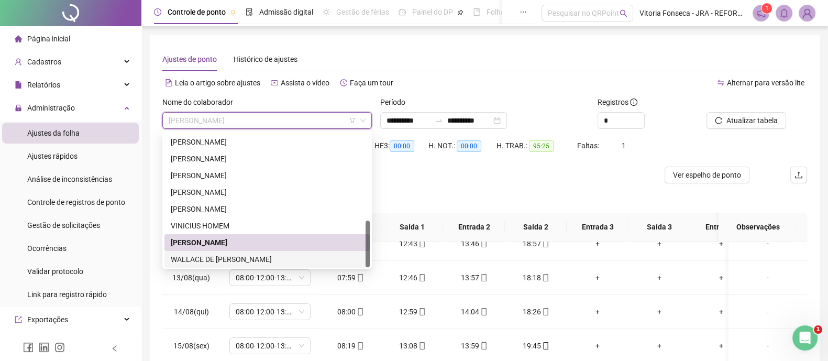
click at [230, 251] on div "WALLACE DE BRITO DOS SANTOS" at bounding box center [267, 259] width 205 height 17
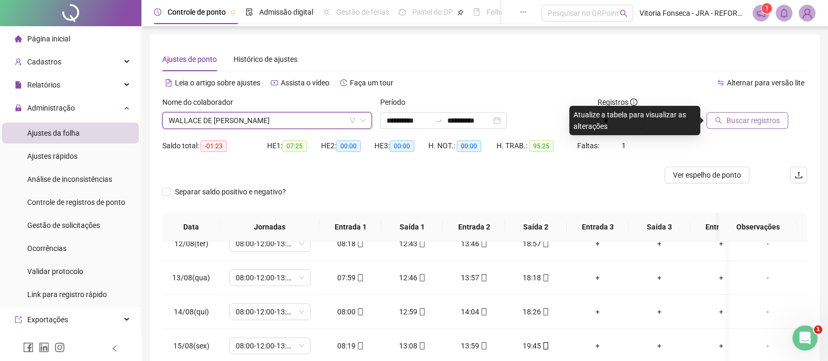
click at [753, 116] on span "Buscar registros" at bounding box center [753, 121] width 53 height 12
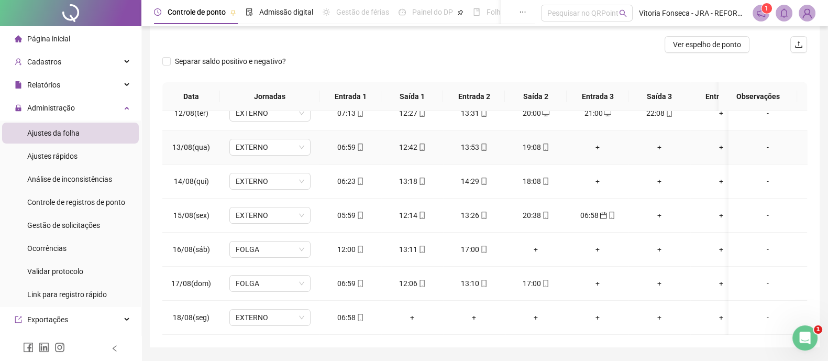
scroll to position [161, 0]
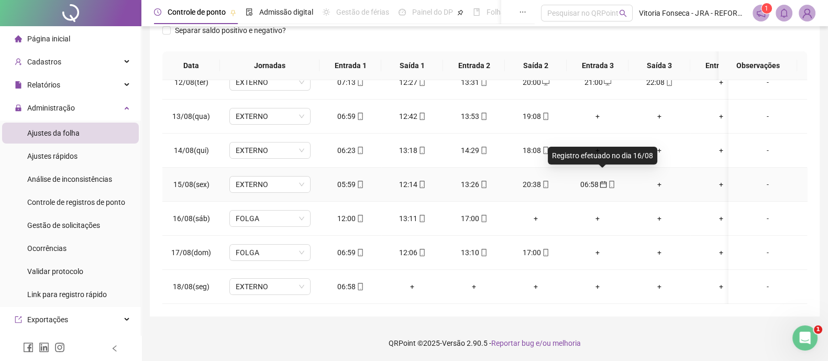
click at [604, 181] on icon "calendar" at bounding box center [603, 184] width 7 height 7
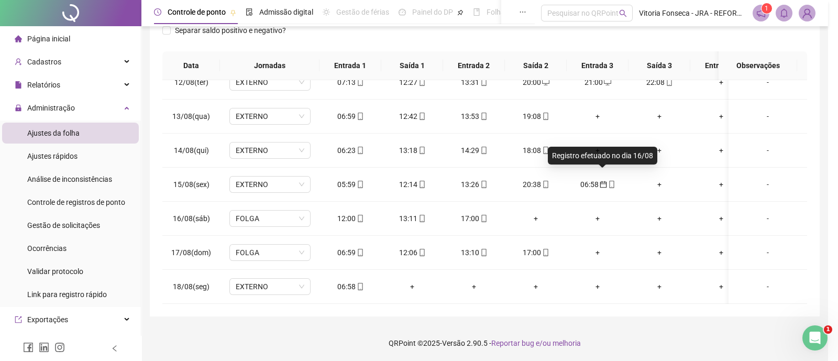
type input "**********"
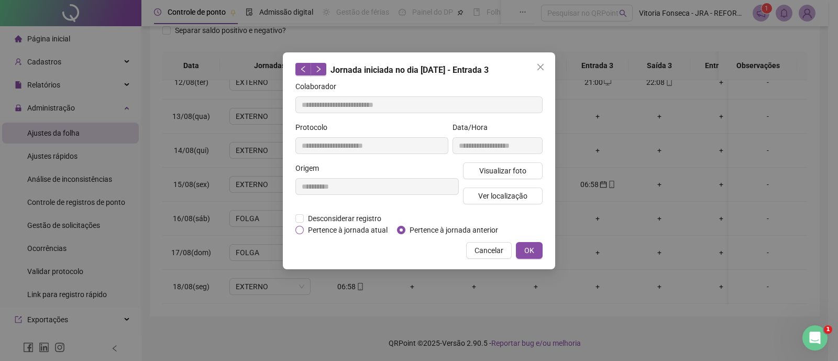
click at [338, 234] on span "Pertence à jornada atual" at bounding box center [348, 230] width 88 height 12
click at [529, 252] on span "OK" at bounding box center [530, 251] width 10 height 12
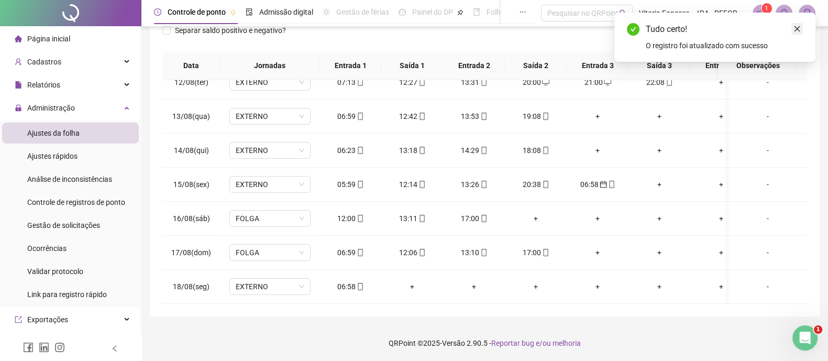
click at [799, 32] on icon "close" at bounding box center [797, 28] width 7 height 7
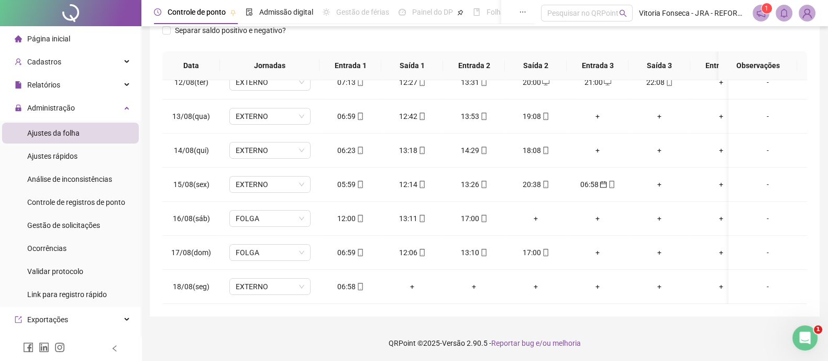
scroll to position [30, 0]
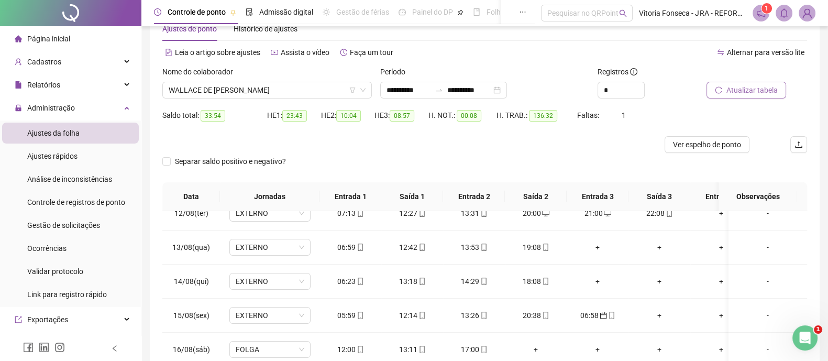
click at [770, 83] on button "Atualizar tabela" at bounding box center [747, 90] width 80 height 17
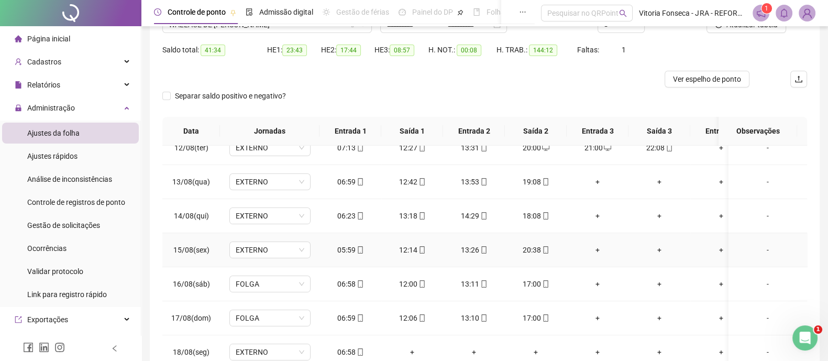
scroll to position [161, 0]
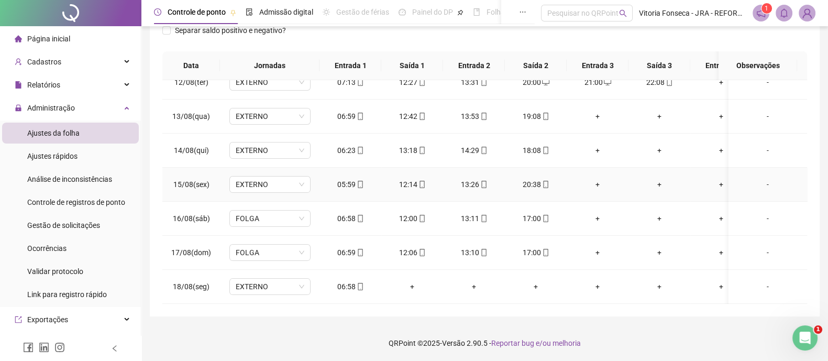
click at [600, 179] on div "+" at bounding box center [597, 185] width 45 height 12
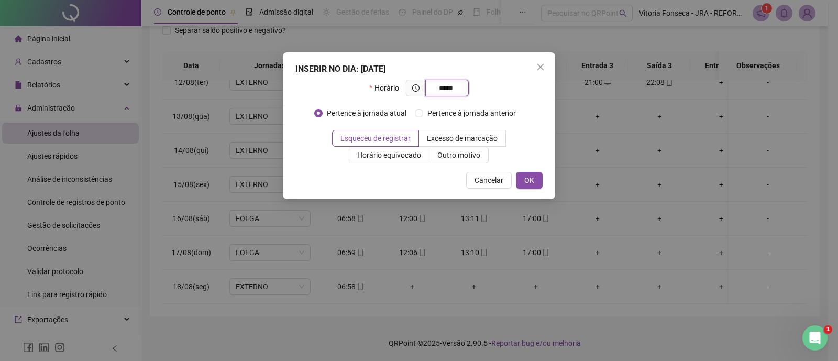
type input "*****"
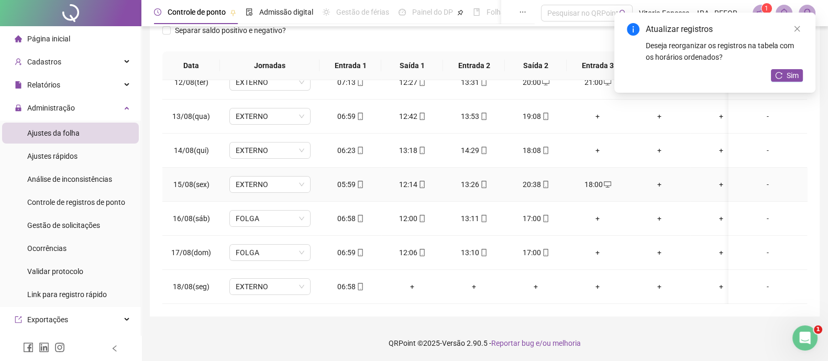
click at [663, 179] on div "+" at bounding box center [659, 185] width 45 height 12
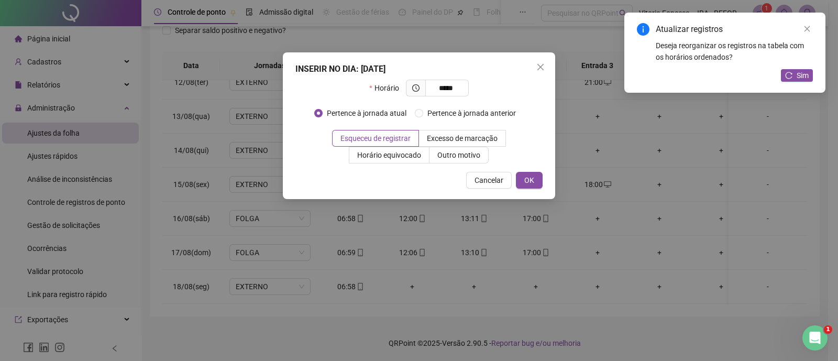
type input "*****"
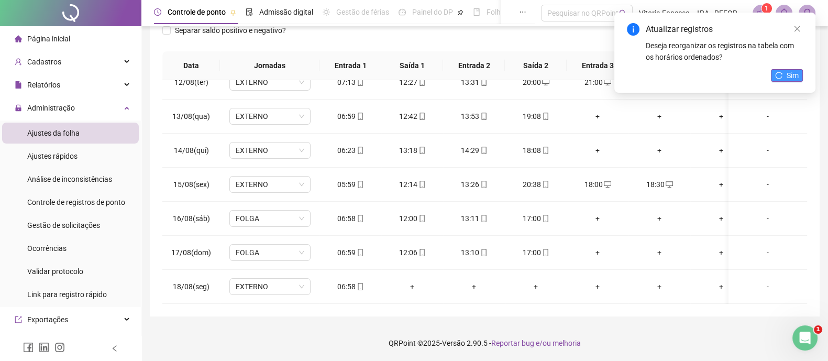
click at [792, 78] on span "Sim" at bounding box center [793, 76] width 12 height 12
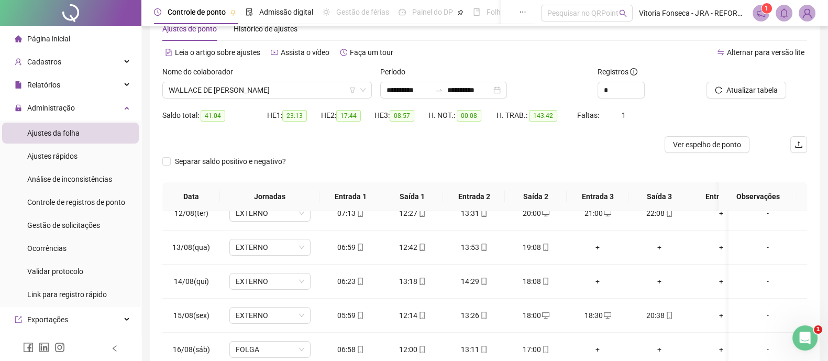
scroll to position [0, 0]
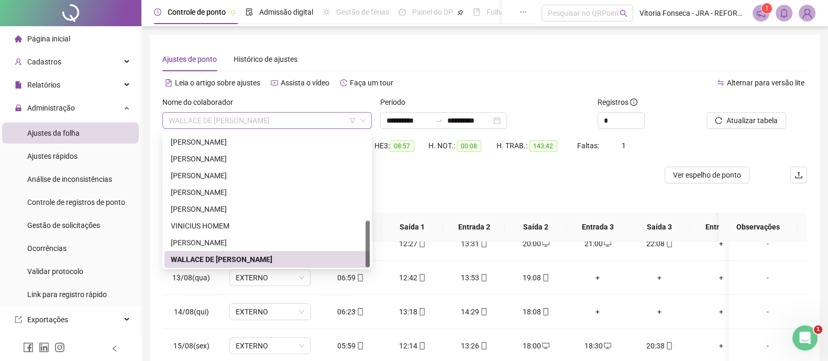
click at [298, 120] on span "WALLACE DE BRITO DOS SANTOS" at bounding box center [267, 121] width 197 height 16
click at [267, 191] on div "[PERSON_NAME] [PERSON_NAME]" at bounding box center [267, 193] width 193 height 12
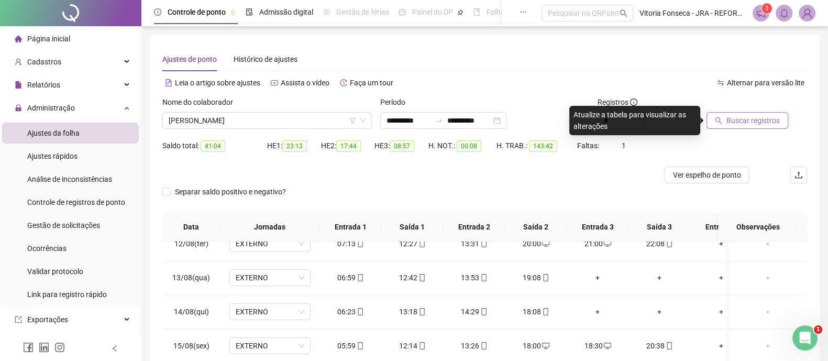
click at [751, 119] on span "Buscar registros" at bounding box center [753, 121] width 53 height 12
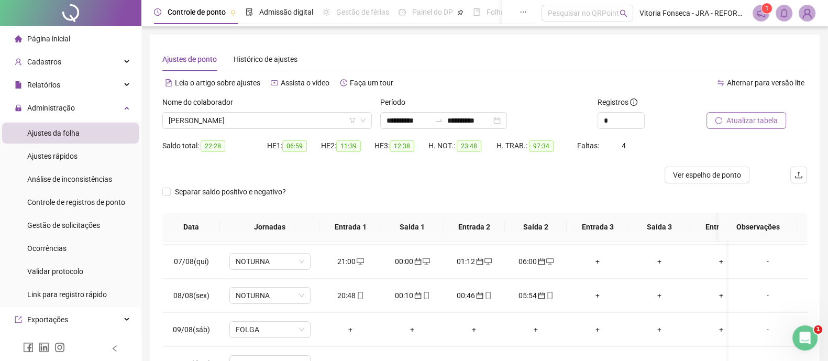
click at [749, 120] on span "Atualizar tabela" at bounding box center [752, 121] width 51 height 12
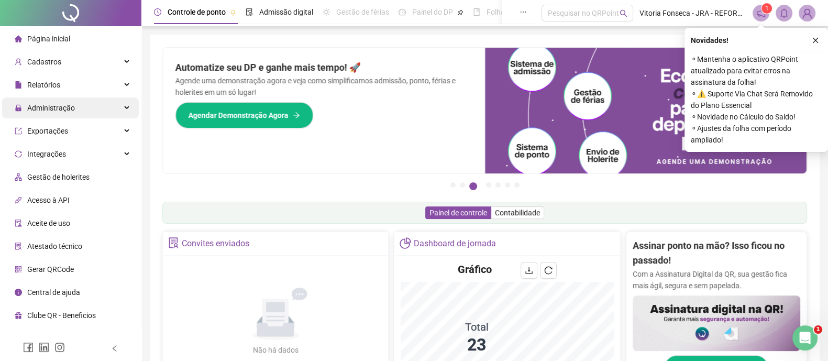
click at [90, 112] on div "Administração" at bounding box center [70, 107] width 137 height 21
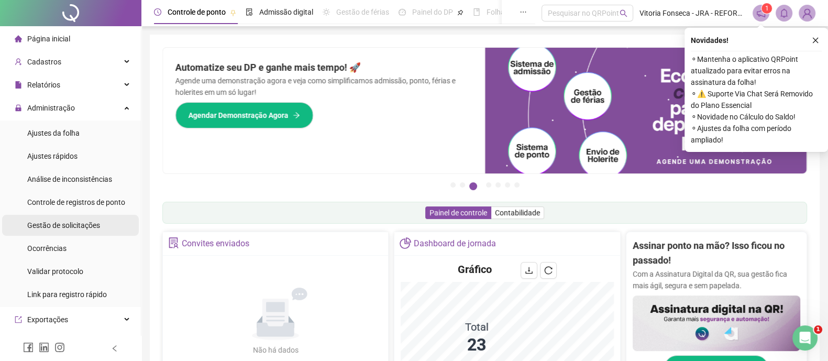
click at [64, 224] on span "Gestão de solicitações" at bounding box center [63, 225] width 73 height 8
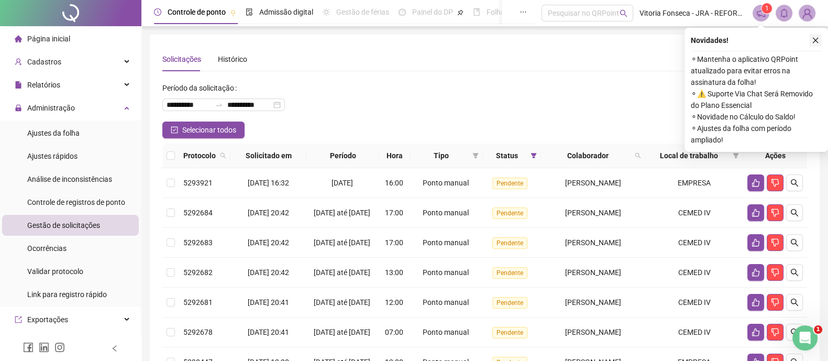
click at [821, 38] on button "button" at bounding box center [816, 40] width 13 height 13
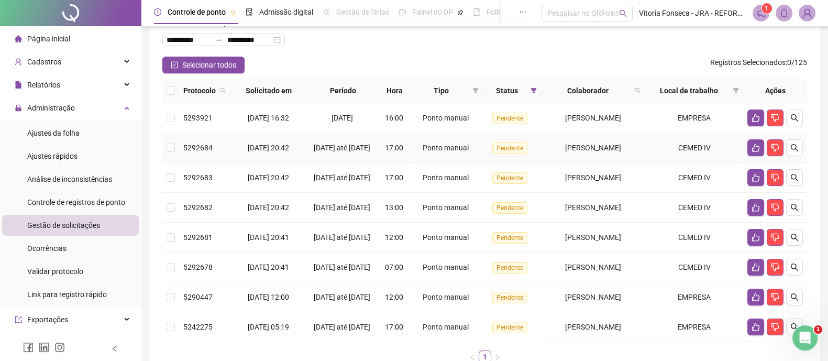
scroll to position [130, 0]
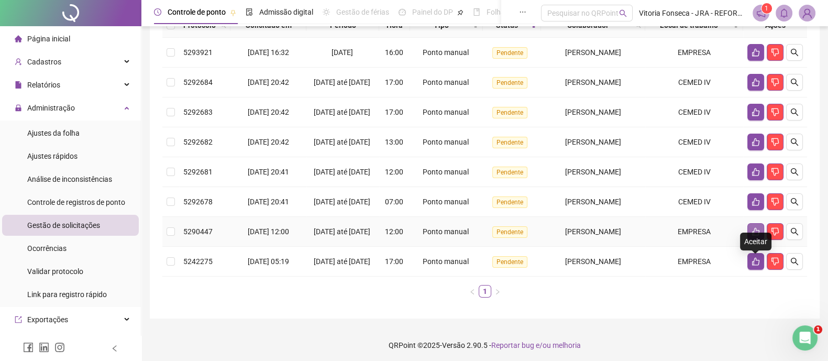
click at [754, 236] on icon "like" at bounding box center [756, 231] width 8 height 8
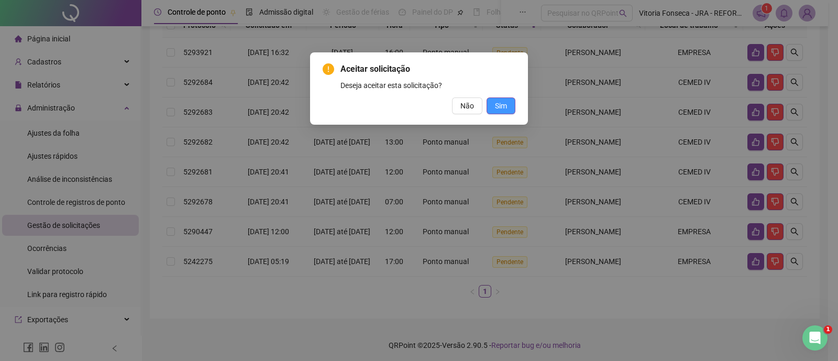
click at [506, 108] on span "Sim" at bounding box center [501, 106] width 12 height 12
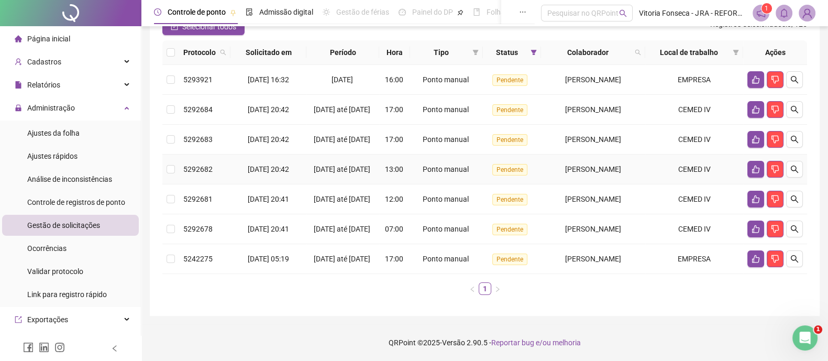
scroll to position [65, 0]
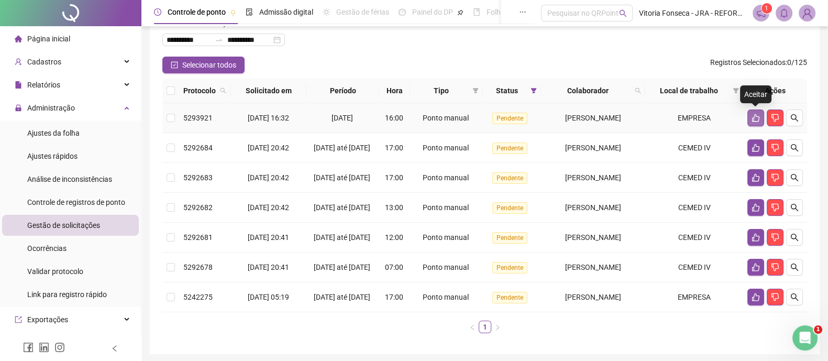
click at [758, 112] on button "button" at bounding box center [756, 118] width 17 height 17
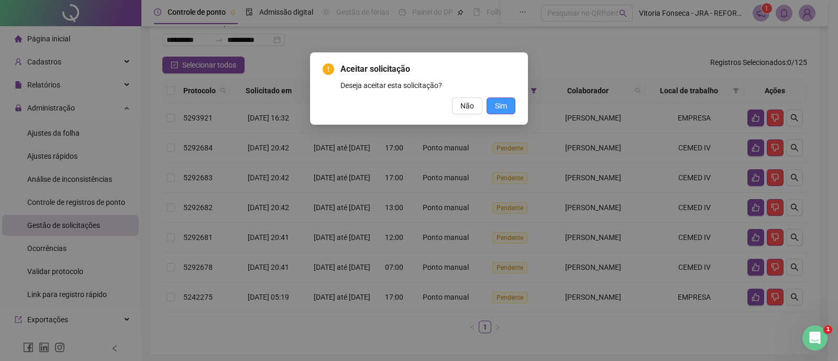
click at [504, 105] on span "Sim" at bounding box center [501, 106] width 12 height 12
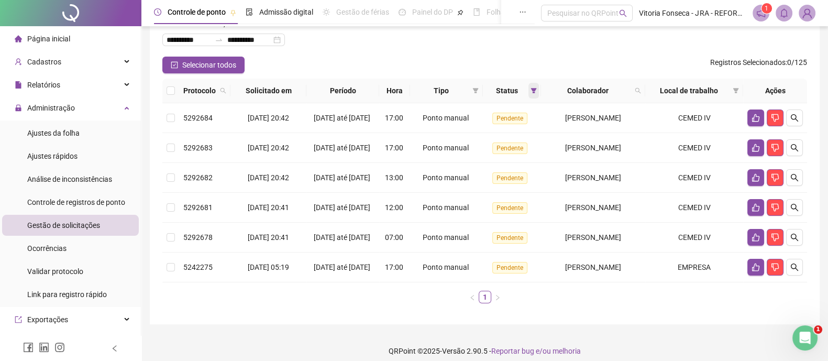
click at [531, 88] on icon "filter" at bounding box center [534, 91] width 6 height 6
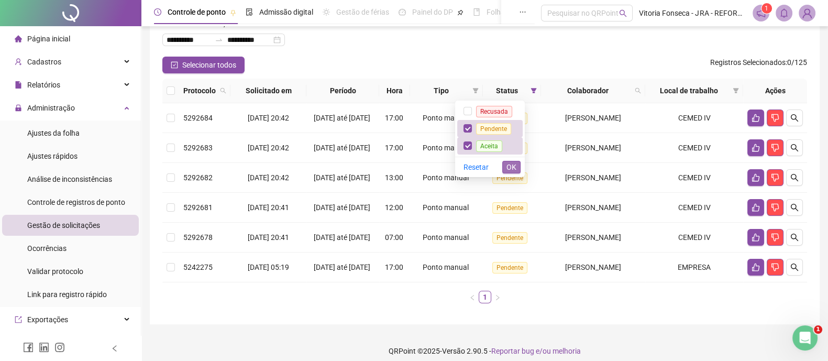
click at [511, 161] on span "OK" at bounding box center [512, 167] width 10 height 12
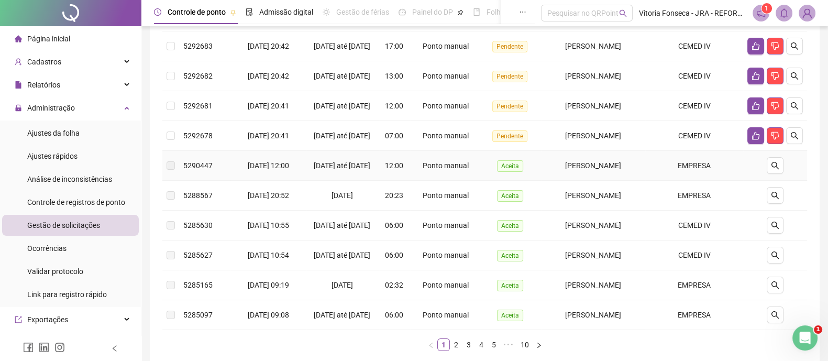
scroll to position [261, 0]
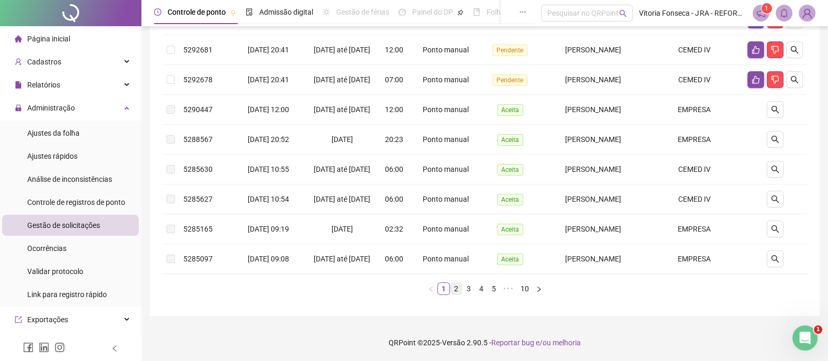
click at [458, 294] on link "2" at bounding box center [457, 289] width 12 height 12
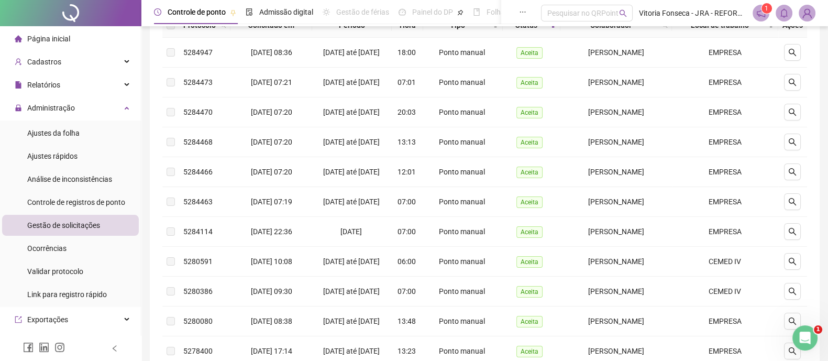
scroll to position [0, 0]
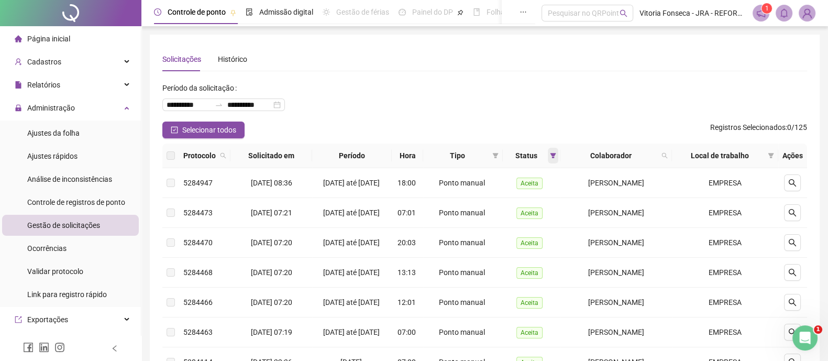
click at [551, 158] on icon "filter" at bounding box center [554, 155] width 6 height 5
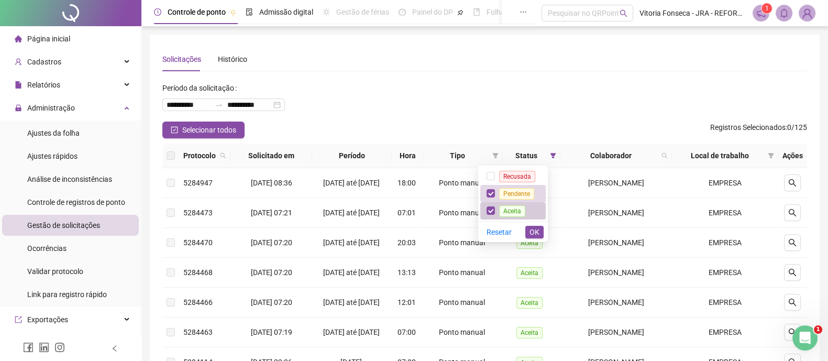
click at [487, 209] on li "Aceita" at bounding box center [512, 210] width 65 height 17
click at [532, 228] on span "OK" at bounding box center [535, 232] width 10 height 12
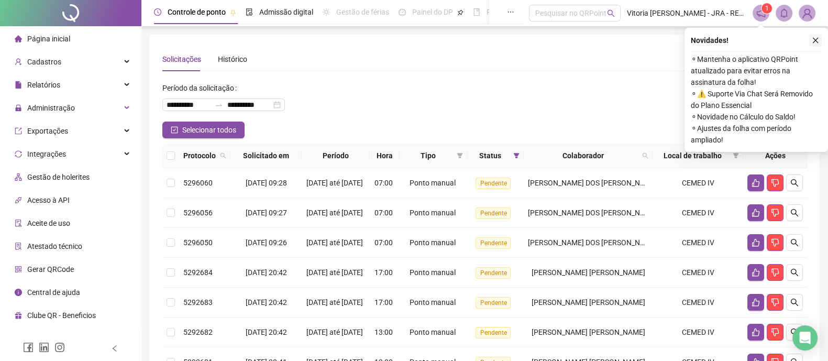
click at [821, 43] on button "button" at bounding box center [816, 40] width 13 height 13
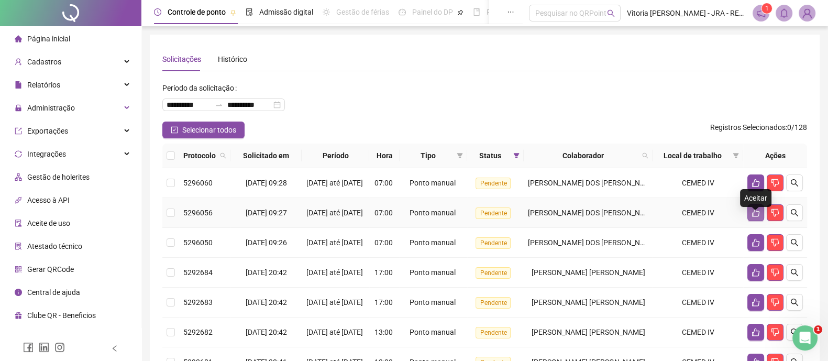
click at [756, 217] on icon "like" at bounding box center [756, 213] width 8 height 8
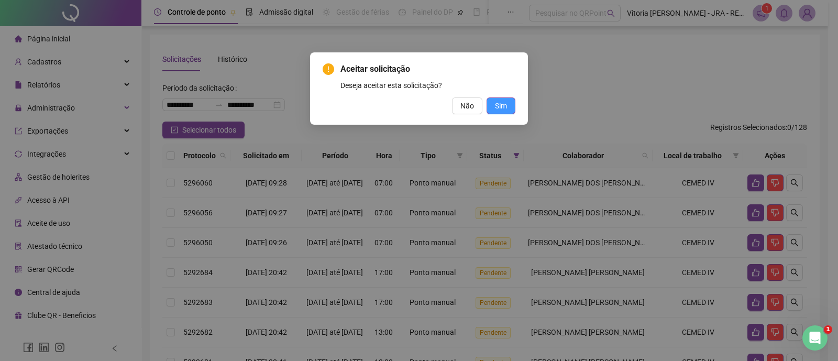
click at [500, 98] on button "Sim" at bounding box center [501, 105] width 29 height 17
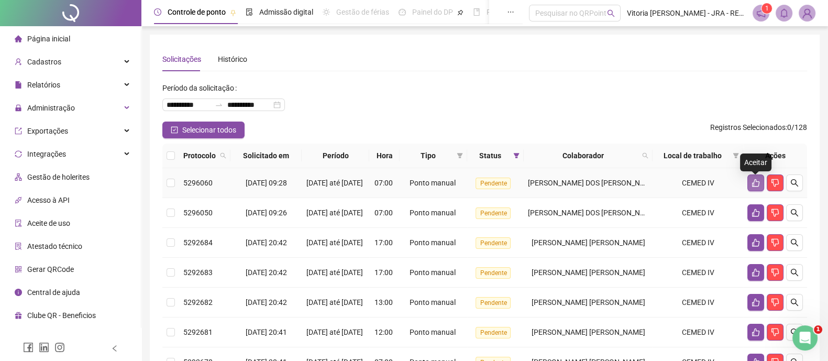
click at [754, 187] on icon "like" at bounding box center [756, 183] width 8 height 8
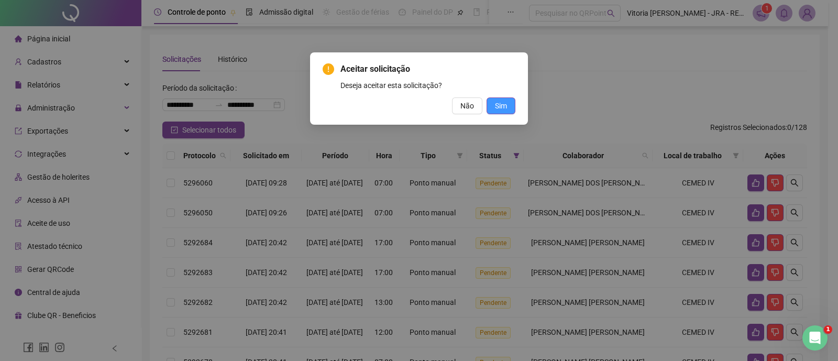
click at [504, 108] on span "Sim" at bounding box center [501, 106] width 12 height 12
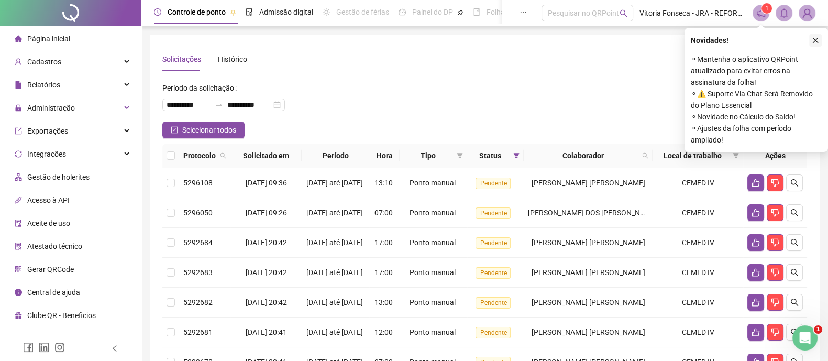
click at [815, 40] on icon "close" at bounding box center [816, 41] width 6 height 6
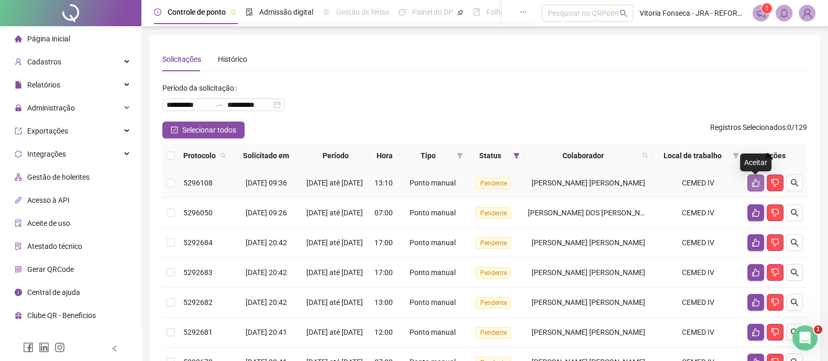
click at [753, 184] on icon "like" at bounding box center [756, 183] width 8 height 8
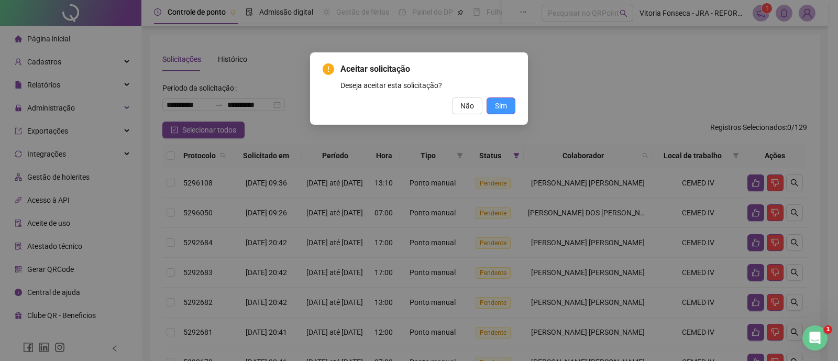
click at [508, 103] on button "Sim" at bounding box center [501, 105] width 29 height 17
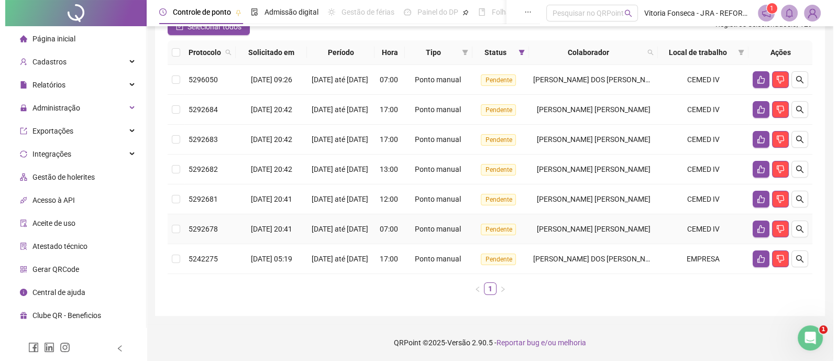
scroll to position [65, 0]
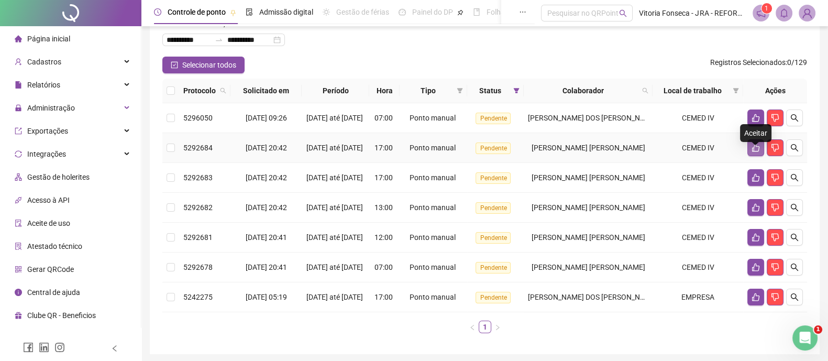
click at [754, 152] on icon "like" at bounding box center [756, 148] width 8 height 8
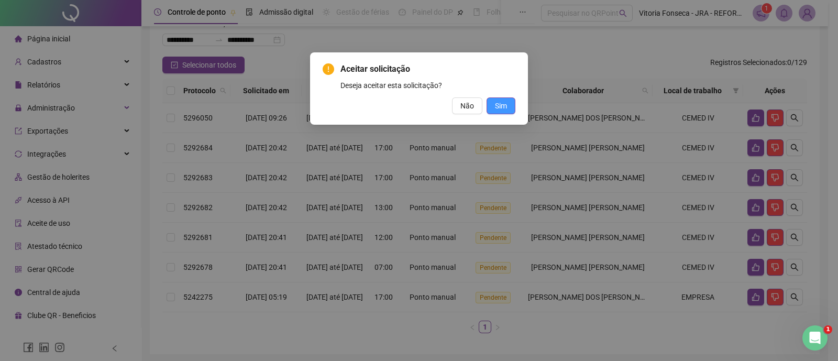
click at [506, 103] on span "Sim" at bounding box center [501, 106] width 12 height 12
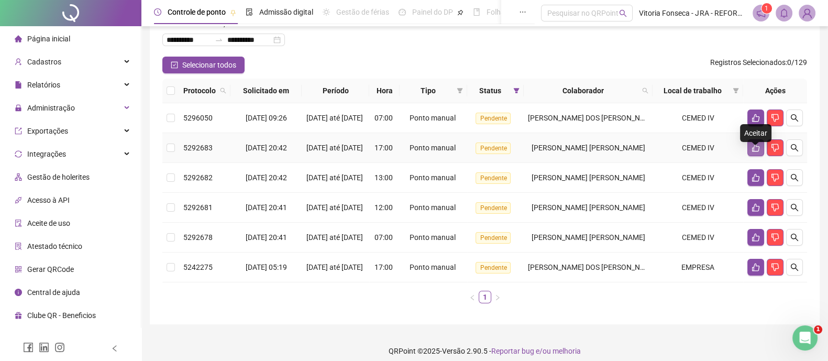
click at [758, 152] on icon "like" at bounding box center [756, 148] width 8 height 8
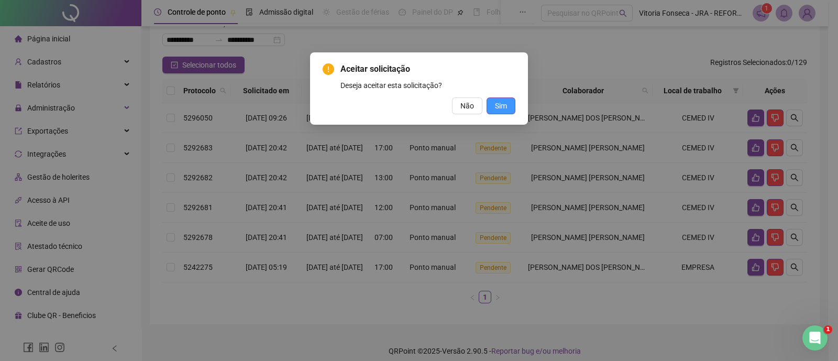
click at [500, 104] on span "Sim" at bounding box center [501, 106] width 12 height 12
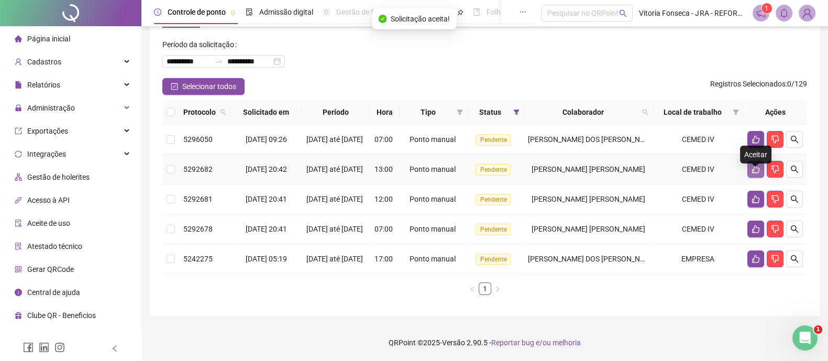
click at [759, 165] on icon "like" at bounding box center [756, 169] width 8 height 8
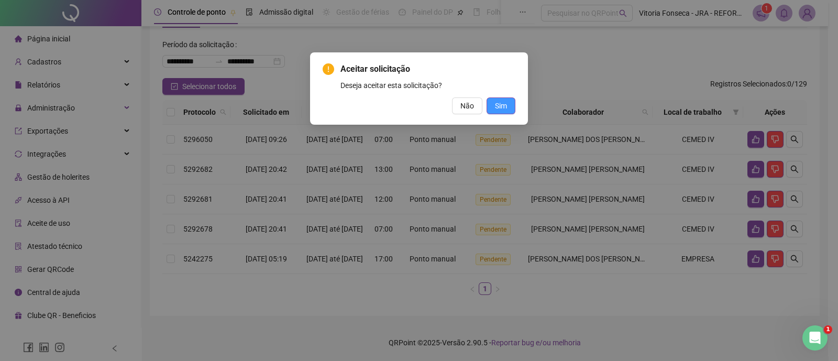
click at [506, 105] on span "Sim" at bounding box center [501, 106] width 12 height 12
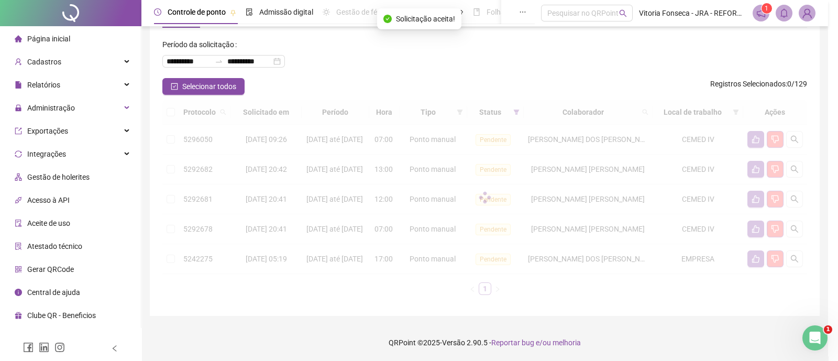
scroll to position [38, 0]
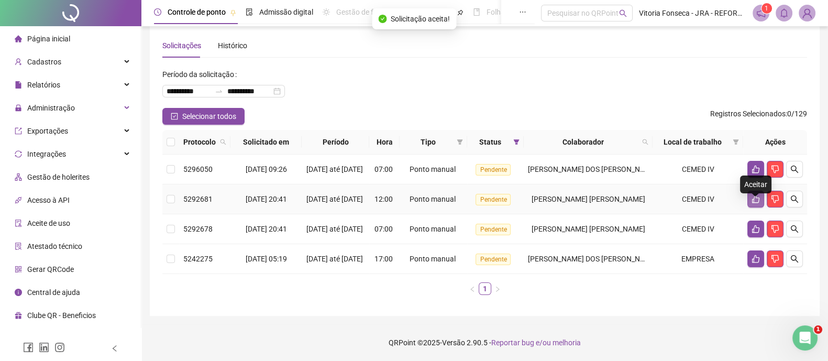
click at [755, 195] on icon "like" at bounding box center [756, 199] width 8 height 8
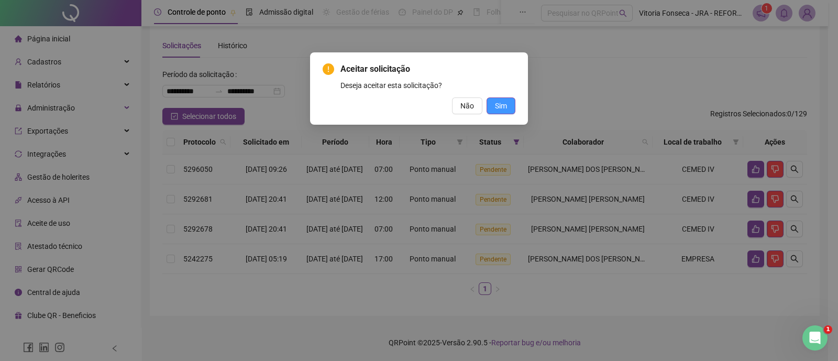
click at [499, 103] on span "Sim" at bounding box center [501, 106] width 12 height 12
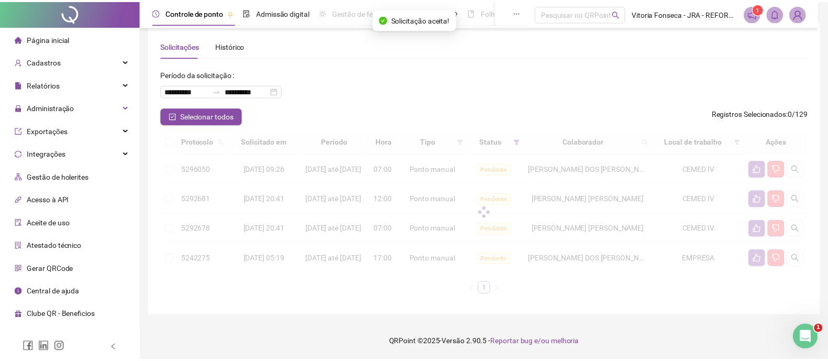
scroll to position [2, 0]
